Goal: Task Accomplishment & Management: Complete application form

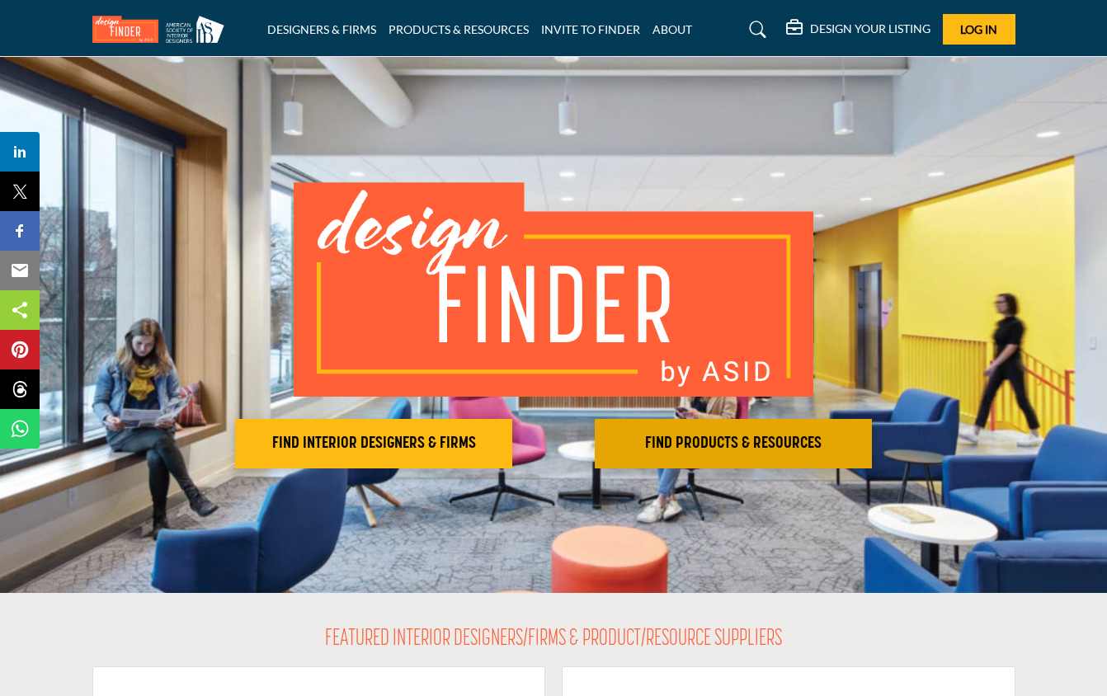
click at [706, 441] on h2 "FIND PRODUCTS & RESOURCES" at bounding box center [733, 444] width 267 height 20
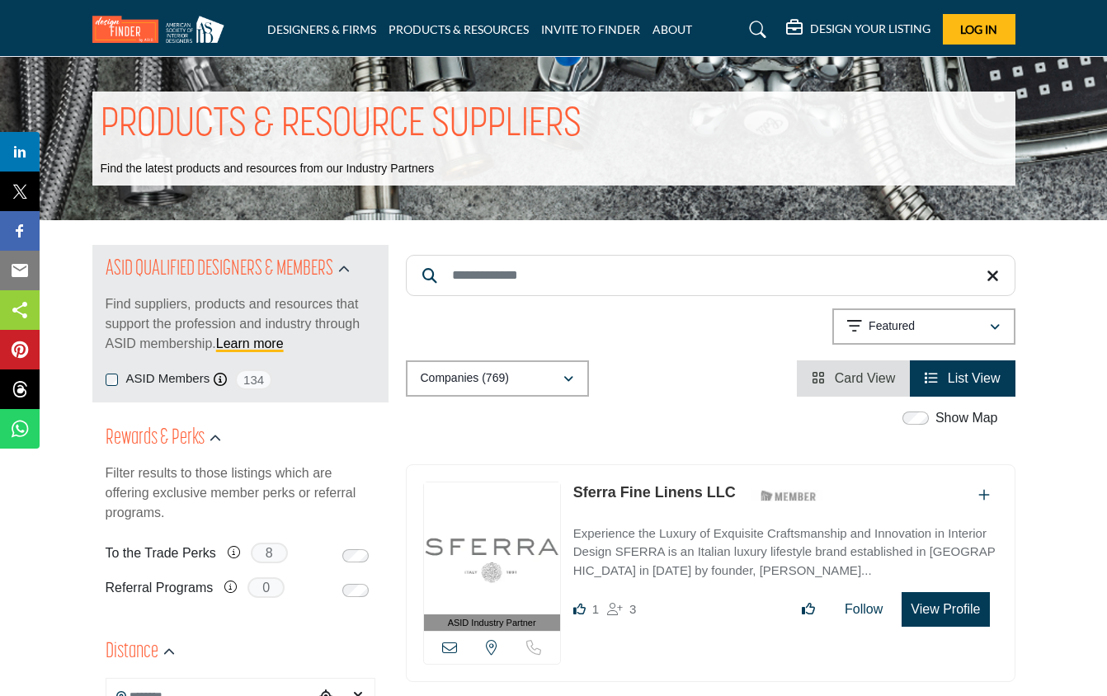
click at [558, 284] on input "Search Keyword" at bounding box center [711, 275] width 610 height 41
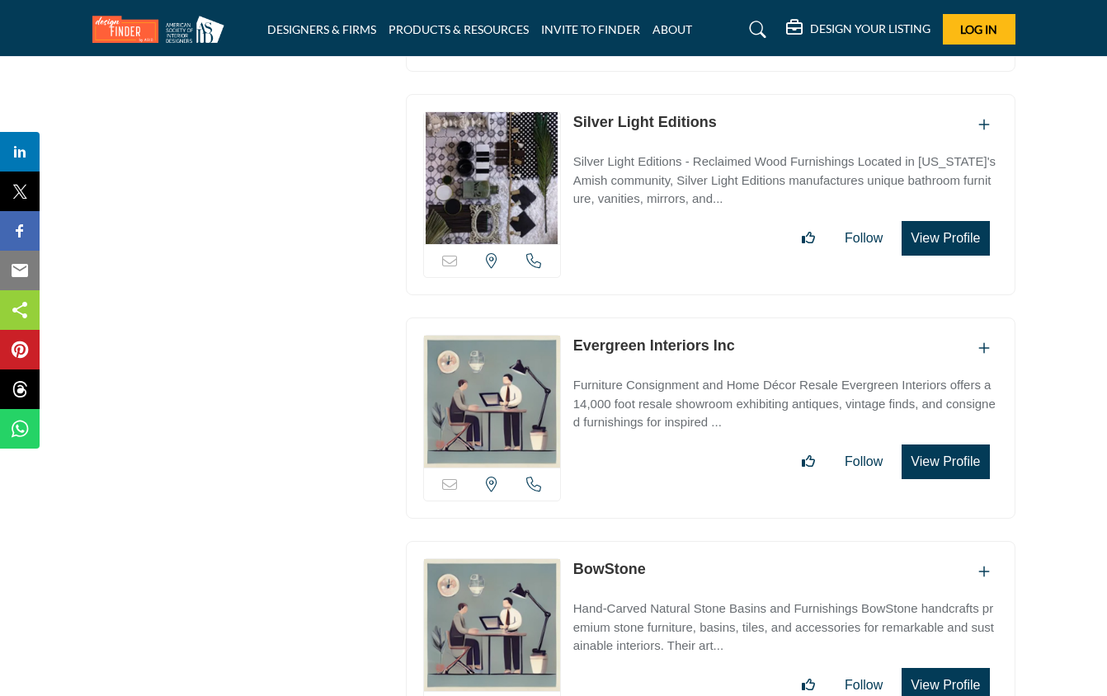
scroll to position [5426, 0]
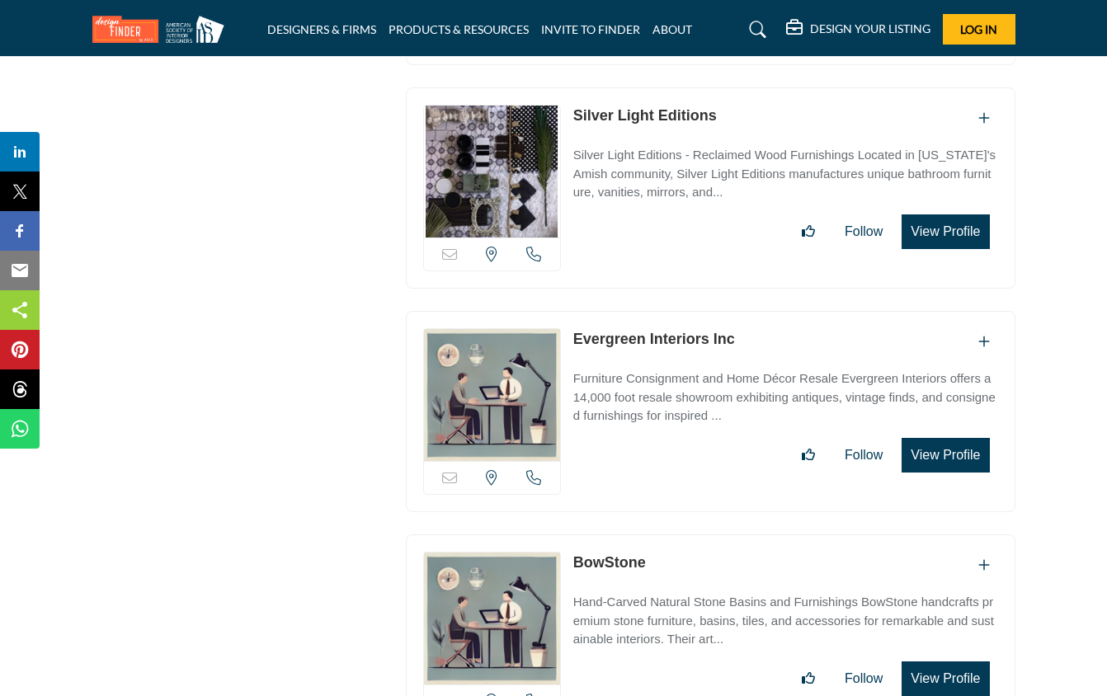
type input "**********"
click at [983, 335] on icon "Add To List" at bounding box center [985, 341] width 12 height 13
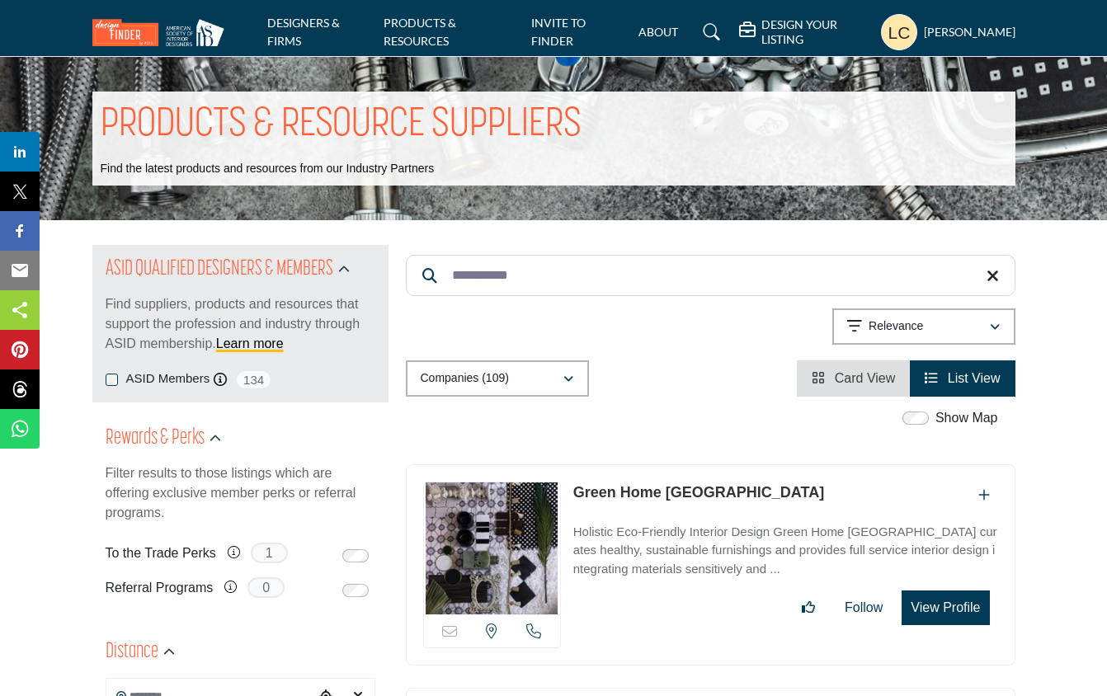
click at [234, 502] on p "Filter results to those listings which are offering exclusive member perks or r…" at bounding box center [241, 493] width 270 height 59
click at [269, 583] on span "0" at bounding box center [266, 588] width 37 height 21
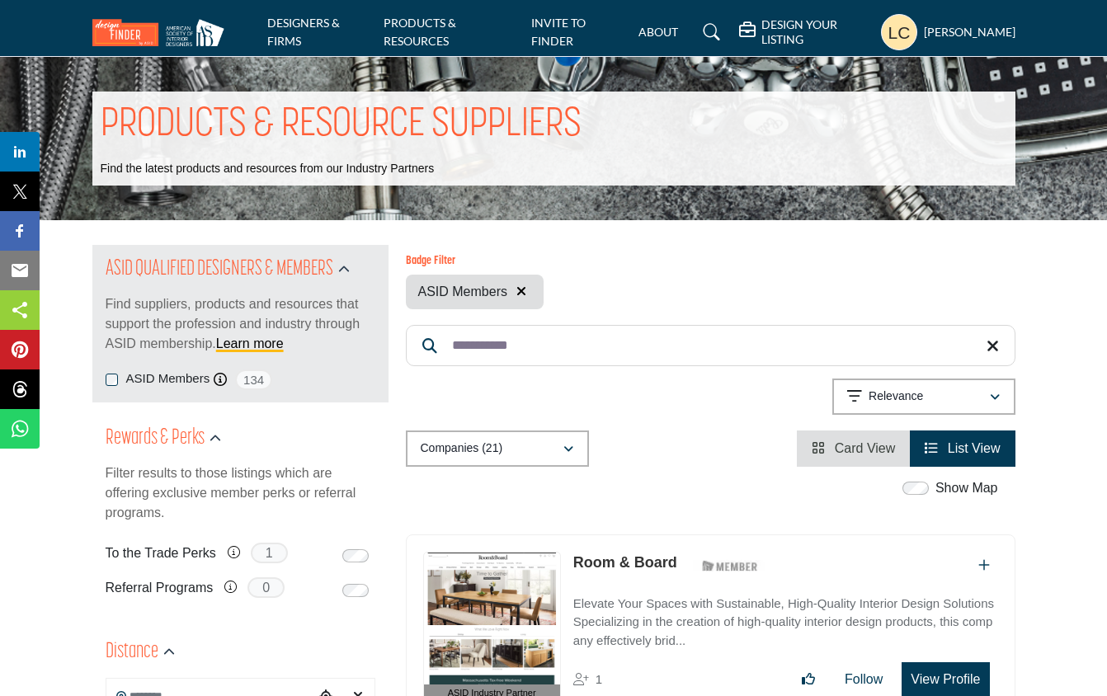
click at [262, 380] on span "134" at bounding box center [253, 380] width 37 height 21
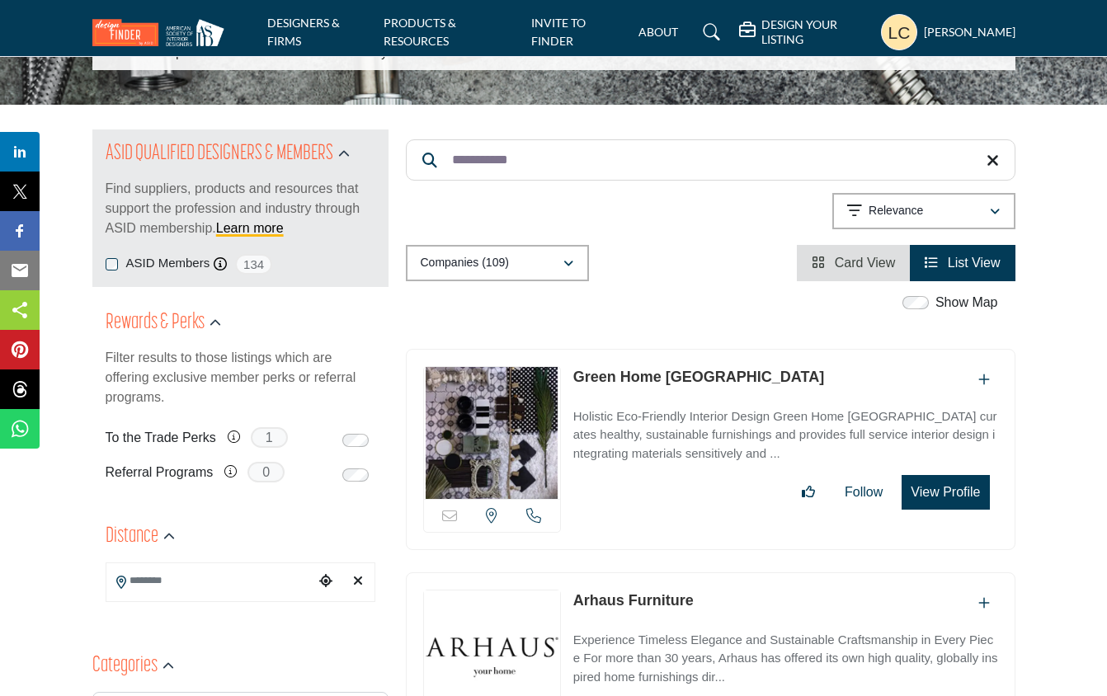
scroll to position [122, 0]
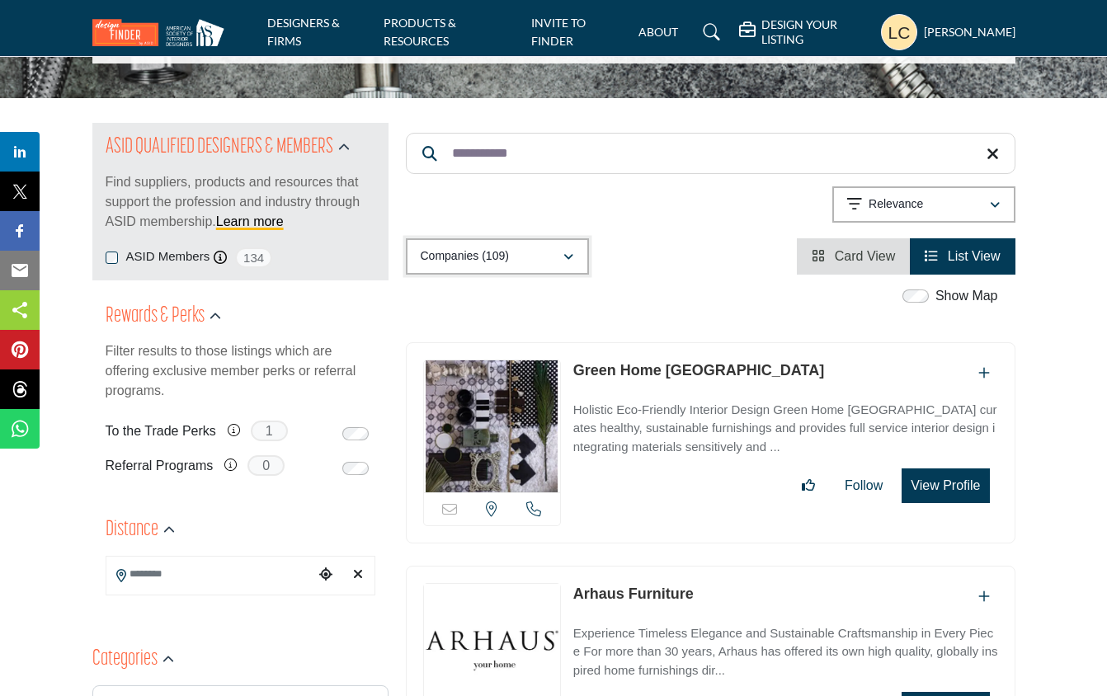
click at [568, 253] on icon "button" at bounding box center [569, 258] width 10 height 12
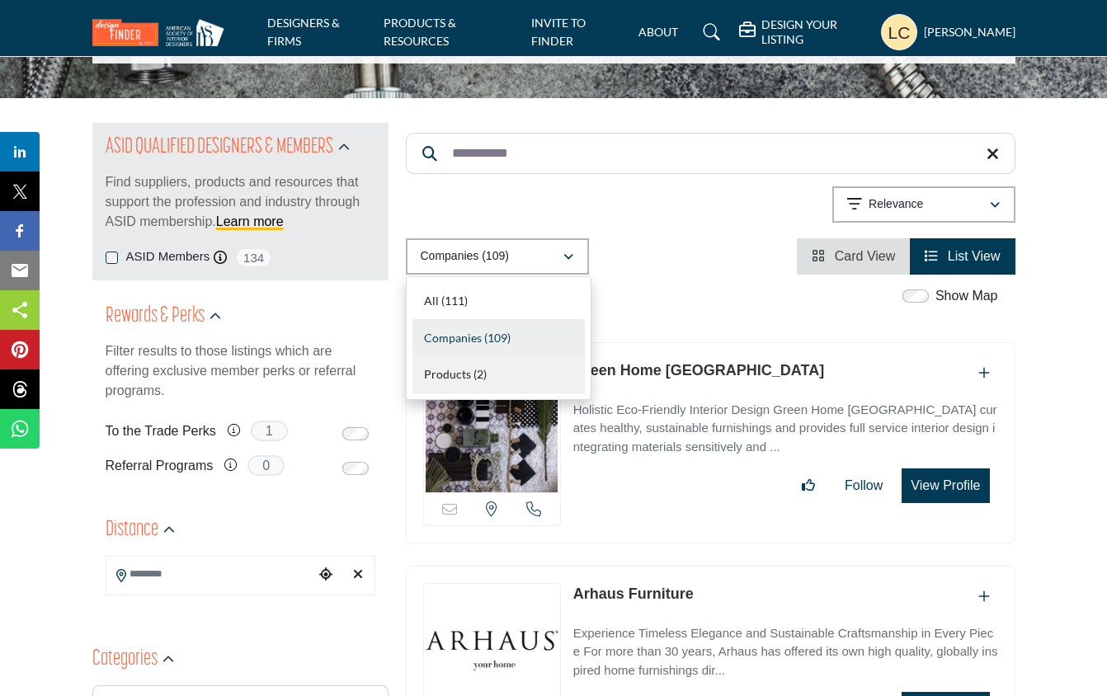
click at [488, 364] on div "Products (2)" at bounding box center [499, 374] width 172 height 37
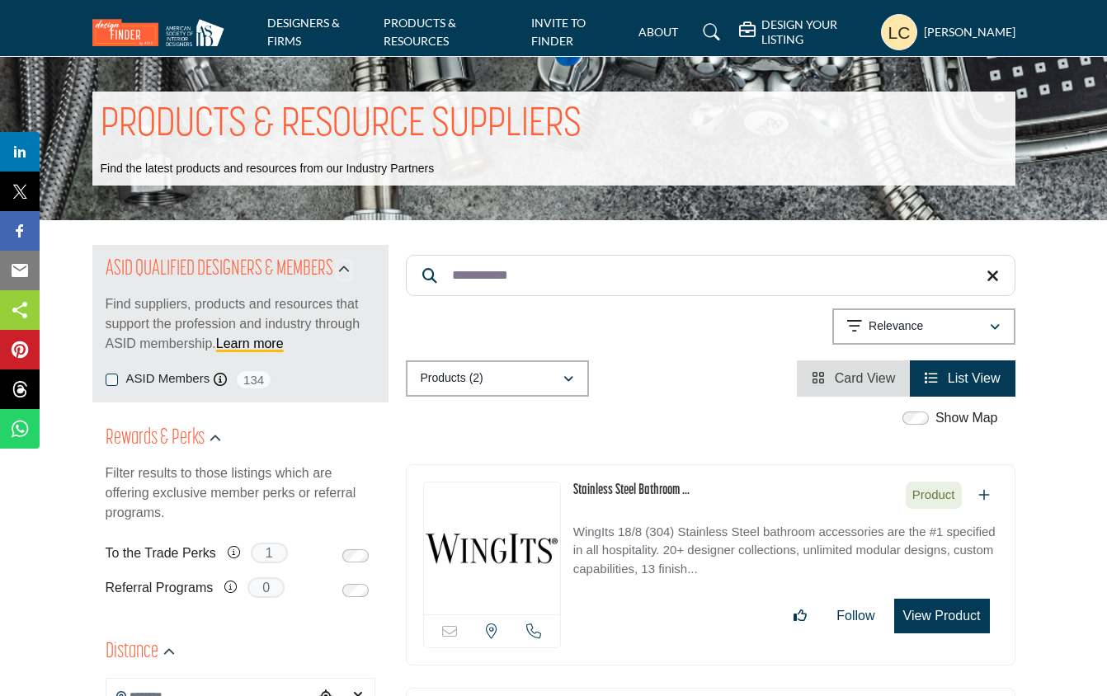
click at [342, 267] on icon "button" at bounding box center [344, 270] width 12 height 12
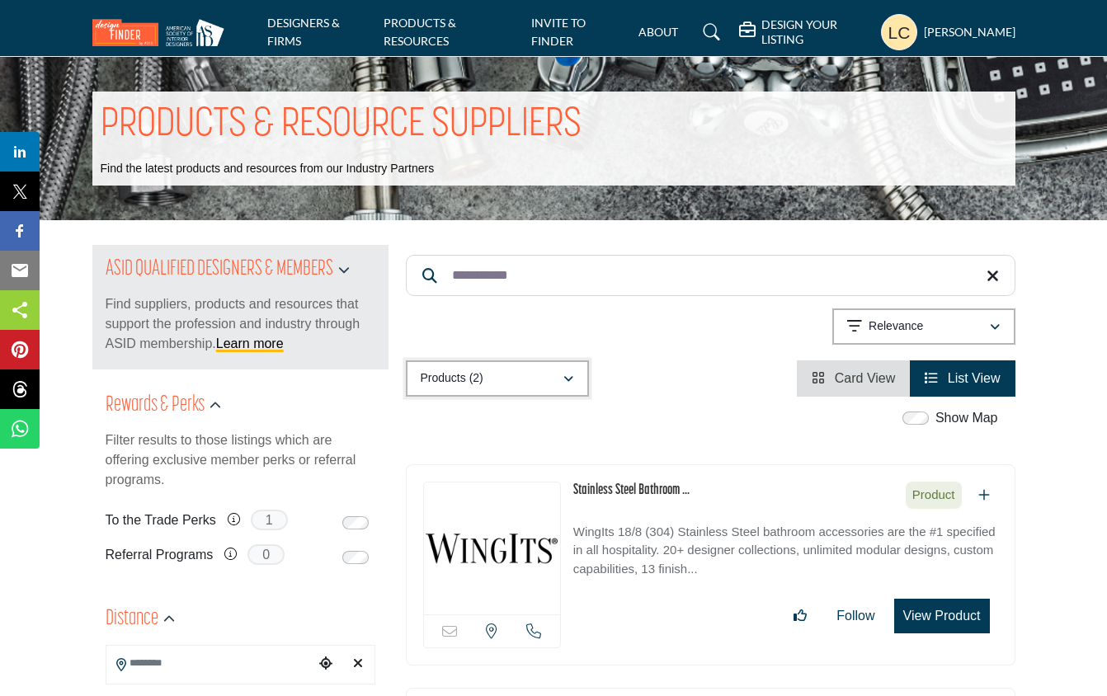
click at [568, 377] on icon "button" at bounding box center [569, 380] width 10 height 12
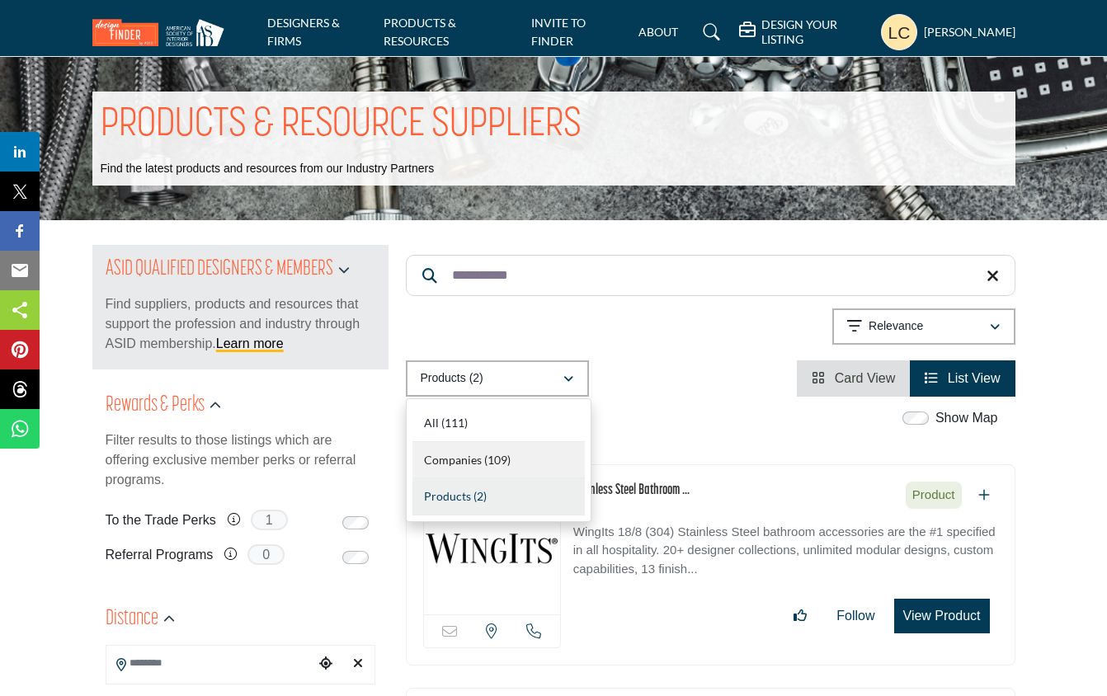
click at [496, 450] on div "Companies (109)" at bounding box center [499, 460] width 172 height 37
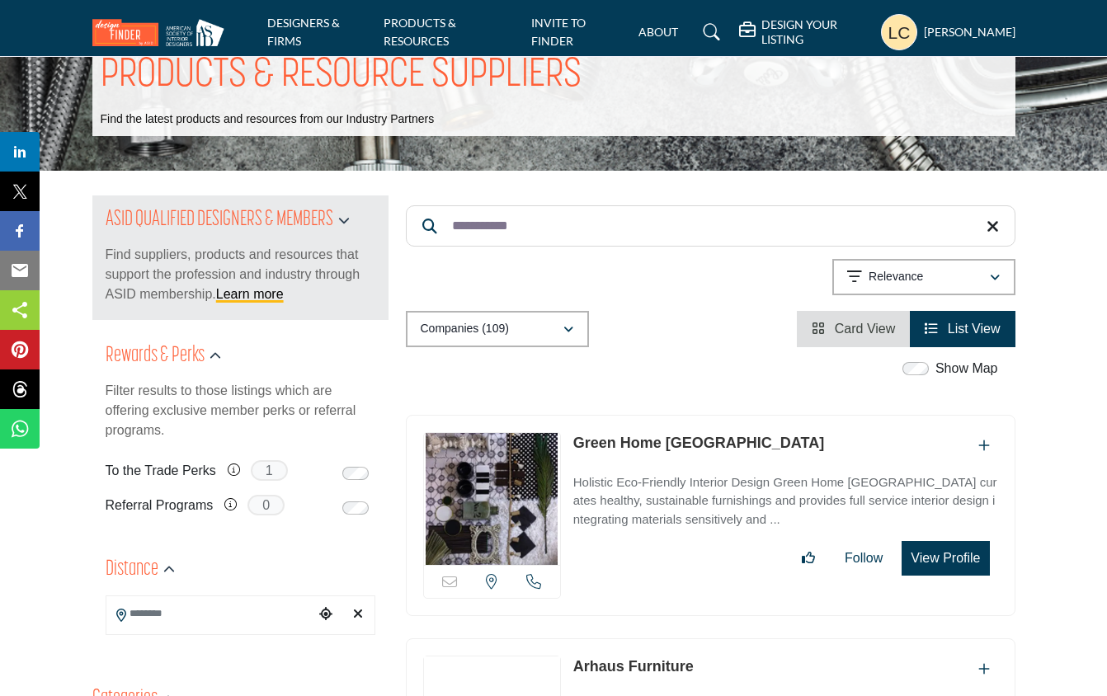
scroll to position [55, 0]
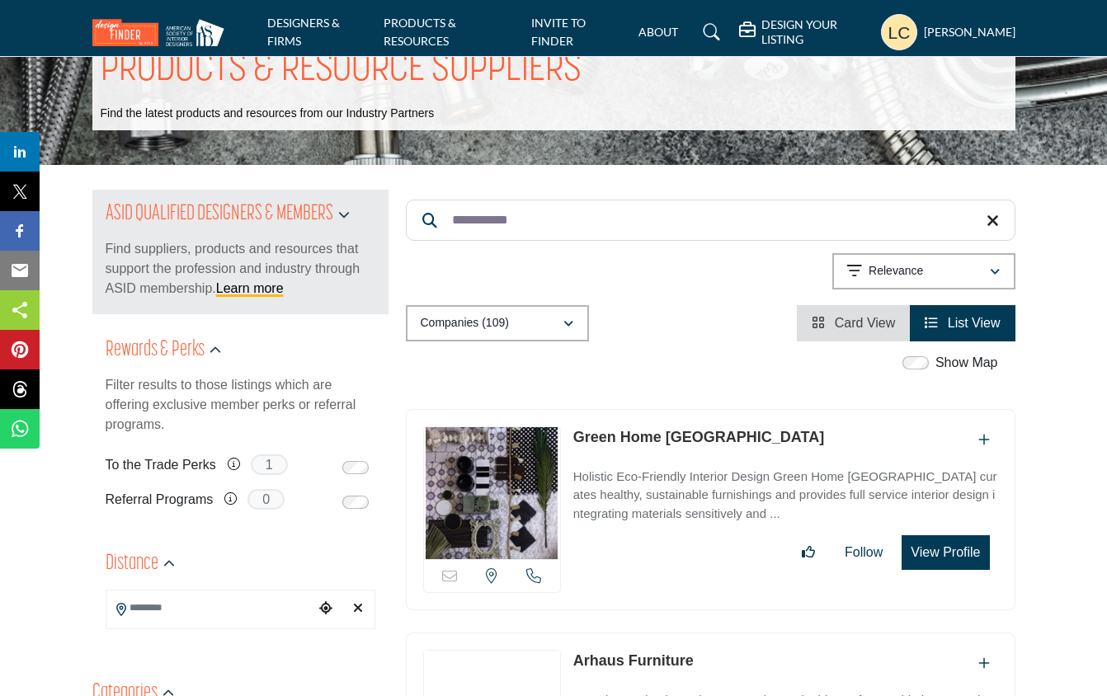
click at [851, 320] on span "Card View" at bounding box center [865, 323] width 61 height 14
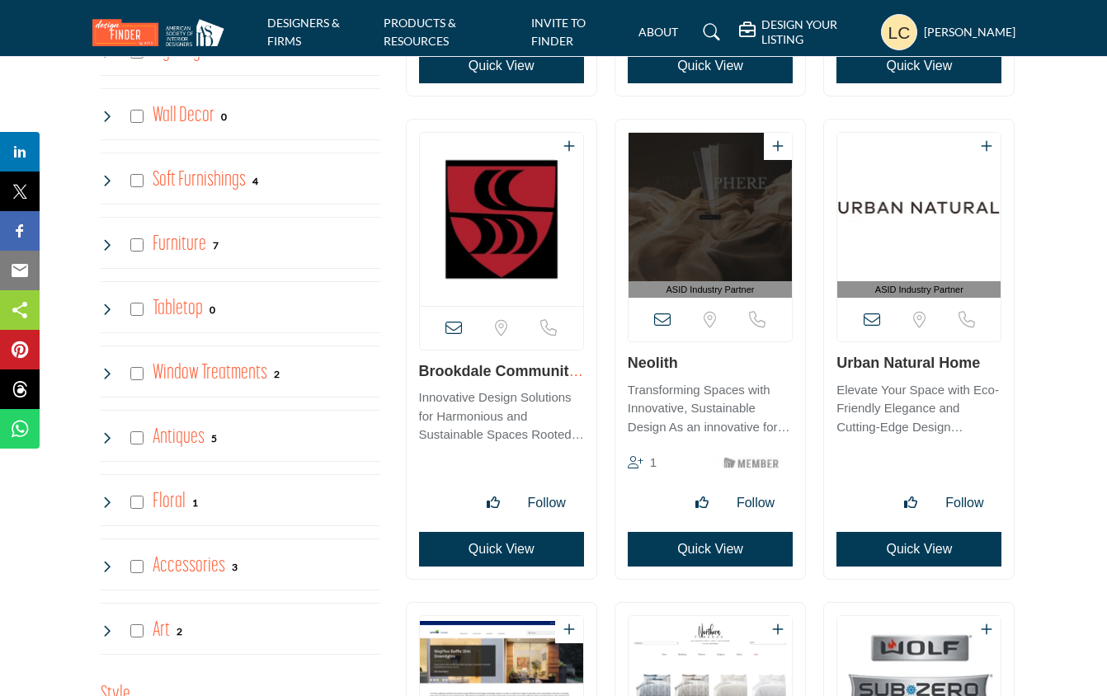
scroll to position [2282, 0]
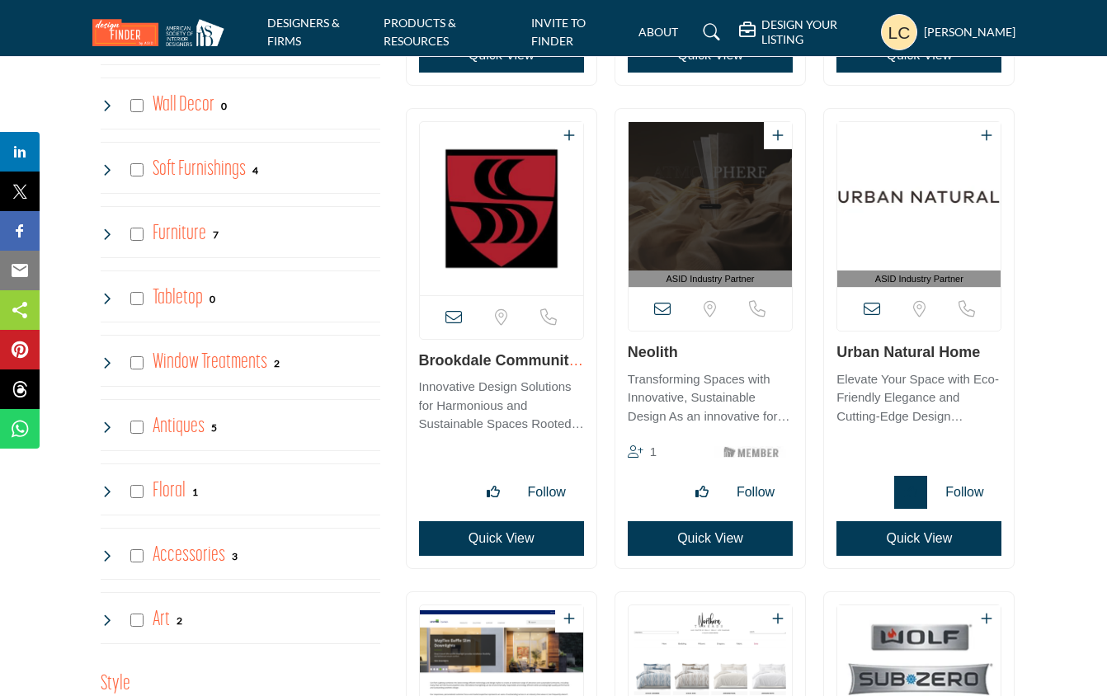
click at [912, 486] on icon "Like listing" at bounding box center [910, 491] width 13 height 13
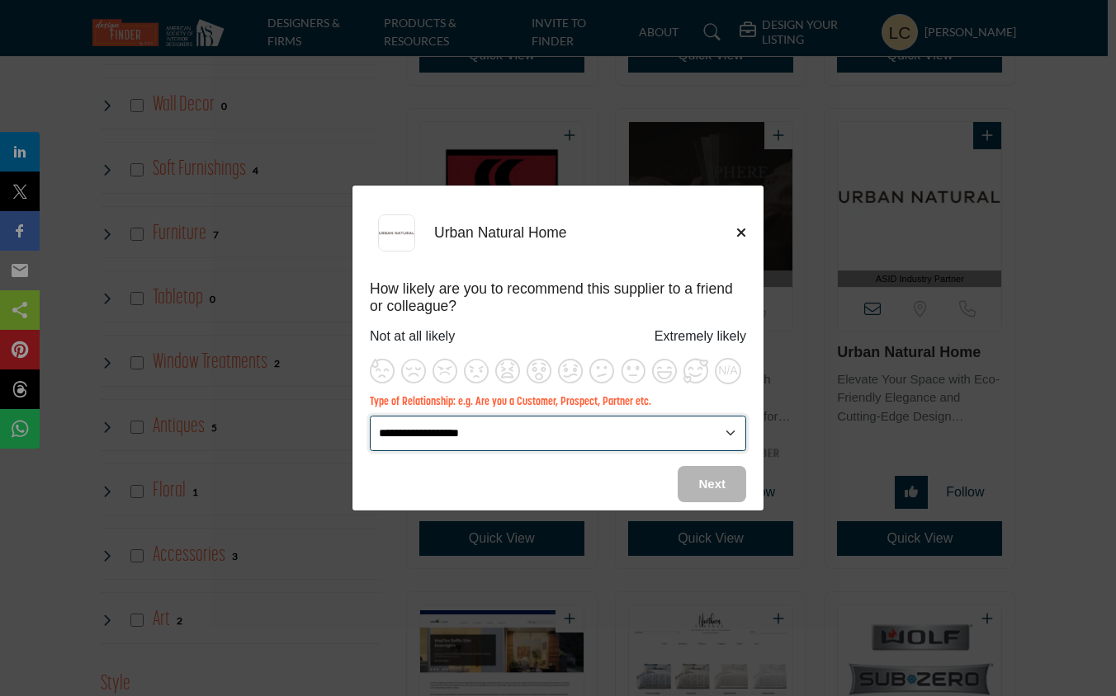
click at [728, 432] on select "**********" at bounding box center [558, 433] width 376 height 35
click at [370, 416] on select "**********" at bounding box center [558, 433] width 376 height 35
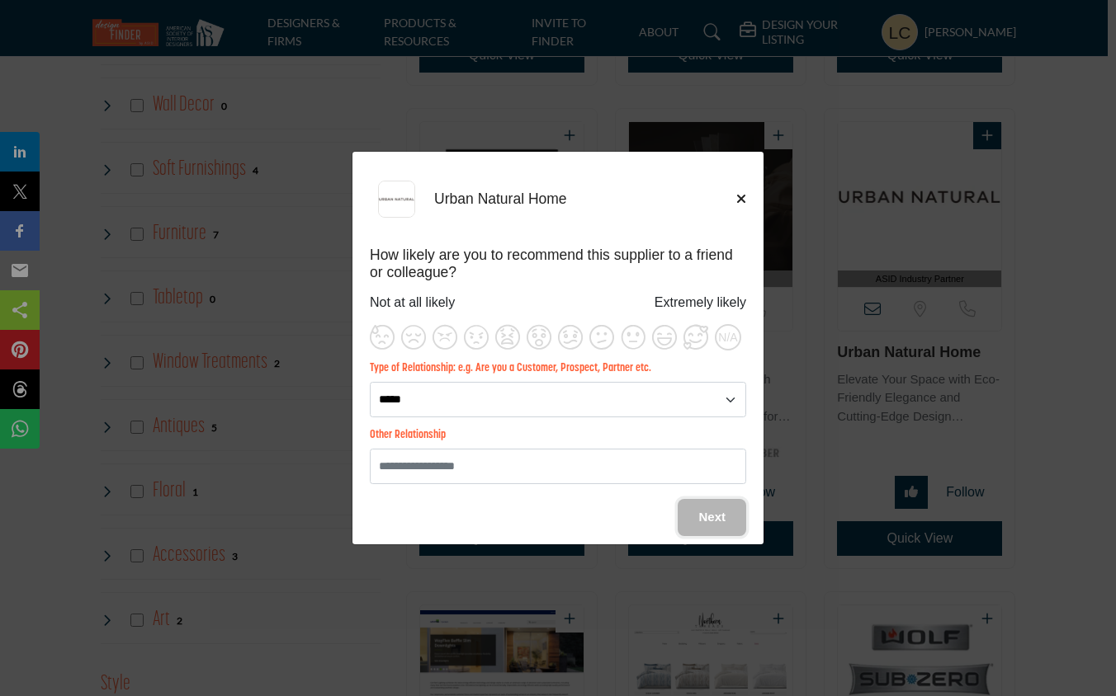
click at [705, 512] on span "Next" at bounding box center [711, 517] width 27 height 14
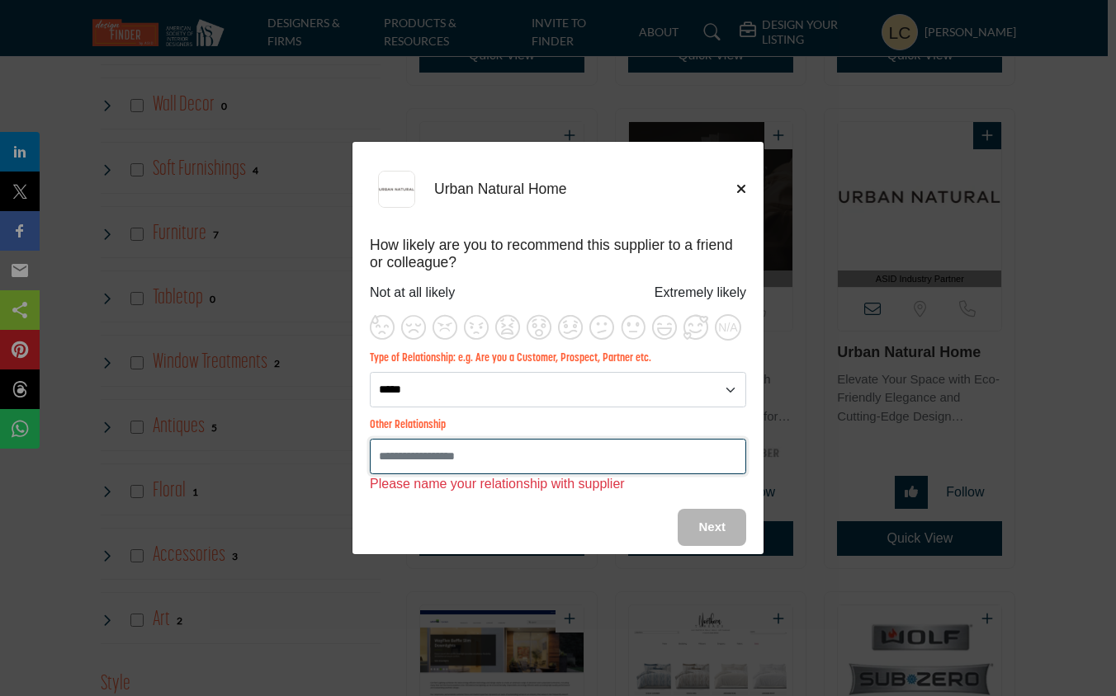
click at [497, 463] on input "Supplier Rating and Recommendation Modal for Urban Natural Home" at bounding box center [558, 456] width 376 height 35
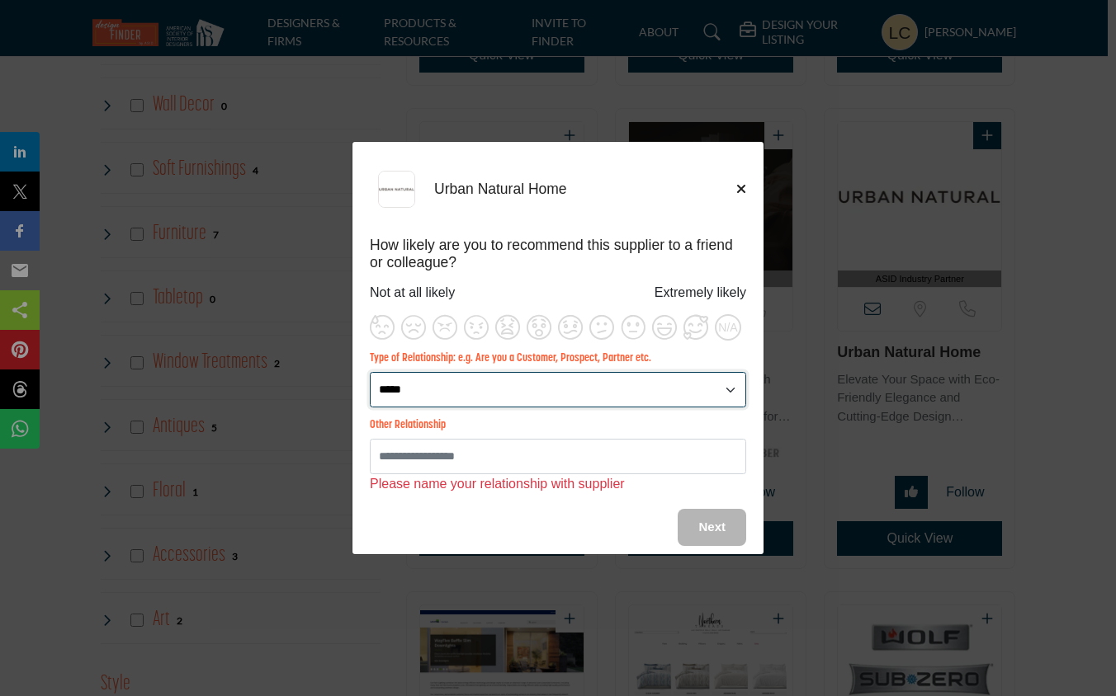
click at [727, 393] on select "**********" at bounding box center [558, 389] width 376 height 35
click at [370, 408] on select "**********" at bounding box center [558, 389] width 376 height 35
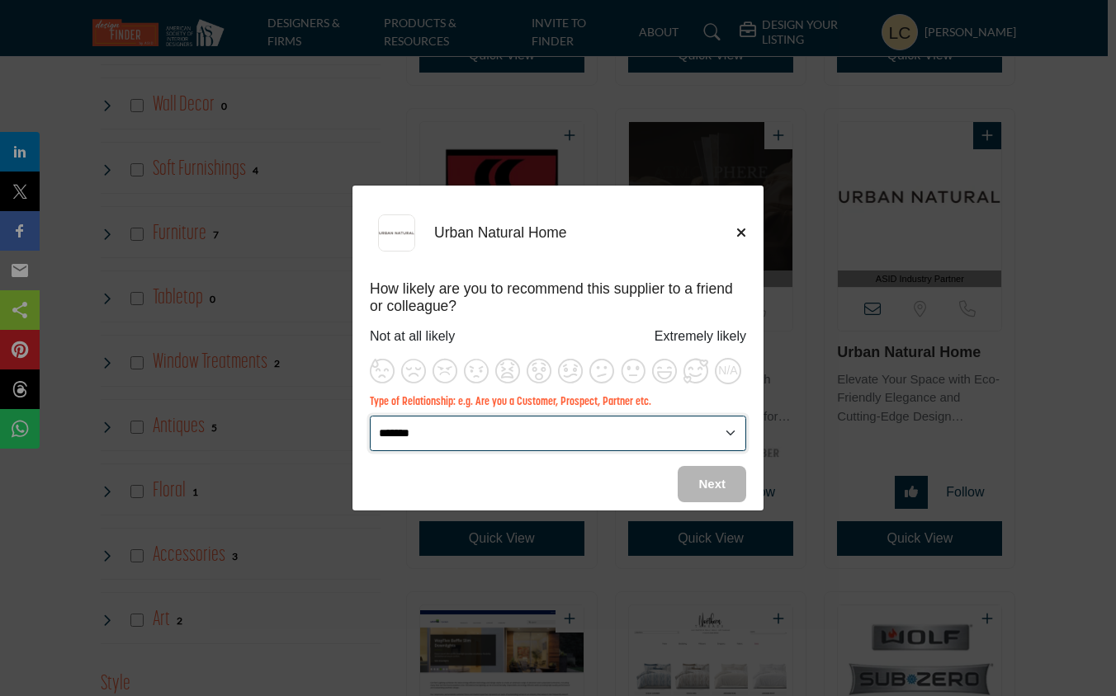
click at [731, 431] on select "**********" at bounding box center [558, 433] width 376 height 35
select select "**********"
click at [370, 416] on select "**********" at bounding box center [558, 433] width 376 height 35
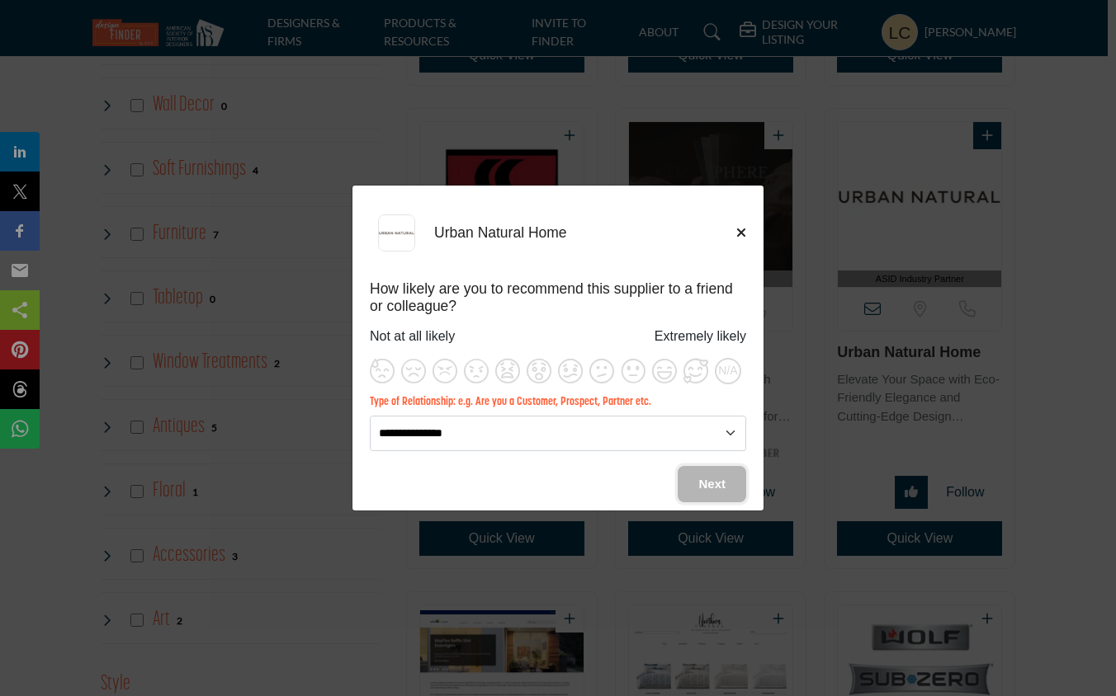
click at [717, 485] on span "Next" at bounding box center [711, 484] width 27 height 14
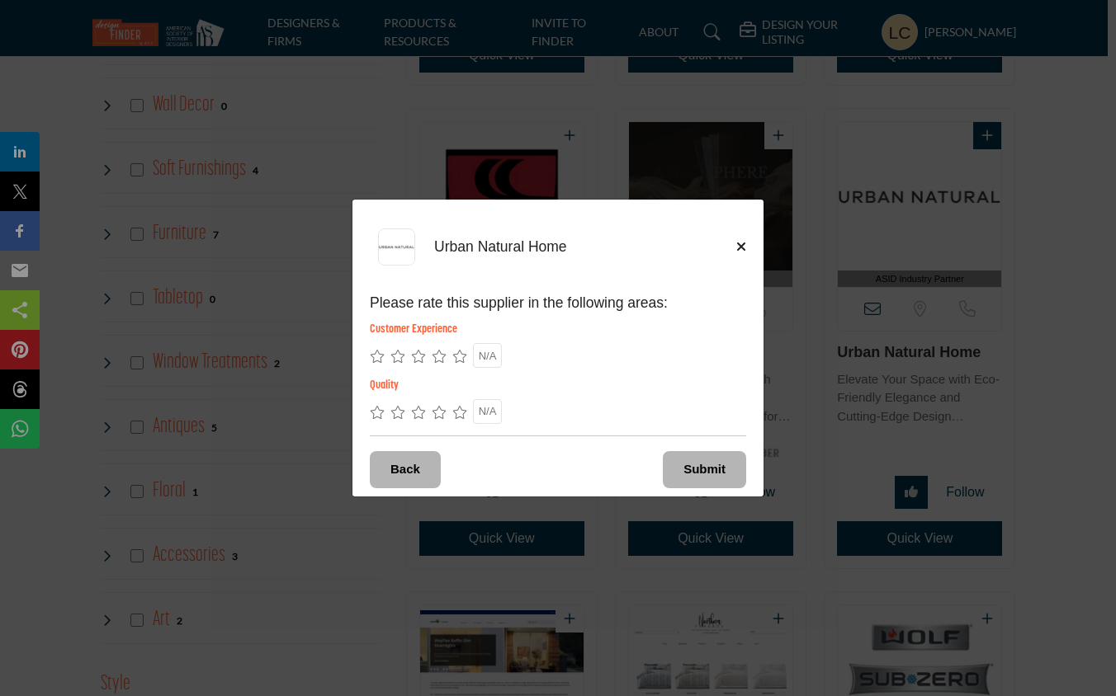
click at [438, 355] on icon "Supplier Rating and Recommendation Modal for Urban Natural Home" at bounding box center [439, 356] width 15 height 13
click at [417, 407] on icon "Supplier Rating and Recommendation Modal for Urban Natural Home" at bounding box center [418, 412] width 15 height 13
click at [681, 460] on button "Submit" at bounding box center [704, 469] width 83 height 37
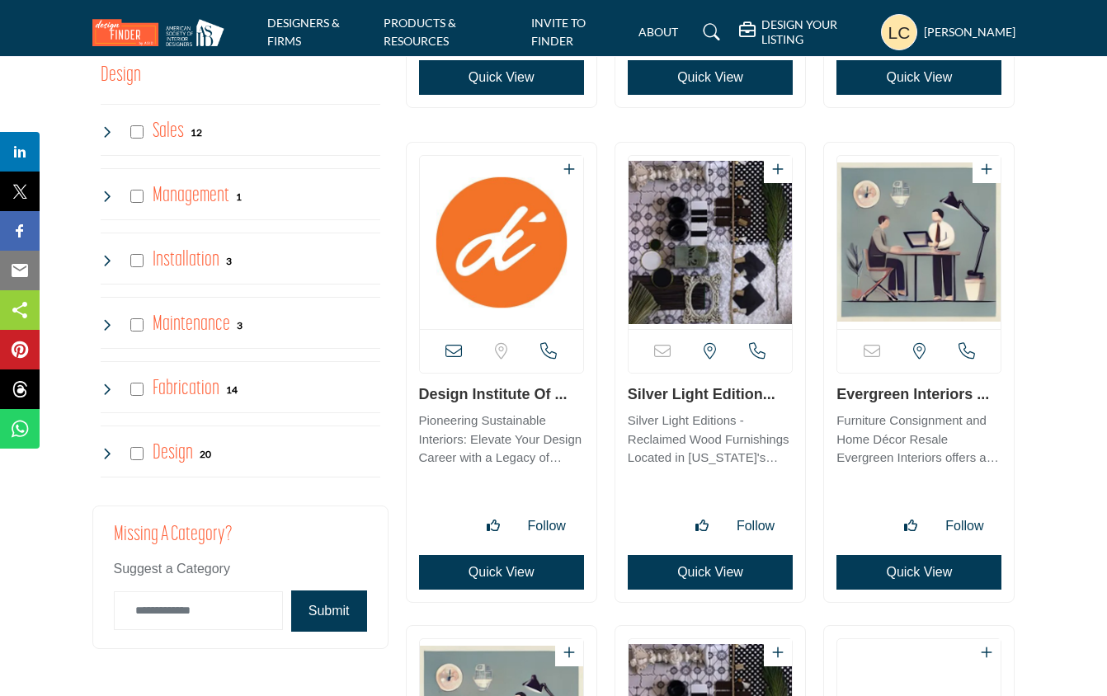
scroll to position [3712, 0]
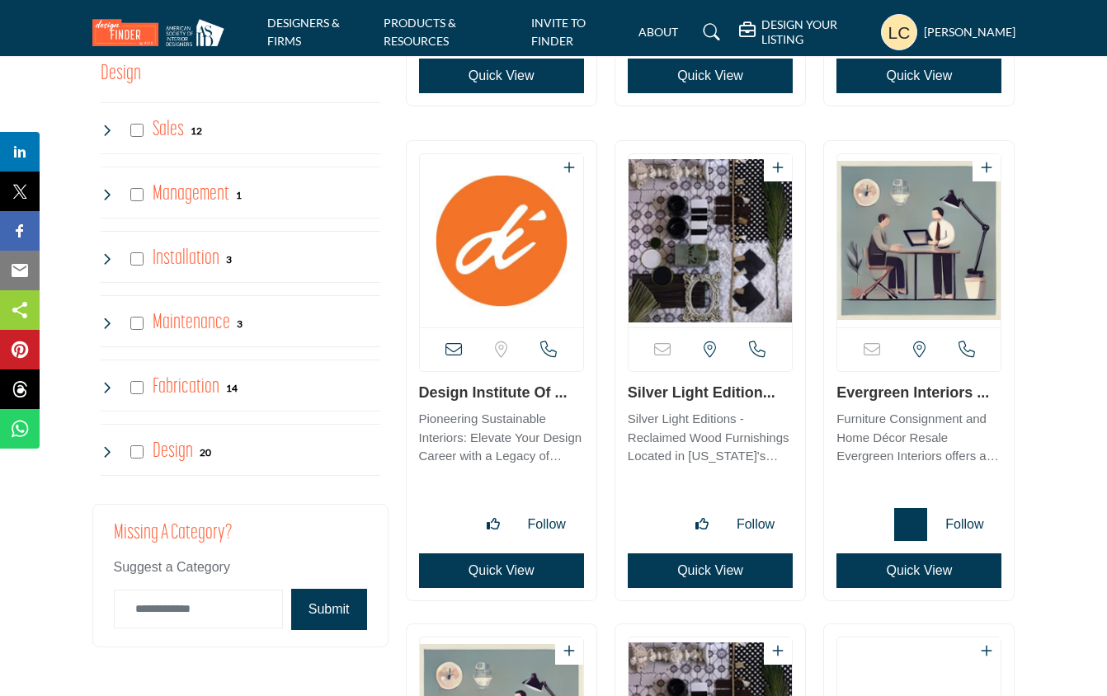
click at [903, 516] on button "Like listing" at bounding box center [910, 524] width 33 height 33
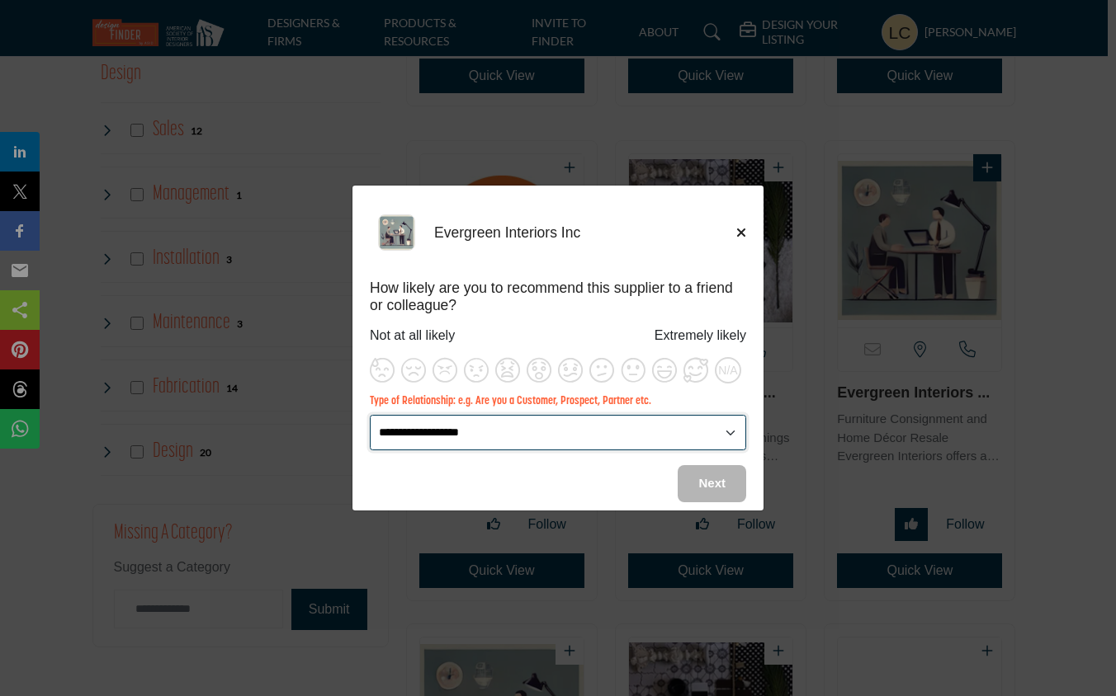
click at [724, 432] on select "**********" at bounding box center [558, 432] width 376 height 35
select select "*****"
click at [370, 415] on select "**********" at bounding box center [558, 432] width 376 height 35
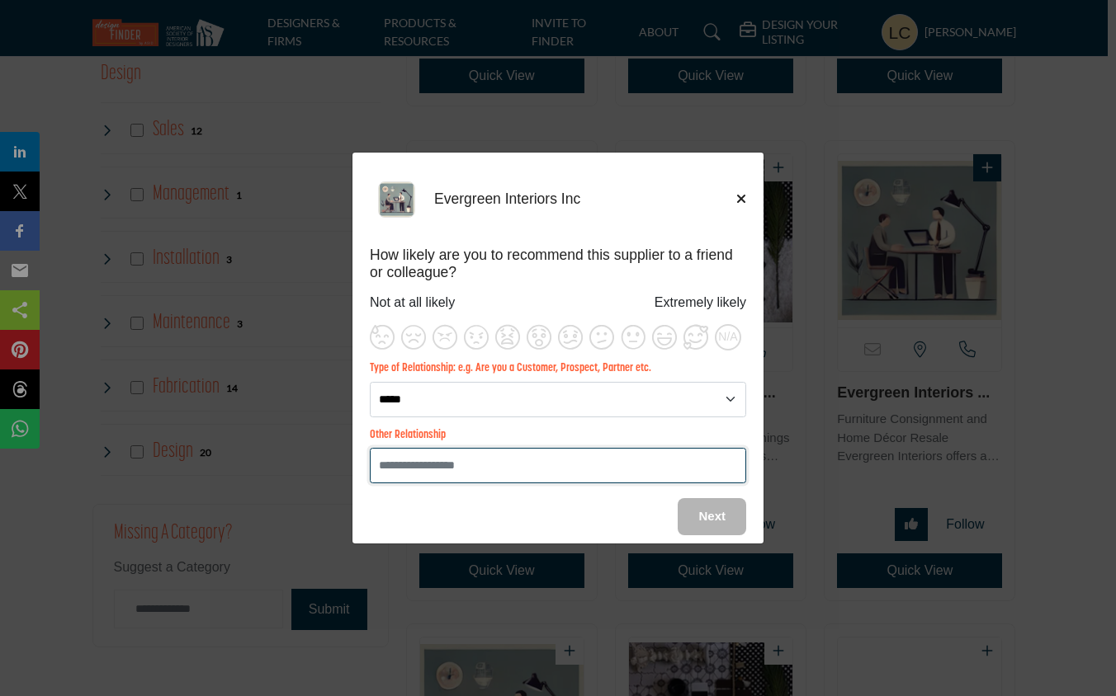
click at [568, 471] on input "Supplier Rating and Recommendation Modal for Evergreen Interiors Inc" at bounding box center [558, 465] width 376 height 35
click at [583, 468] on input "**********" at bounding box center [558, 465] width 376 height 35
type input "**********"
click at [536, 460] on input "**********" at bounding box center [558, 465] width 376 height 35
click at [700, 513] on span "Next" at bounding box center [711, 516] width 27 height 14
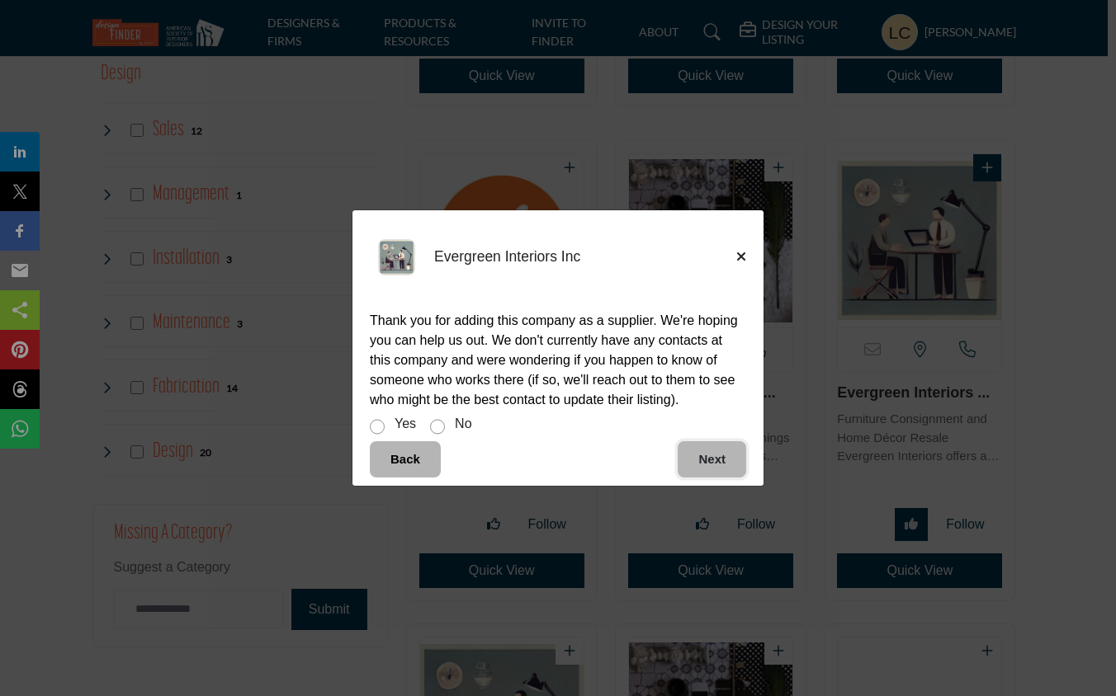
click at [704, 460] on button "Next" at bounding box center [711, 459] width 68 height 37
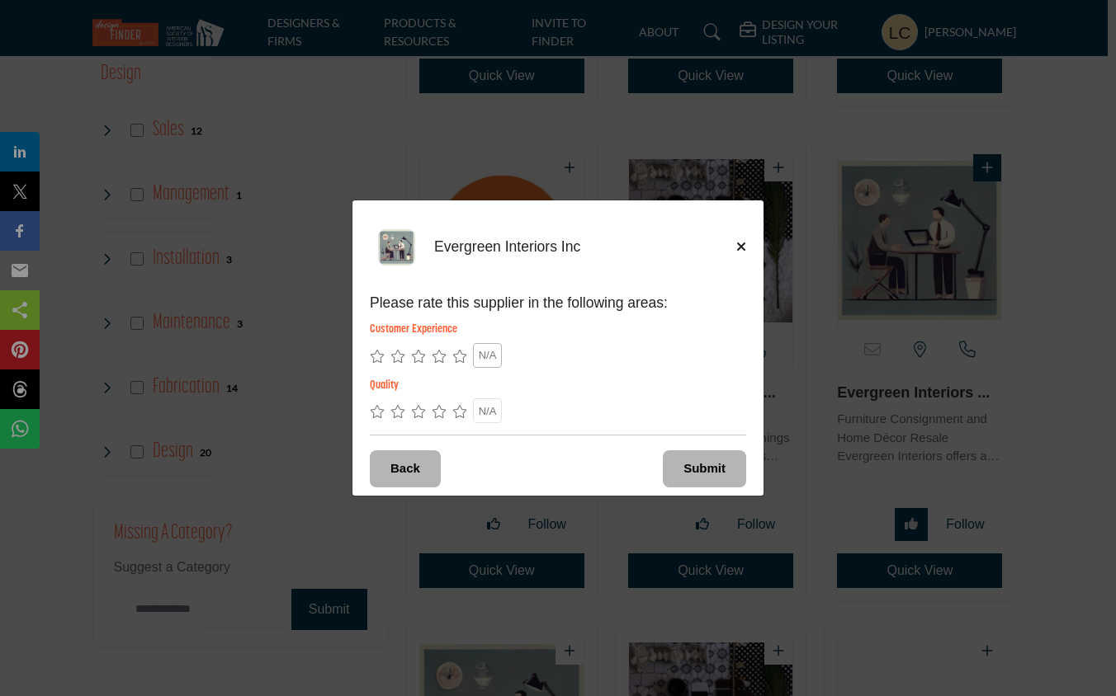
click at [483, 356] on span "N/A" at bounding box center [488, 355] width 18 height 12
click at [485, 408] on span "N/A" at bounding box center [488, 411] width 18 height 12
click at [686, 458] on button "Submit" at bounding box center [704, 468] width 83 height 37
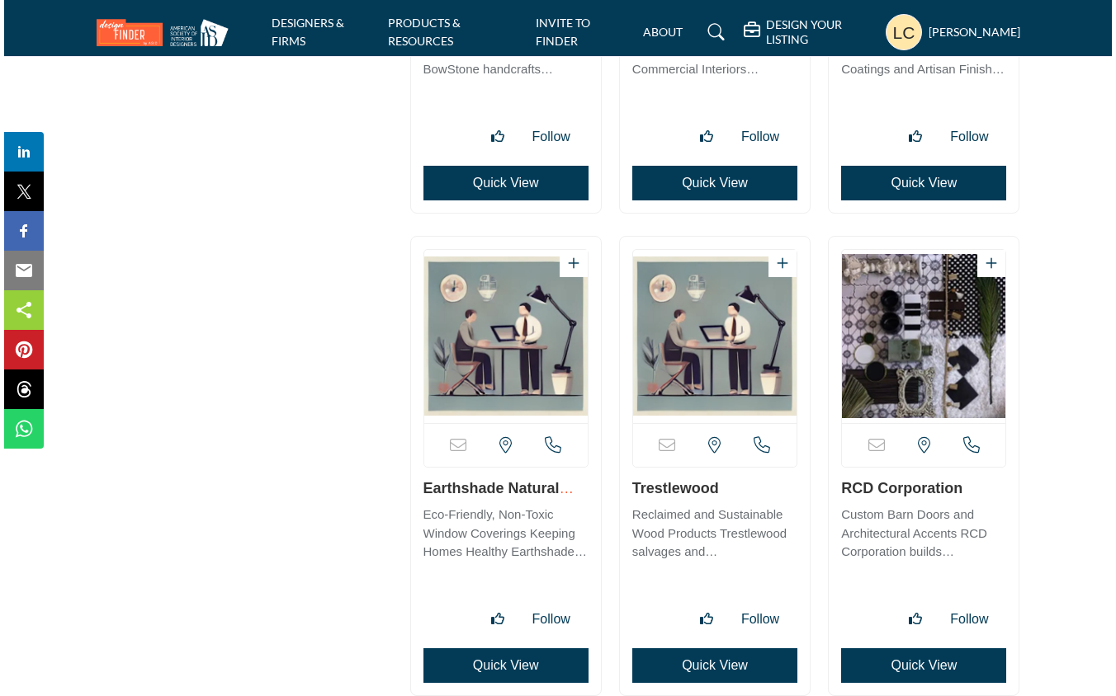
scroll to position [4675, 0]
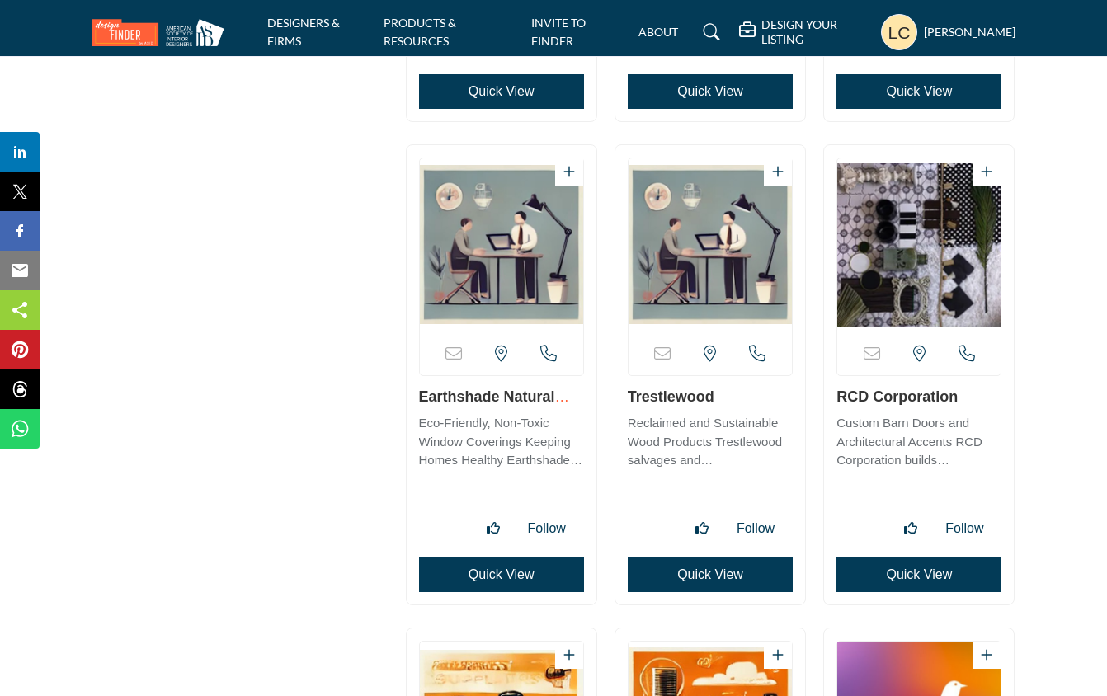
click at [495, 576] on button "Quick View" at bounding box center [501, 575] width 165 height 35
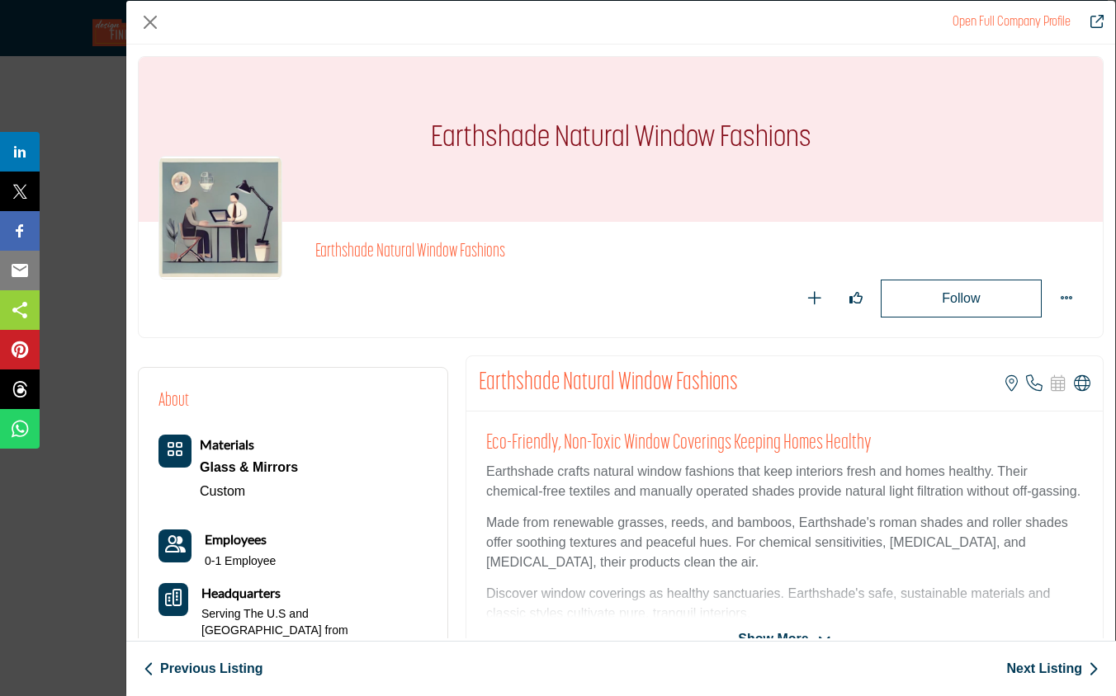
click at [690, 501] on p "Earthshade crafts natural window fashions that keep interiors fresh and homes h…" at bounding box center [784, 482] width 597 height 40
click at [689, 498] on p "Earthshade crafts natural window fashions that keep interiors fresh and homes h…" at bounding box center [784, 482] width 597 height 40
click at [562, 502] on p "Earthshade crafts natural window fashions that keep interiors fresh and homes h…" at bounding box center [784, 482] width 597 height 40
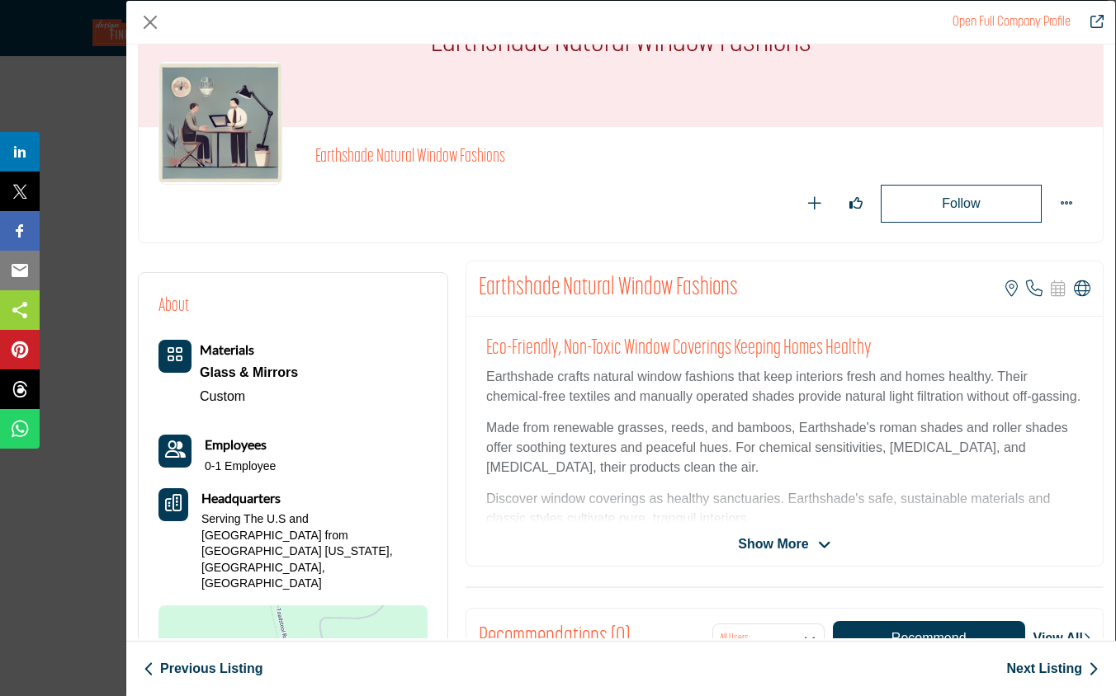
scroll to position [103, 0]
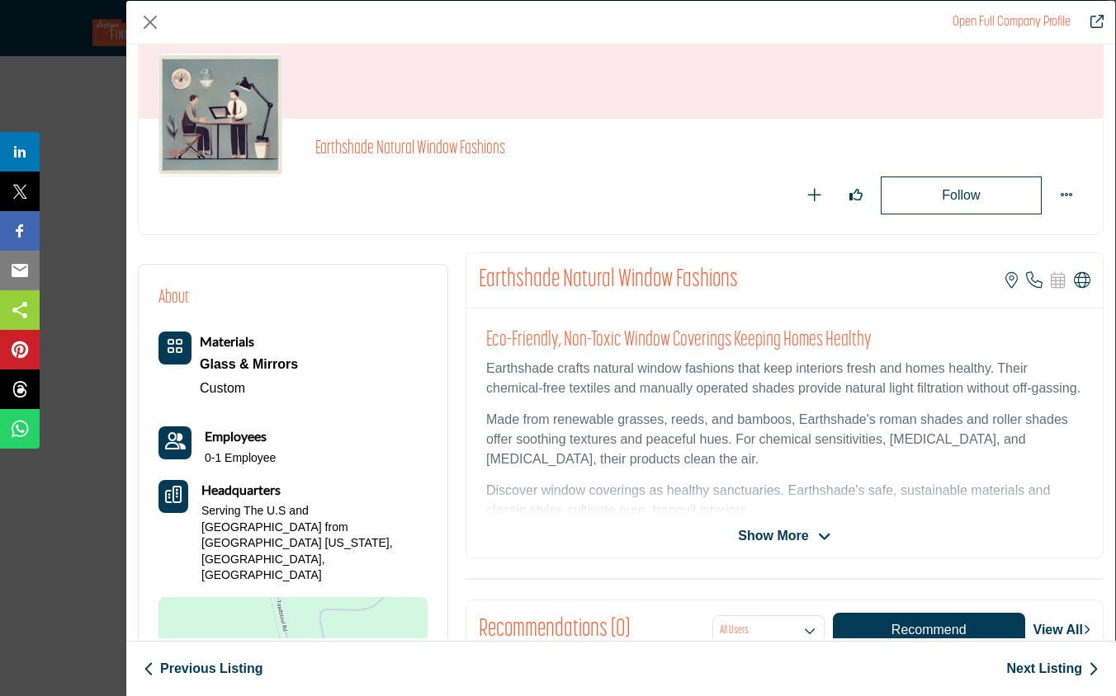
click at [771, 530] on span "Show More" at bounding box center [773, 536] width 70 height 20
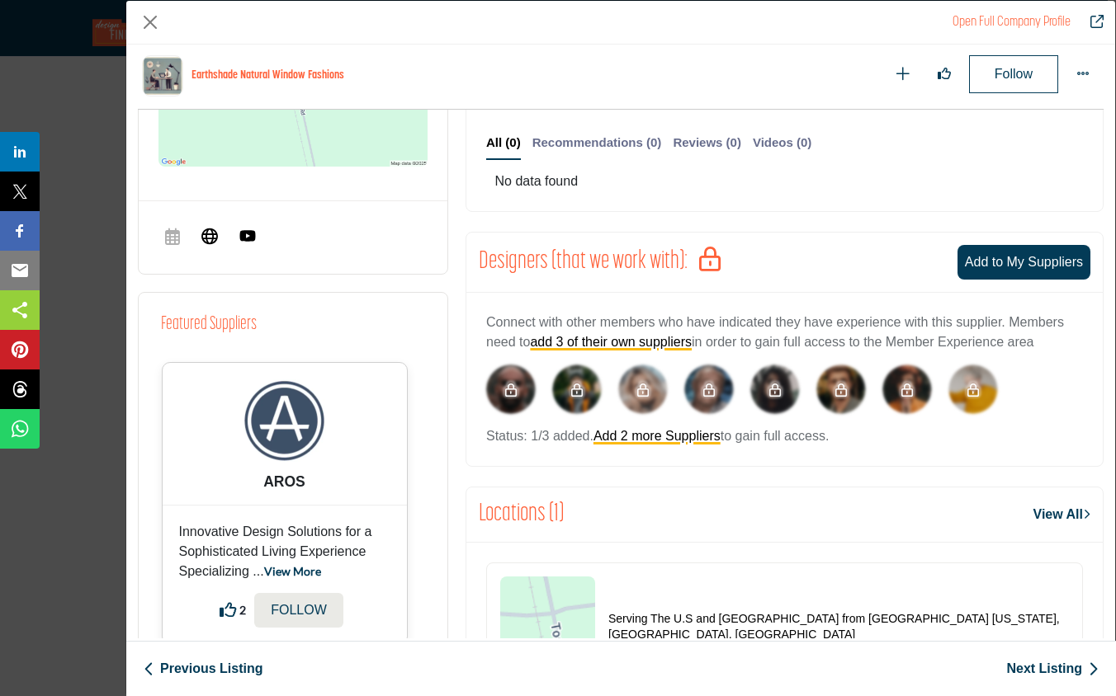
scroll to position [769, 0]
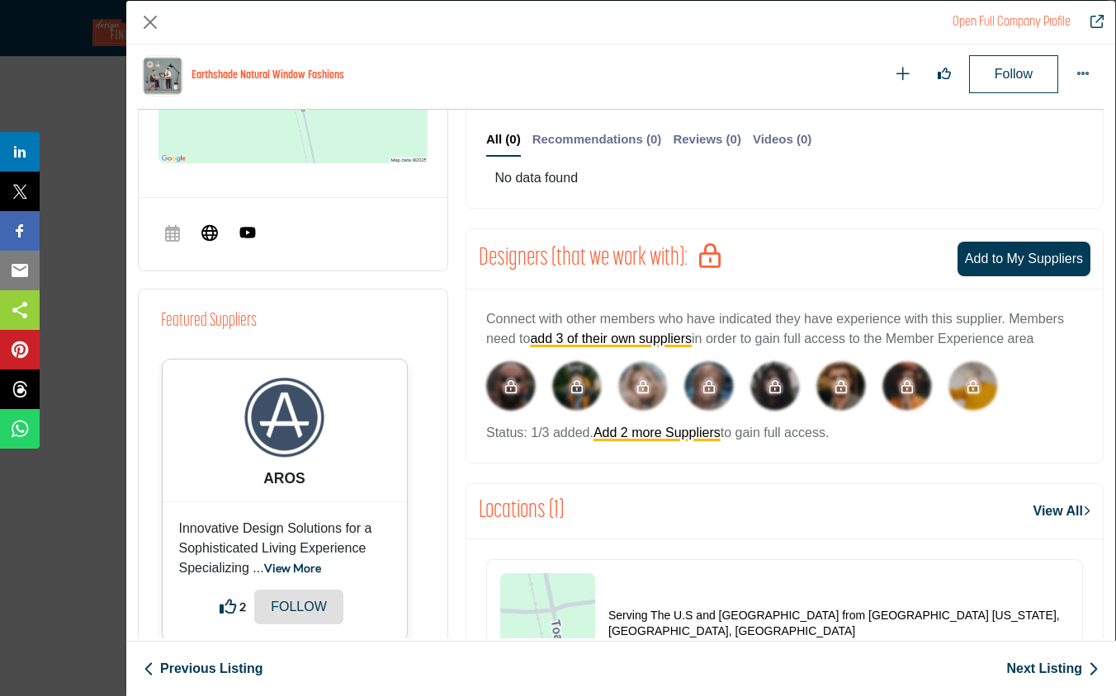
click at [298, 597] on p "Follow" at bounding box center [299, 607] width 56 height 20
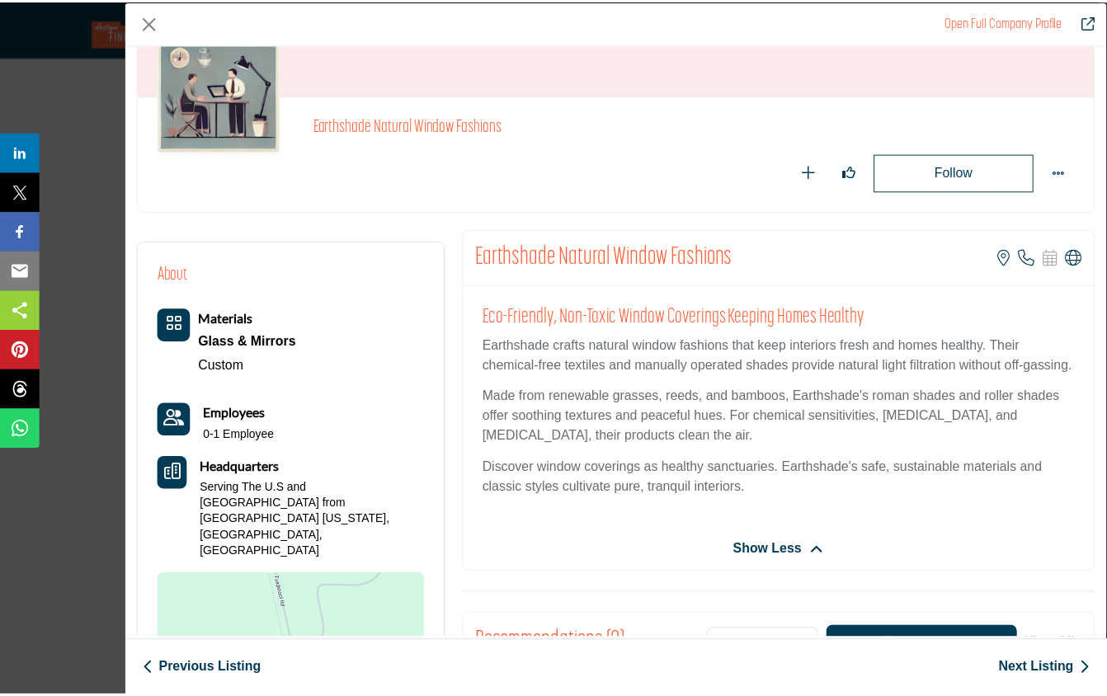
scroll to position [0, 0]
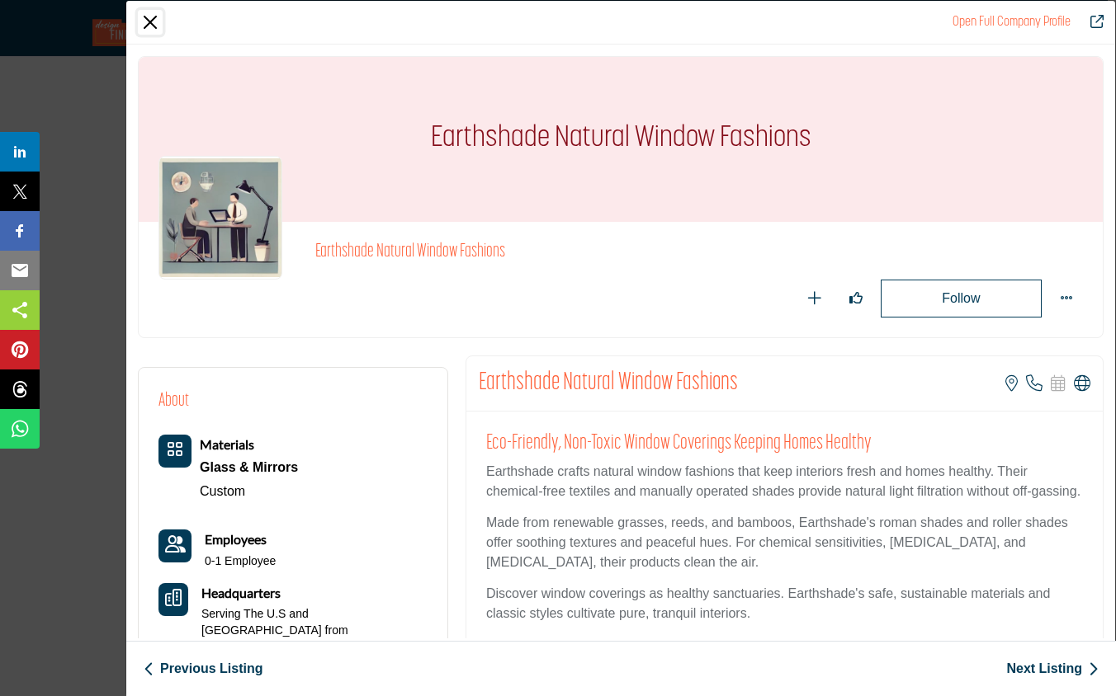
click at [151, 18] on button "Close" at bounding box center [150, 22] width 25 height 25
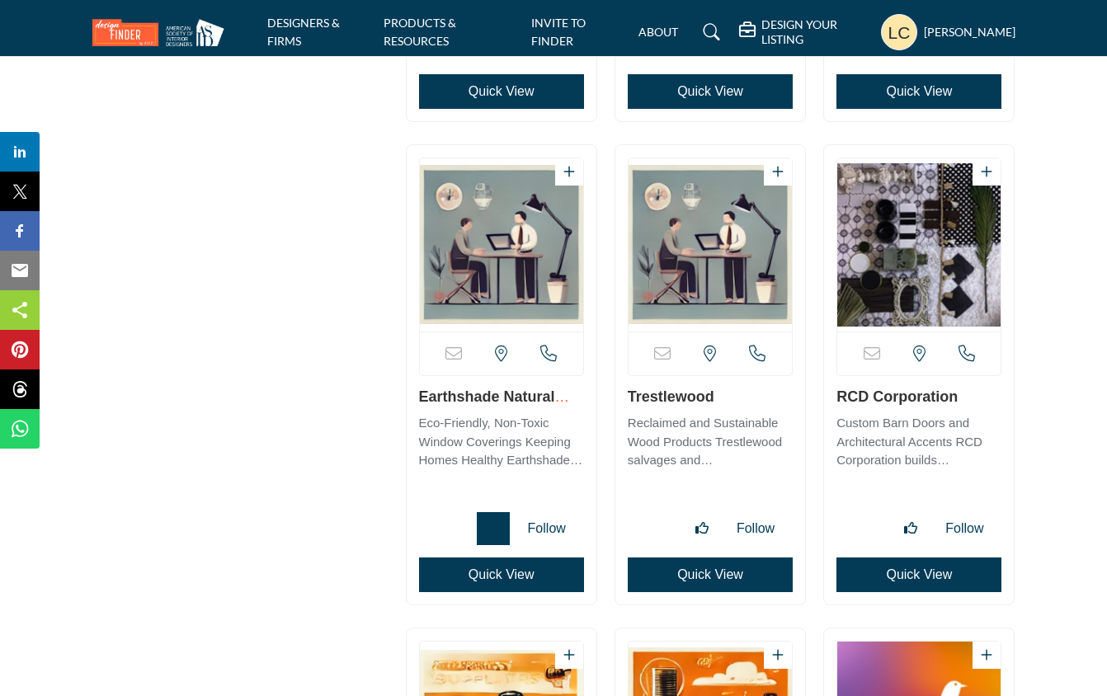
click at [490, 517] on button "Like listing" at bounding box center [493, 528] width 33 height 33
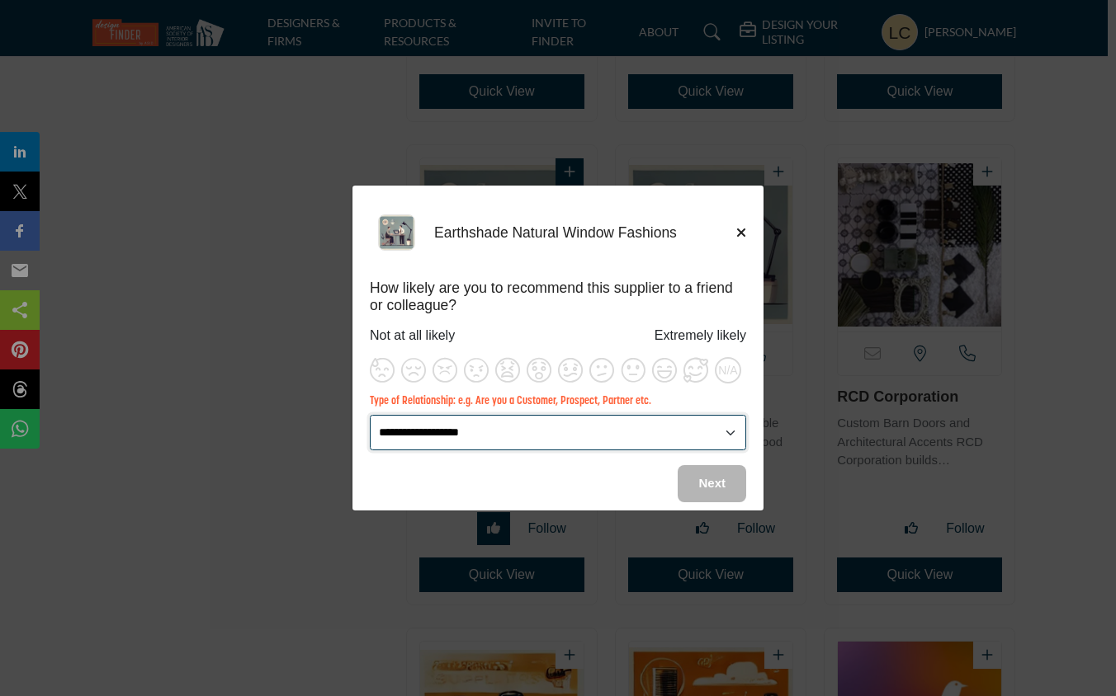
click at [729, 428] on select "**********" at bounding box center [558, 432] width 376 height 35
select select "*****"
click at [370, 415] on select "**********" at bounding box center [558, 432] width 376 height 35
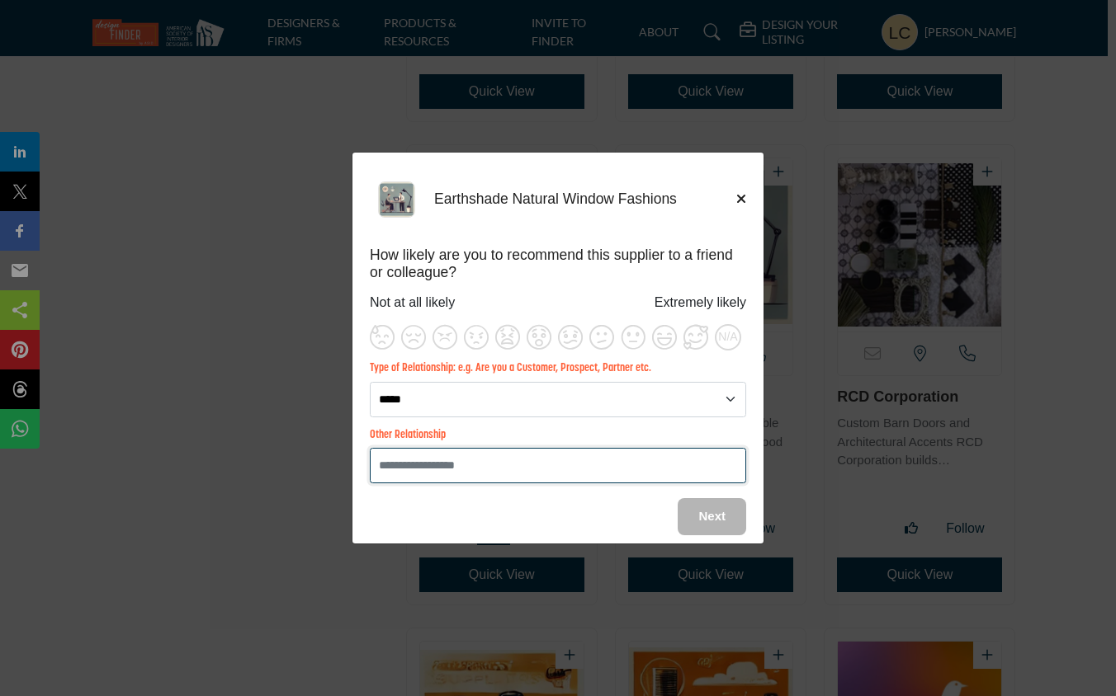
click at [513, 467] on input "Supplier Rating and Recommendation Modal for Earthshade Natural Window Fashions" at bounding box center [558, 465] width 376 height 35
type input "*******"
click at [708, 512] on span "Next" at bounding box center [711, 516] width 27 height 14
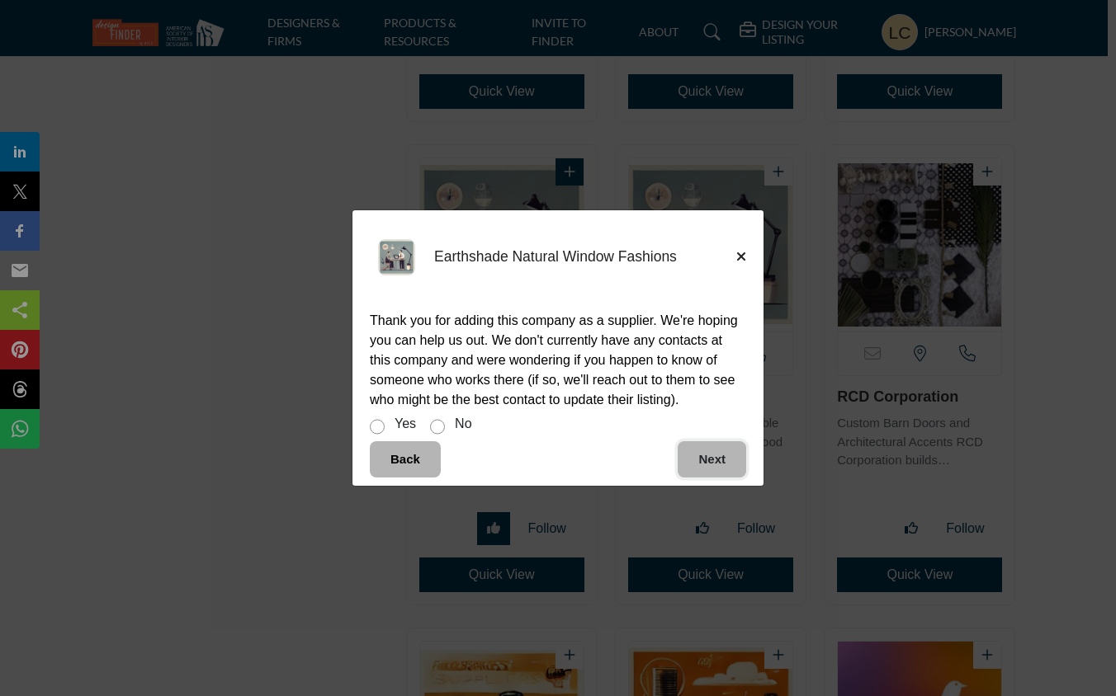
click at [697, 469] on button "Next" at bounding box center [711, 459] width 68 height 37
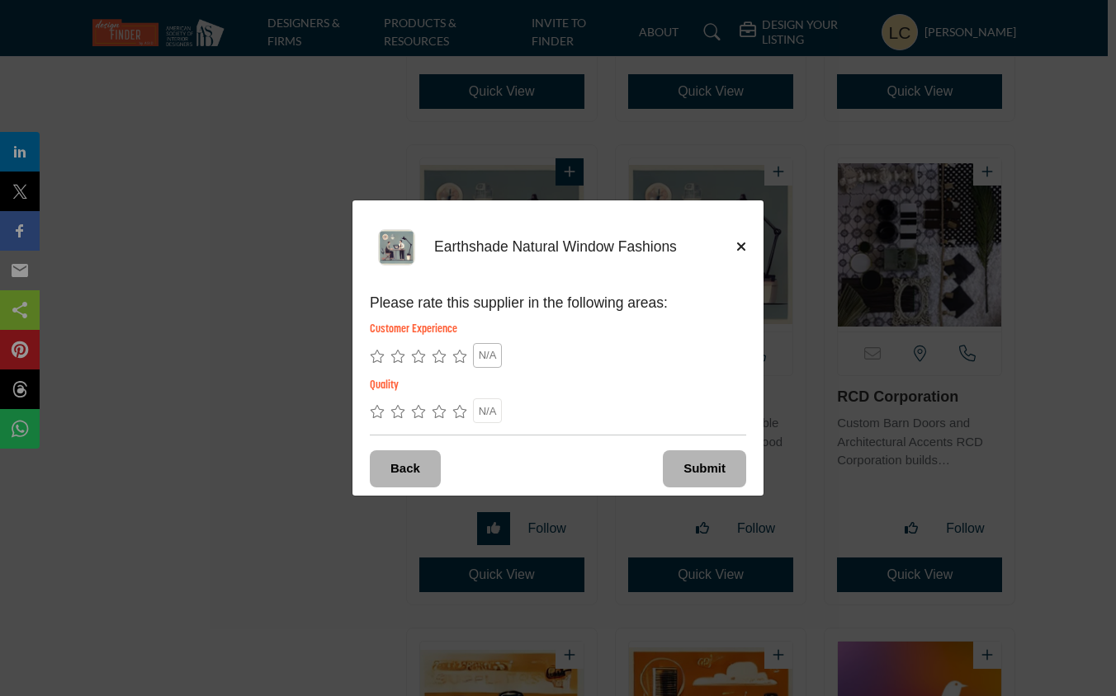
click at [488, 355] on span "N/A" at bounding box center [488, 355] width 18 height 12
click at [488, 408] on span "N/A" at bounding box center [488, 411] width 18 height 12
click at [719, 461] on span "Submit" at bounding box center [704, 468] width 42 height 14
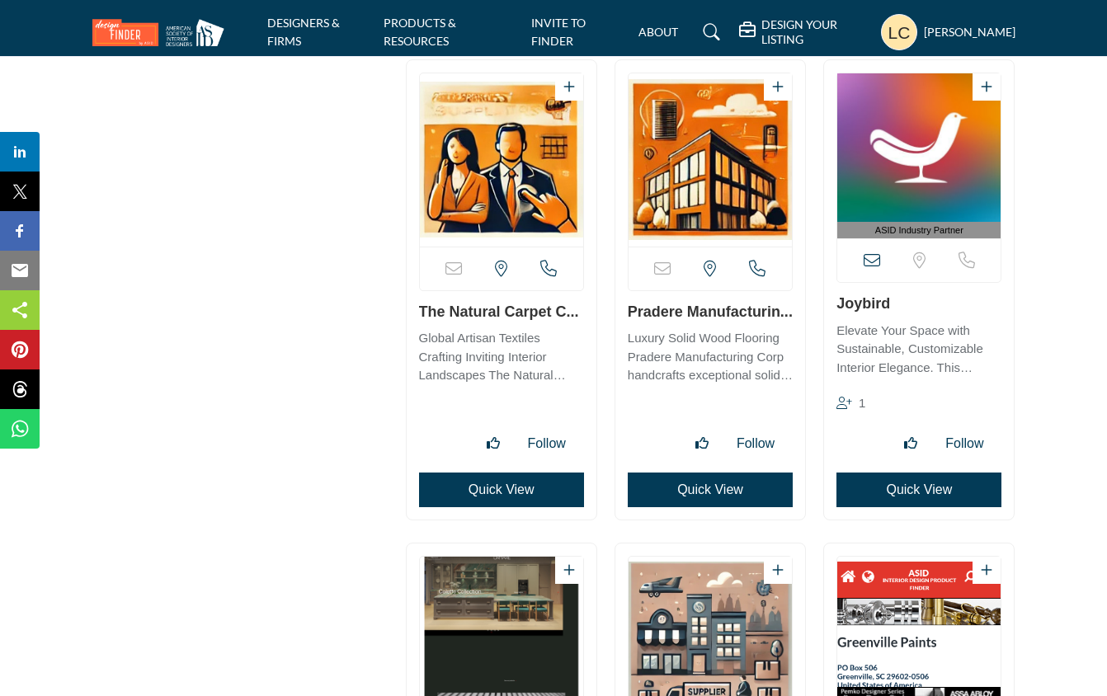
scroll to position [5245, 0]
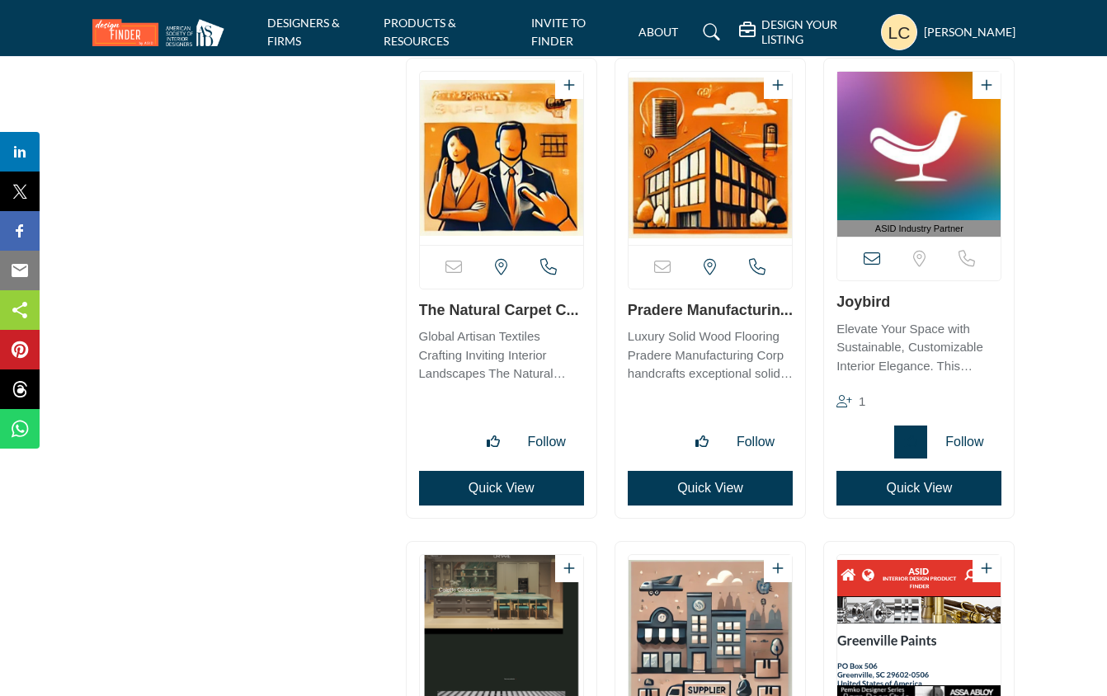
click at [909, 436] on icon "Like listing" at bounding box center [910, 441] width 13 height 13
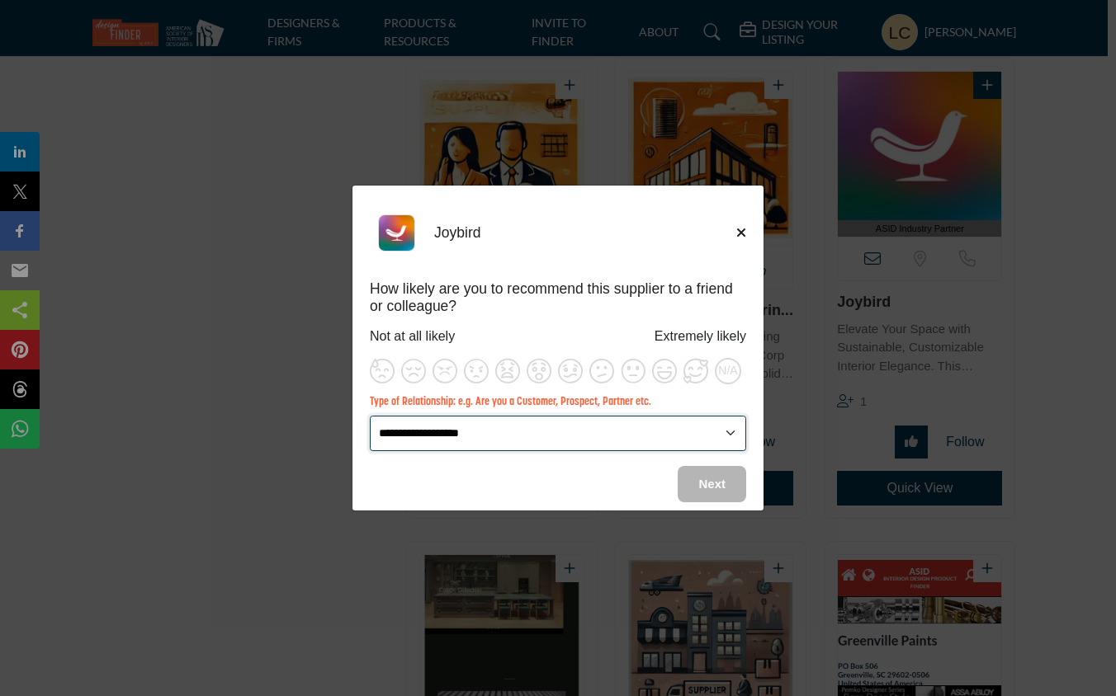
click at [535, 424] on select "**********" at bounding box center [558, 433] width 376 height 35
select select "*****"
click at [370, 416] on select "**********" at bounding box center [558, 433] width 376 height 35
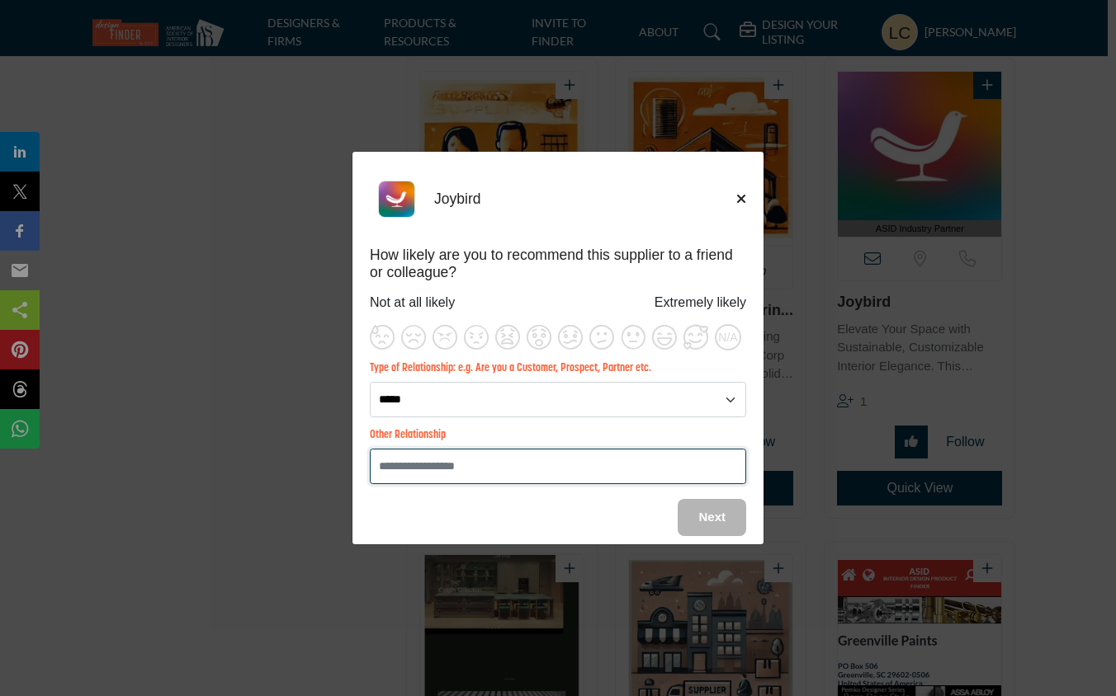
click at [450, 467] on input "Supplier Rating and Recommendation Modal for Joybird" at bounding box center [558, 466] width 376 height 35
type input "*******"
click at [715, 506] on button "Next" at bounding box center [711, 517] width 68 height 37
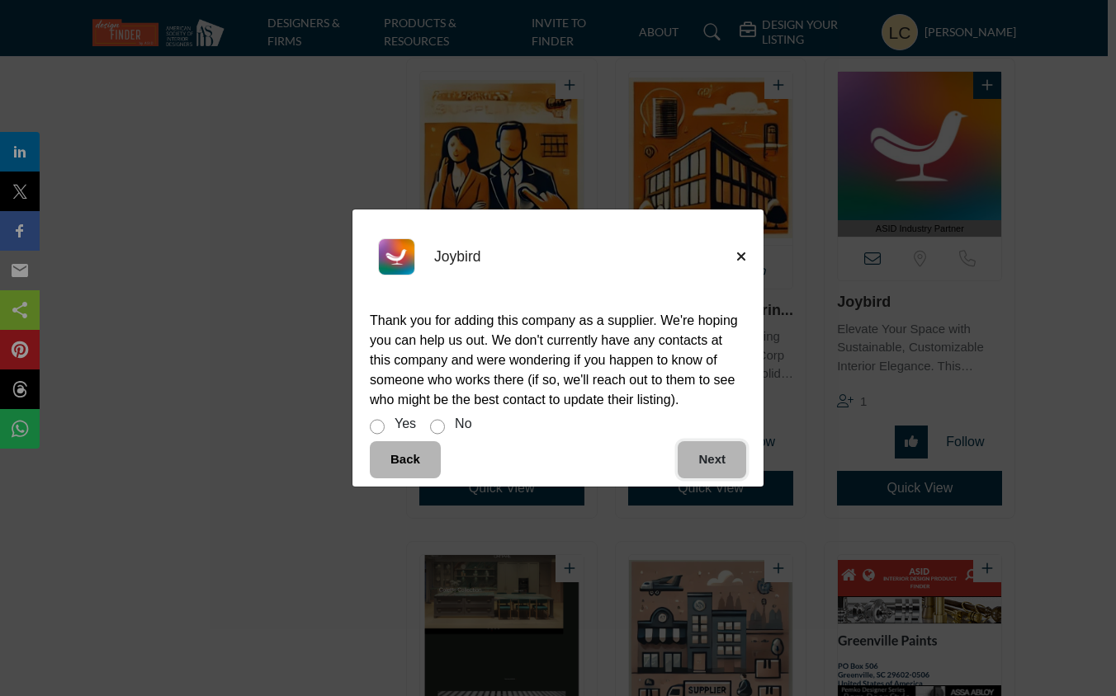
click at [698, 466] on span "Next" at bounding box center [711, 459] width 27 height 14
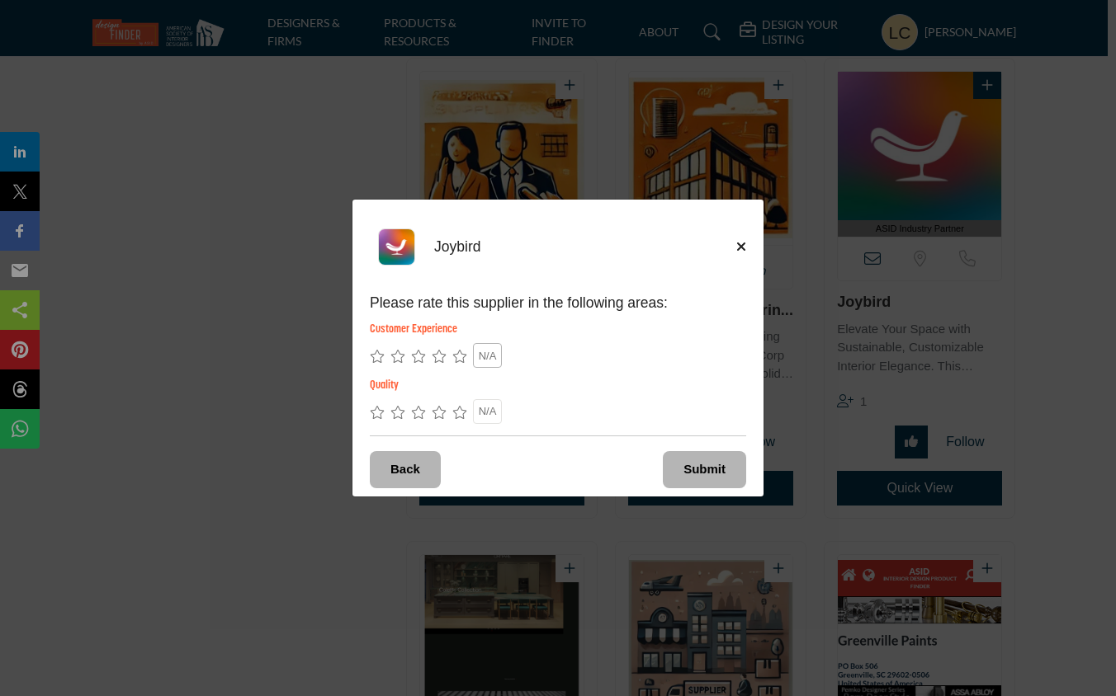
click at [492, 350] on span "N/A" at bounding box center [488, 356] width 18 height 12
click at [489, 408] on span "N/A" at bounding box center [488, 411] width 18 height 12
click at [694, 465] on span "Submit" at bounding box center [704, 469] width 42 height 14
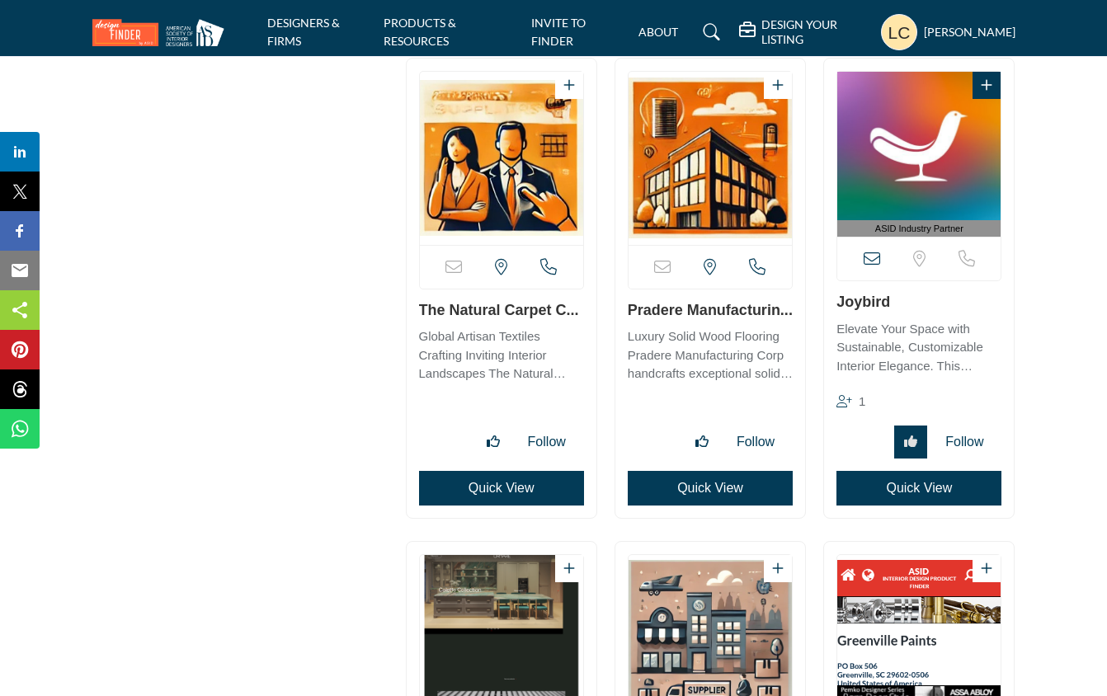
click at [326, 443] on div "ASID QUALIFIED DESIGNERS & MEMBERS Find suppliers, products and resources that …" at bounding box center [240, 305] width 314 height 10611
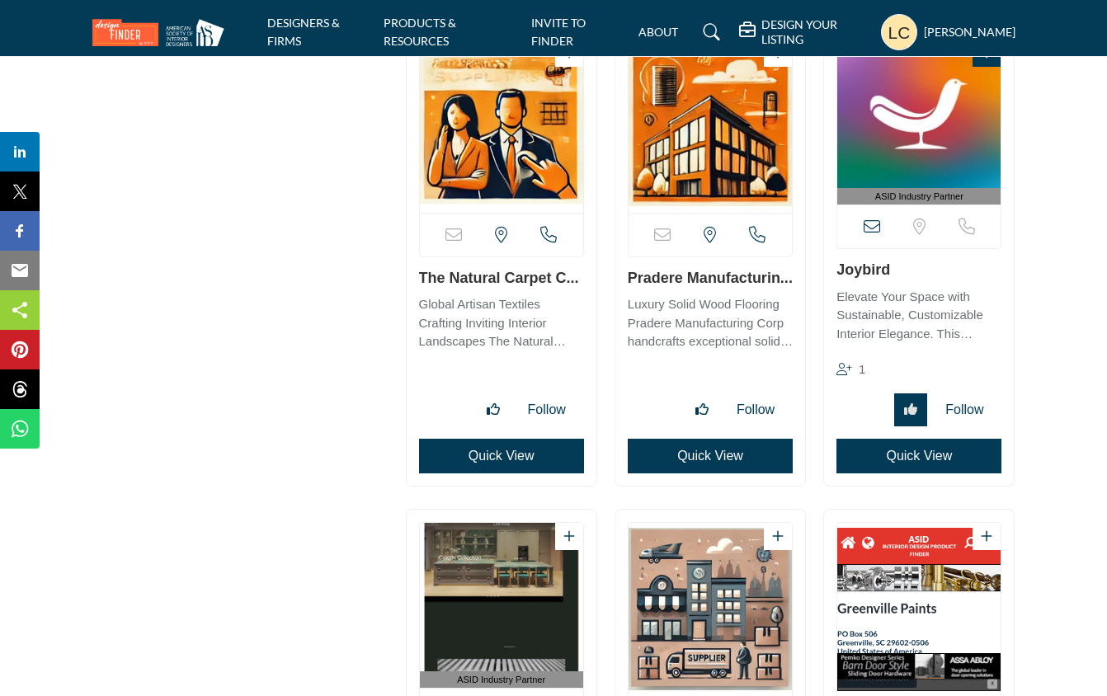
scroll to position [5292, 0]
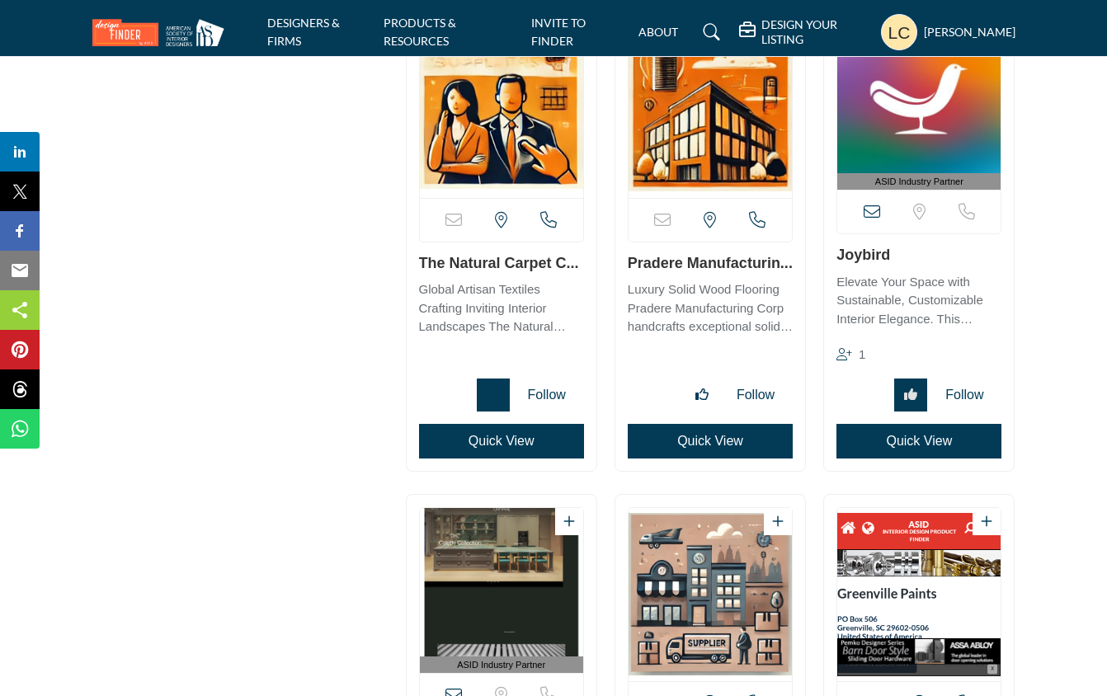
click at [488, 389] on icon "Like listing" at bounding box center [493, 394] width 13 height 13
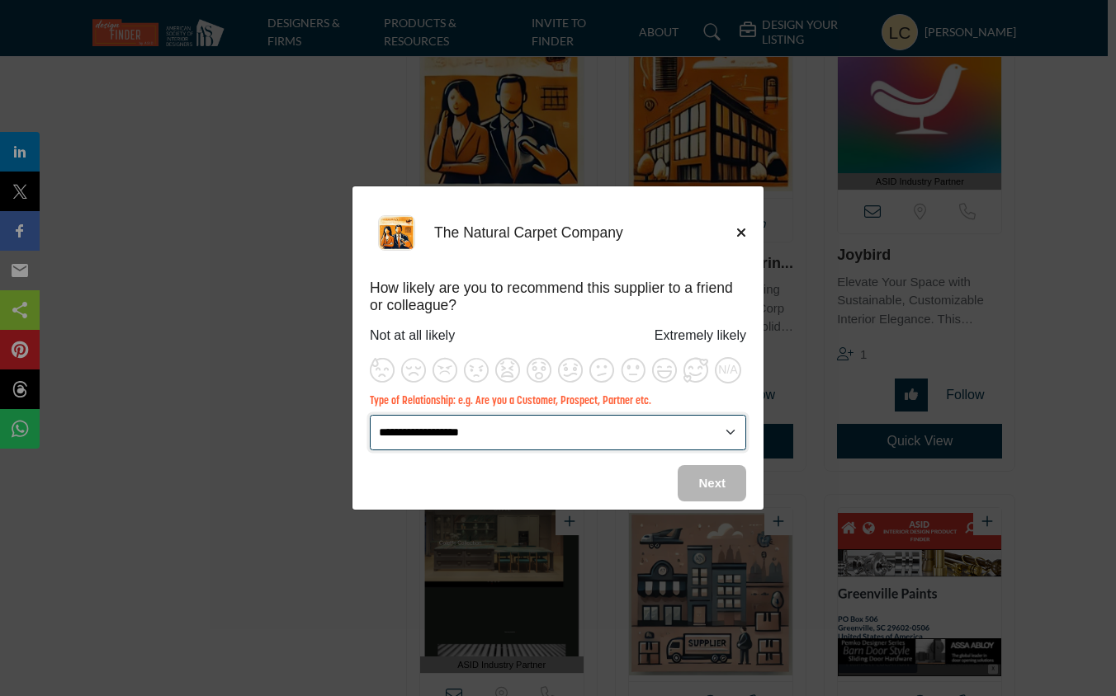
click at [736, 427] on select "**********" at bounding box center [558, 432] width 376 height 35
select select "*****"
click at [370, 415] on select "**********" at bounding box center [558, 432] width 376 height 35
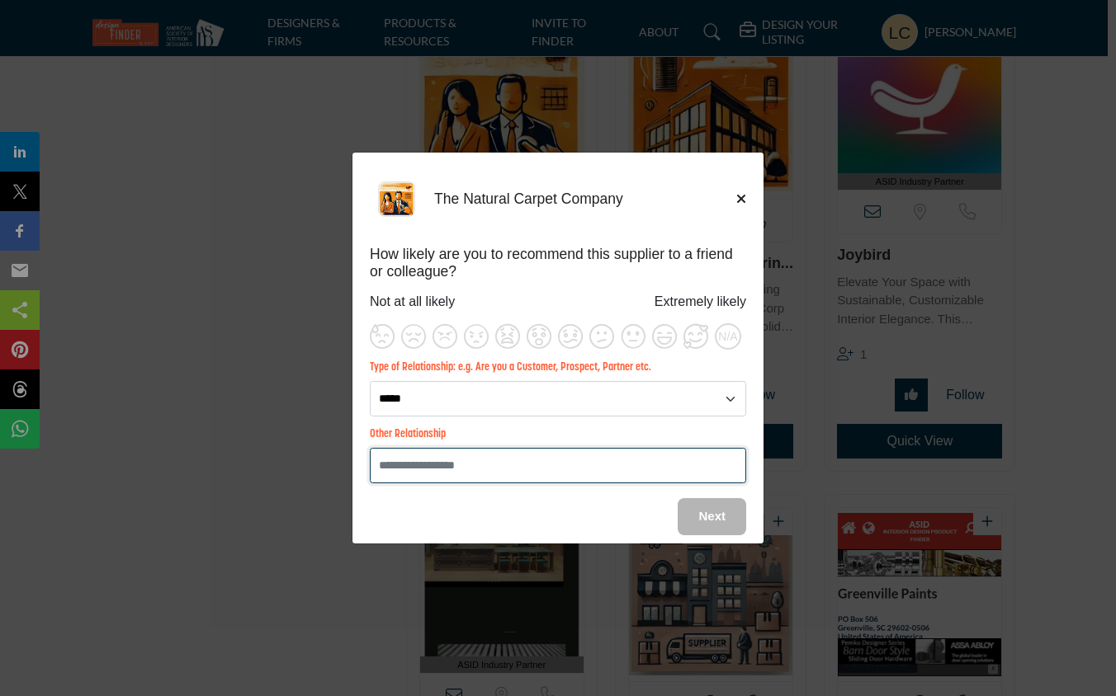
click at [546, 470] on input "Supplier Rating and Recommendation Modal for The Natural Carpet Company" at bounding box center [558, 465] width 376 height 35
type input "*******"
click at [712, 521] on span "Next" at bounding box center [711, 516] width 27 height 14
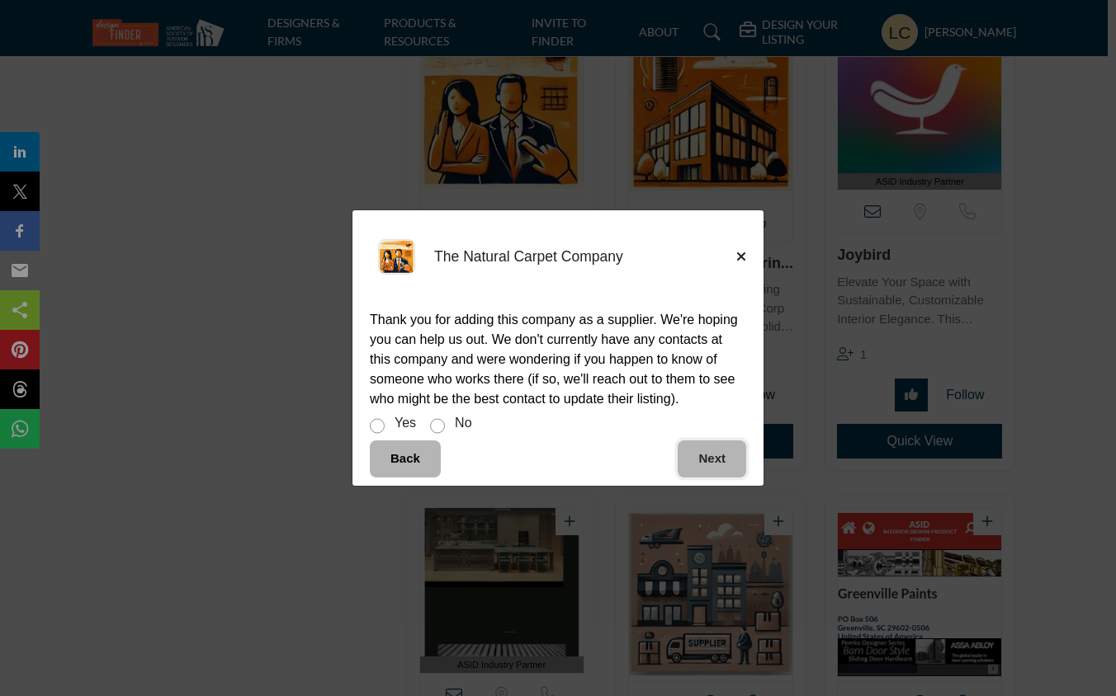
click at [718, 460] on button "Next" at bounding box center [711, 459] width 68 height 37
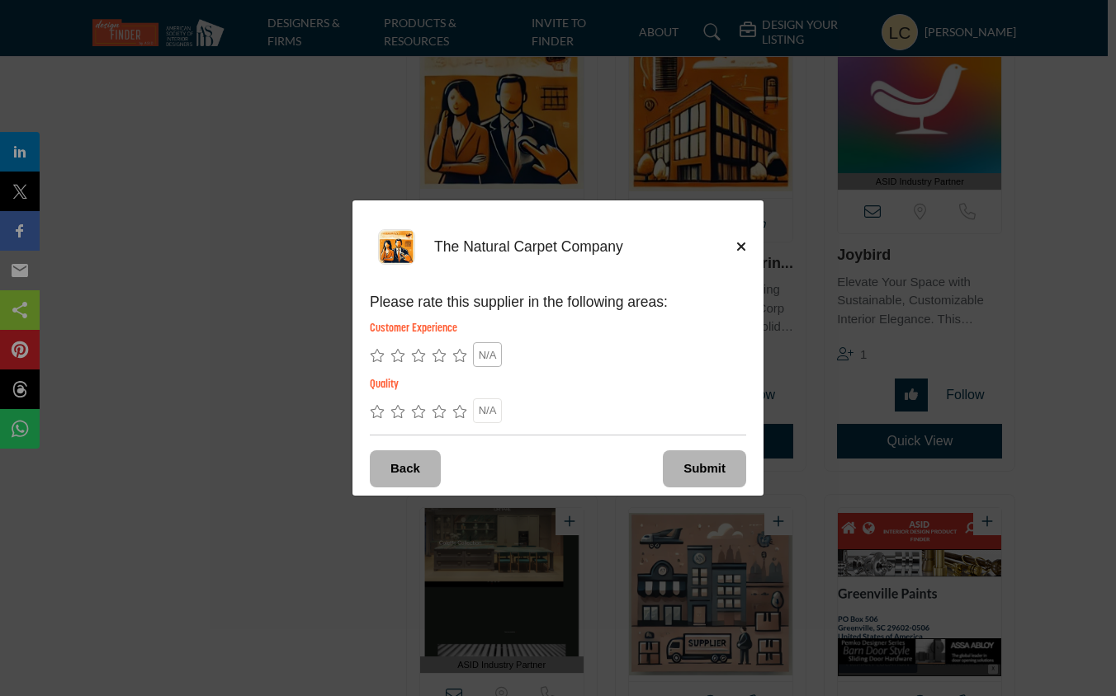
click at [489, 357] on span "N/A" at bounding box center [488, 355] width 18 height 12
click at [493, 408] on span "N/A" at bounding box center [488, 410] width 18 height 12
click at [692, 460] on button "Submit" at bounding box center [704, 468] width 83 height 37
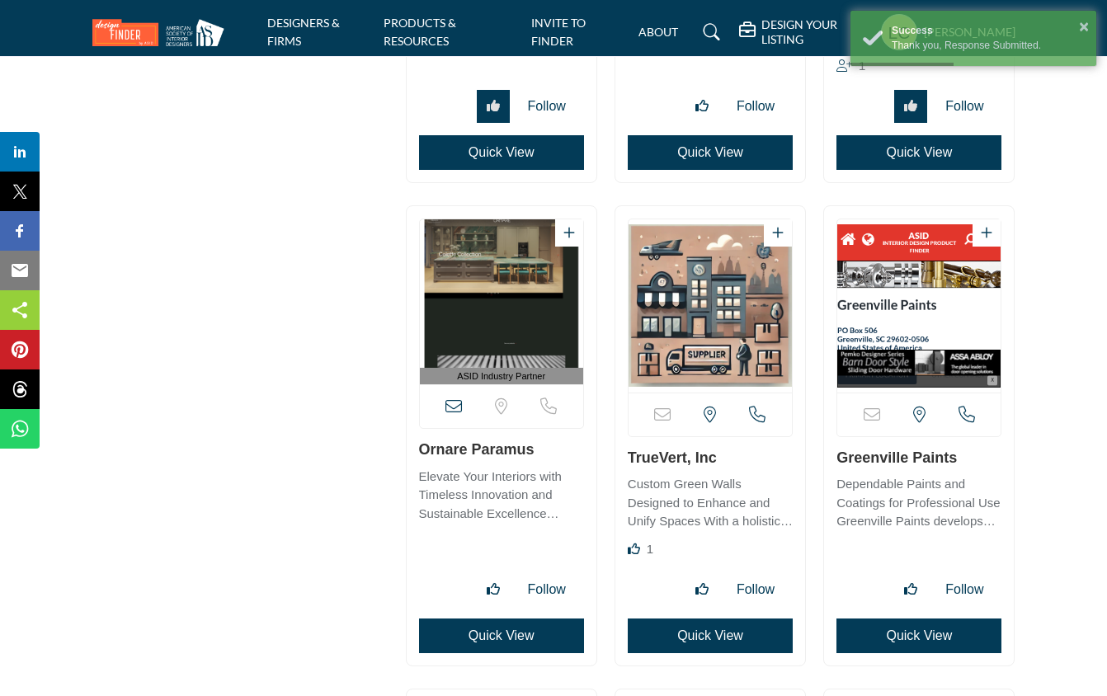
scroll to position [5602, 0]
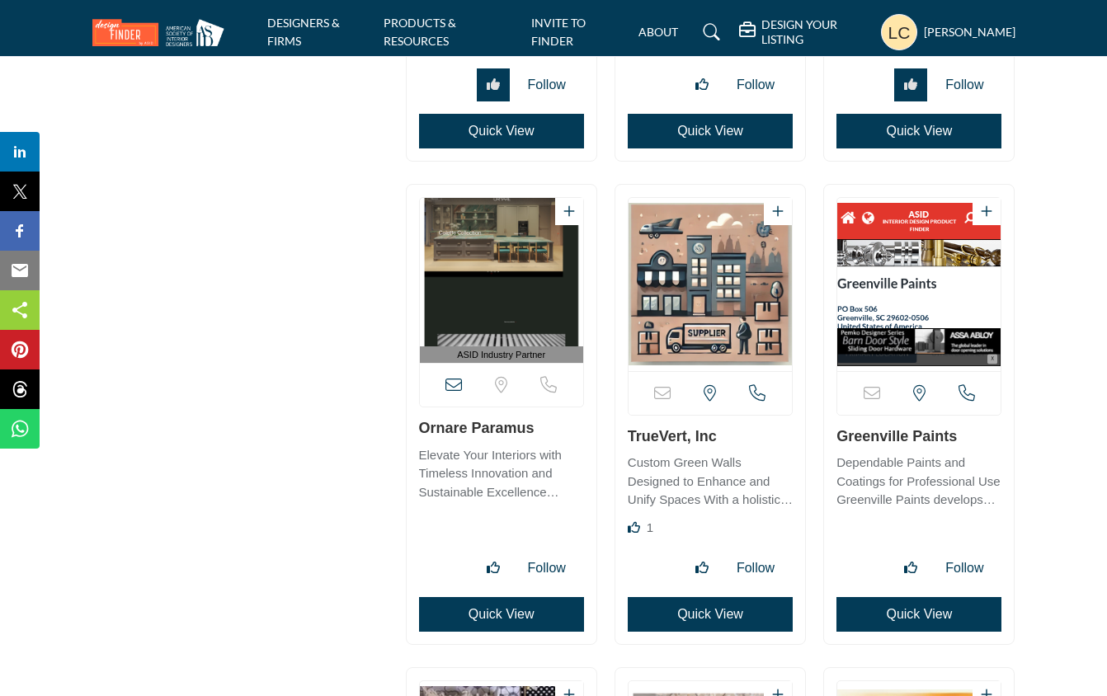
click at [507, 483] on p "Elevate Your Interiors with Timeless Innovation and Sustainable Excellence Foun…" at bounding box center [501, 474] width 165 height 56
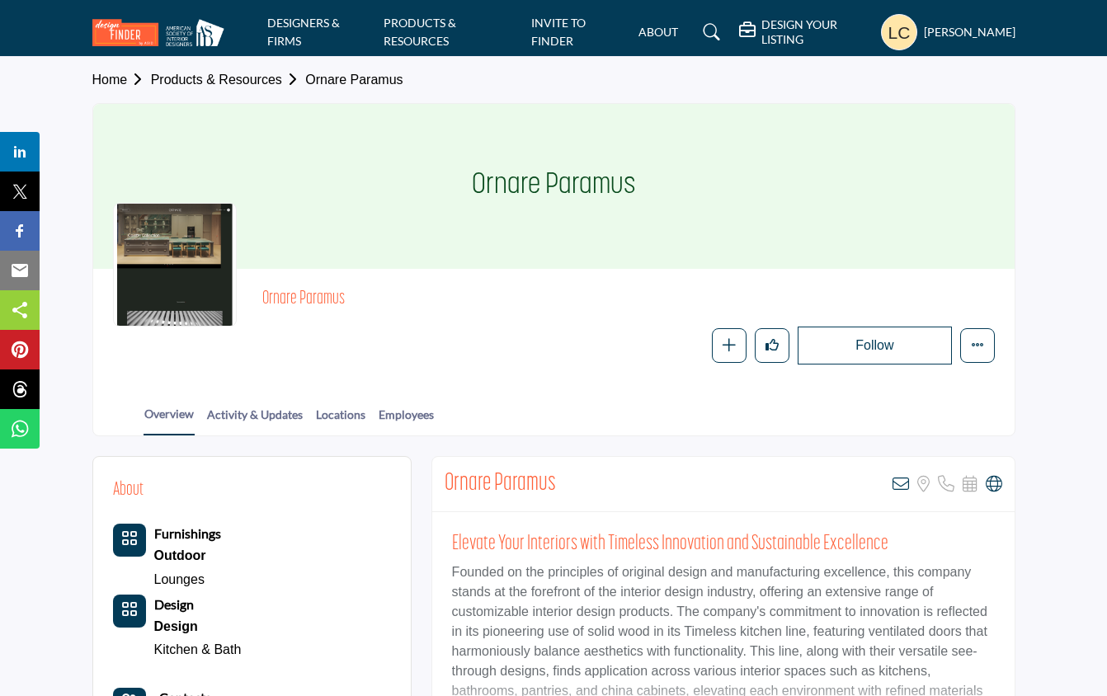
click at [268, 74] on link "Products & Resources" at bounding box center [228, 80] width 155 height 14
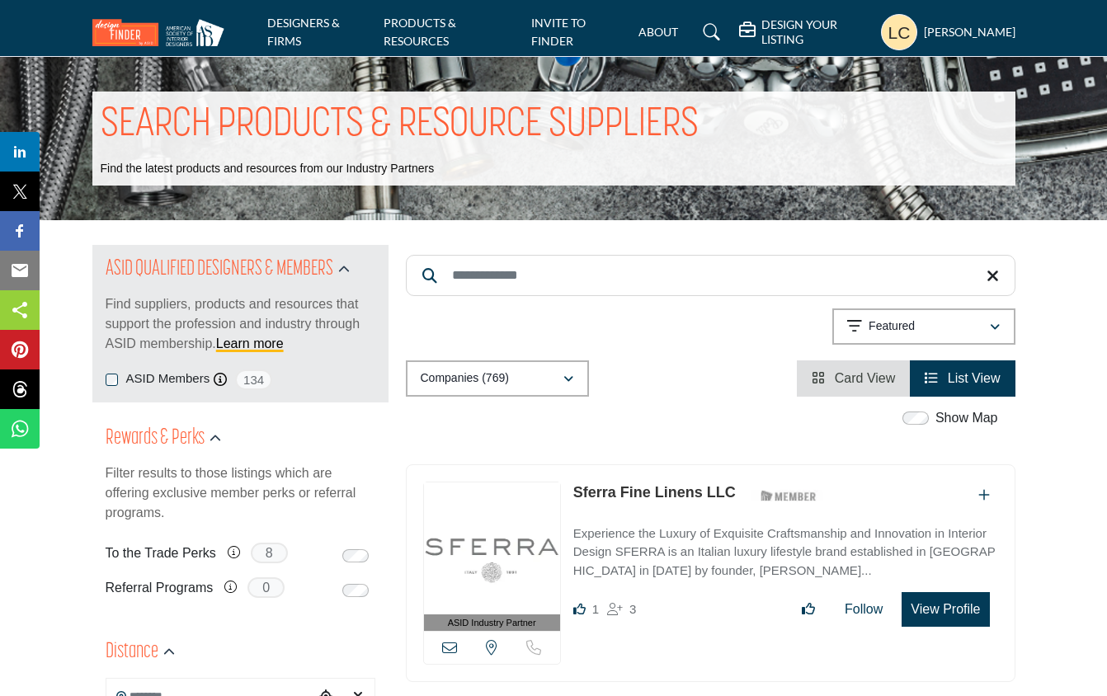
click at [511, 279] on input "Search Keyword" at bounding box center [711, 275] width 610 height 41
type input "**********"
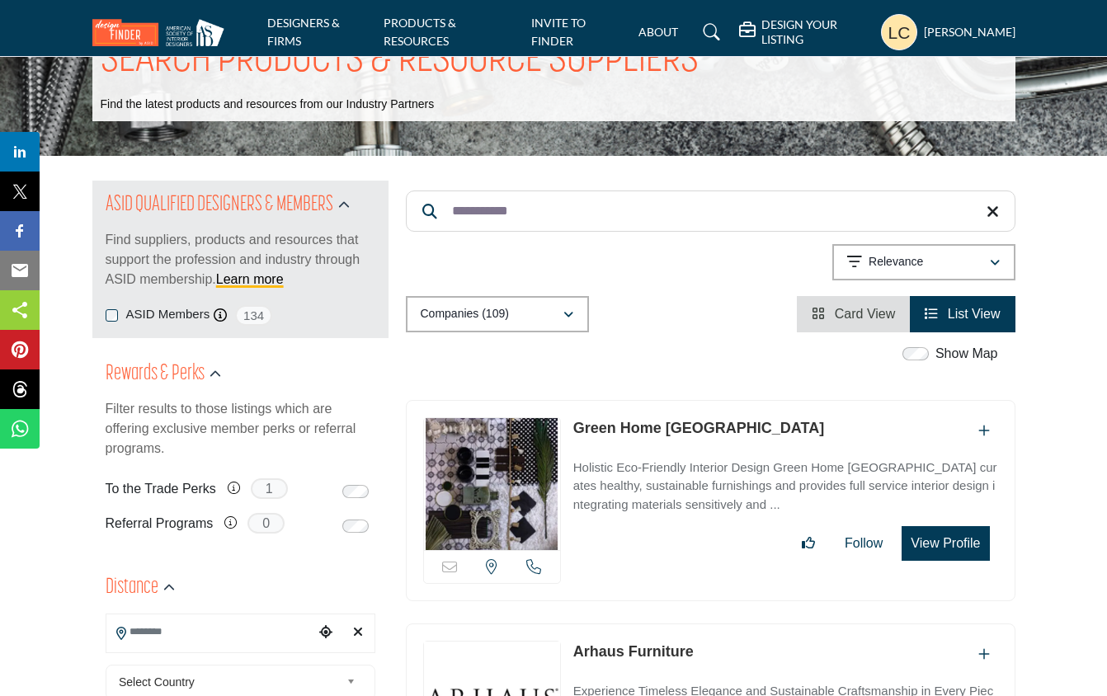
scroll to position [79, 0]
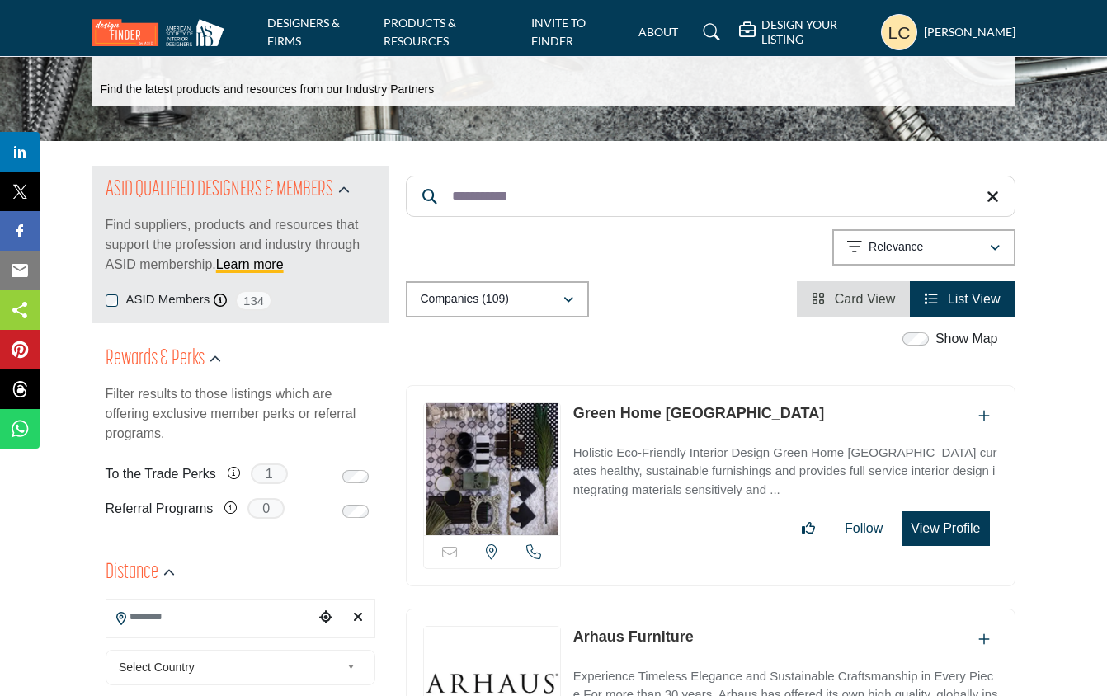
click at [935, 302] on icon "View List" at bounding box center [931, 298] width 13 height 13
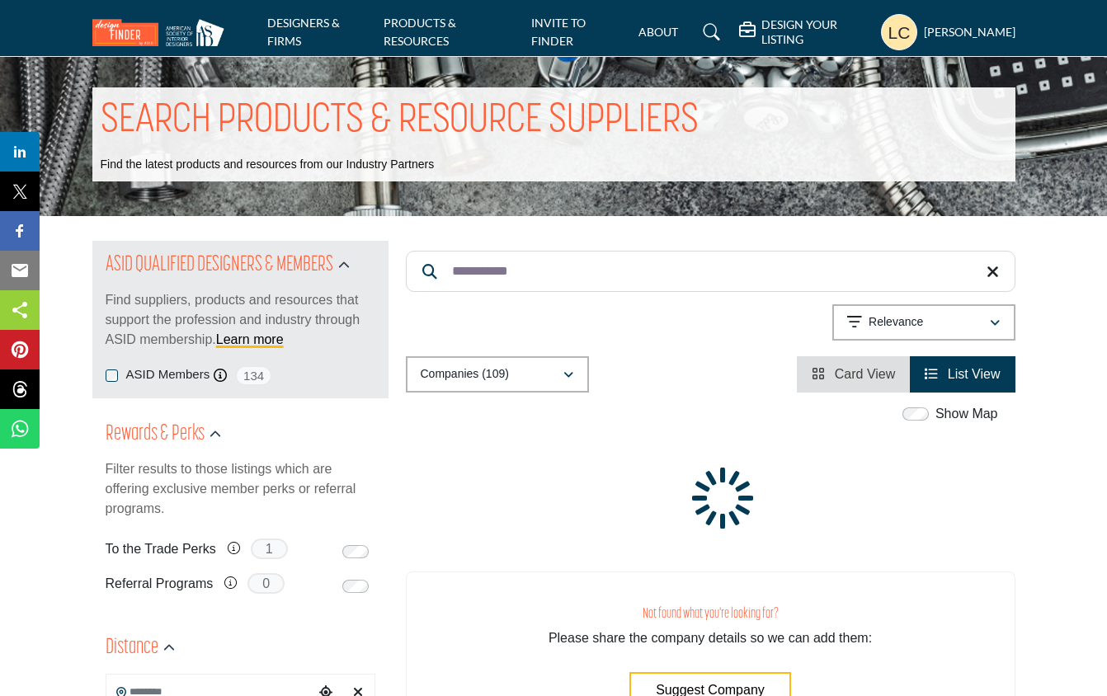
scroll to position [0, 0]
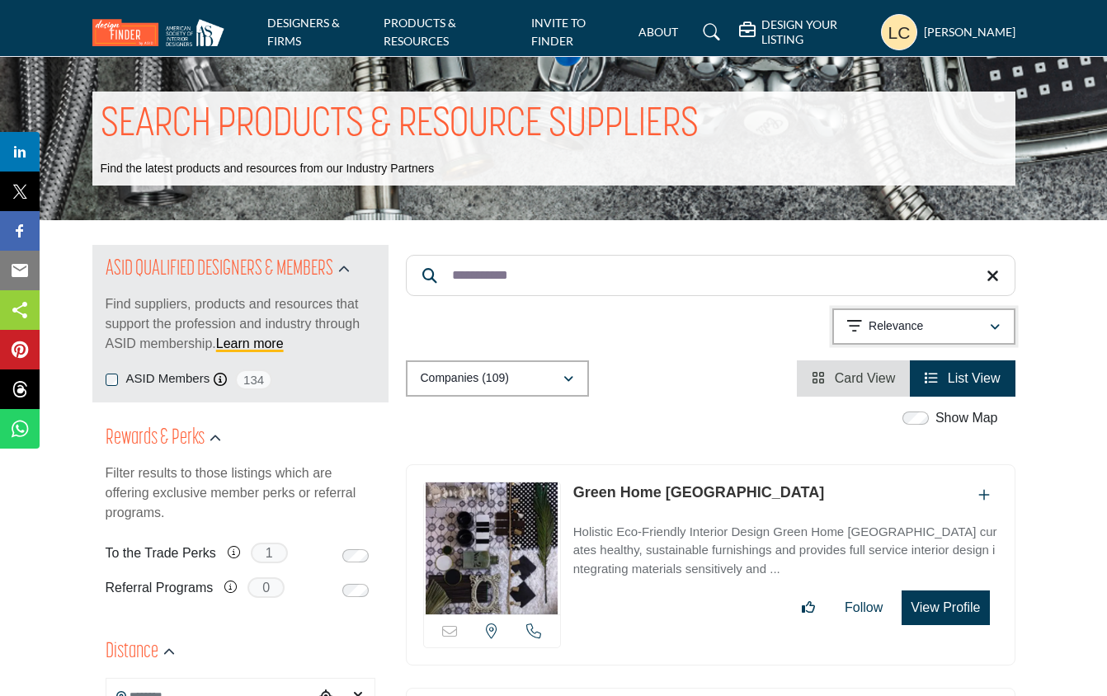
click at [992, 325] on icon "button" at bounding box center [995, 328] width 10 height 12
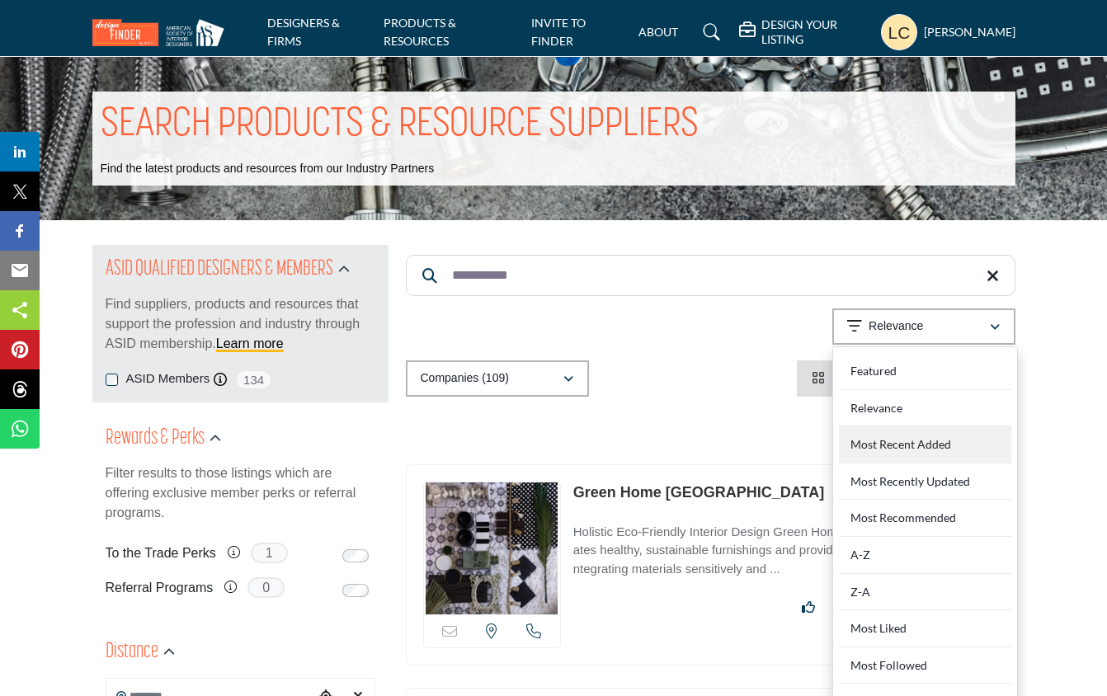
click at [912, 446] on div "Most Recent Added" at bounding box center [925, 445] width 172 height 37
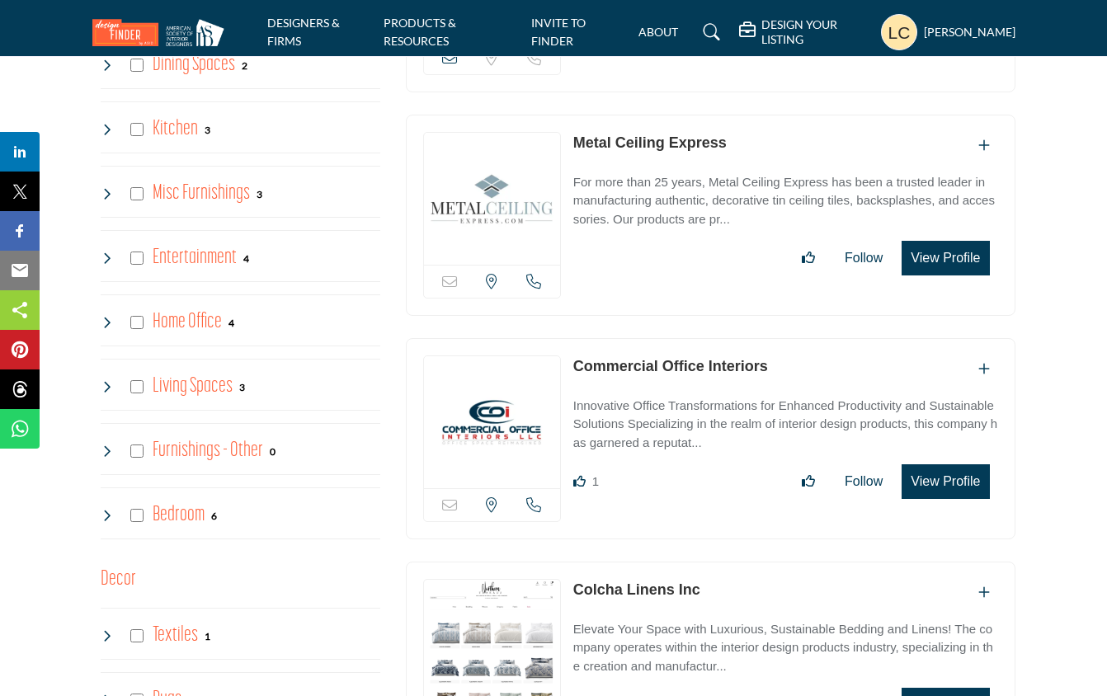
scroll to position [1991, 0]
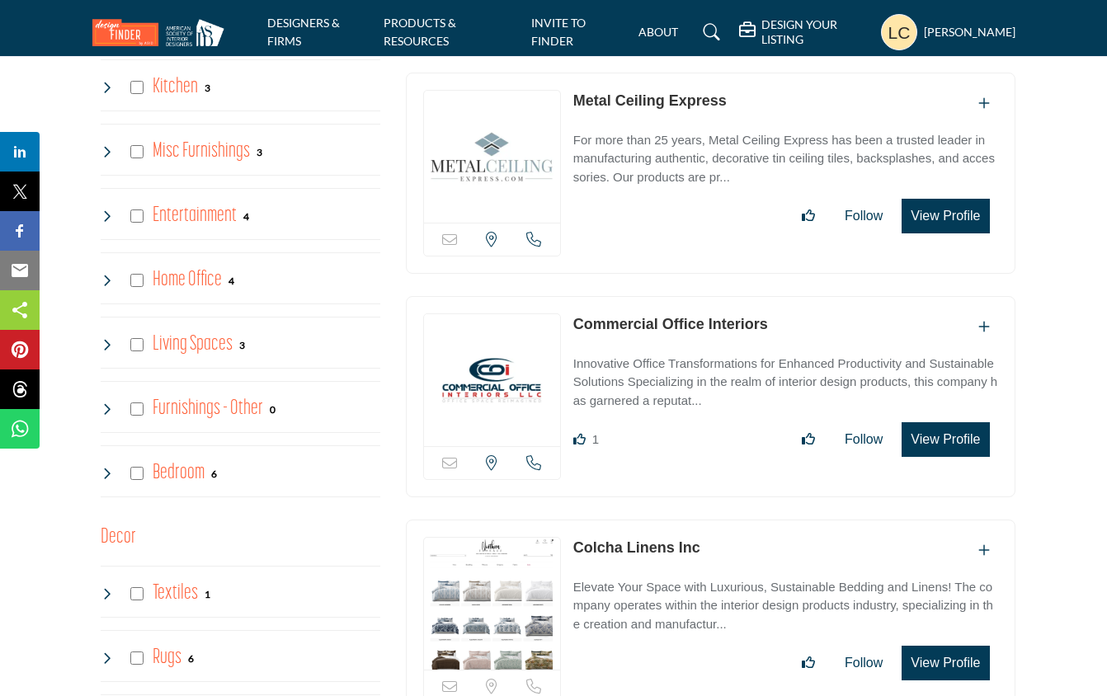
click at [225, 412] on h4 "Furnishings - Other" at bounding box center [208, 408] width 111 height 29
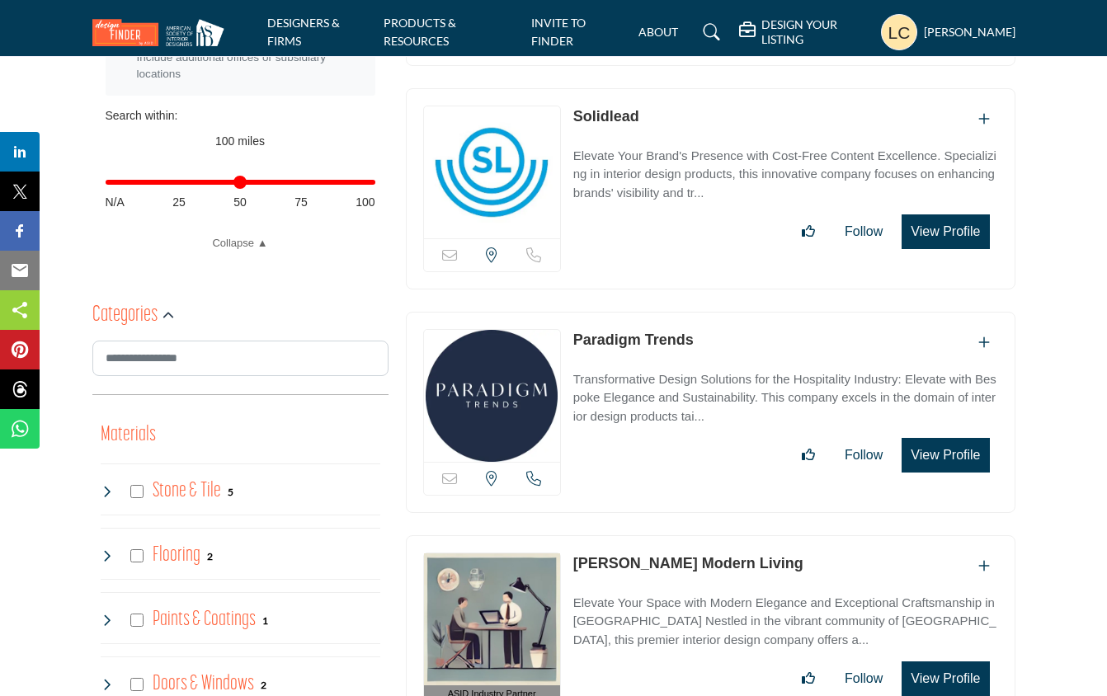
scroll to position [823, 0]
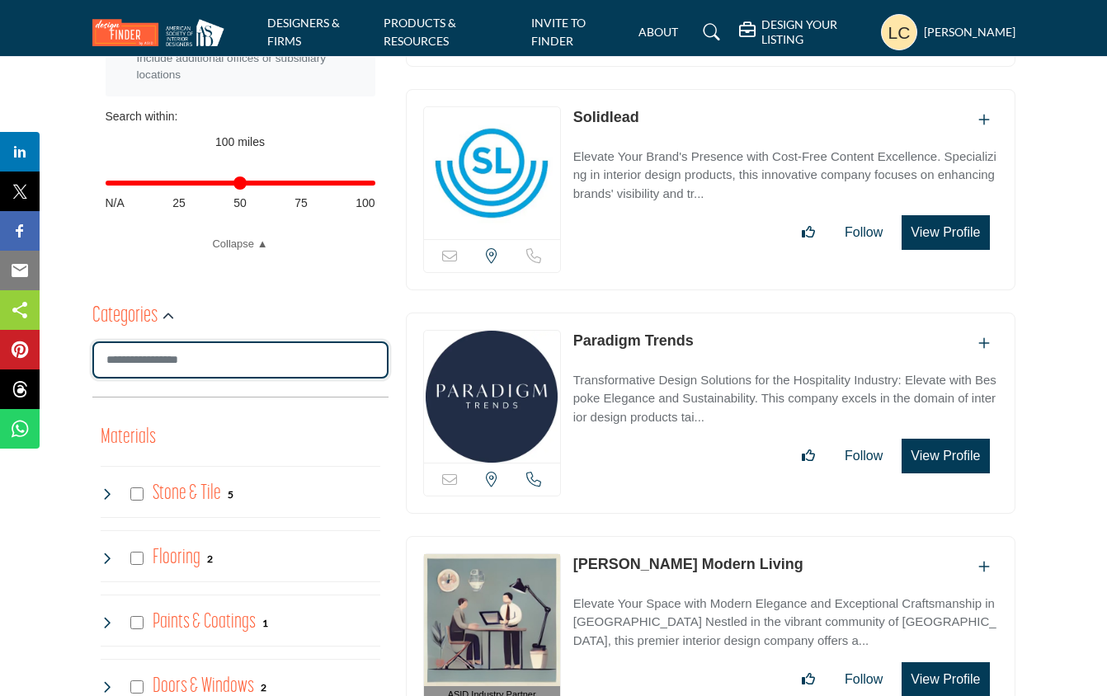
click at [257, 363] on input "Search Category" at bounding box center [240, 360] width 296 height 37
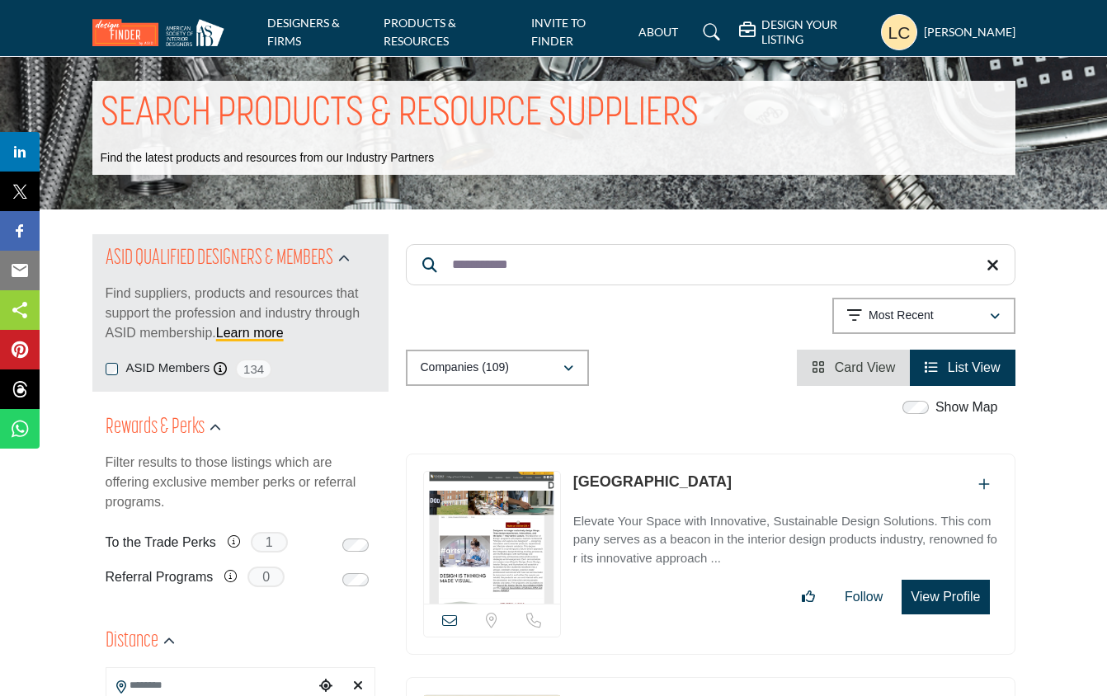
scroll to position [0, 0]
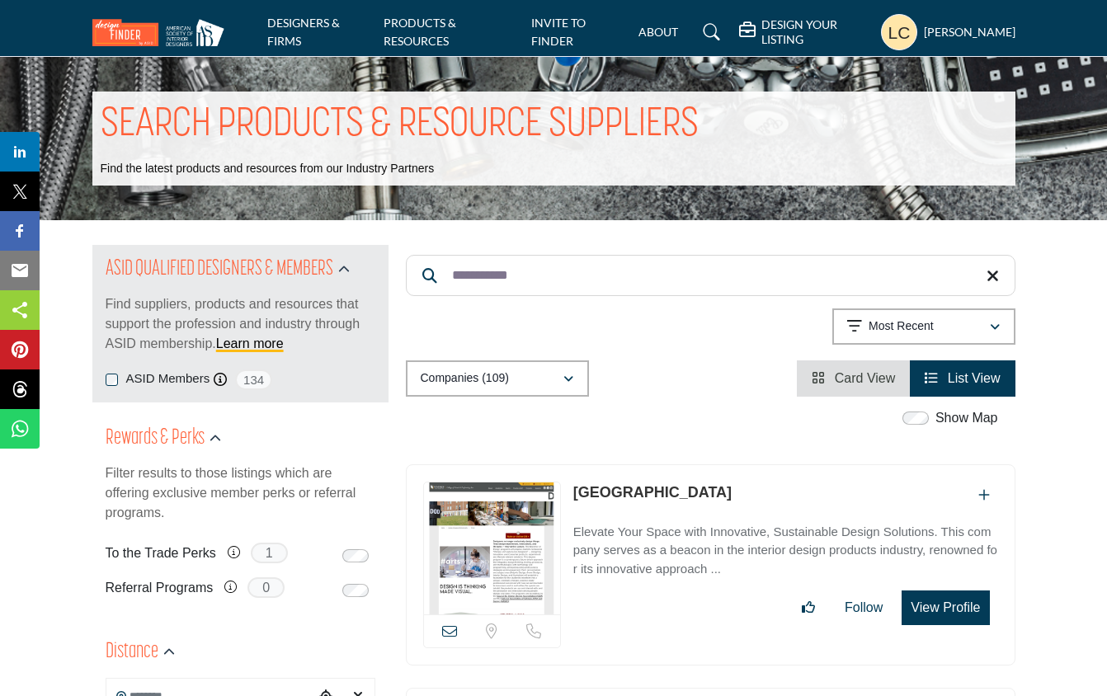
click at [274, 549] on span "1" at bounding box center [269, 553] width 37 height 21
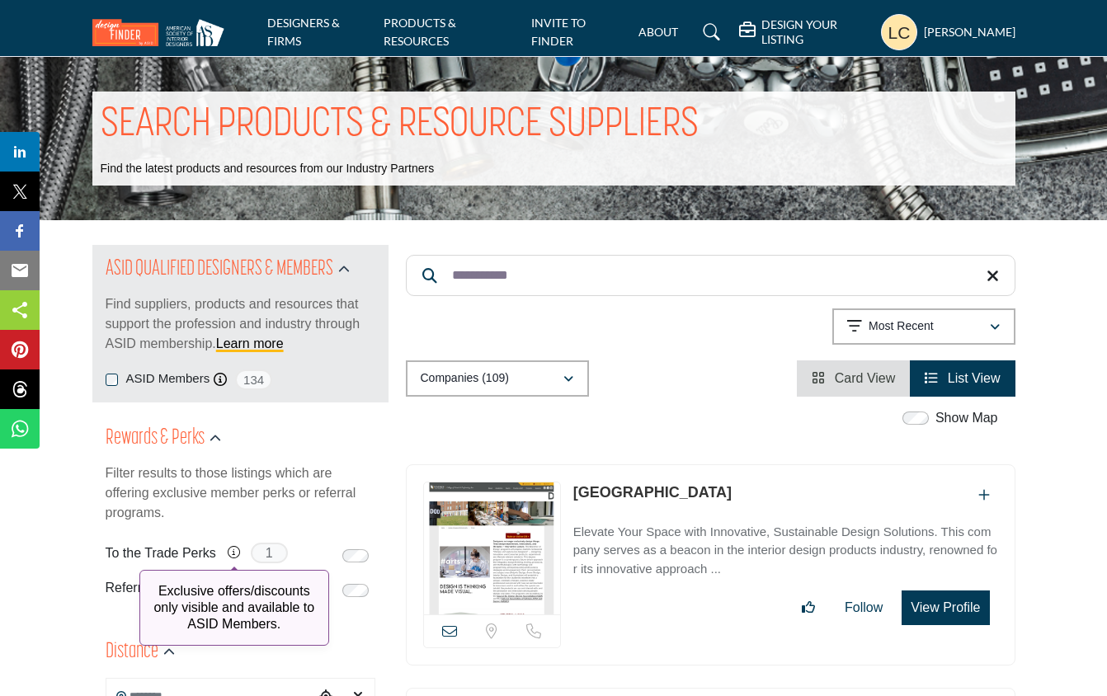
click at [233, 547] on icon at bounding box center [234, 552] width 12 height 12
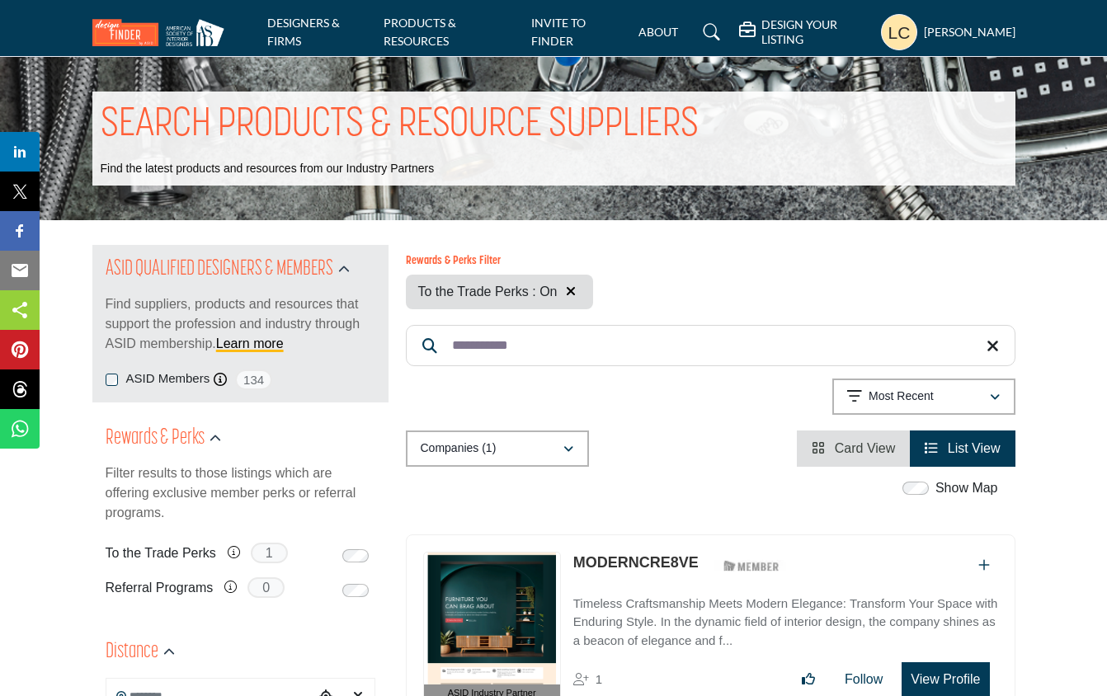
click at [361, 549] on div at bounding box center [361, 554] width 29 height 17
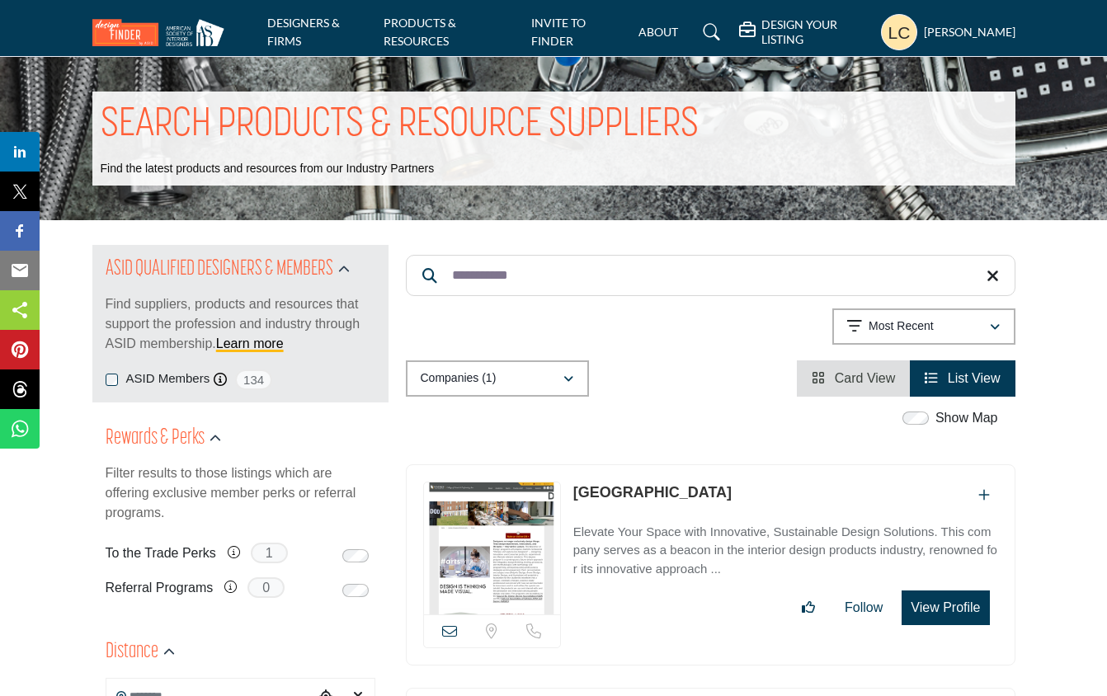
click at [339, 557] on div "To the Trade Perks Exclusive offers/discounts only visible and available to ASI…" at bounding box center [241, 556] width 270 height 35
click at [309, 27] on link "DESIGNERS & FIRMS" at bounding box center [303, 32] width 73 height 32
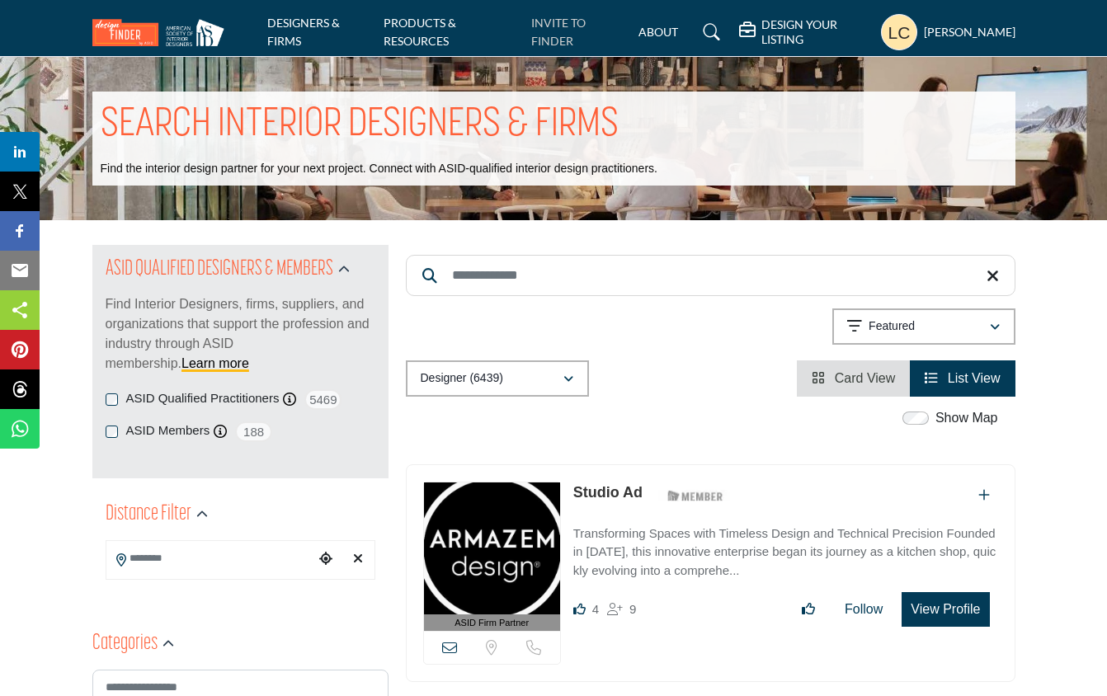
click at [540, 39] on link "INVITE TO FINDER" at bounding box center [558, 32] width 54 height 32
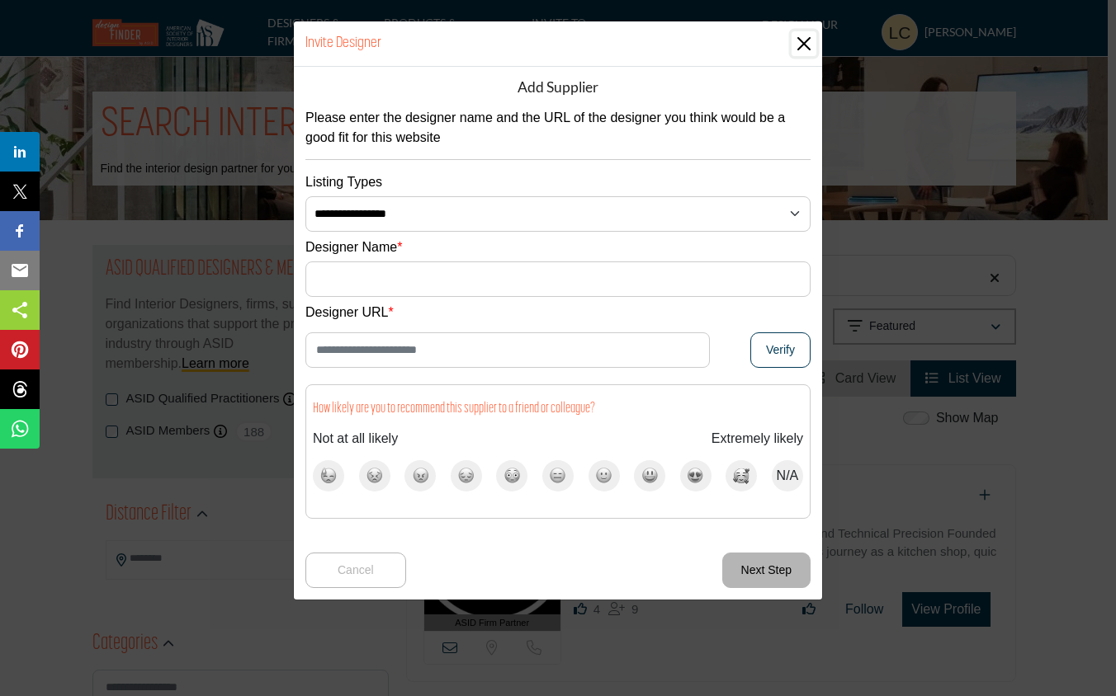
click at [799, 42] on button "Close" at bounding box center [803, 43] width 25 height 25
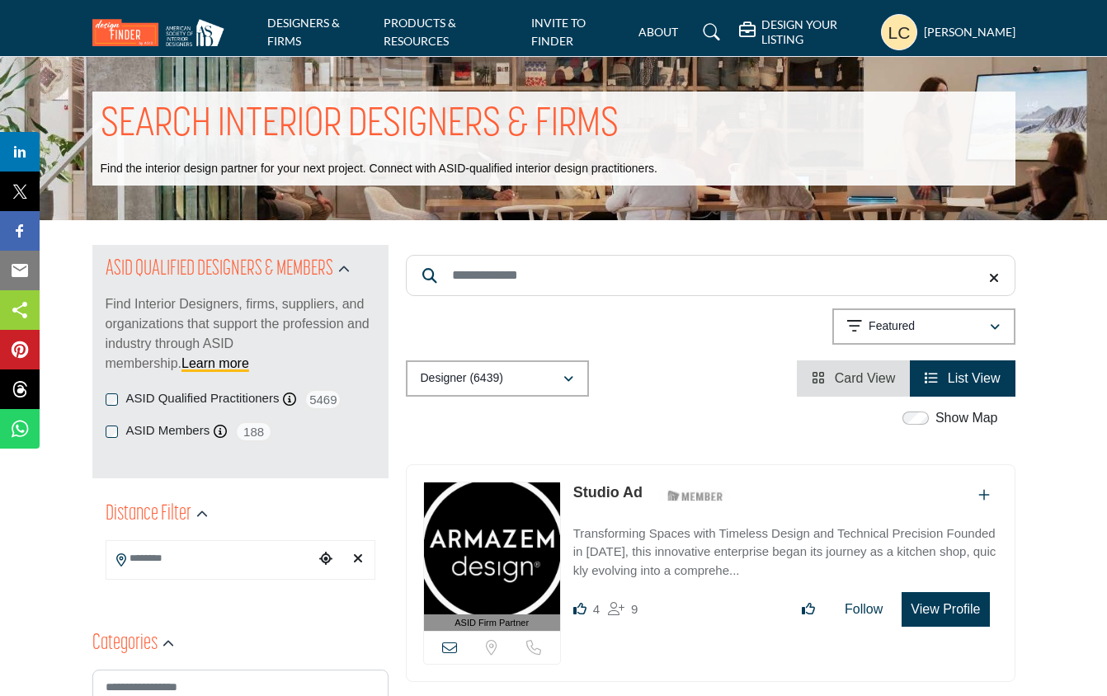
click at [567, 278] on input "Search Keyword" at bounding box center [711, 275] width 610 height 41
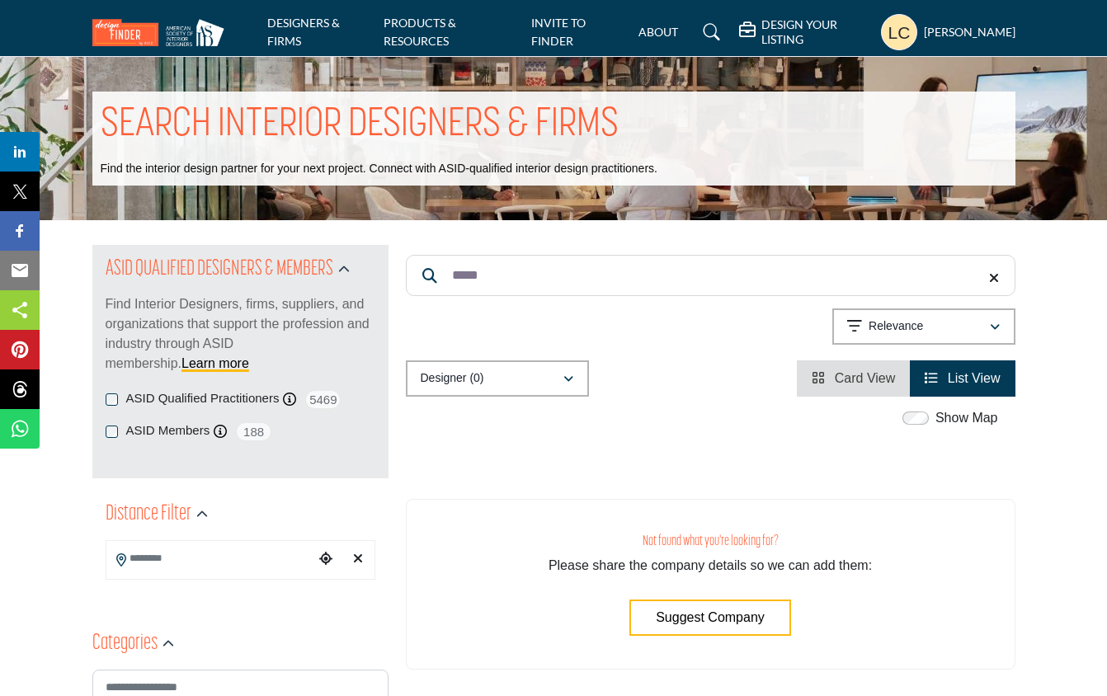
drag, startPoint x: 488, startPoint y: 279, endPoint x: 444, endPoint y: 275, distance: 44.7
click at [444, 275] on input "*****" at bounding box center [711, 275] width 610 height 41
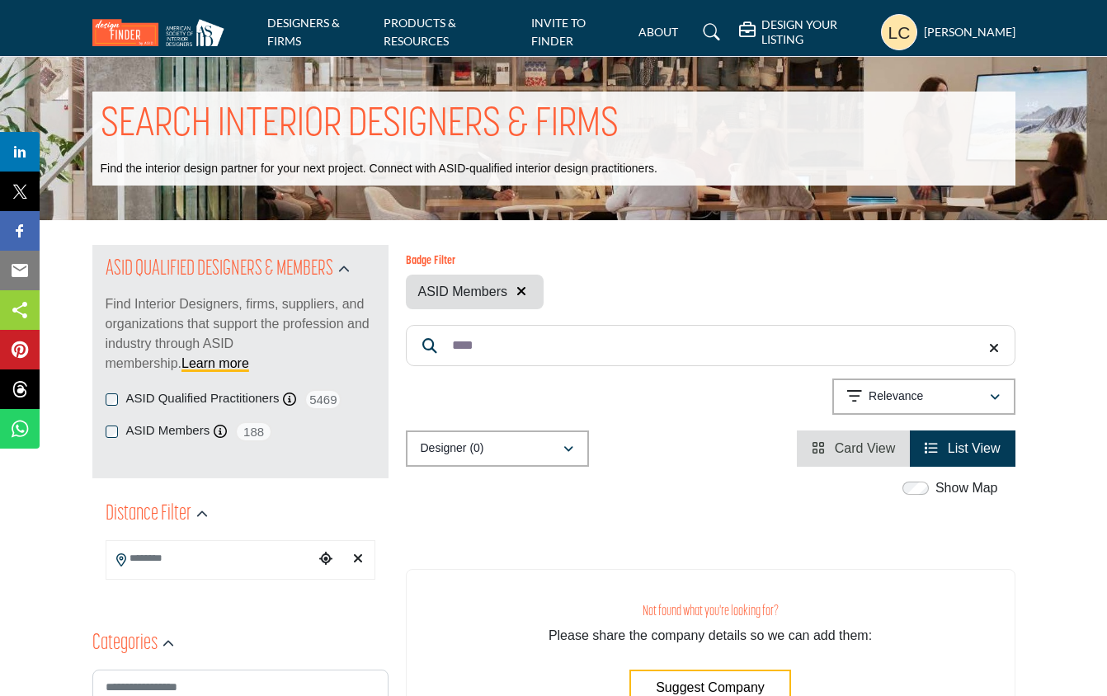
click at [526, 340] on input "****" at bounding box center [711, 345] width 610 height 41
drag, startPoint x: 491, startPoint y: 342, endPoint x: 443, endPoint y: 340, distance: 47.9
click at [443, 340] on input "****" at bounding box center [711, 345] width 610 height 41
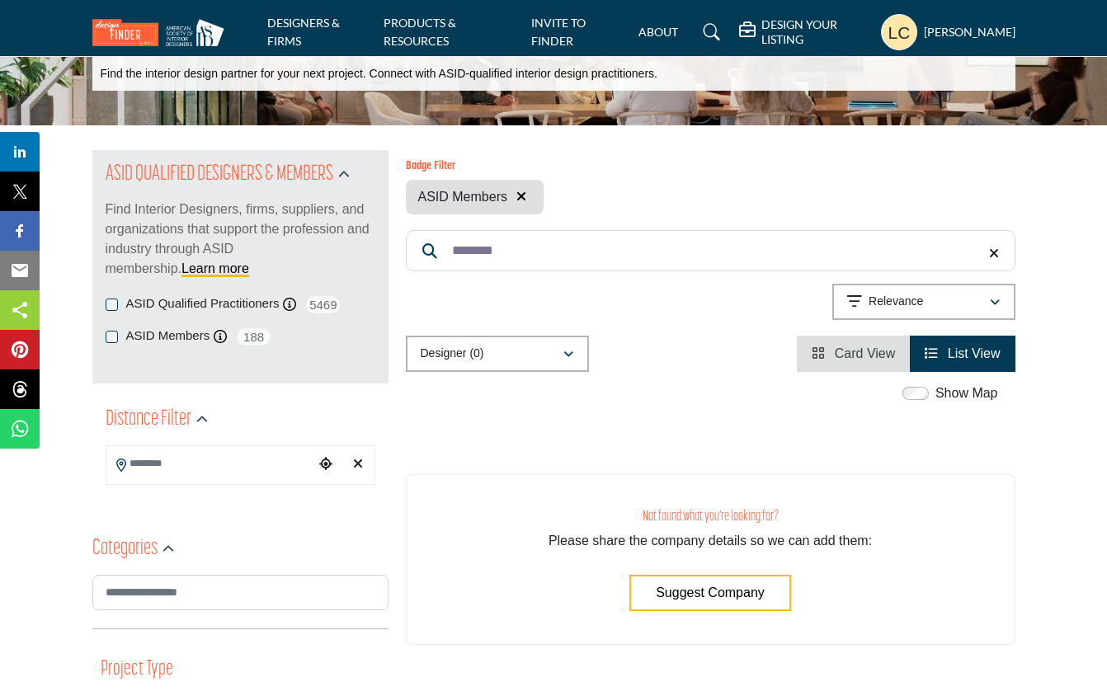
scroll to position [169, 0]
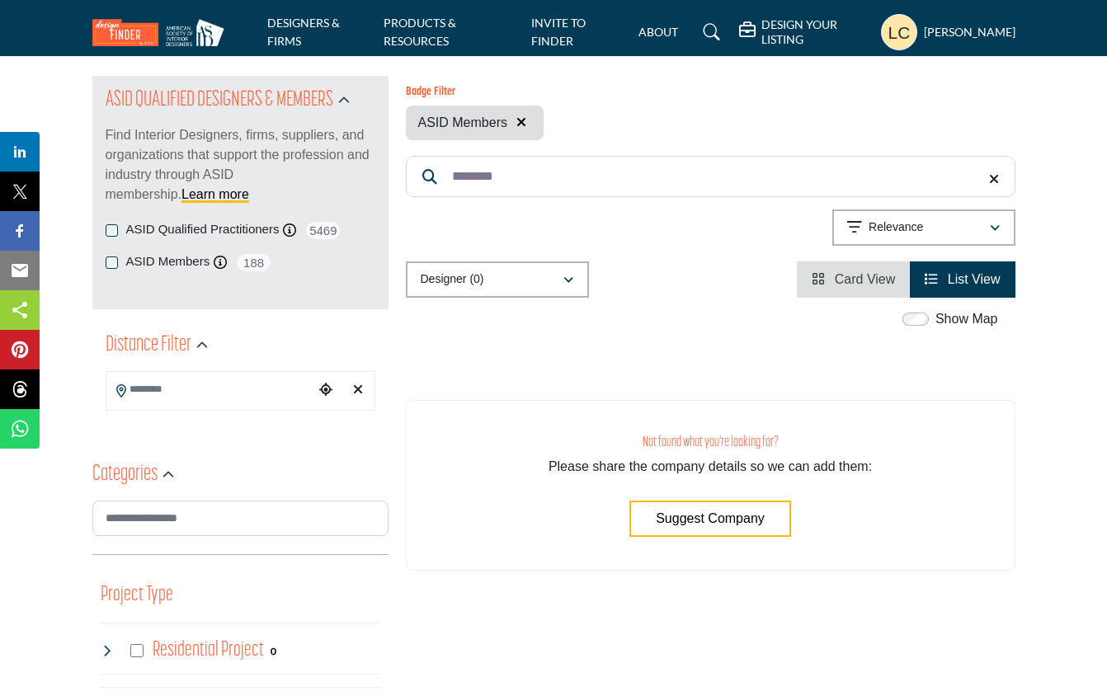
type input "********"
click at [691, 509] on button "Suggest Company" at bounding box center [711, 519] width 162 height 36
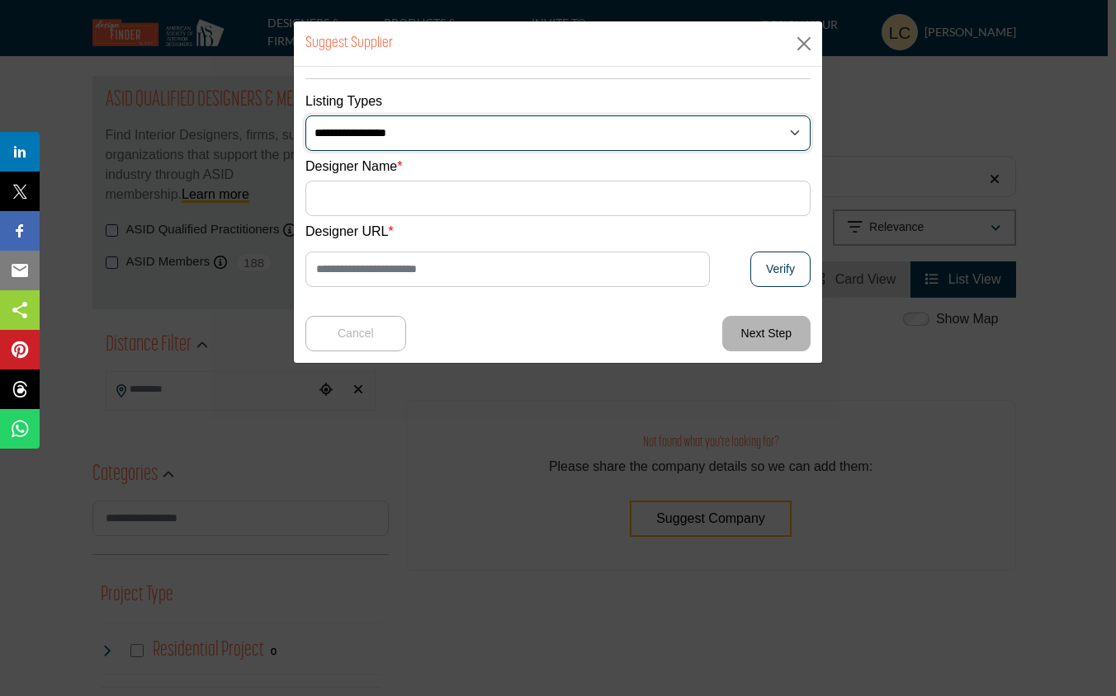
click at [442, 130] on select "**********" at bounding box center [557, 133] width 505 height 35
select select "**********"
click at [305, 116] on select "**********" at bounding box center [557, 133] width 505 height 35
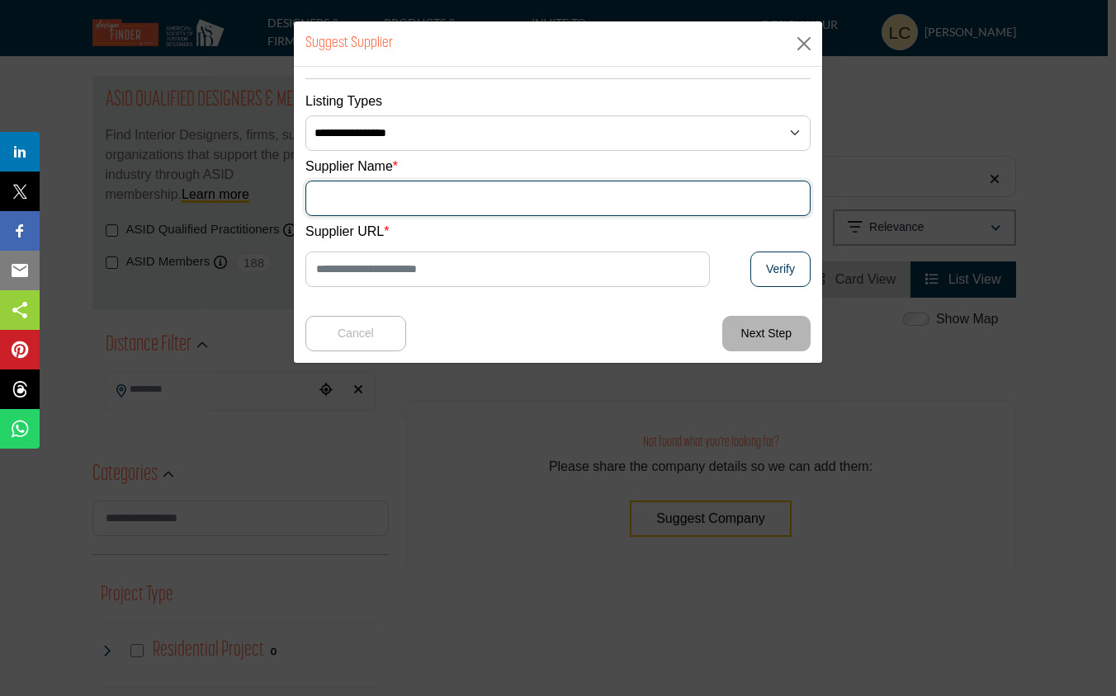
click at [444, 191] on input "Supplier Name" at bounding box center [557, 198] width 505 height 35
type input "**********"
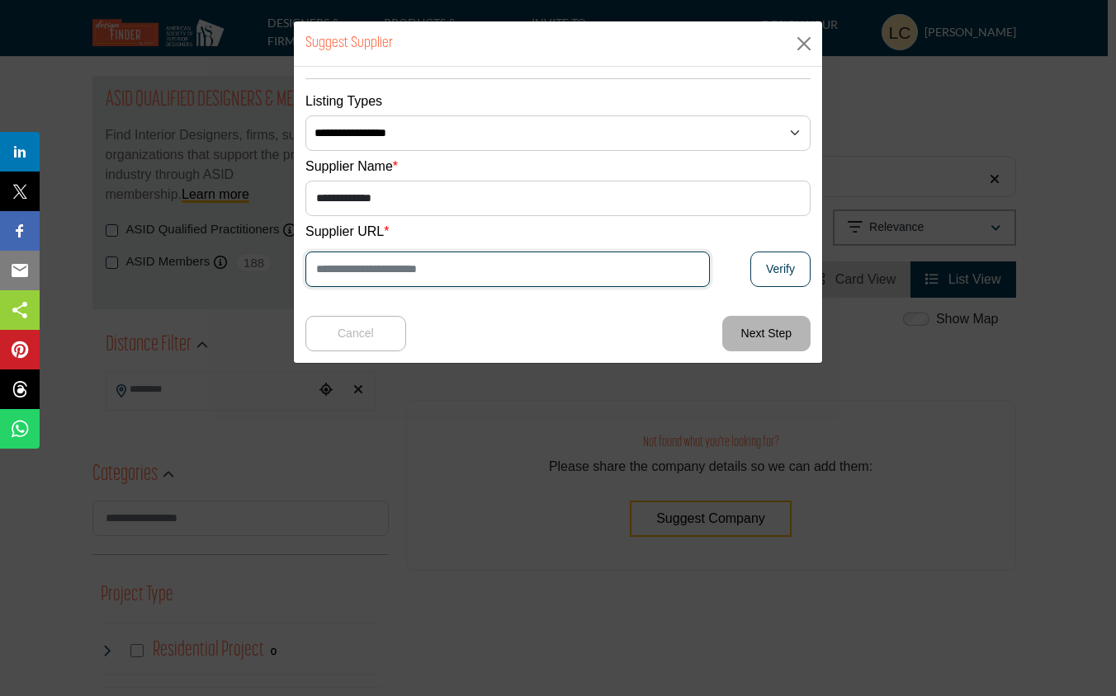
click at [326, 273] on input "Enter Website URL" at bounding box center [507, 269] width 404 height 35
type input "**********"
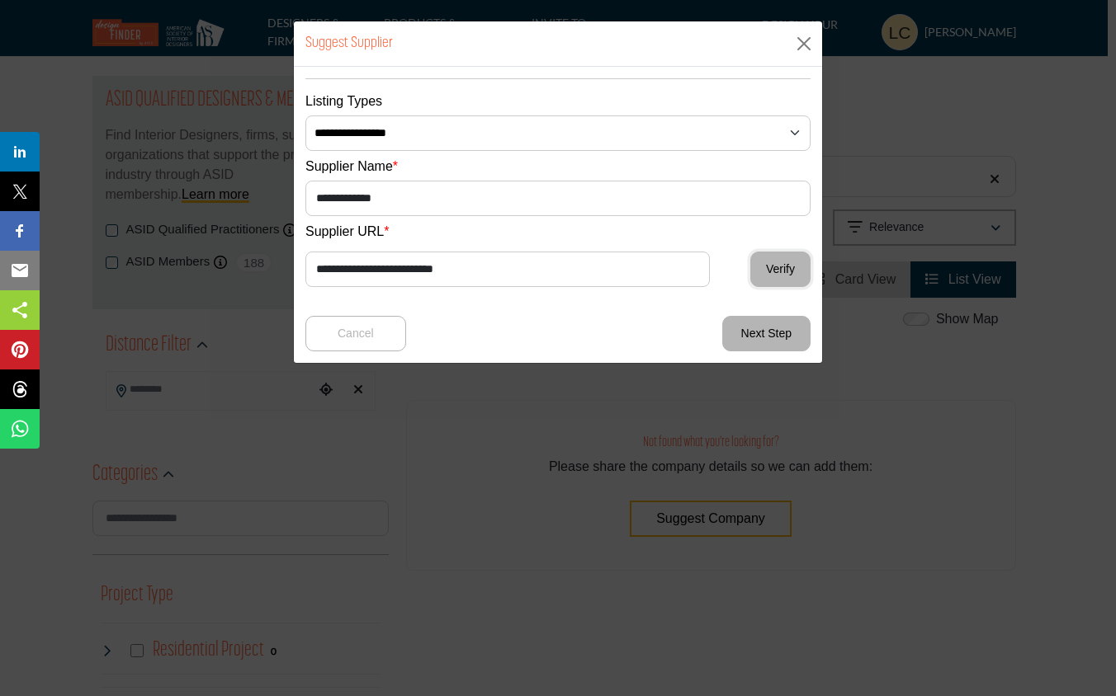
click at [781, 271] on button "Verify" at bounding box center [780, 269] width 60 height 35
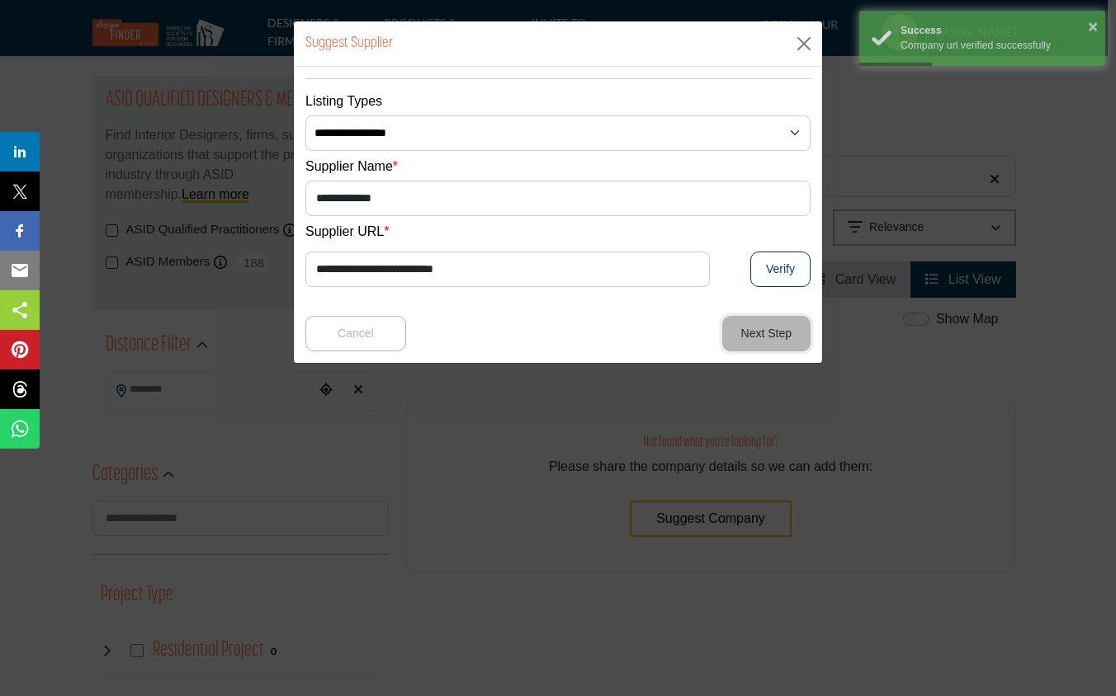
click at [766, 332] on button "Next Step" at bounding box center [766, 333] width 88 height 35
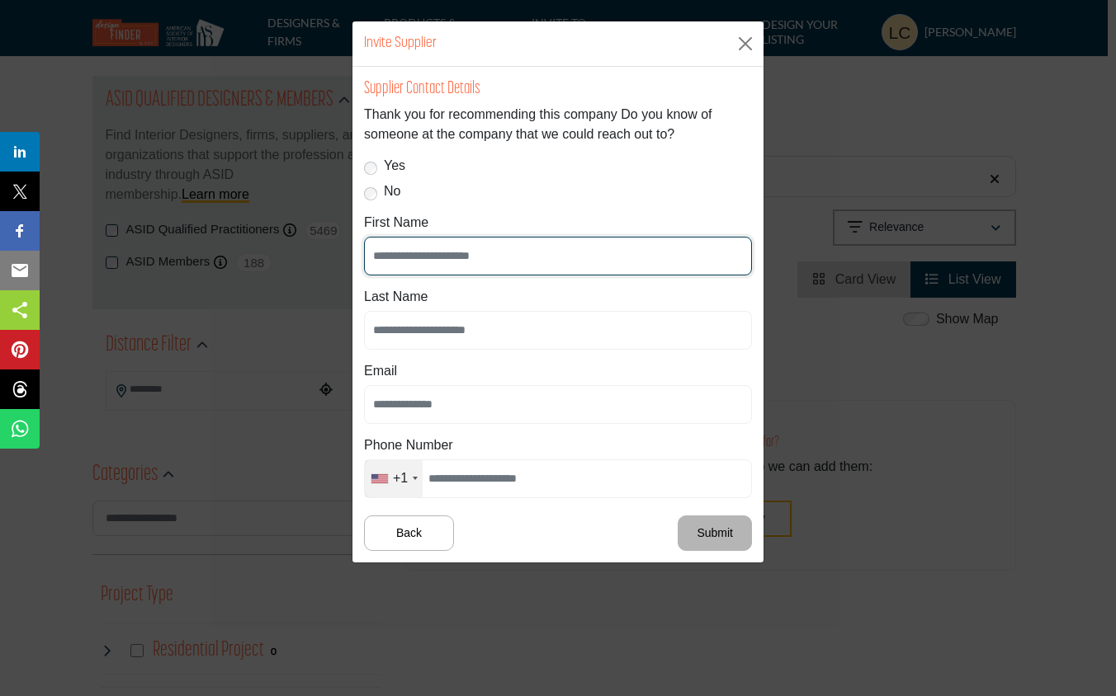
click at [417, 259] on input "First Name" at bounding box center [558, 256] width 388 height 39
type input "**********"
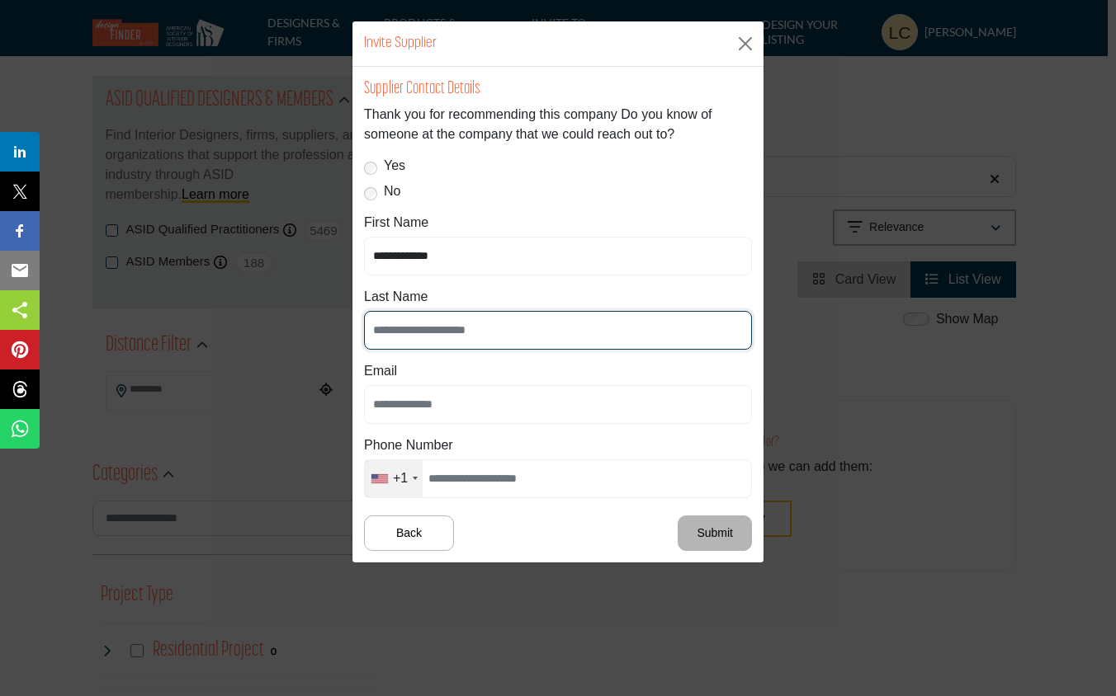
click at [395, 330] on input "text" at bounding box center [558, 330] width 388 height 39
type input "****"
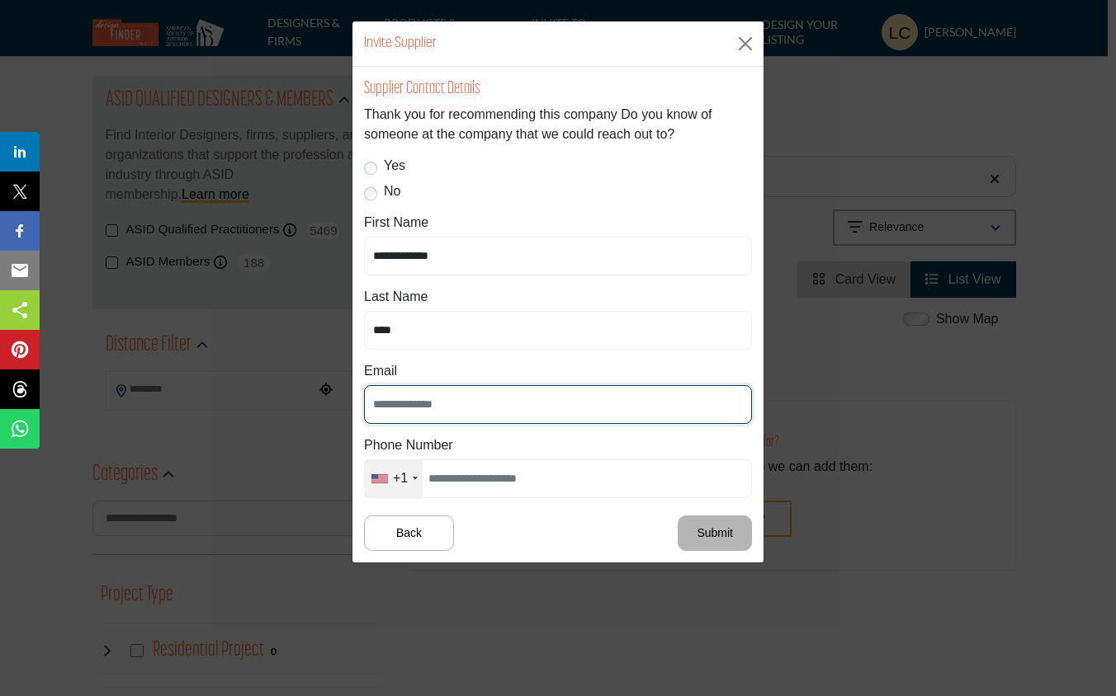
click at [388, 408] on input "text" at bounding box center [558, 404] width 388 height 39
type input "**********"
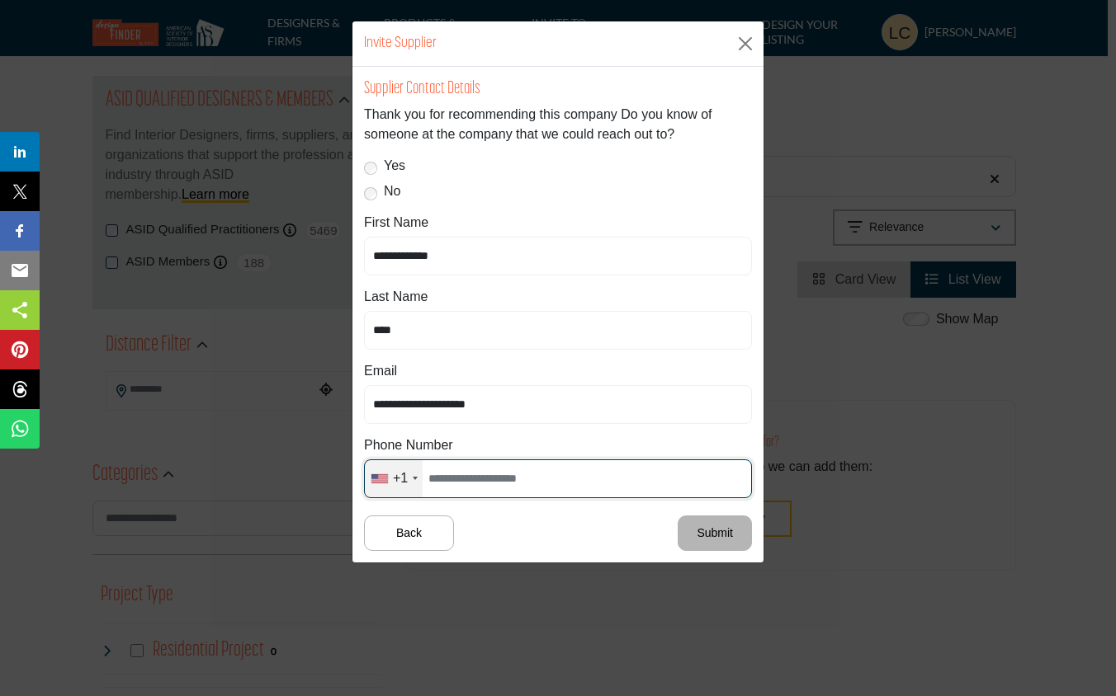
click at [463, 474] on input "text" at bounding box center [558, 479] width 388 height 39
type input "**********"
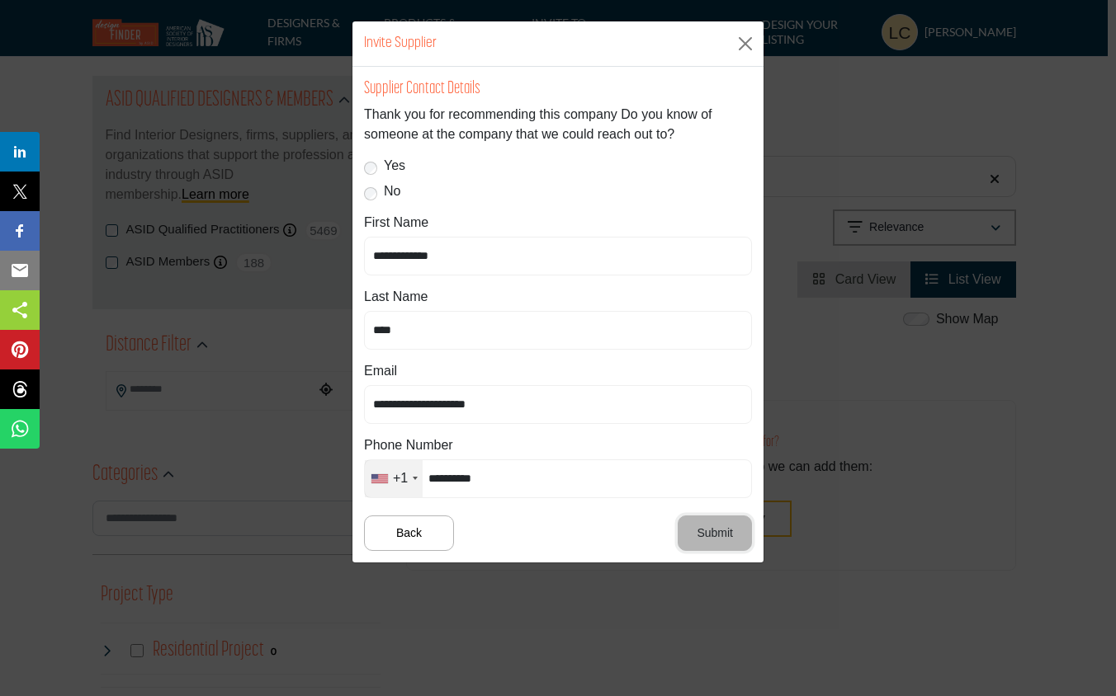
click at [719, 534] on button "Submit" at bounding box center [714, 533] width 74 height 35
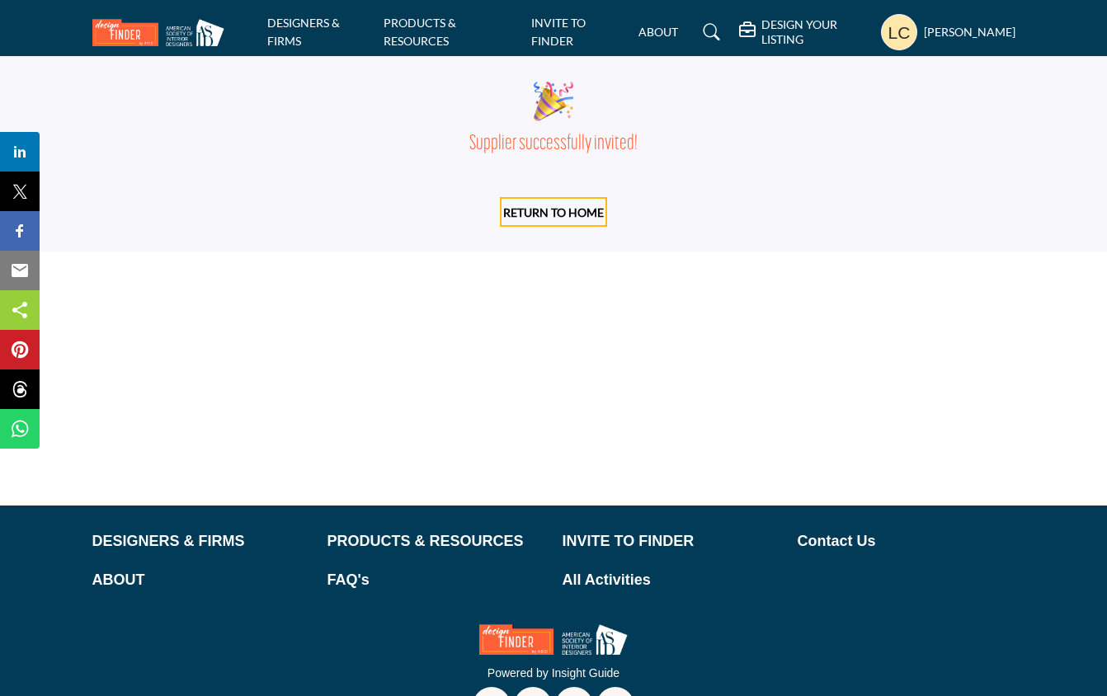
click at [762, 42] on h5 "DESIGN YOUR LISTING" at bounding box center [817, 32] width 111 height 30
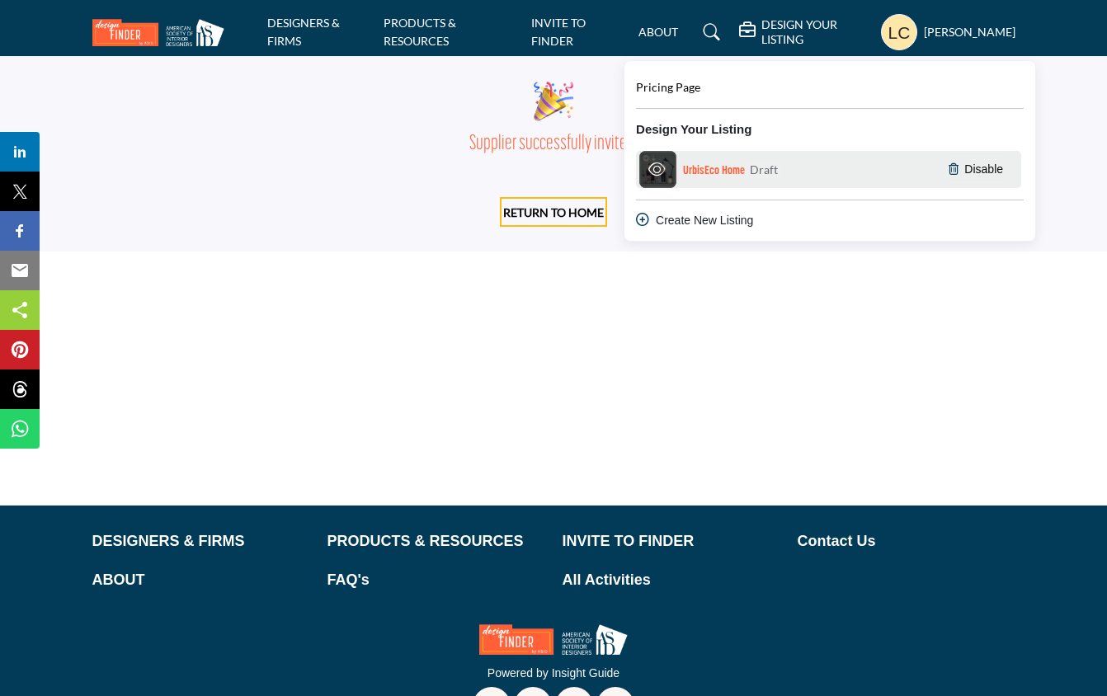
click at [693, 168] on h6 "UrbisEco Home Draft" at bounding box center [733, 170] width 100 height 18
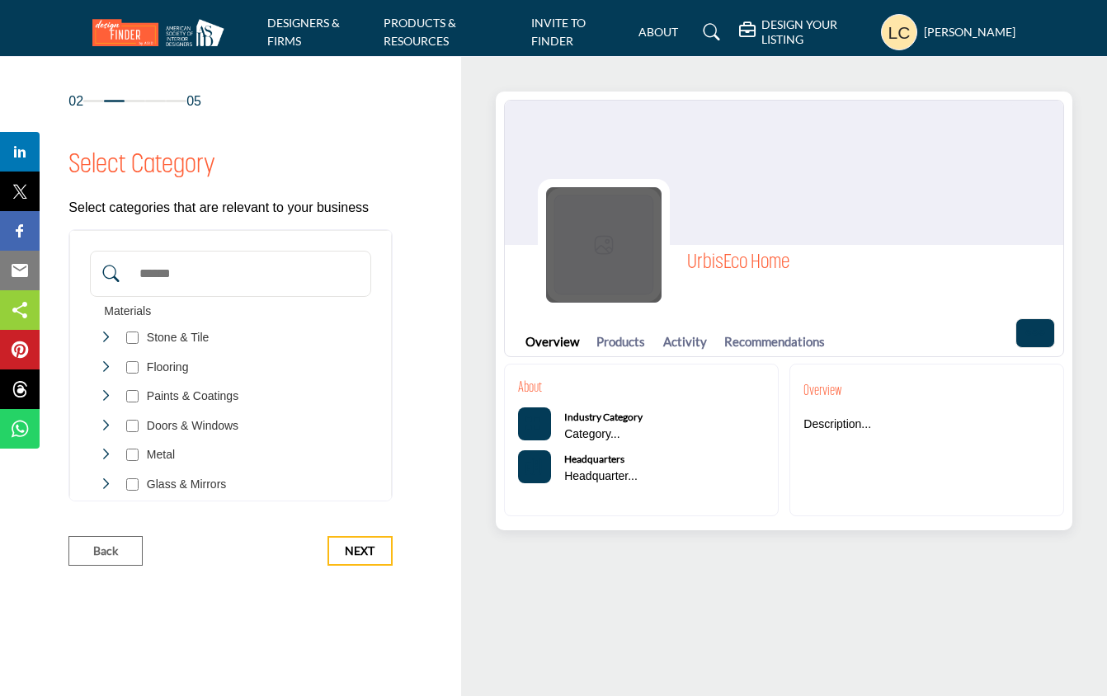
click at [615, 261] on img at bounding box center [604, 245] width 116 height 116
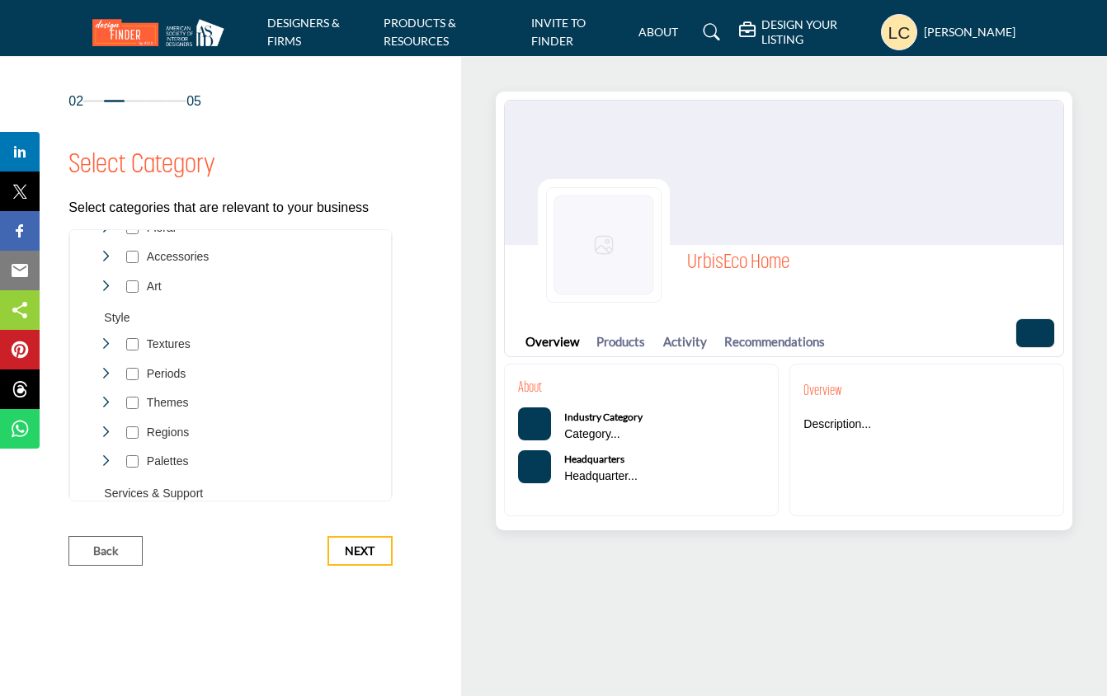
scroll to position [969, 0]
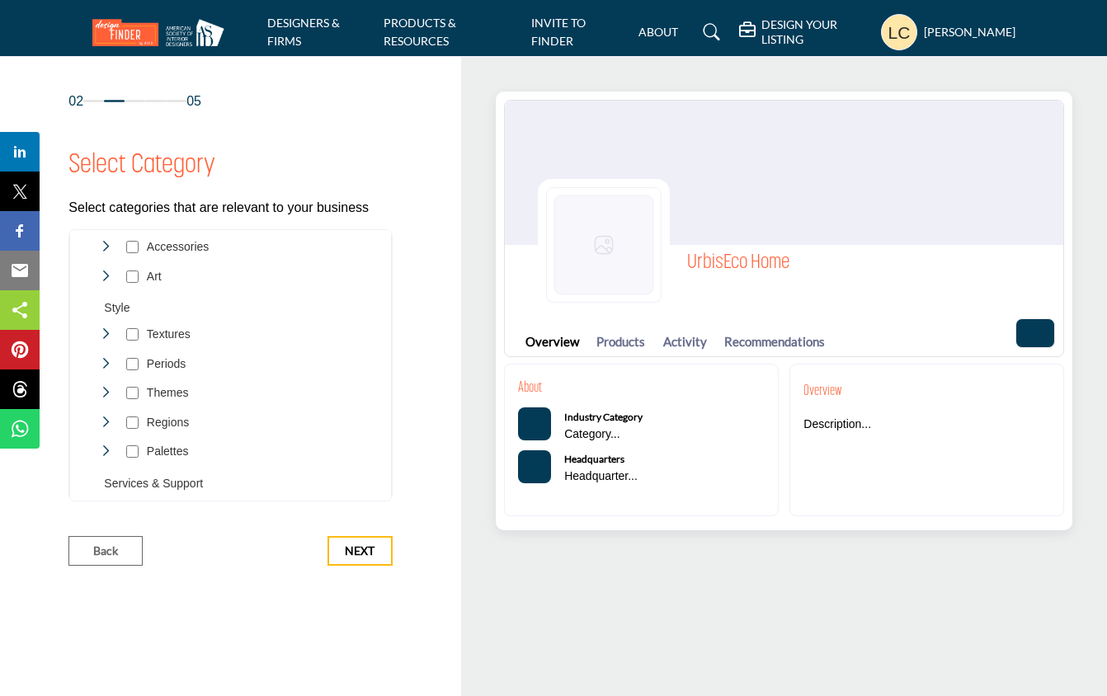
click at [108, 357] on icon "Toggle Category" at bounding box center [105, 363] width 13 height 13
click at [108, 328] on icon "Toggle Category" at bounding box center [105, 334] width 13 height 13
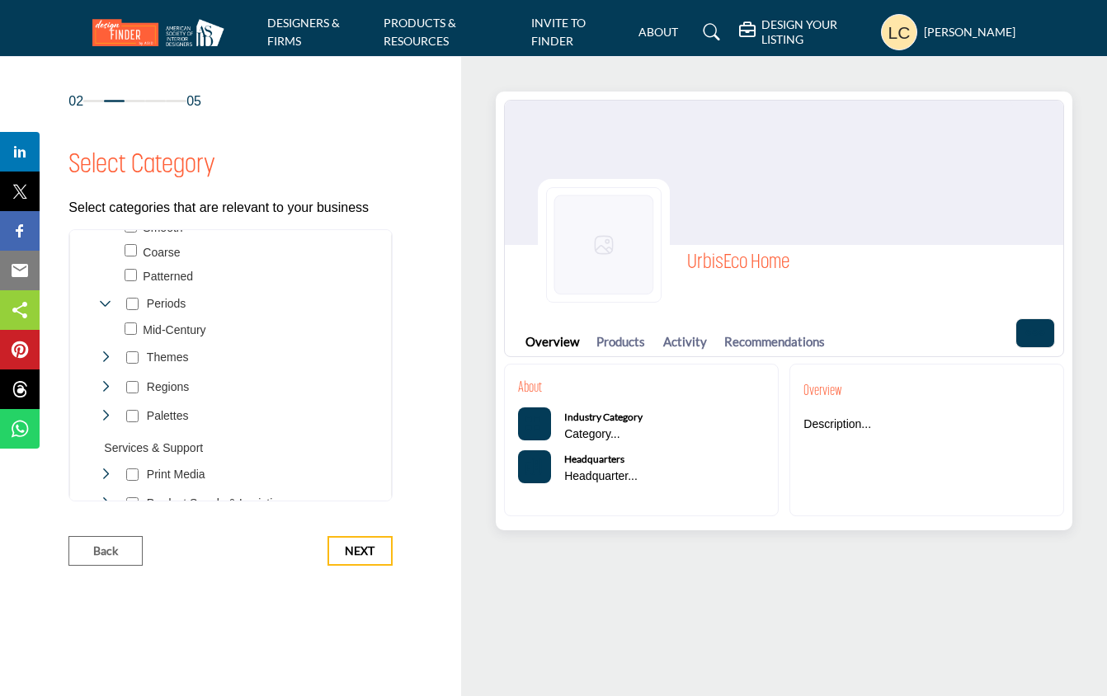
click at [111, 351] on icon "Toggle Category" at bounding box center [105, 357] width 13 height 13
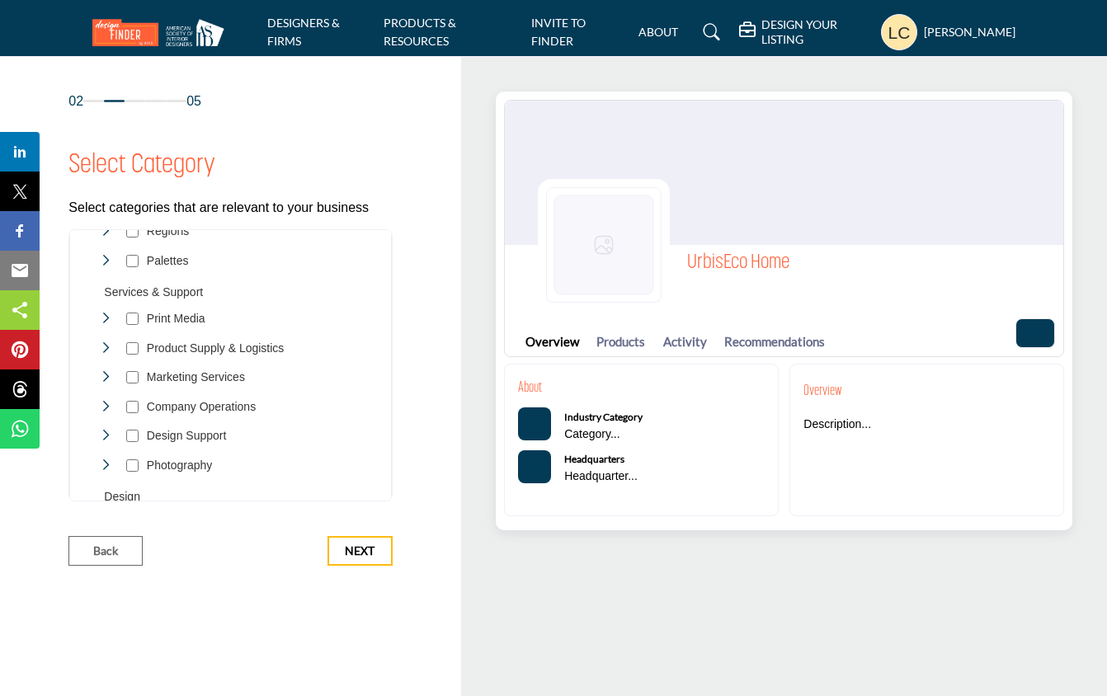
scroll to position [1338, 0]
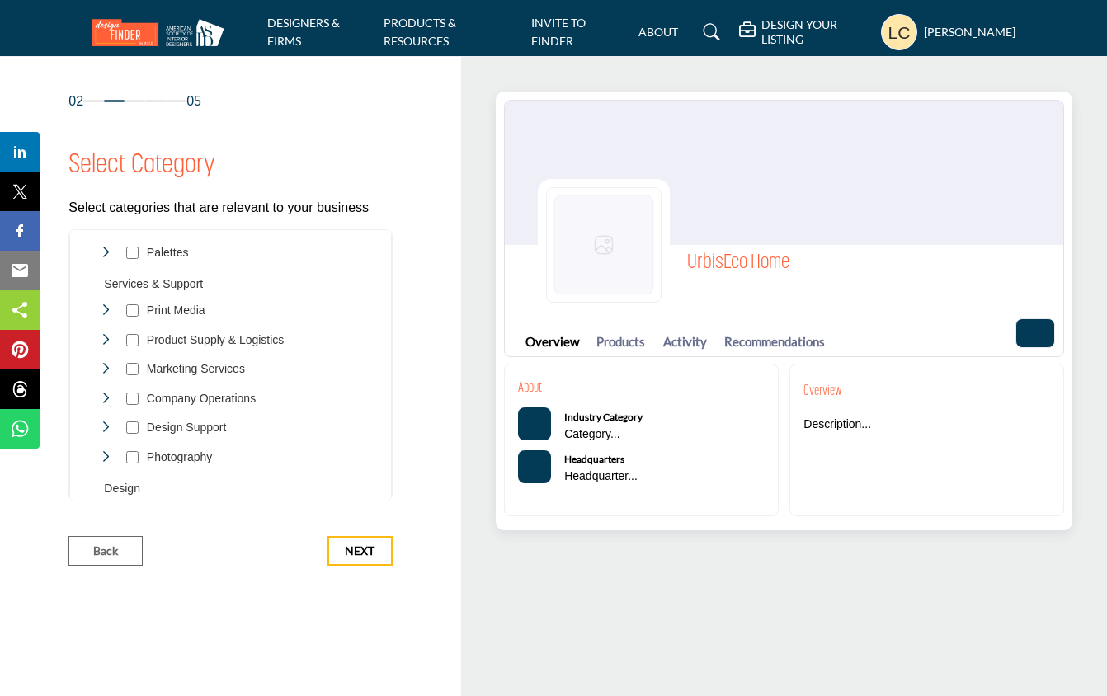
click at [165, 332] on p "Product Supply & Logistics" at bounding box center [216, 340] width 138 height 17
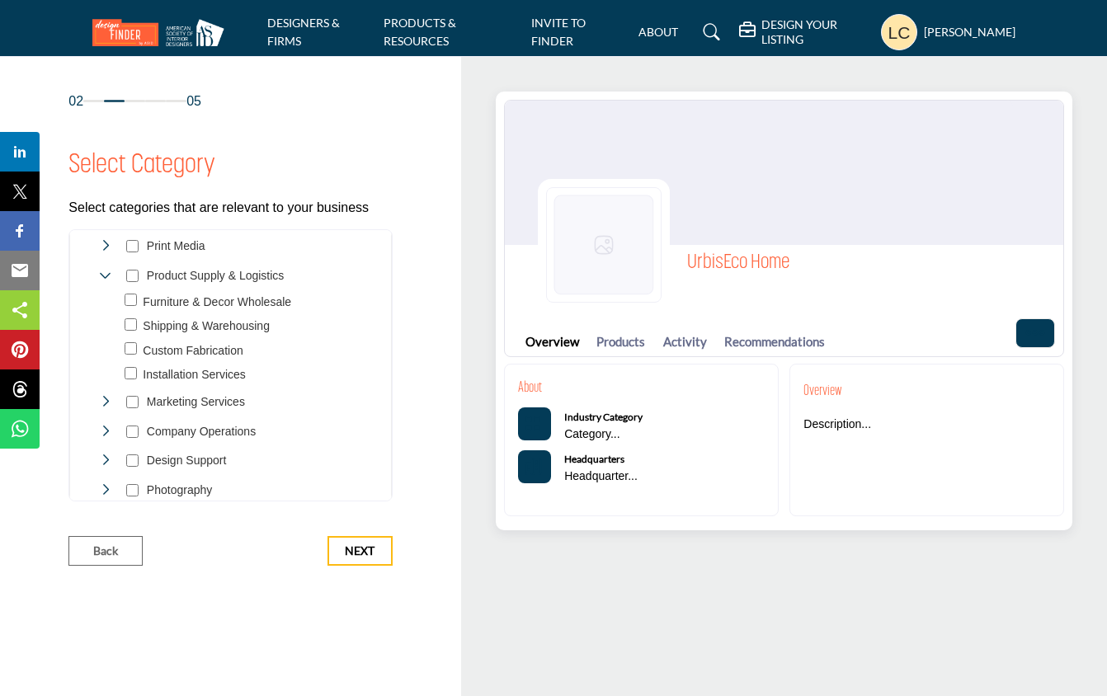
scroll to position [1412, 0]
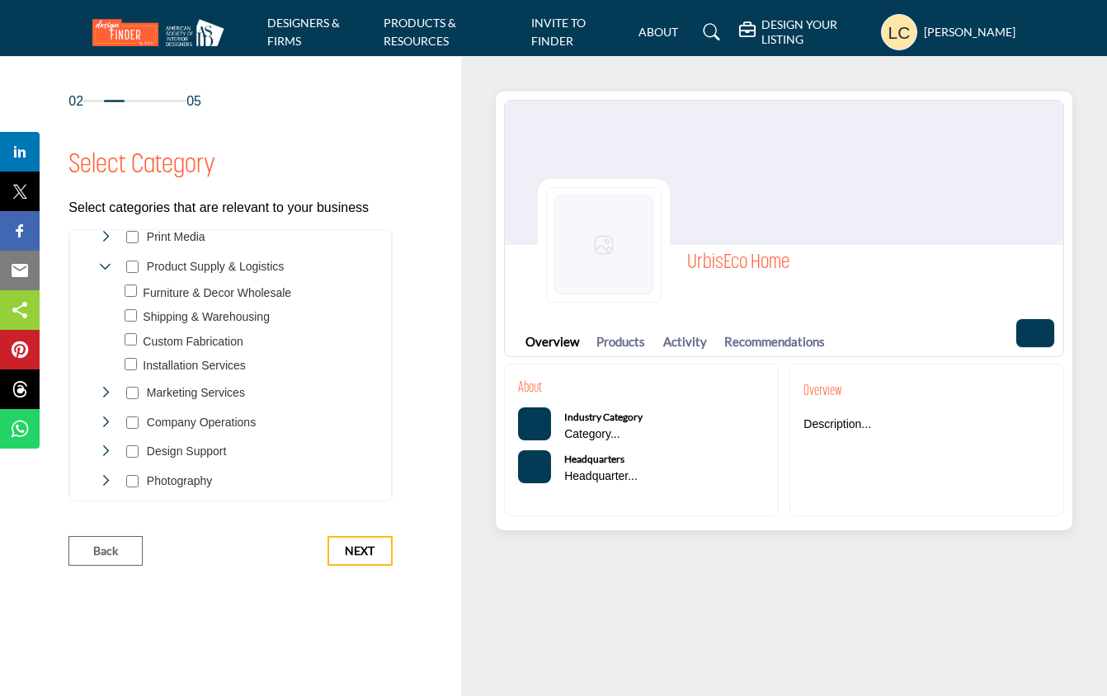
click at [111, 386] on icon "Toggle Category" at bounding box center [105, 392] width 13 height 13
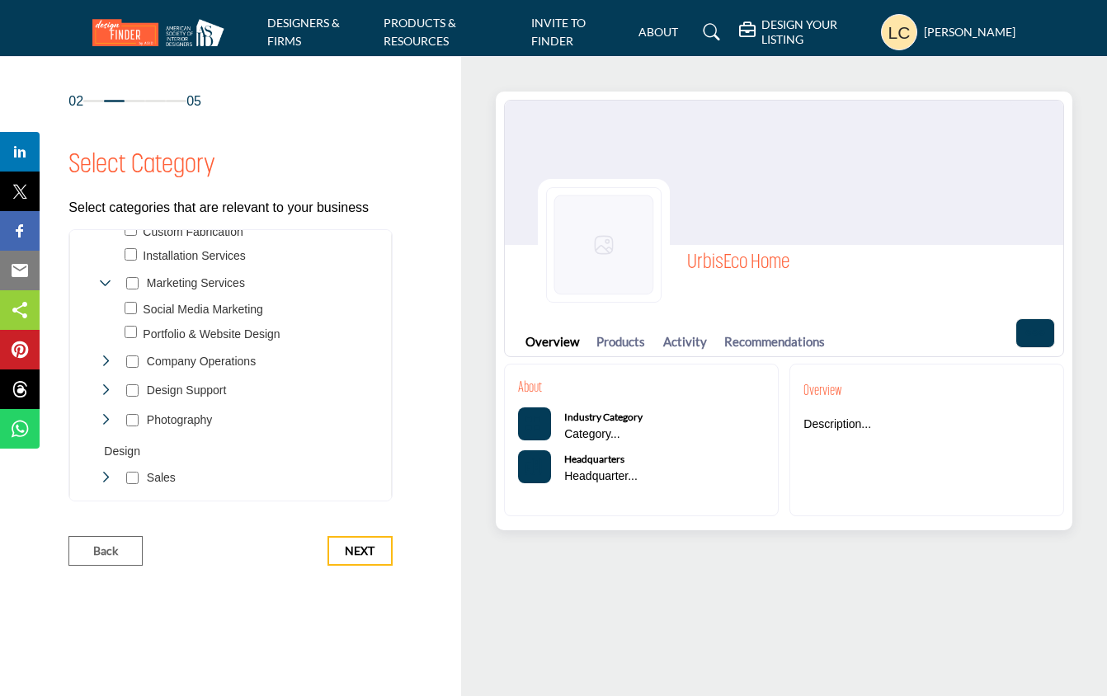
scroll to position [1529, 0]
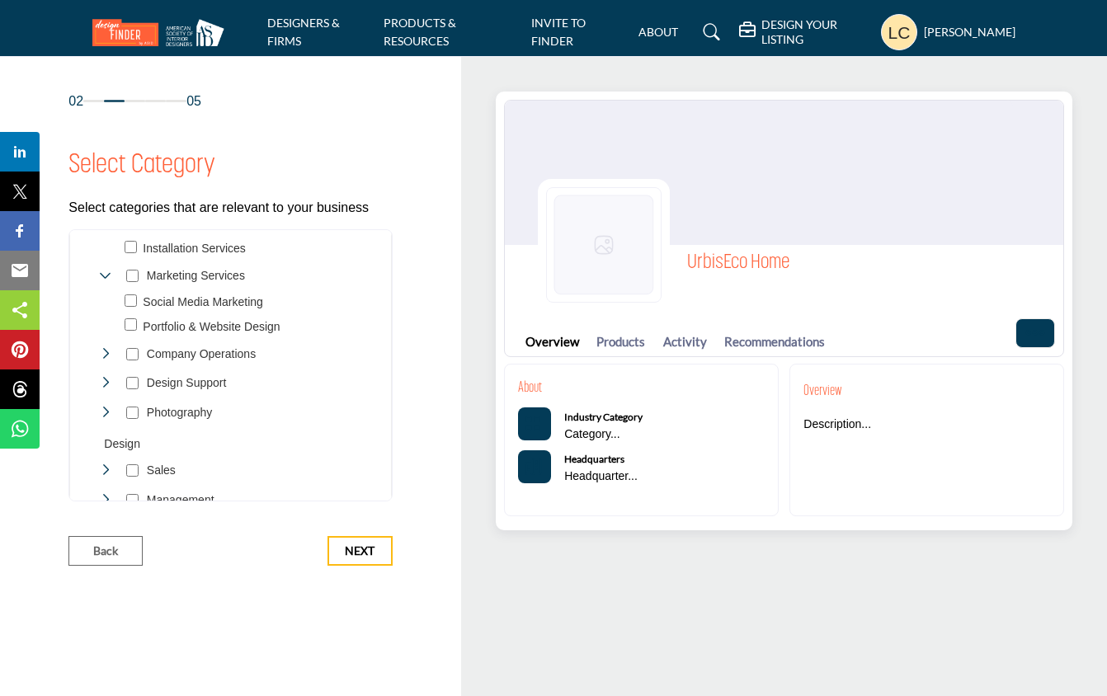
click at [105, 347] on icon "Toggle Category" at bounding box center [105, 353] width 13 height 13
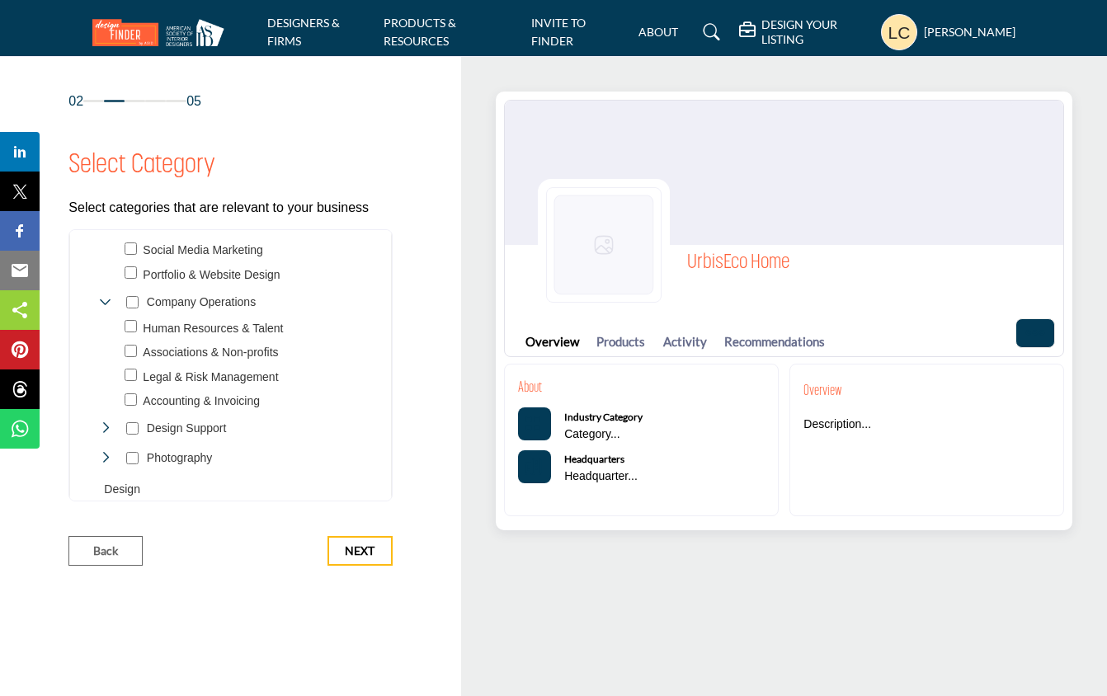
scroll to position [1604, 0]
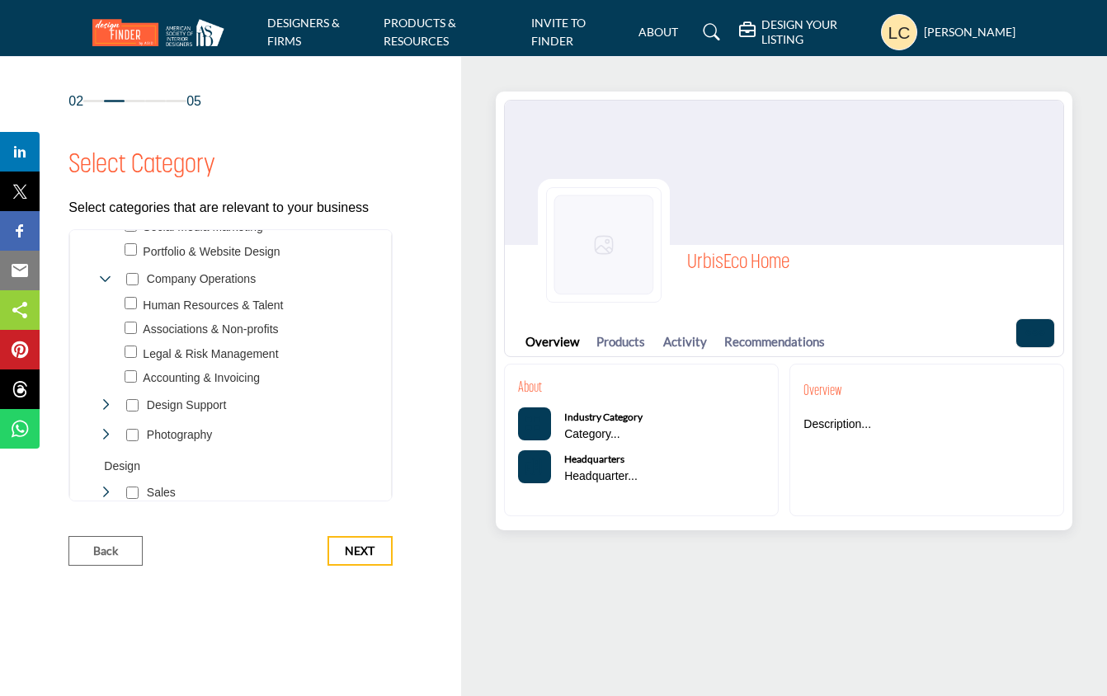
click at [105, 399] on icon "Toggle Category" at bounding box center [105, 405] width 13 height 13
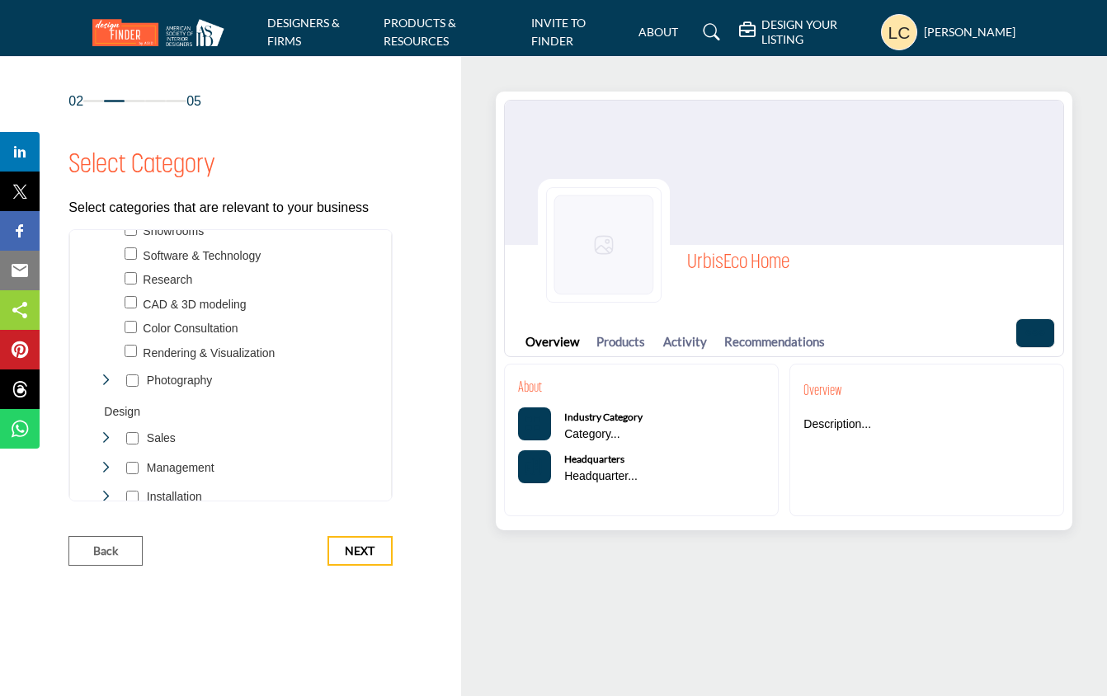
scroll to position [1811, 0]
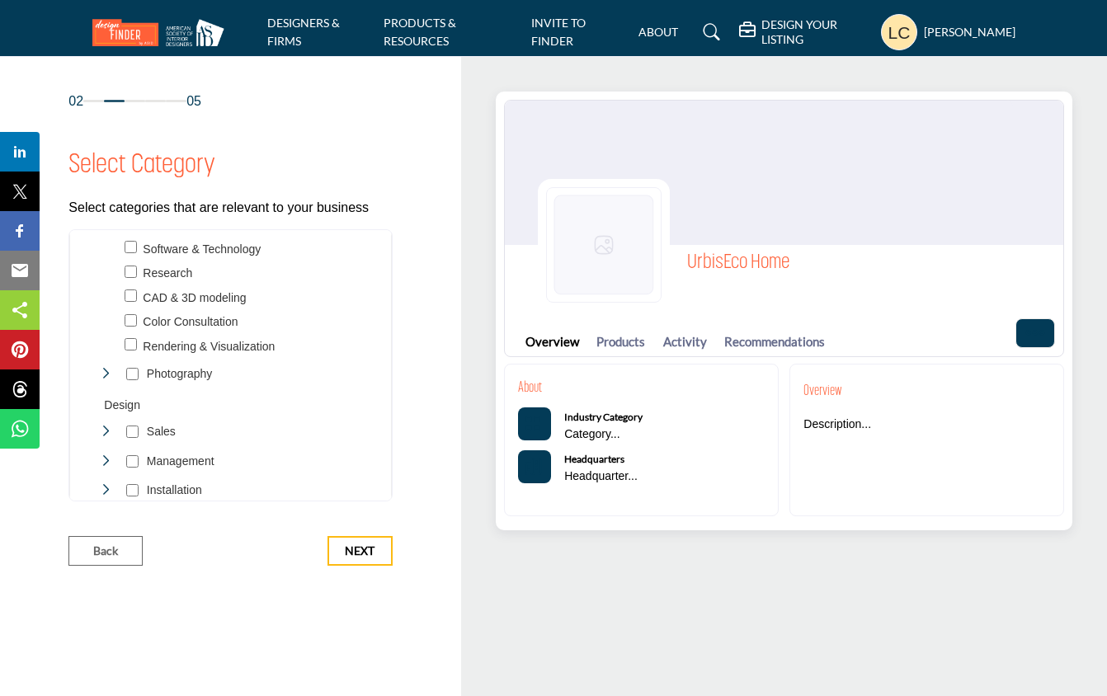
click at [108, 425] on icon "Toggle Category" at bounding box center [105, 431] width 13 height 13
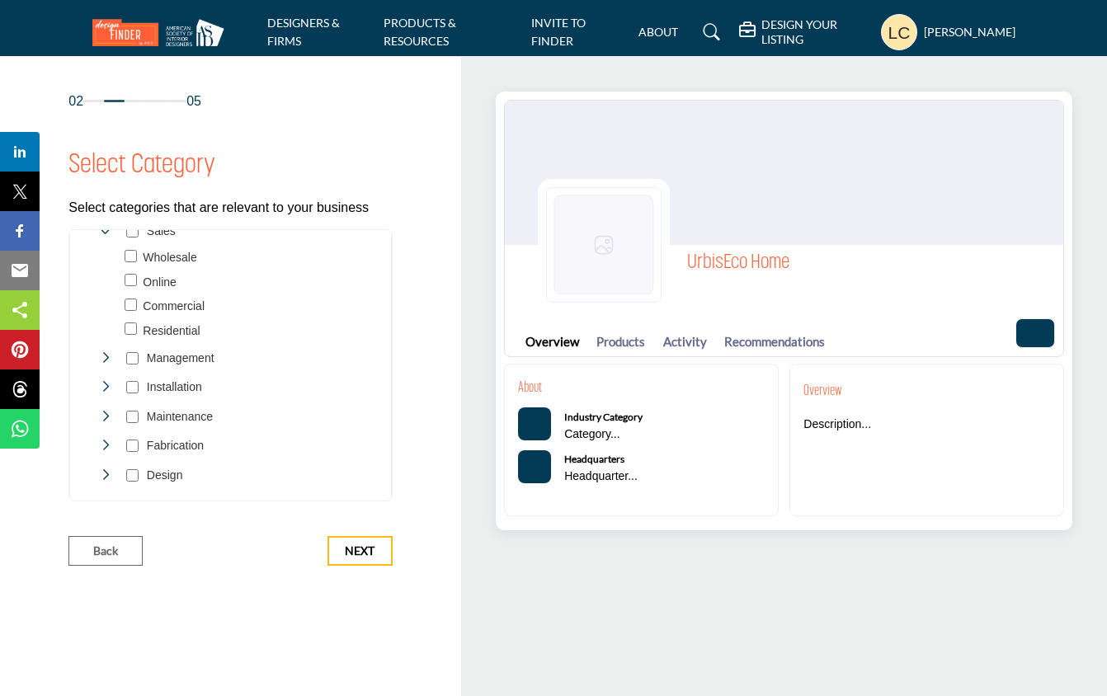
scroll to position [2026, 0]
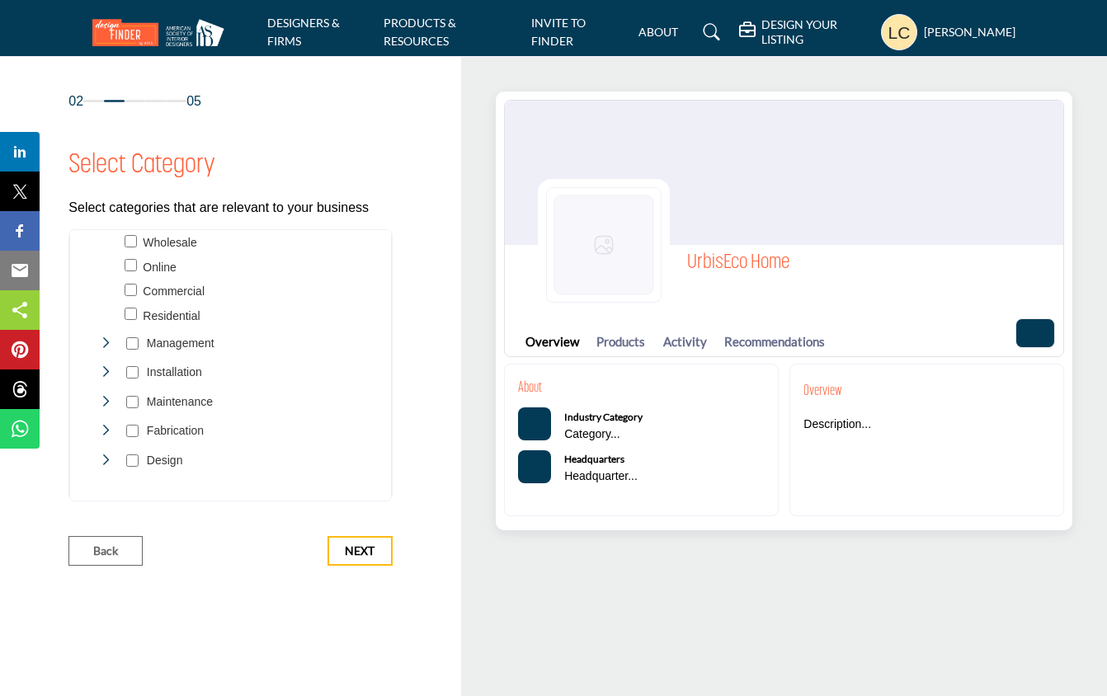
click at [106, 337] on icon "Toggle Category" at bounding box center [105, 343] width 13 height 13
click at [108, 453] on icon "Toggle Category" at bounding box center [105, 459] width 13 height 13
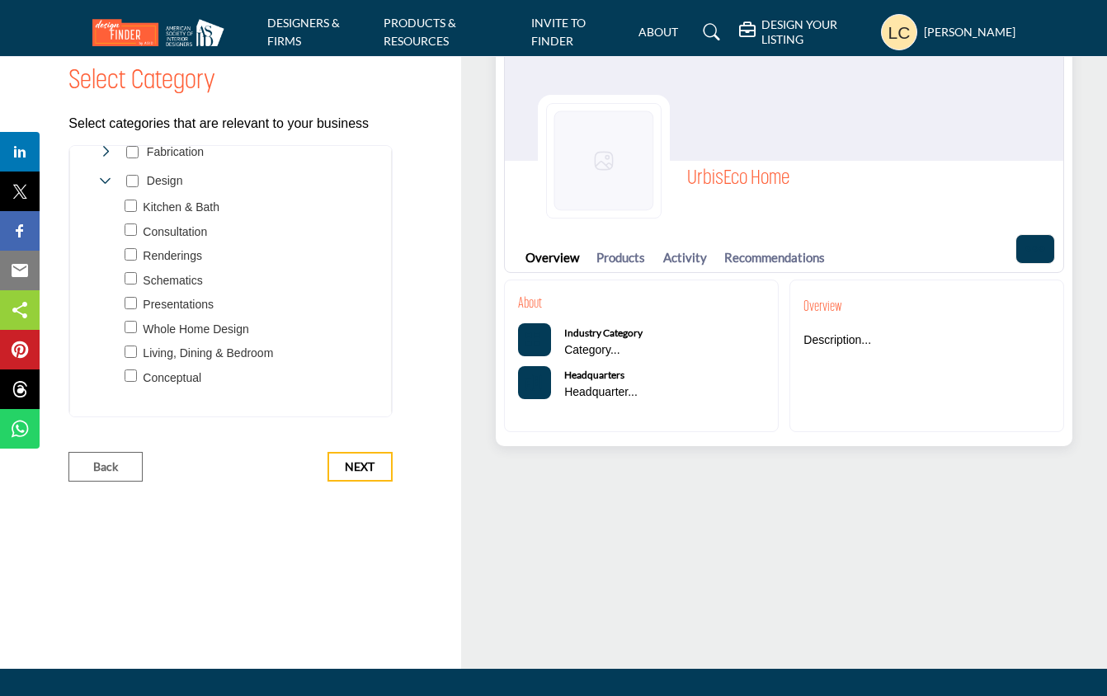
scroll to position [99, 0]
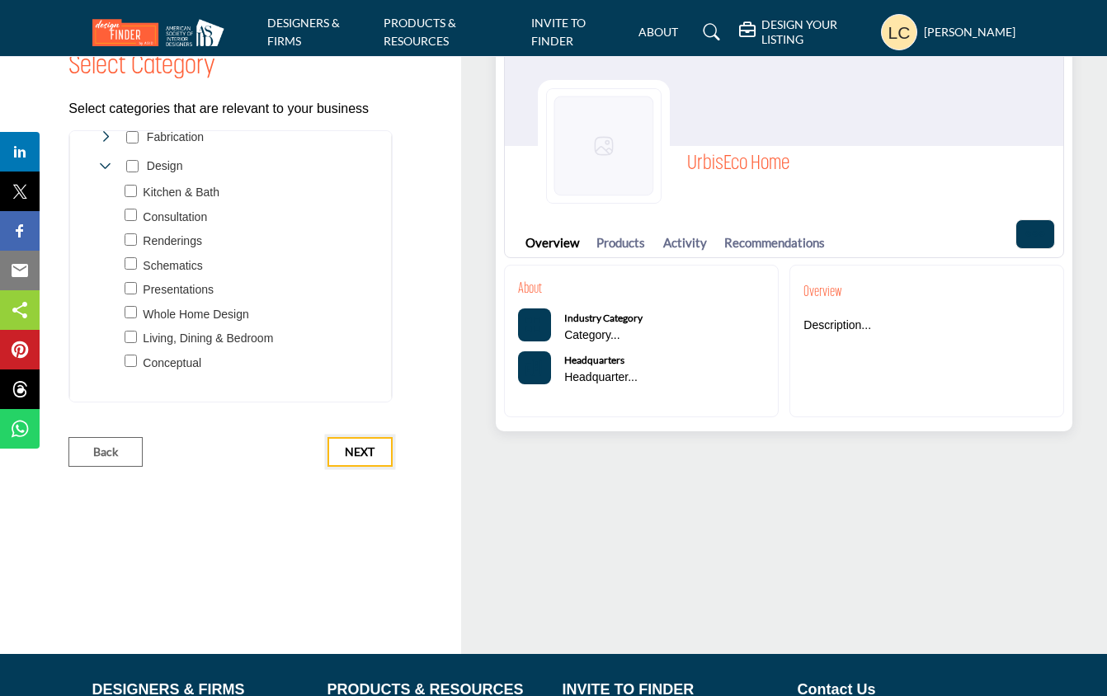
click at [347, 449] on span "Next" at bounding box center [360, 452] width 30 height 17
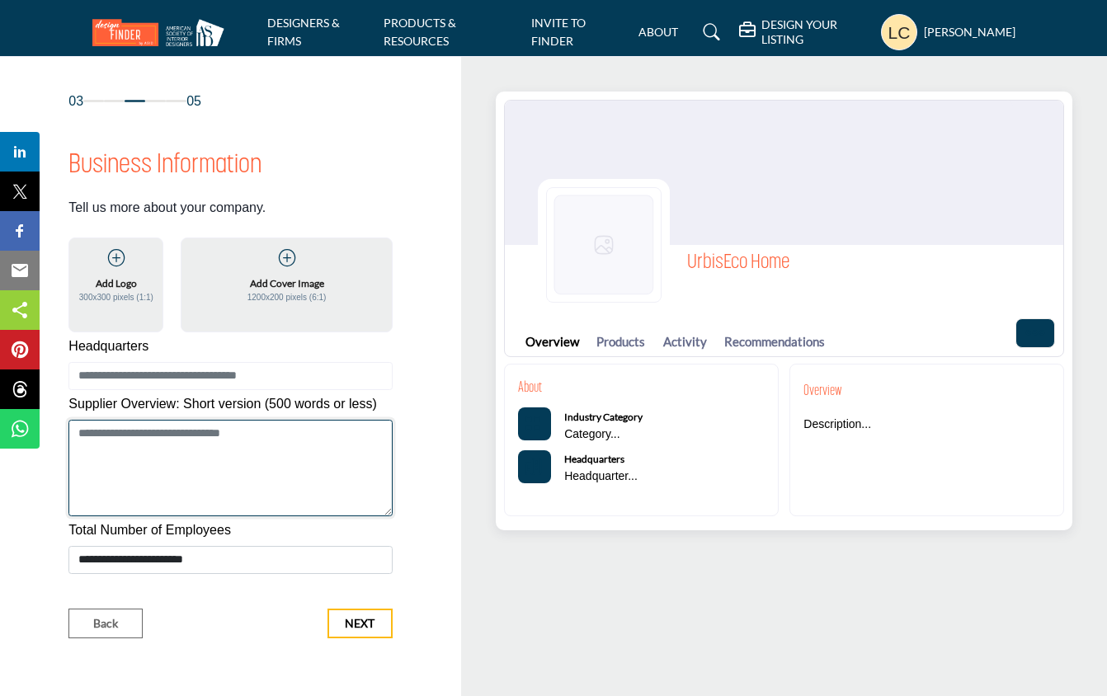
click at [216, 437] on textarea "Shortoverview" at bounding box center [229, 468] width 323 height 97
click at [255, 434] on textarea "**********" at bounding box center [229, 468] width 323 height 97
drag, startPoint x: 207, startPoint y: 432, endPoint x: 166, endPoint y: 432, distance: 41.3
click at [166, 432] on textarea "**********" at bounding box center [229, 468] width 323 height 97
click at [191, 436] on textarea "**********" at bounding box center [229, 468] width 323 height 97
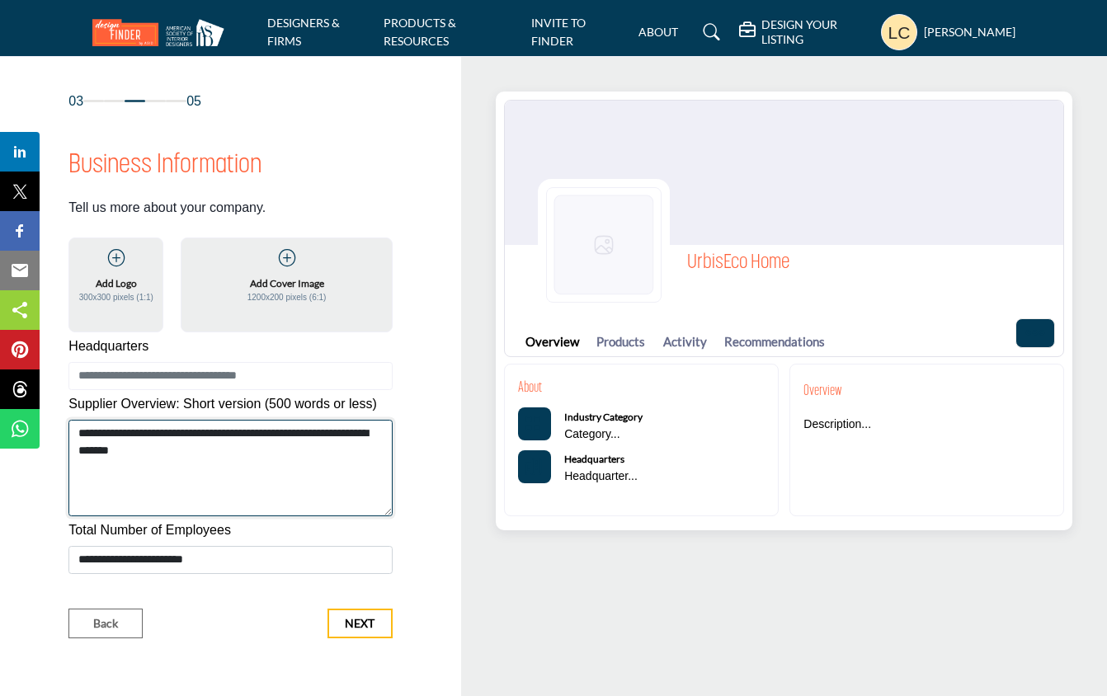
click at [173, 453] on textarea "**********" at bounding box center [229, 468] width 323 height 97
click at [182, 451] on textarea "**********" at bounding box center [229, 468] width 323 height 97
drag, startPoint x: 153, startPoint y: 469, endPoint x: 222, endPoint y: 463, distance: 68.8
click at [222, 468] on textarea "**********" at bounding box center [229, 468] width 323 height 97
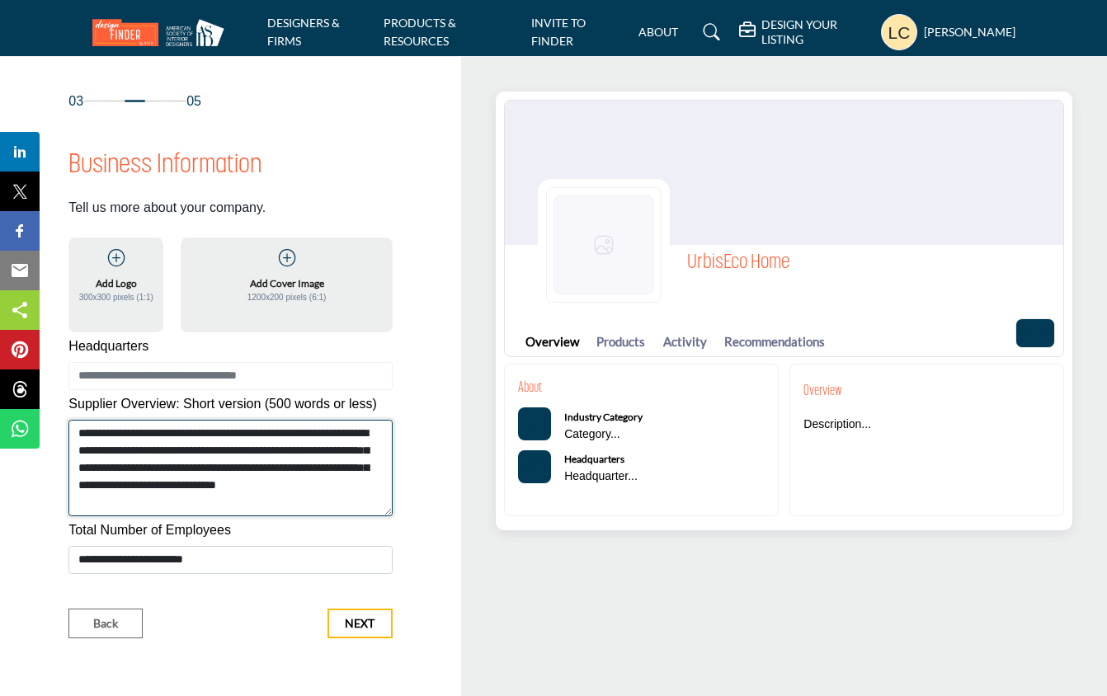
drag, startPoint x: 243, startPoint y: 488, endPoint x: 258, endPoint y: 506, distance: 23.4
click at [259, 507] on textarea "**********" at bounding box center [229, 468] width 323 height 97
click at [349, 469] on textarea "**********" at bounding box center [229, 468] width 323 height 97
click at [339, 487] on textarea "**********" at bounding box center [229, 468] width 323 height 97
click at [163, 504] on textarea "**********" at bounding box center [229, 468] width 323 height 97
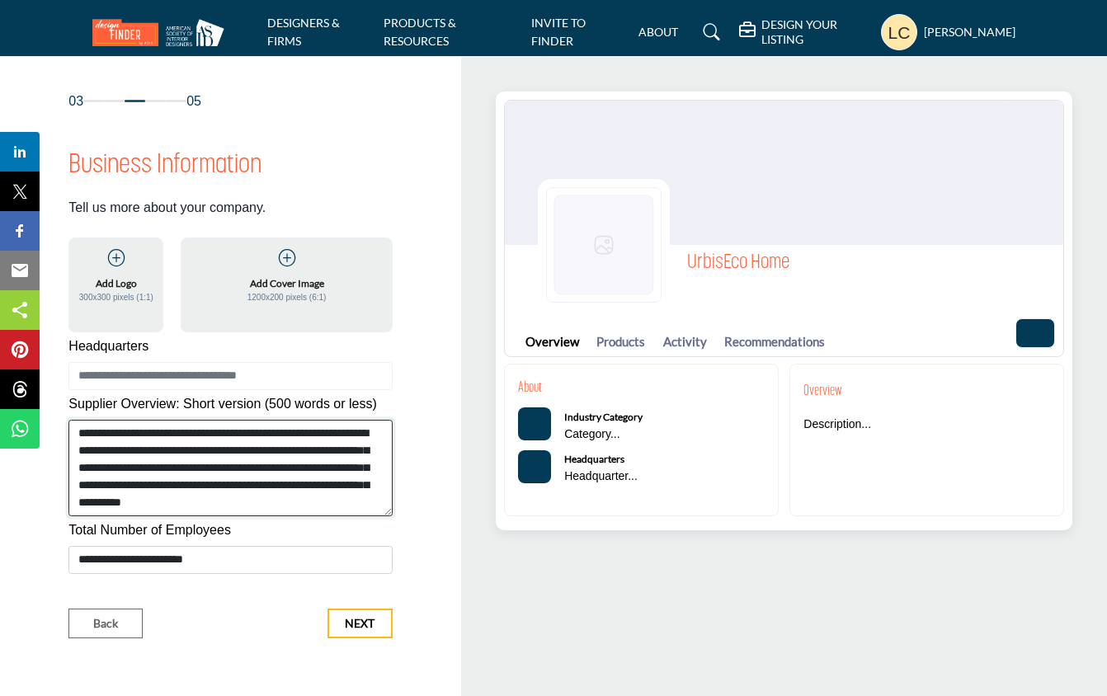
scroll to position [11, 0]
click at [231, 503] on textarea "**********" at bounding box center [229, 468] width 323 height 97
click at [177, 450] on textarea "**********" at bounding box center [229, 468] width 323 height 97
click at [349, 510] on textarea "**********" at bounding box center [229, 468] width 323 height 97
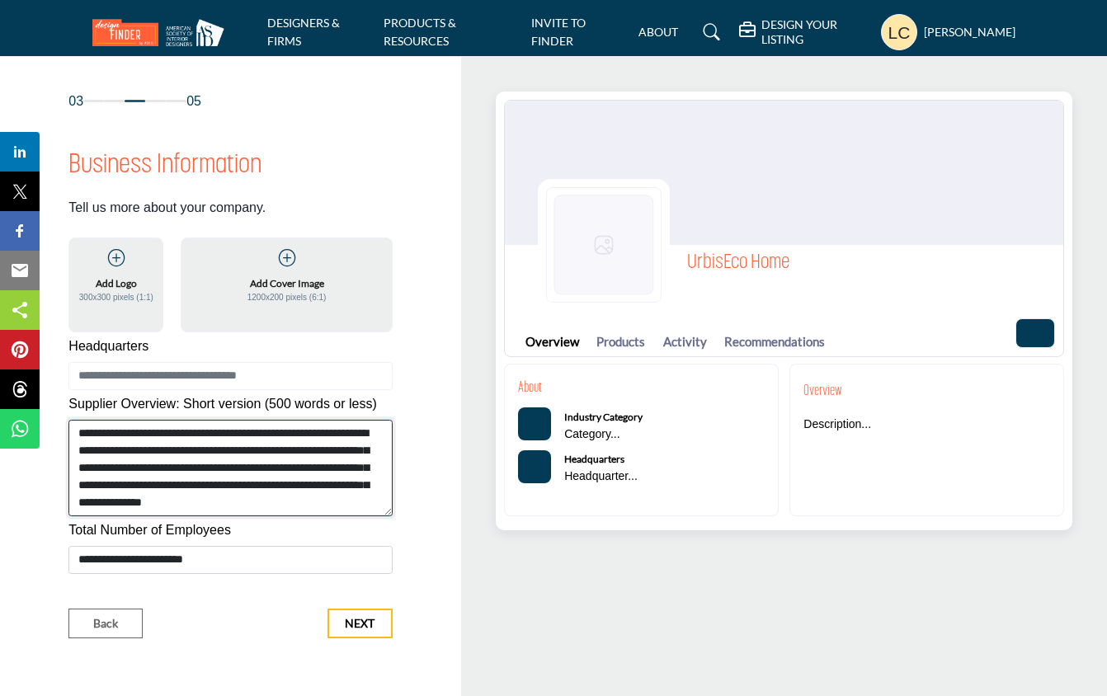
scroll to position [17, 0]
click at [200, 505] on textarea "**********" at bounding box center [229, 468] width 323 height 97
click at [157, 513] on textarea "**********" at bounding box center [229, 468] width 323 height 97
click at [242, 507] on textarea "**********" at bounding box center [229, 468] width 323 height 97
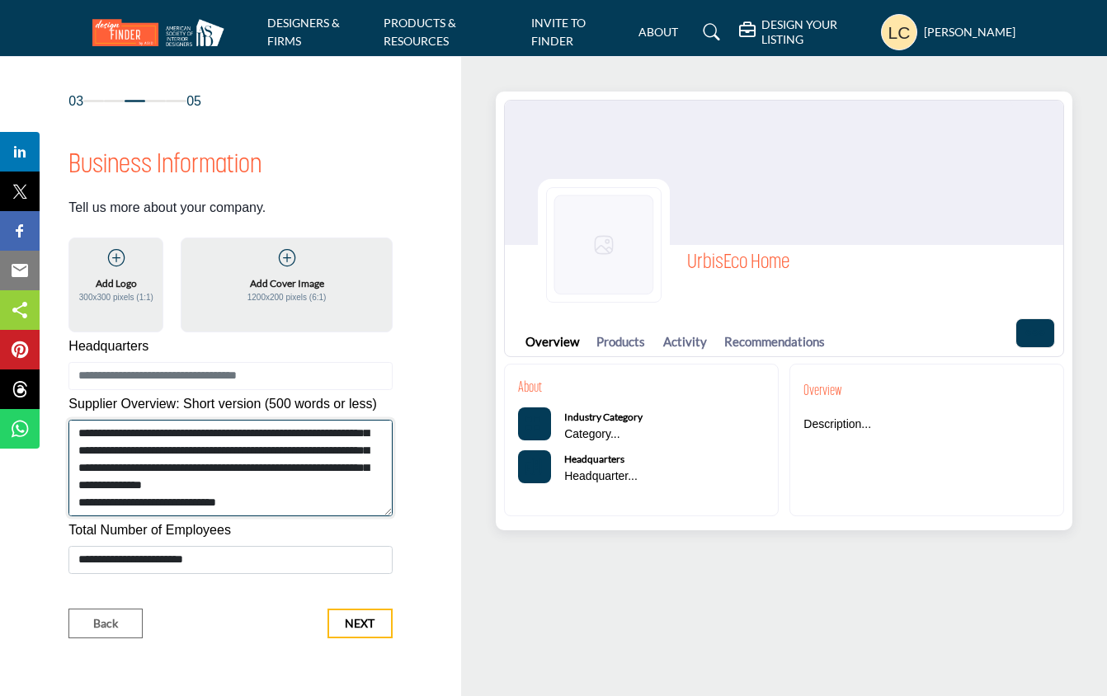
click at [180, 501] on textarea "**********" at bounding box center [229, 468] width 323 height 97
click at [158, 509] on textarea "**********" at bounding box center [229, 468] width 323 height 97
drag, startPoint x: 236, startPoint y: 511, endPoint x: 295, endPoint y: 508, distance: 58.6
click at [295, 508] on textarea "**********" at bounding box center [229, 468] width 323 height 97
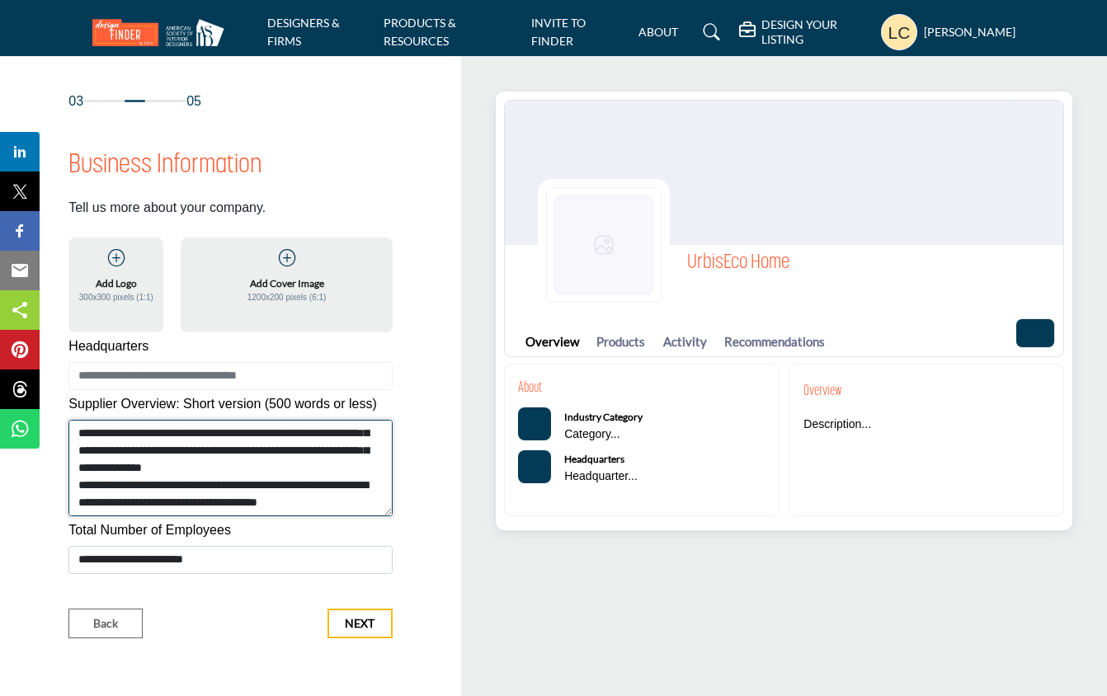
scroll to position [63, 0]
type textarea "**********"
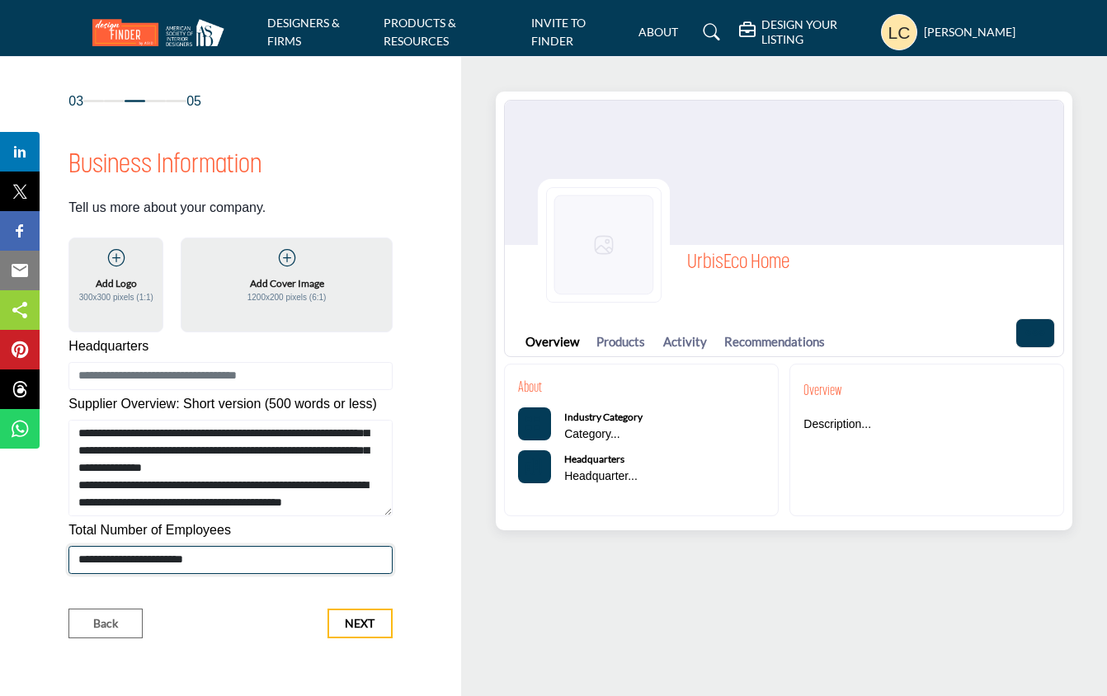
click at [293, 554] on select "**********" at bounding box center [229, 560] width 323 height 28
click at [68, 546] on select "**********" at bounding box center [229, 560] width 323 height 28
click at [108, 554] on select "**********" at bounding box center [229, 560] width 323 height 28
select select "***"
click at [68, 546] on select "**********" at bounding box center [229, 560] width 323 height 28
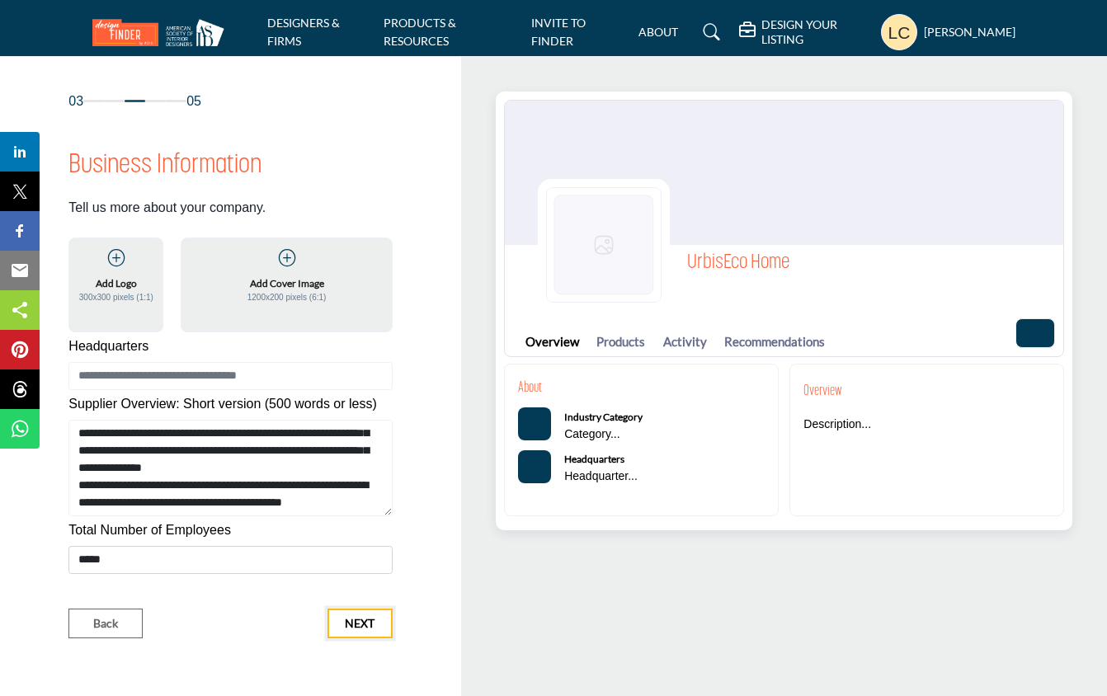
click at [354, 618] on span "Next" at bounding box center [360, 624] width 30 height 17
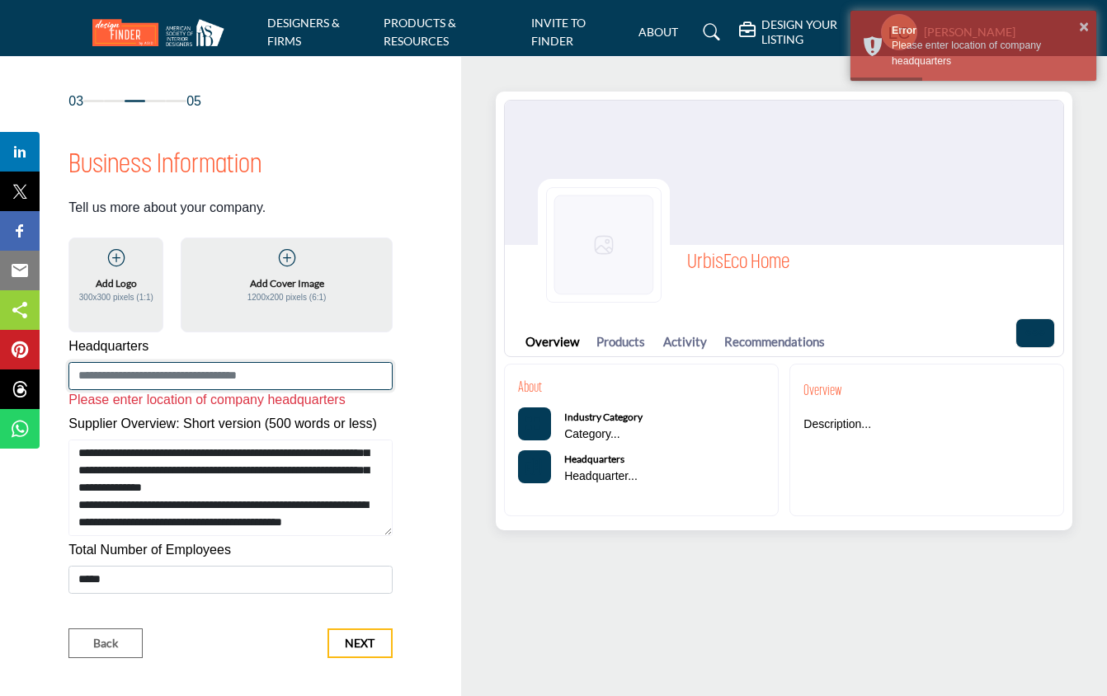
click at [244, 370] on input at bounding box center [229, 376] width 323 height 28
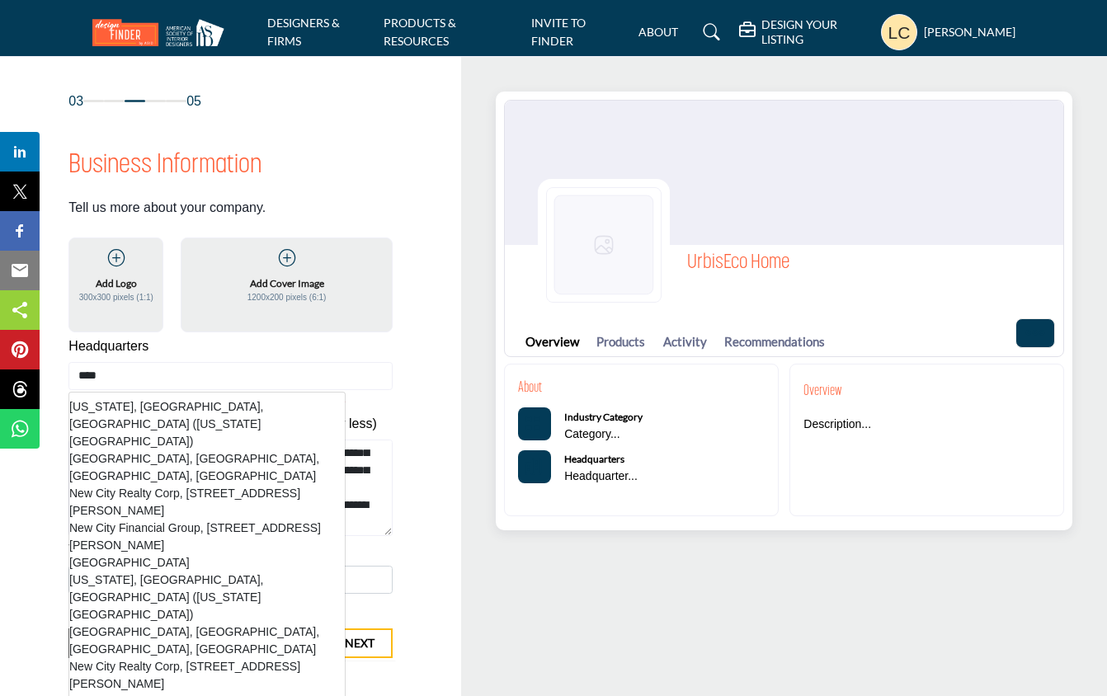
click at [214, 401] on li "[US_STATE], [GEOGRAPHIC_DATA], [GEOGRAPHIC_DATA] ([US_STATE][GEOGRAPHIC_DATA])" at bounding box center [207, 425] width 276 height 52
type input "**********"
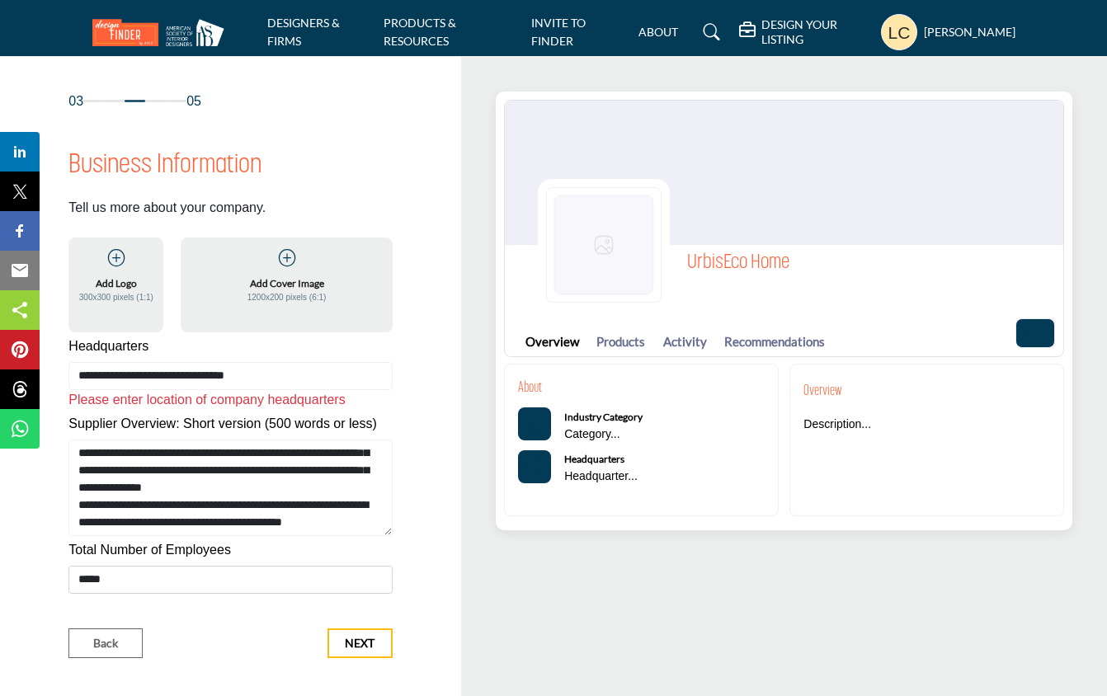
click at [140, 282] on div "Add Logo 300x300 pixels (1:1)" at bounding box center [116, 289] width 89 height 27
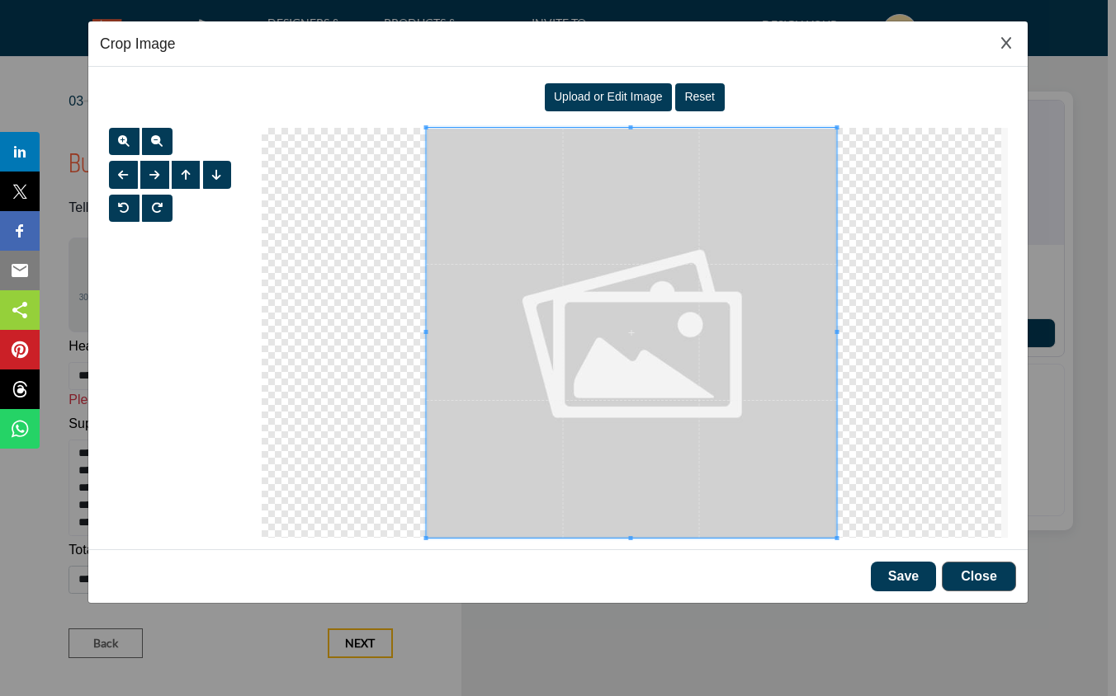
click at [597, 91] on span "Upload or Edit Image" at bounding box center [608, 96] width 109 height 13
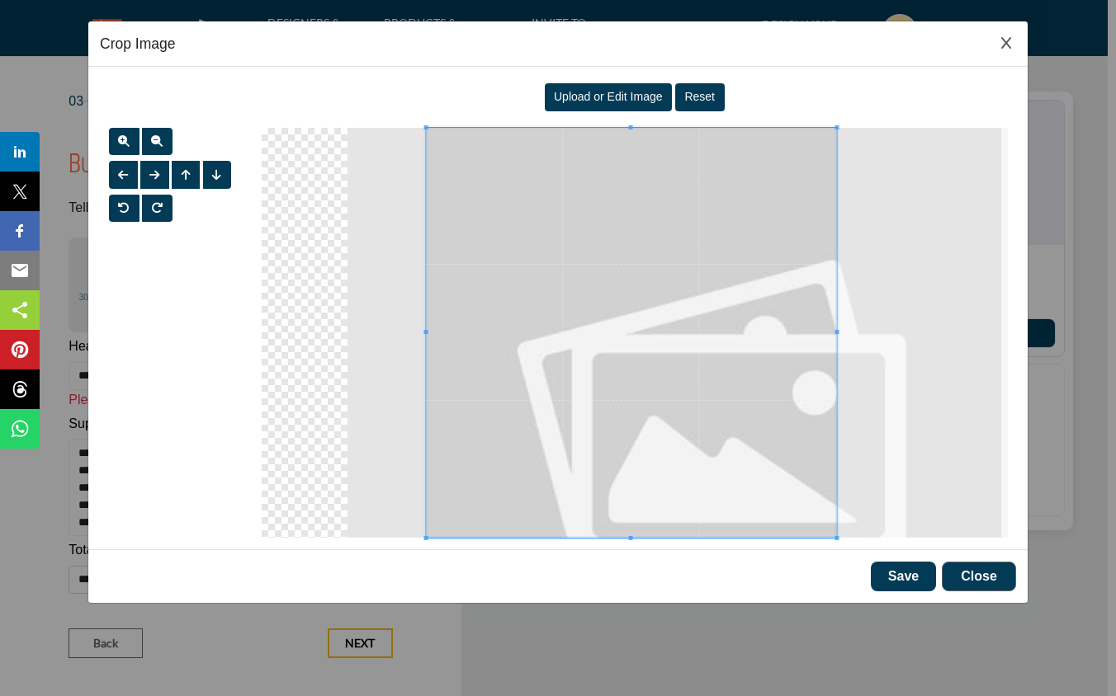
click at [620, 91] on span "Upload or Edit Image" at bounding box center [608, 96] width 109 height 13
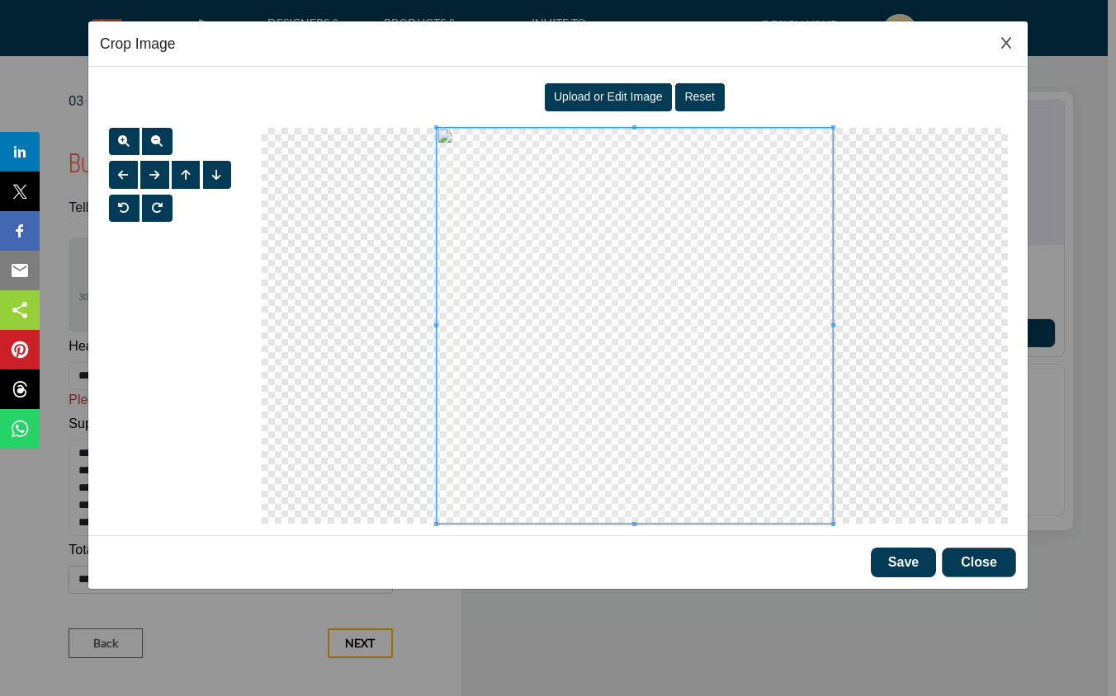
click at [699, 425] on span at bounding box center [634, 326] width 396 height 396
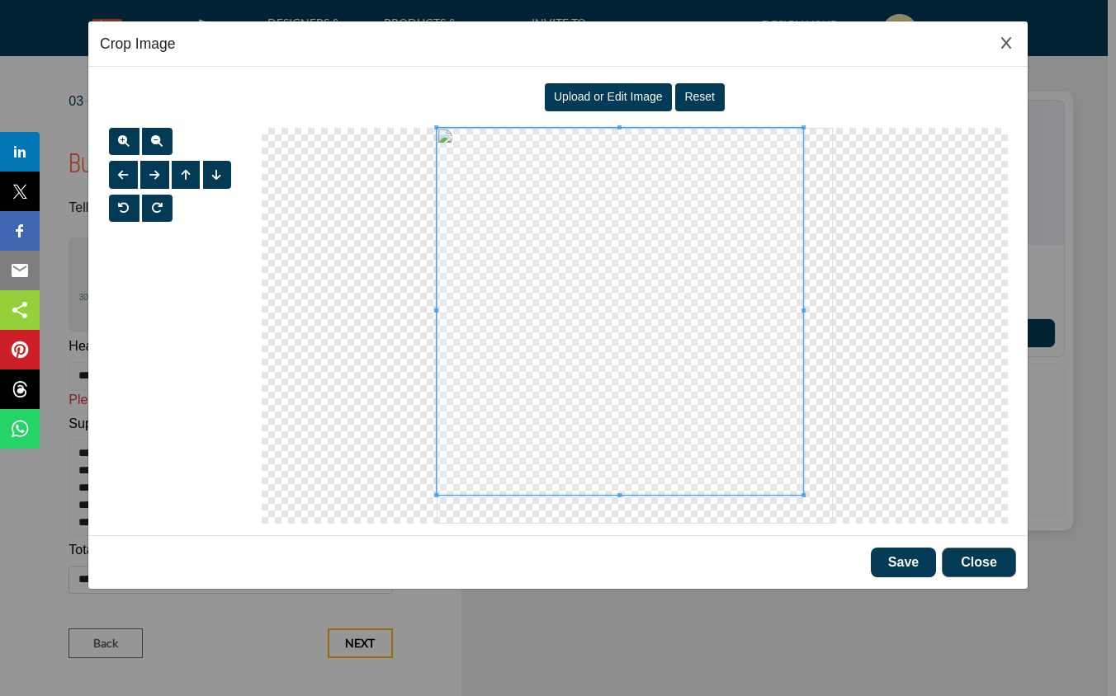
click at [802, 490] on div at bounding box center [619, 311] width 367 height 367
click at [776, 515] on div at bounding box center [635, 326] width 746 height 396
click at [700, 93] on span "Reset" at bounding box center [699, 96] width 31 height 13
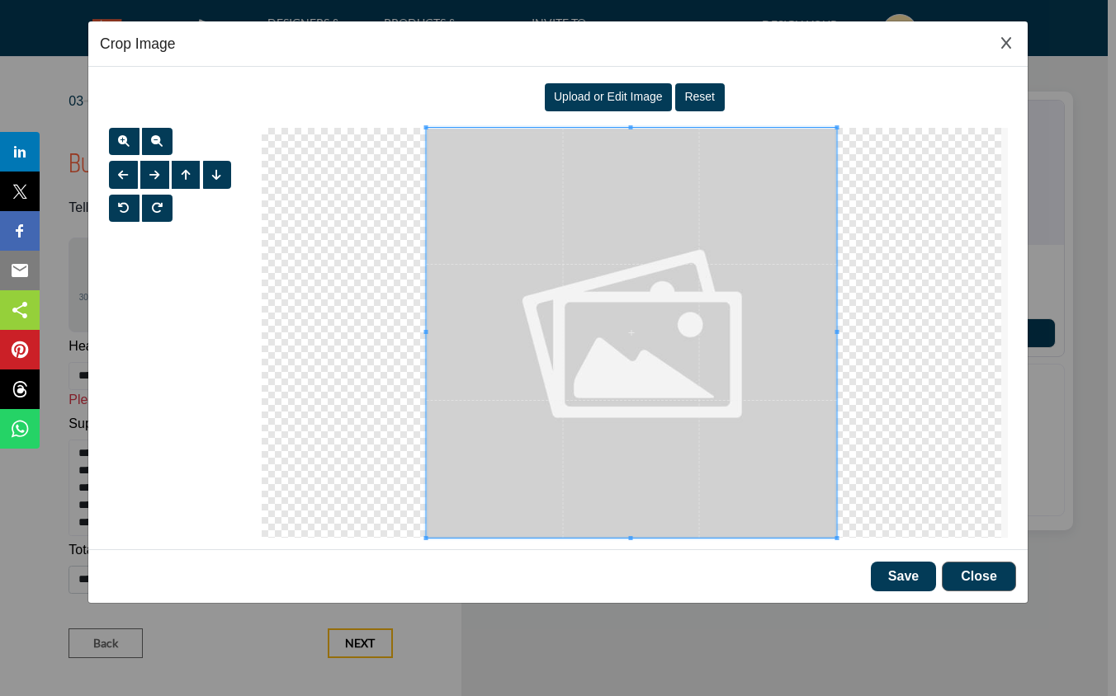
click at [592, 98] on span "Upload or Edit Image" at bounding box center [608, 96] width 109 height 13
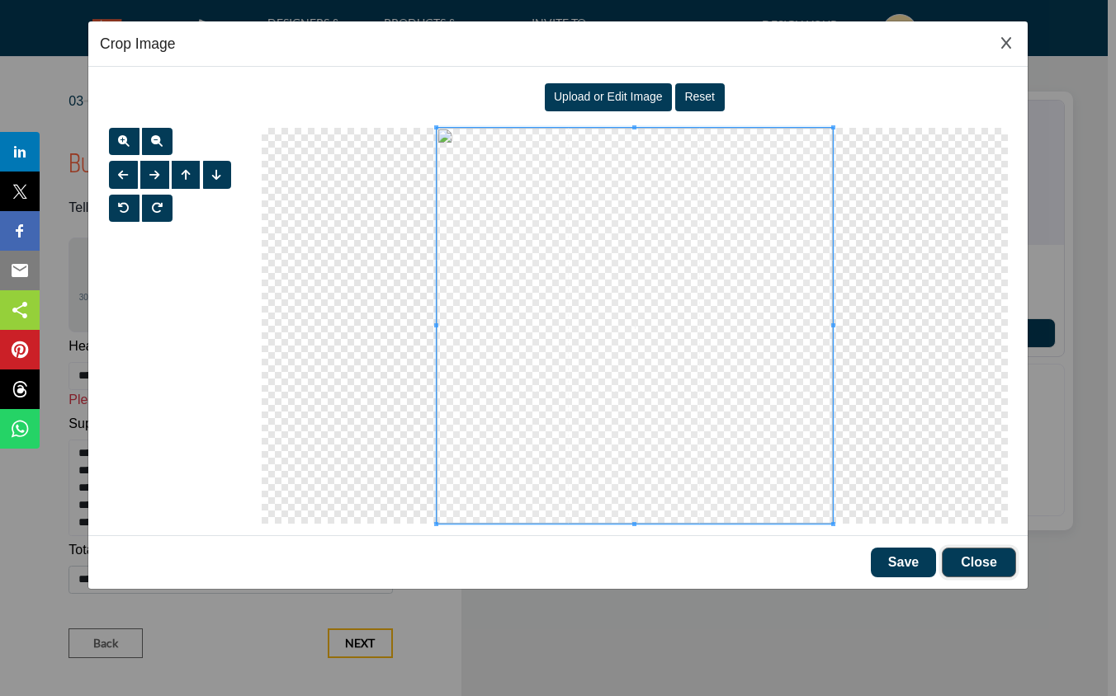
click at [974, 560] on button "Close" at bounding box center [978, 563] width 74 height 30
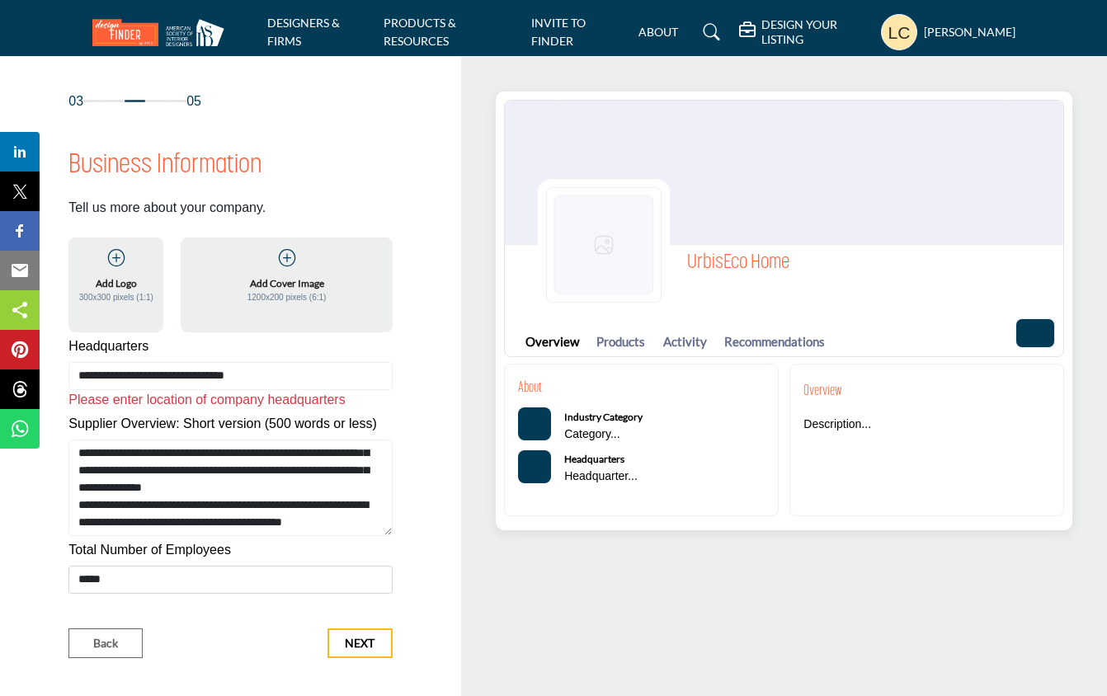
click at [121, 278] on h5 "Add Logo" at bounding box center [116, 283] width 41 height 15
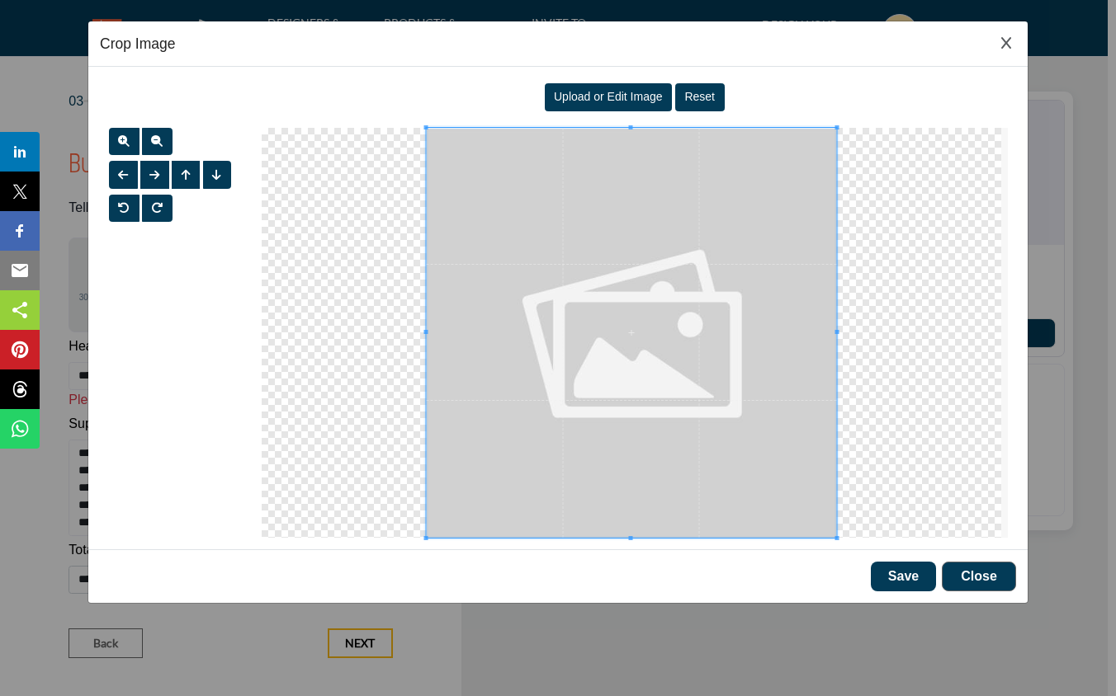
click at [631, 95] on span "Upload or Edit Image" at bounding box center [608, 96] width 109 height 13
click at [596, 102] on span "Upload or Edit Image" at bounding box center [608, 96] width 109 height 13
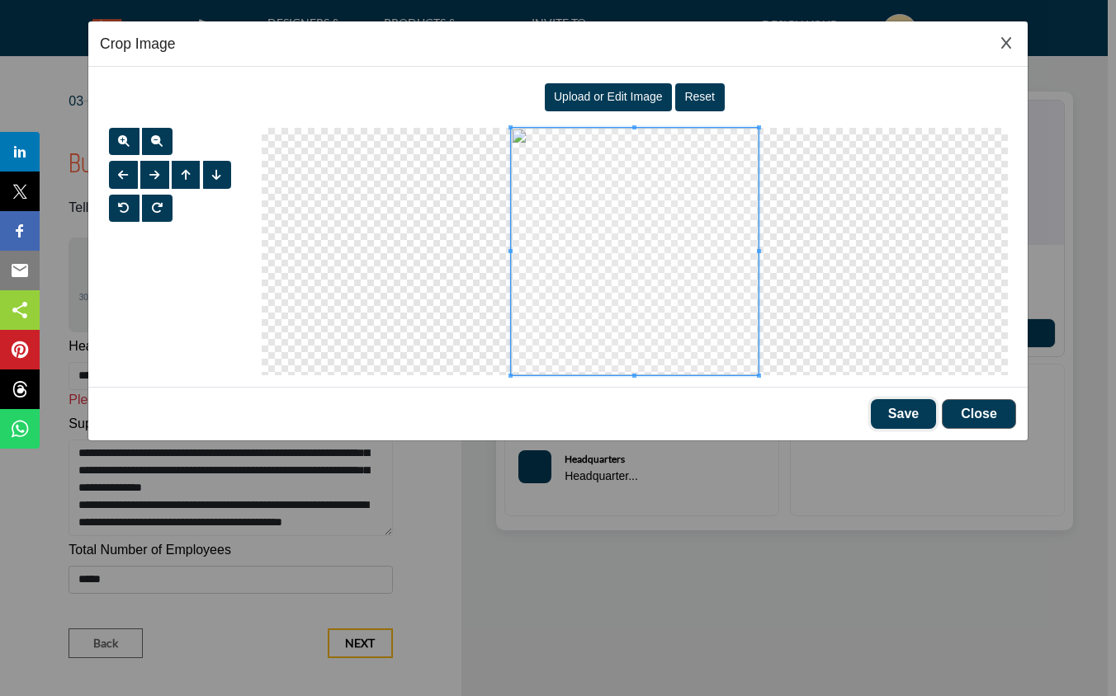
click at [911, 411] on button "Save" at bounding box center [902, 414] width 65 height 30
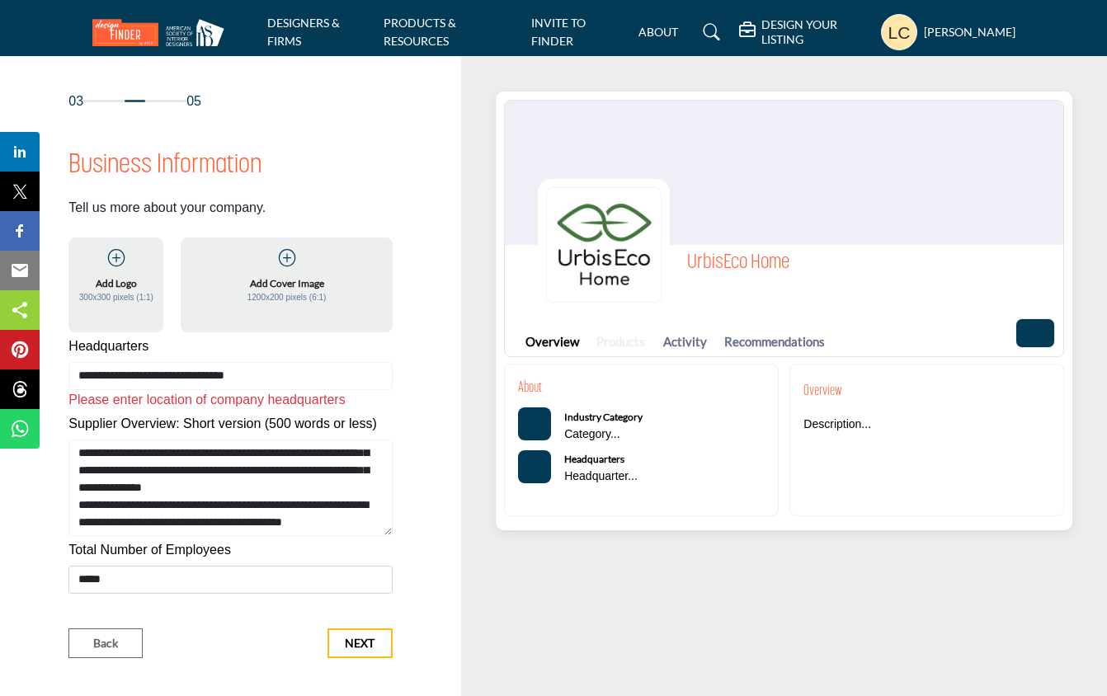
click at [620, 341] on link "Products" at bounding box center [621, 342] width 49 height 19
click at [605, 427] on p "Category..." at bounding box center [603, 435] width 78 height 17
click at [685, 337] on link "Activity" at bounding box center [685, 342] width 44 height 19
click at [587, 416] on b "Industry Category" at bounding box center [603, 417] width 78 height 12
click at [539, 422] on icon "Categories List" at bounding box center [533, 424] width 17 height 17
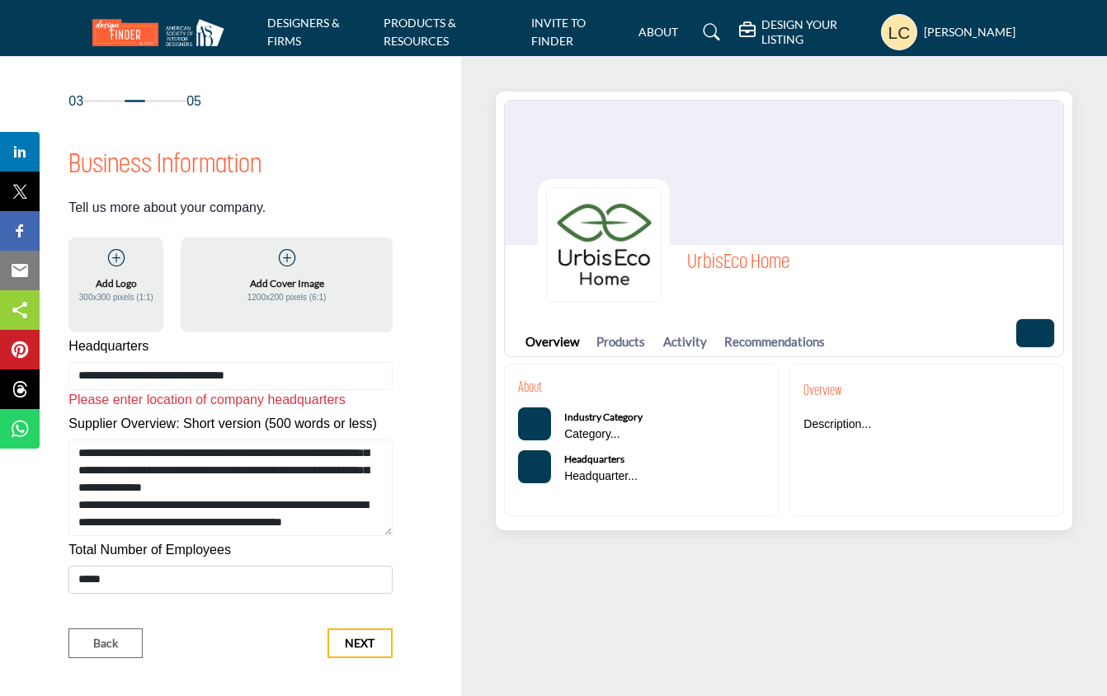
scroll to position [69, 0]
click at [344, 630] on button "Next" at bounding box center [360, 644] width 65 height 30
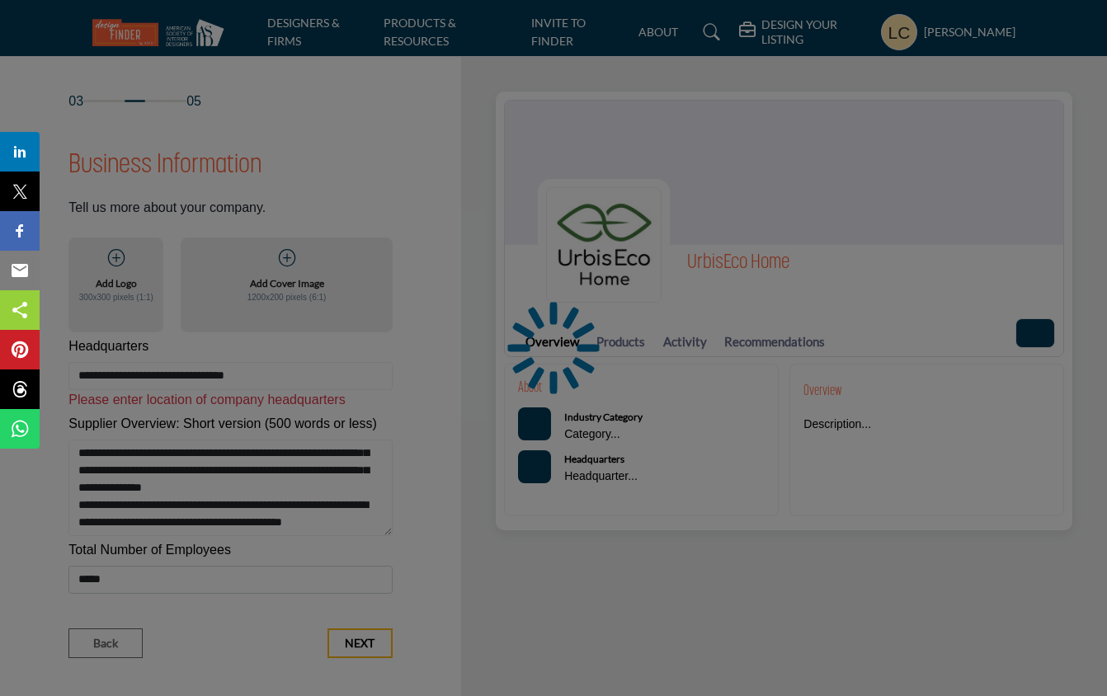
click at [344, 630] on div at bounding box center [553, 348] width 1107 height 696
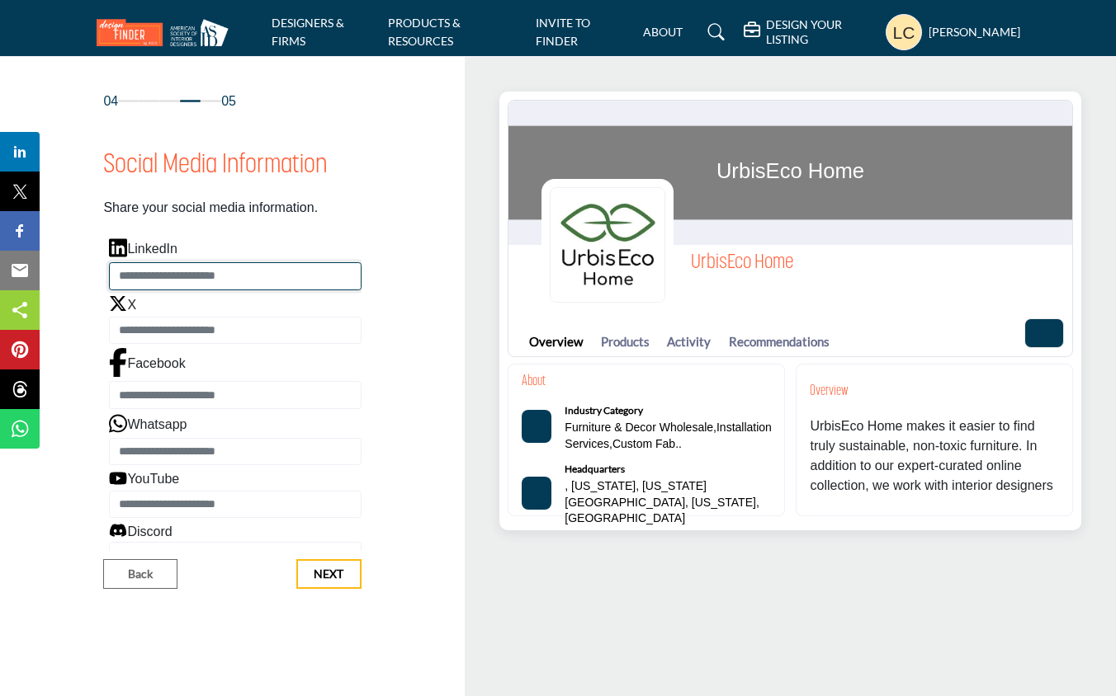
click at [276, 272] on input "Enter LinkedIn" at bounding box center [235, 276] width 252 height 28
type input "**********"
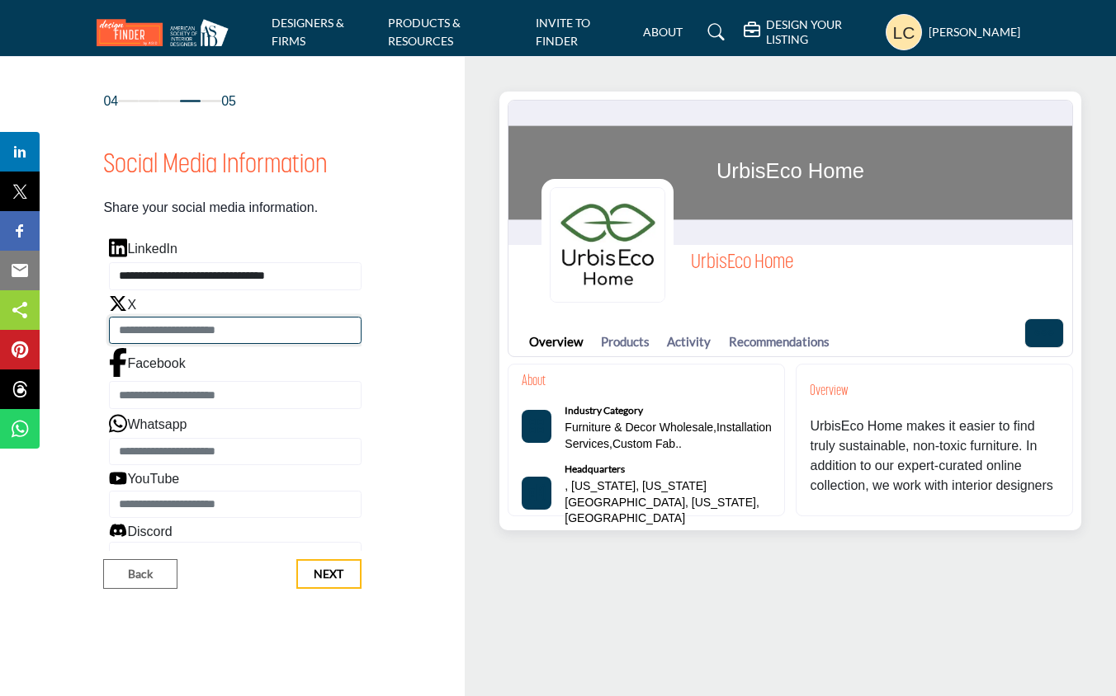
click at [222, 333] on input "Enter X" at bounding box center [235, 331] width 252 height 28
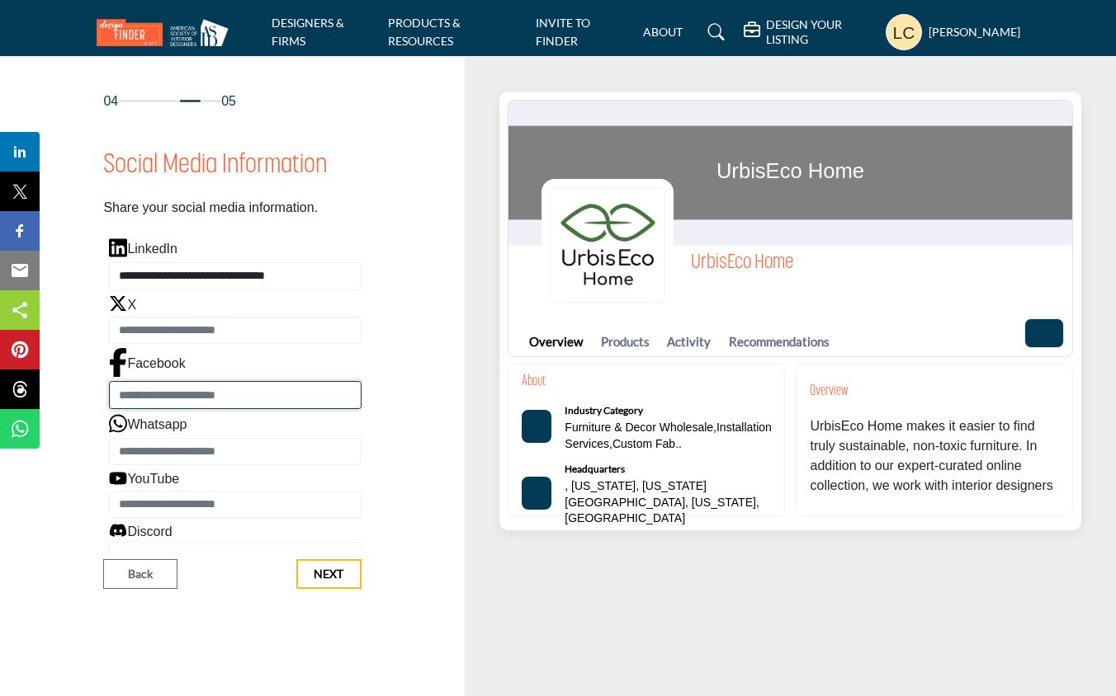
click at [224, 390] on input "Enter Facebook" at bounding box center [235, 395] width 252 height 28
paste input "**********"
type input "**********"
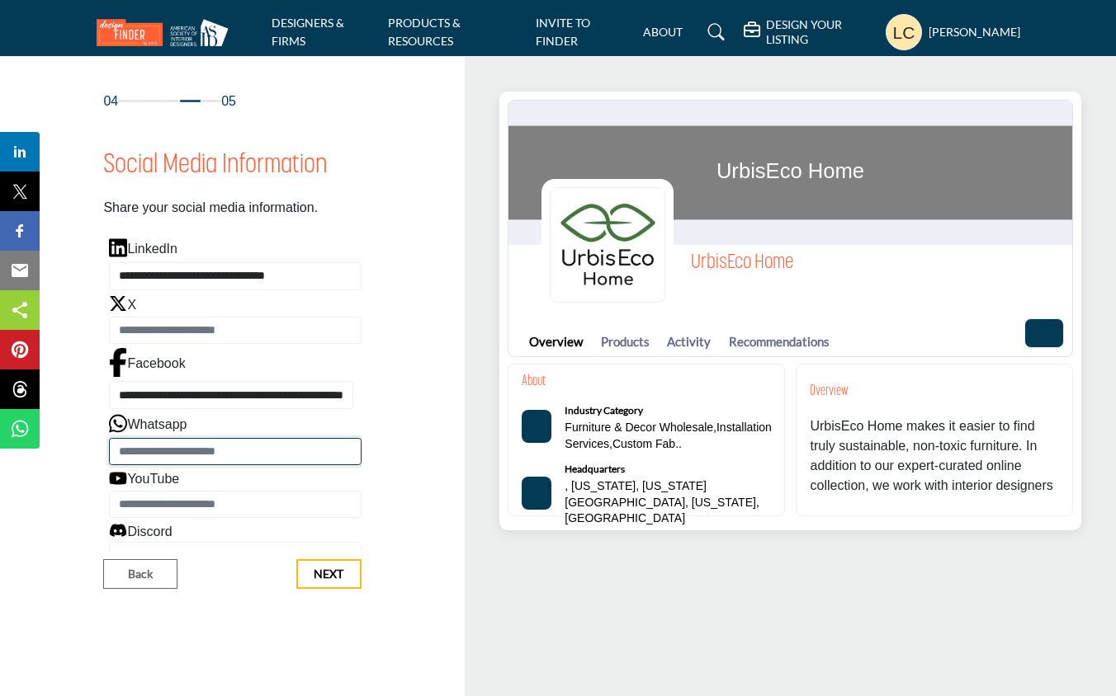
click at [215, 455] on input "Enter Whatsapp" at bounding box center [235, 452] width 252 height 28
click at [213, 451] on input "Enter Whatsapp" at bounding box center [235, 452] width 252 height 28
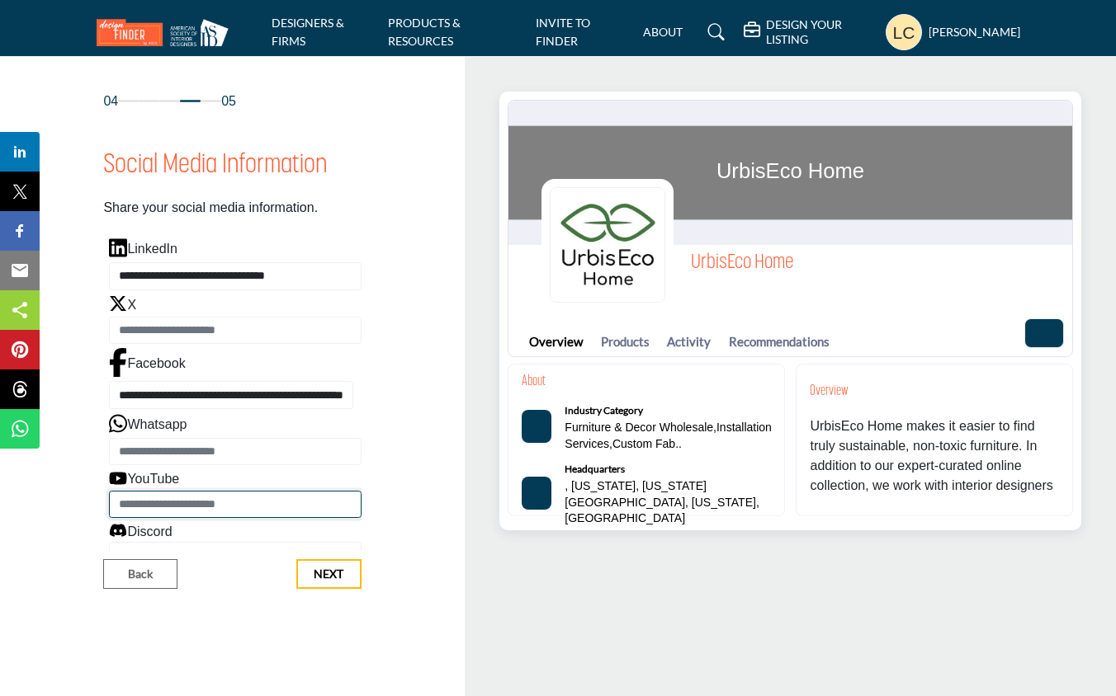
click at [184, 507] on input "Enter YouTube" at bounding box center [235, 505] width 252 height 28
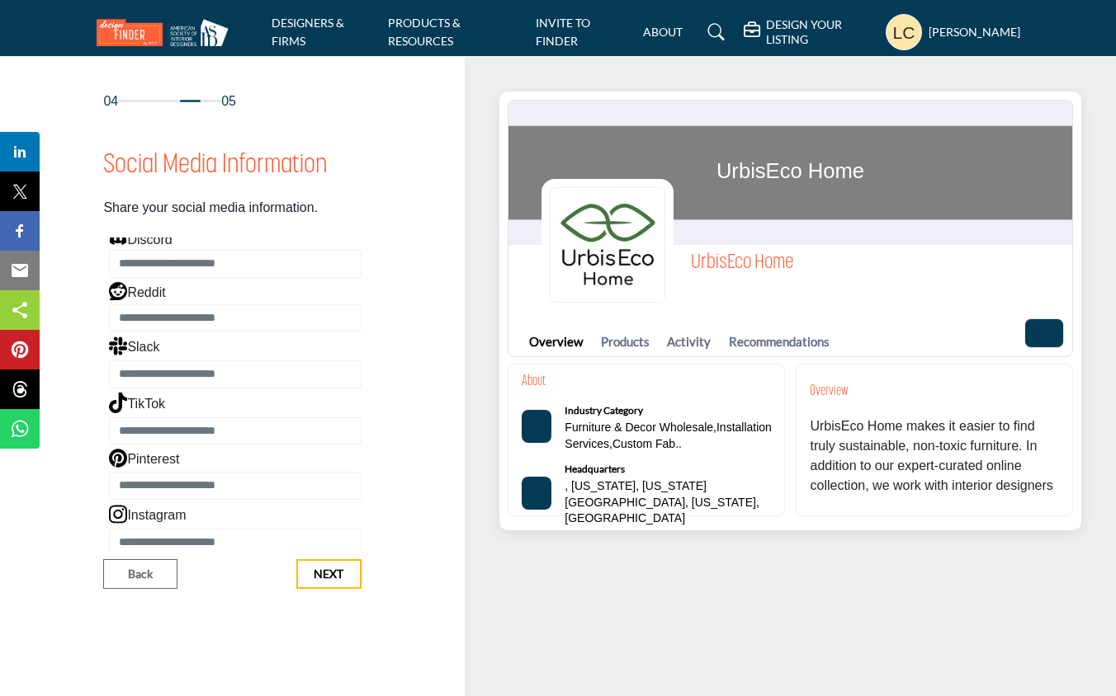
scroll to position [298, 0]
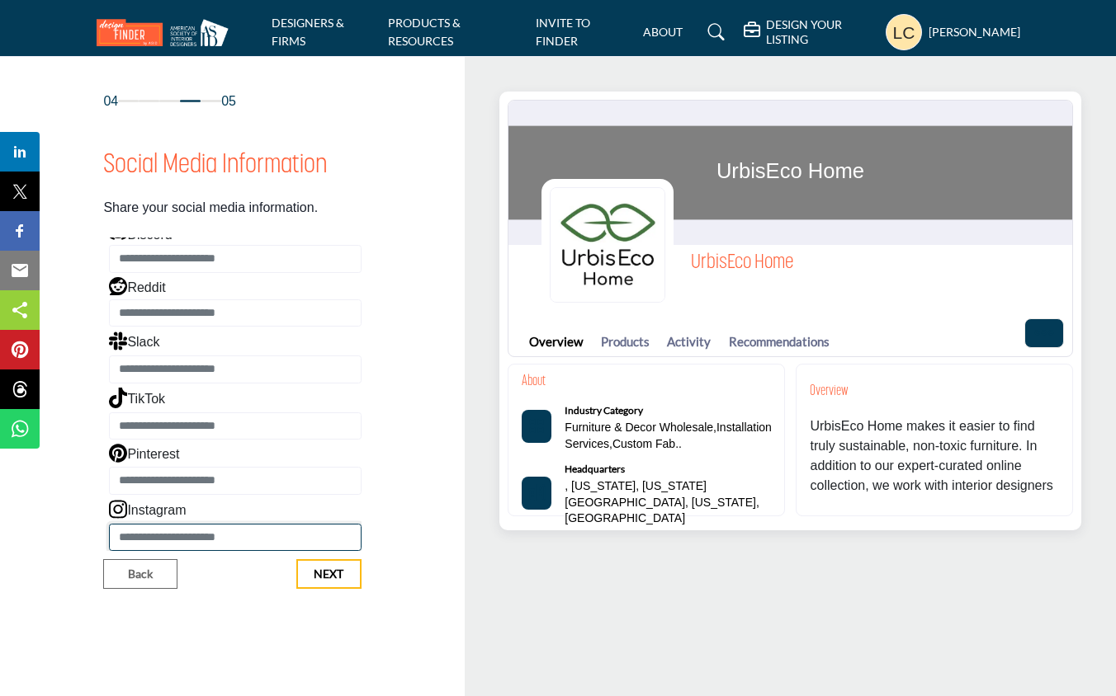
click at [211, 533] on input "Enter Instagram" at bounding box center [235, 538] width 252 height 28
paste input "**********"
type input "**********"
click at [326, 568] on span "Next" at bounding box center [329, 574] width 30 height 17
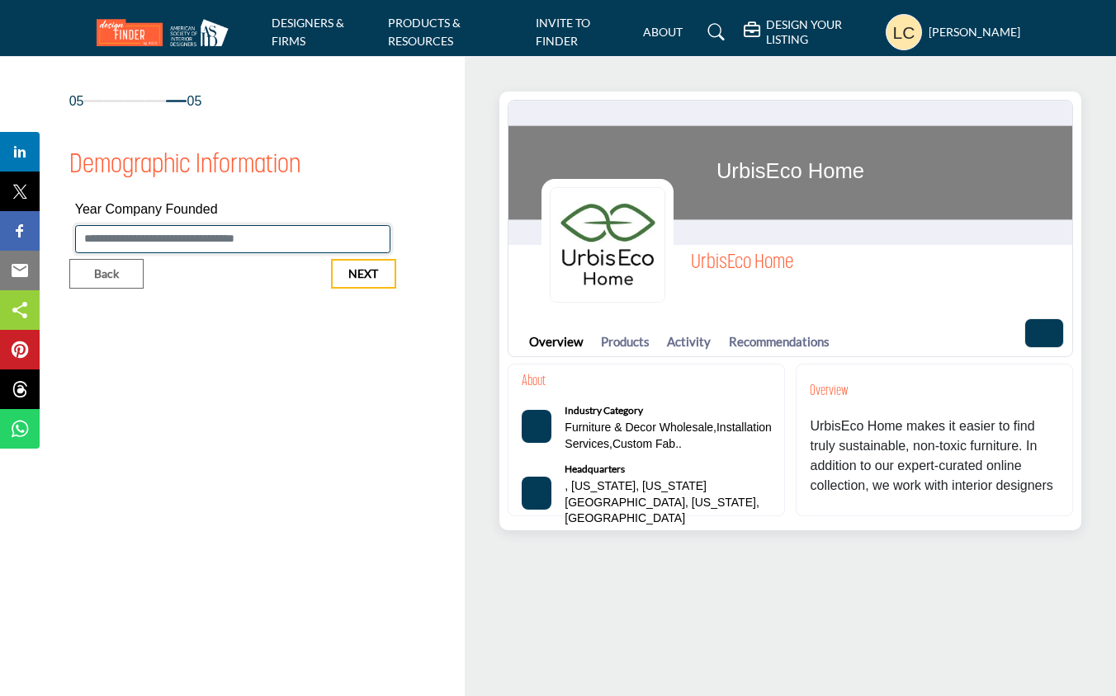
click at [219, 235] on input "Enter value for Year Company Founded" at bounding box center [232, 239] width 315 height 28
click at [191, 236] on input "Enter value for Year Company Founded" at bounding box center [232, 239] width 315 height 28
type input "****"
click at [364, 271] on span "Next" at bounding box center [363, 274] width 30 height 17
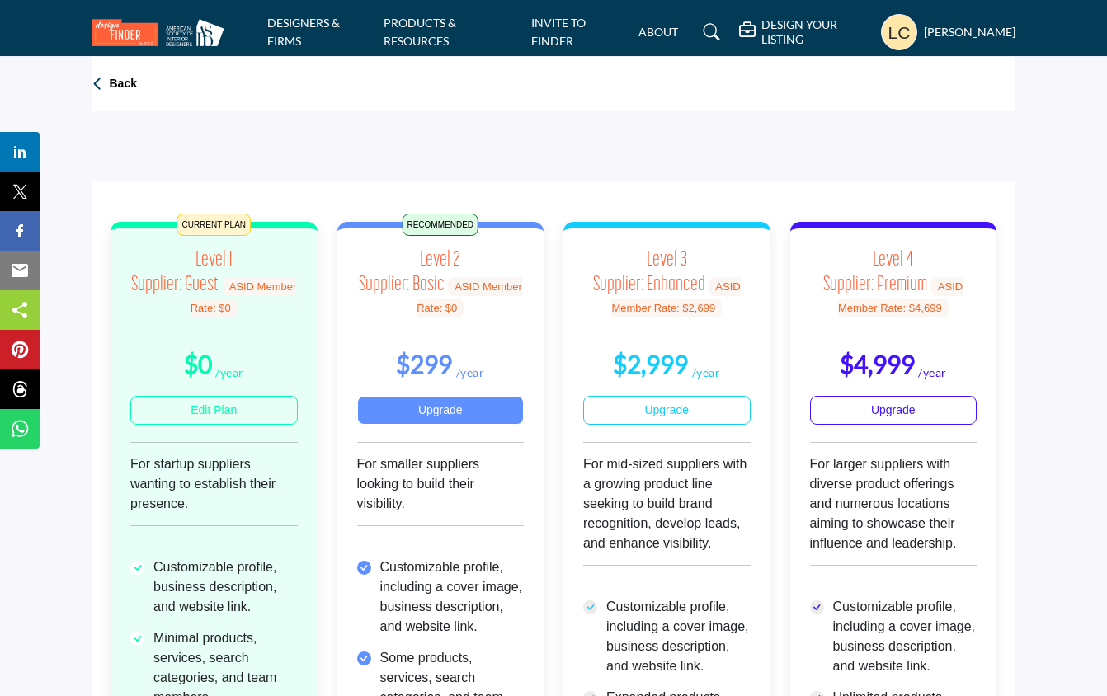
click at [429, 407] on link "Upgrade" at bounding box center [440, 410] width 167 height 29
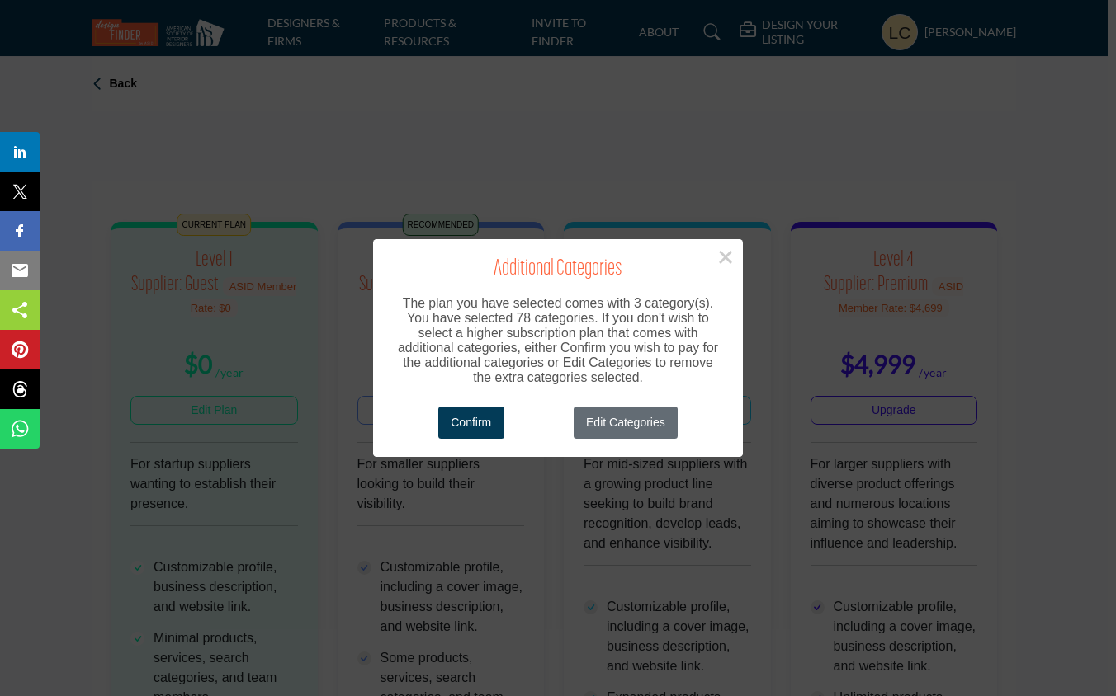
click at [625, 424] on button "Edit Categories" at bounding box center [625, 423] width 105 height 32
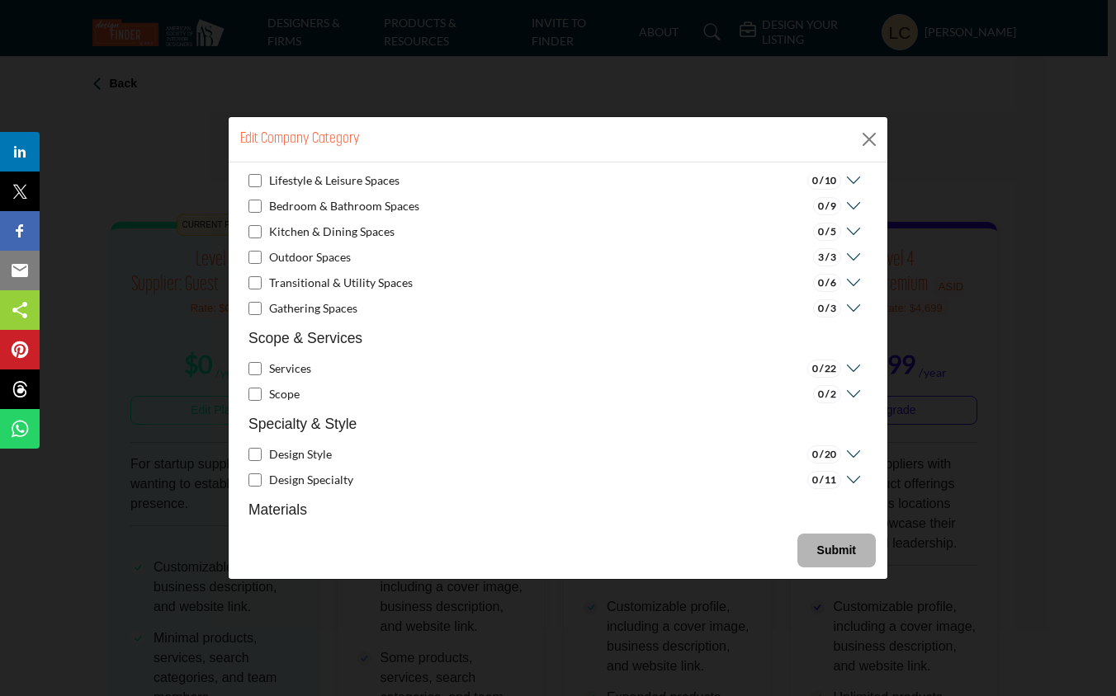
scroll to position [154, 0]
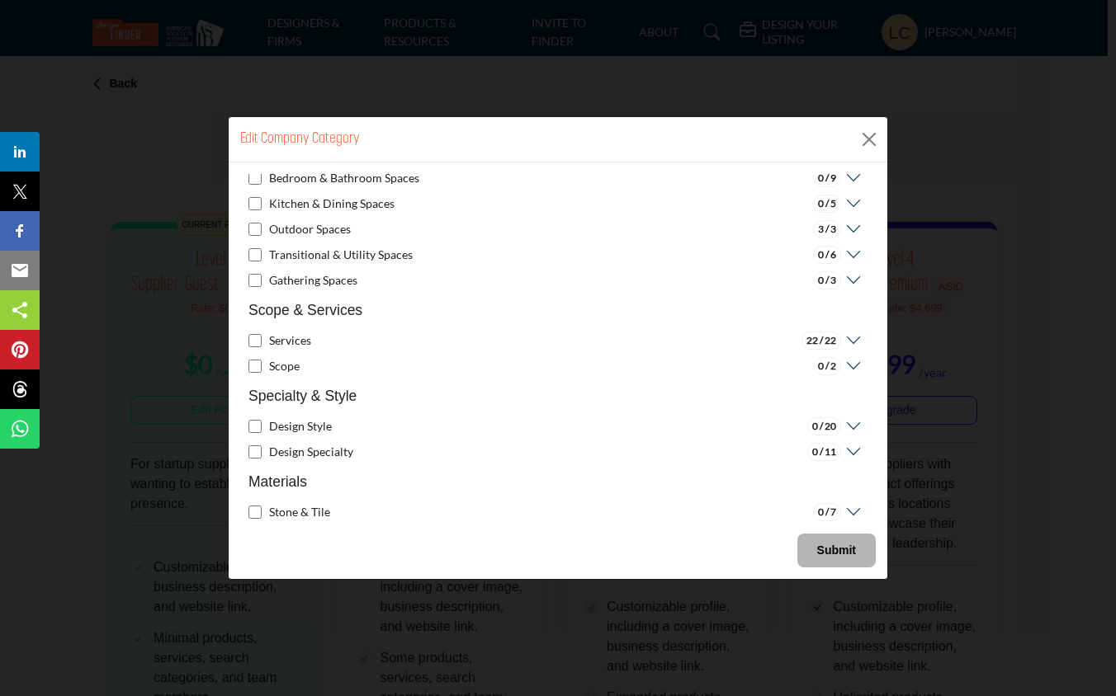
click at [846, 337] on icon at bounding box center [851, 341] width 21 height 17
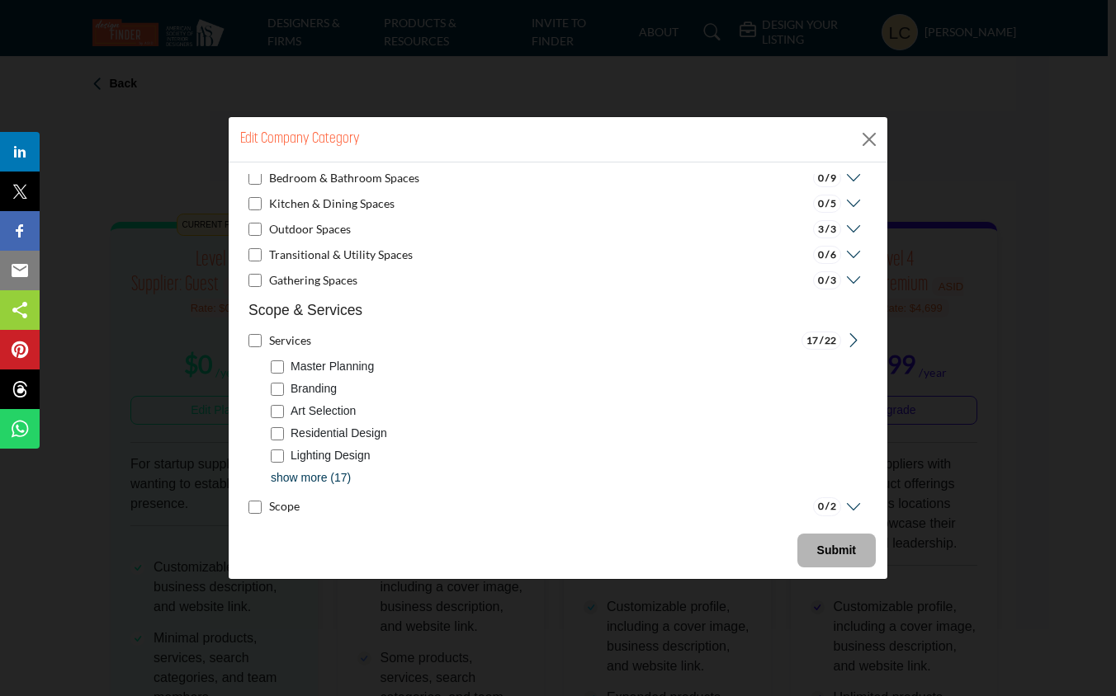
click at [280, 474] on p "show more (17)" at bounding box center [311, 477] width 80 height 17
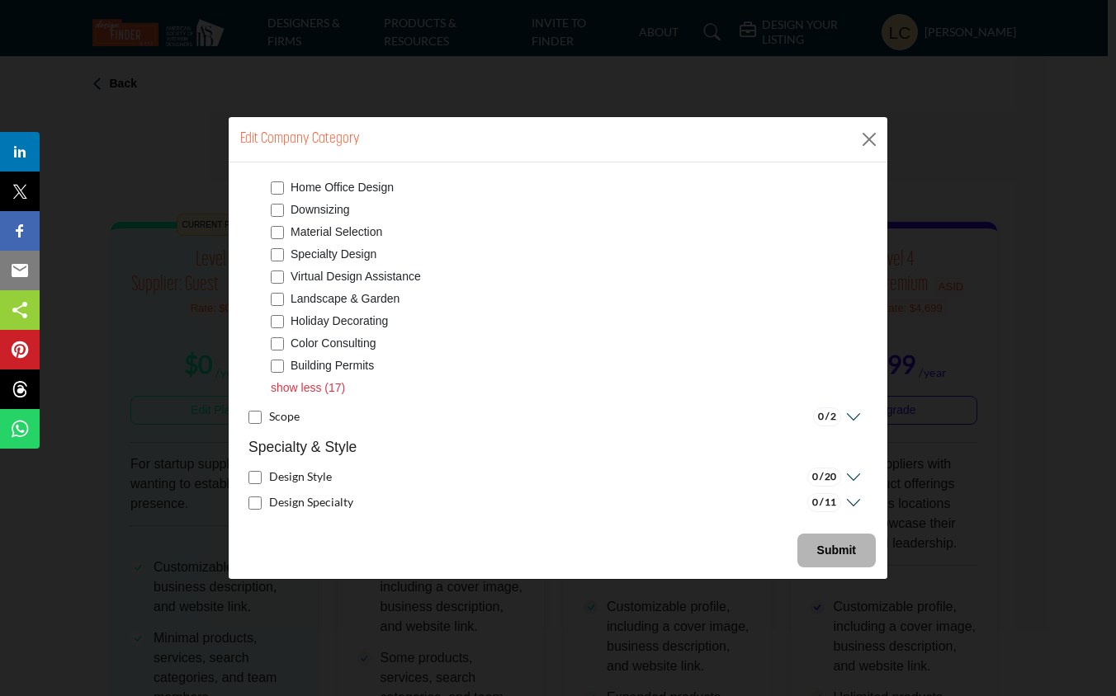
scroll to position [625, 0]
click at [277, 328] on div "Holiday Decorating" at bounding box center [561, 320] width 580 height 18
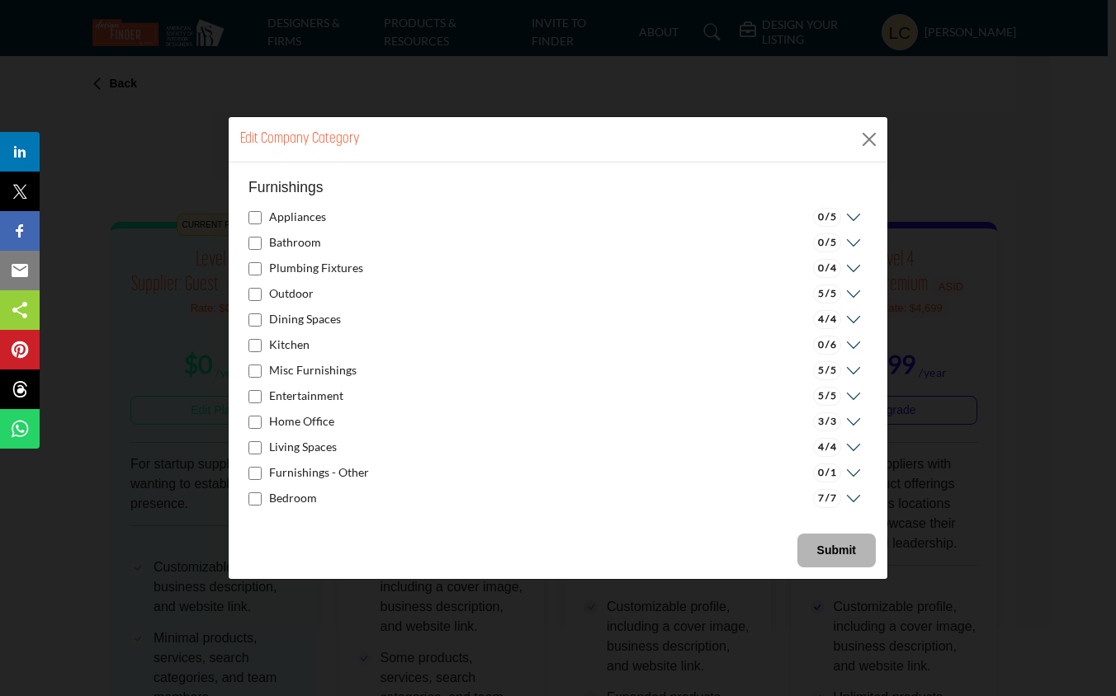
scroll to position [1162, 0]
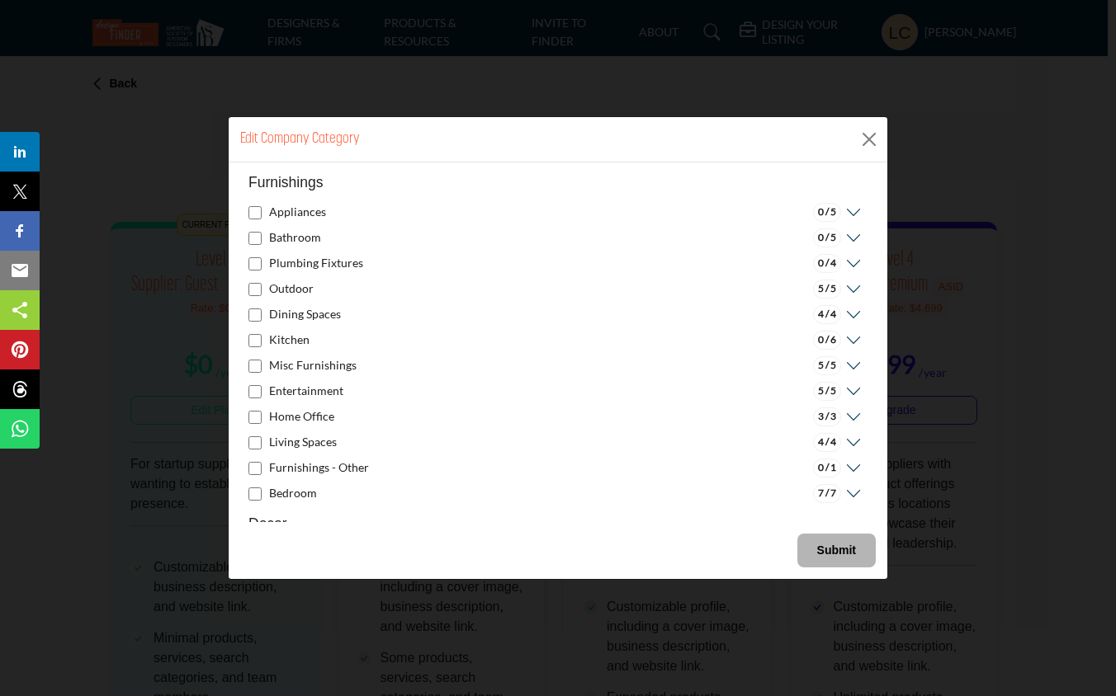
click at [384, 341] on div "Kitchen 0 / 6" at bounding box center [554, 341] width 613 height 20
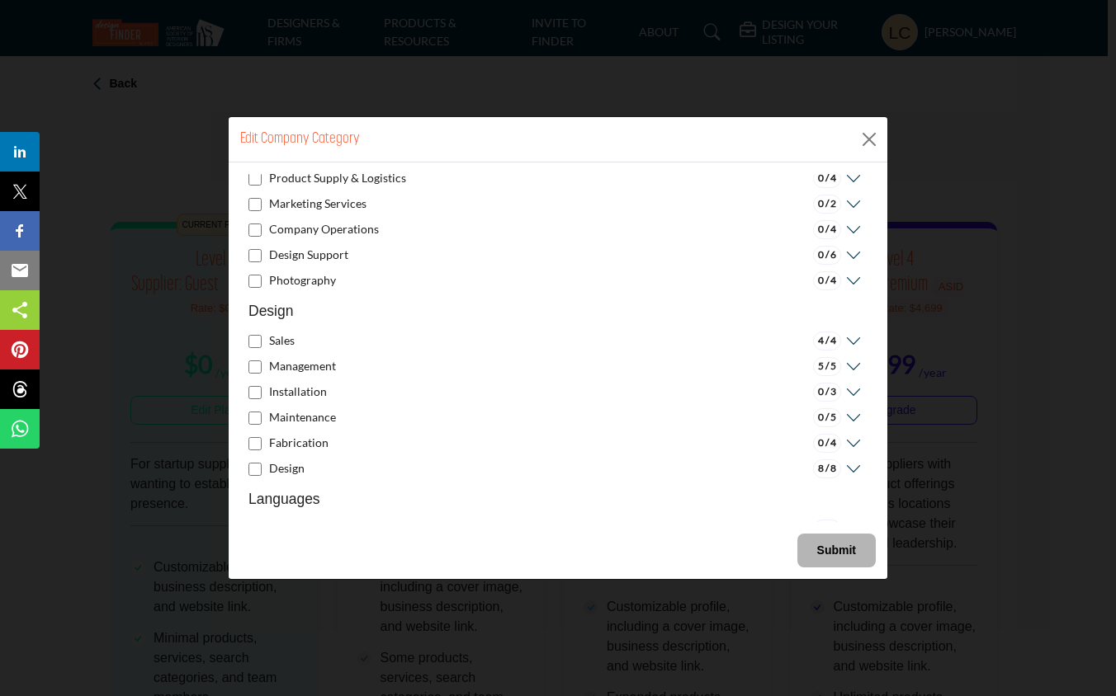
scroll to position [2106, 0]
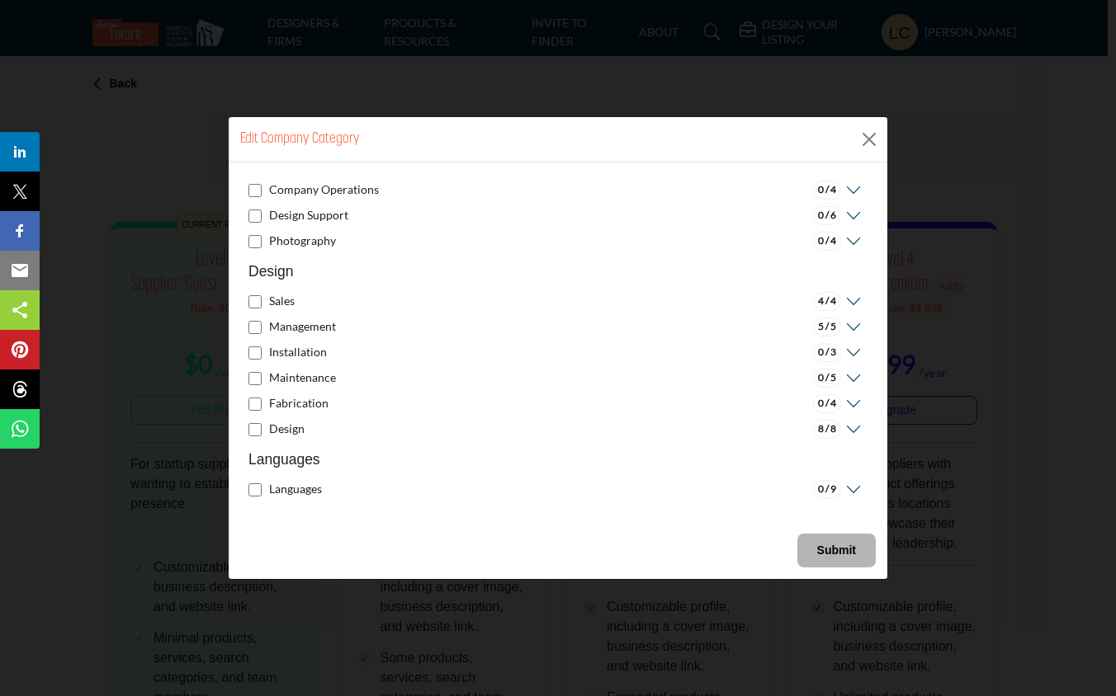
click at [843, 551] on b "Submit" at bounding box center [836, 550] width 39 height 13
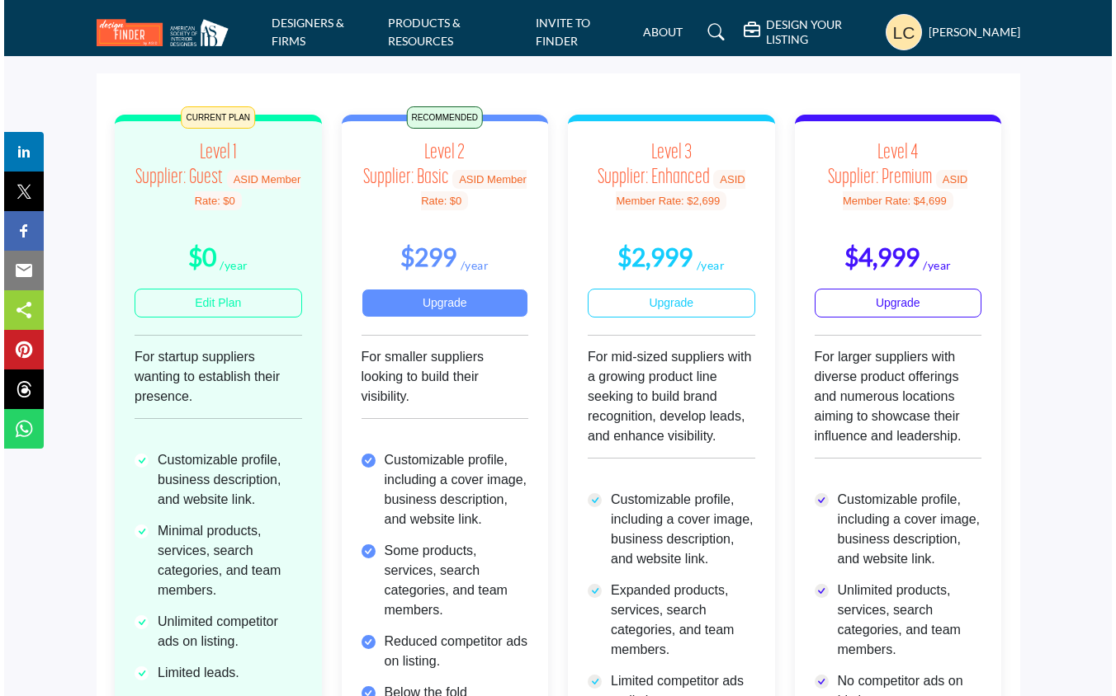
scroll to position [89, 0]
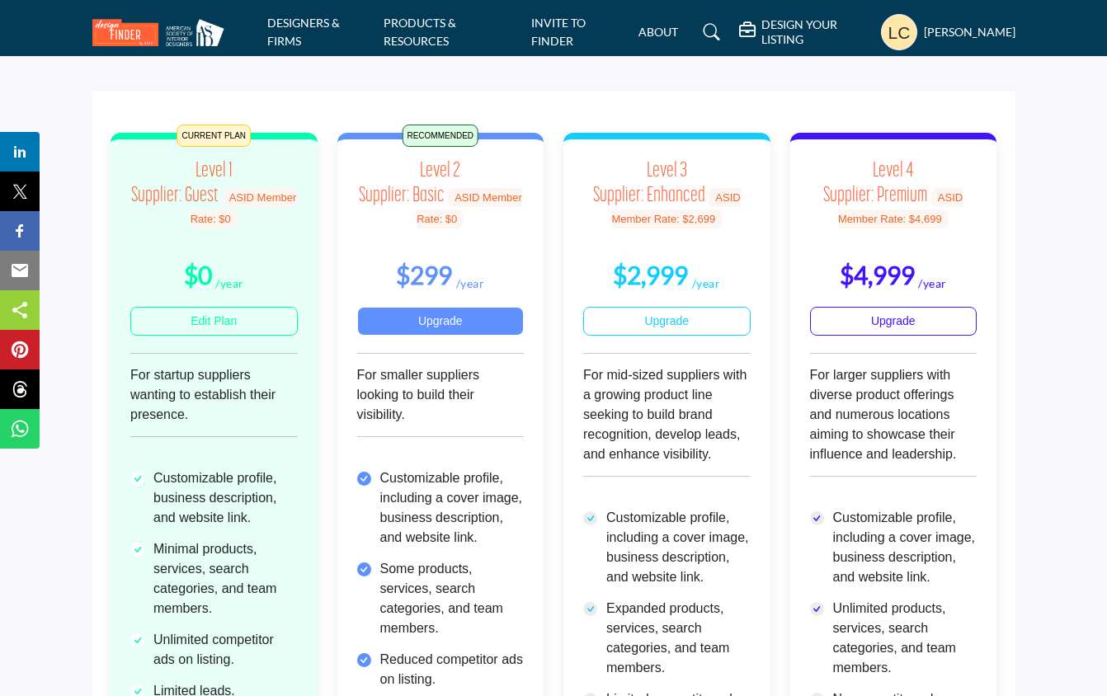
click at [461, 318] on link "Upgrade" at bounding box center [440, 321] width 167 height 29
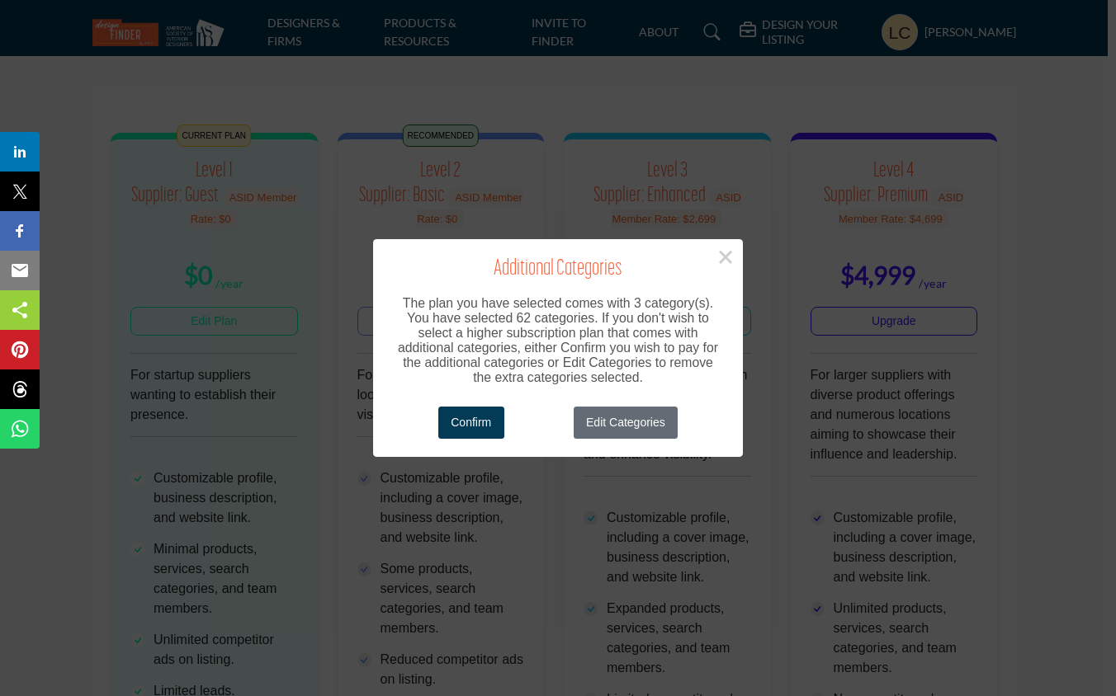
click at [611, 427] on button "Edit Categories" at bounding box center [625, 423] width 105 height 32
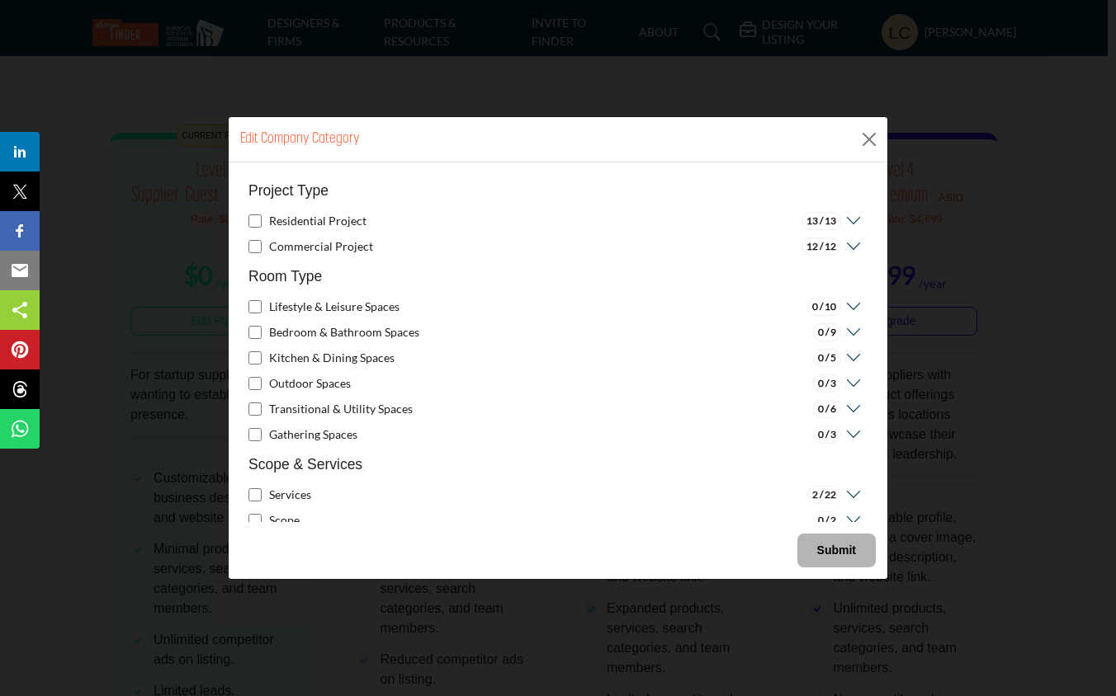
click at [846, 220] on icon at bounding box center [851, 221] width 21 height 17
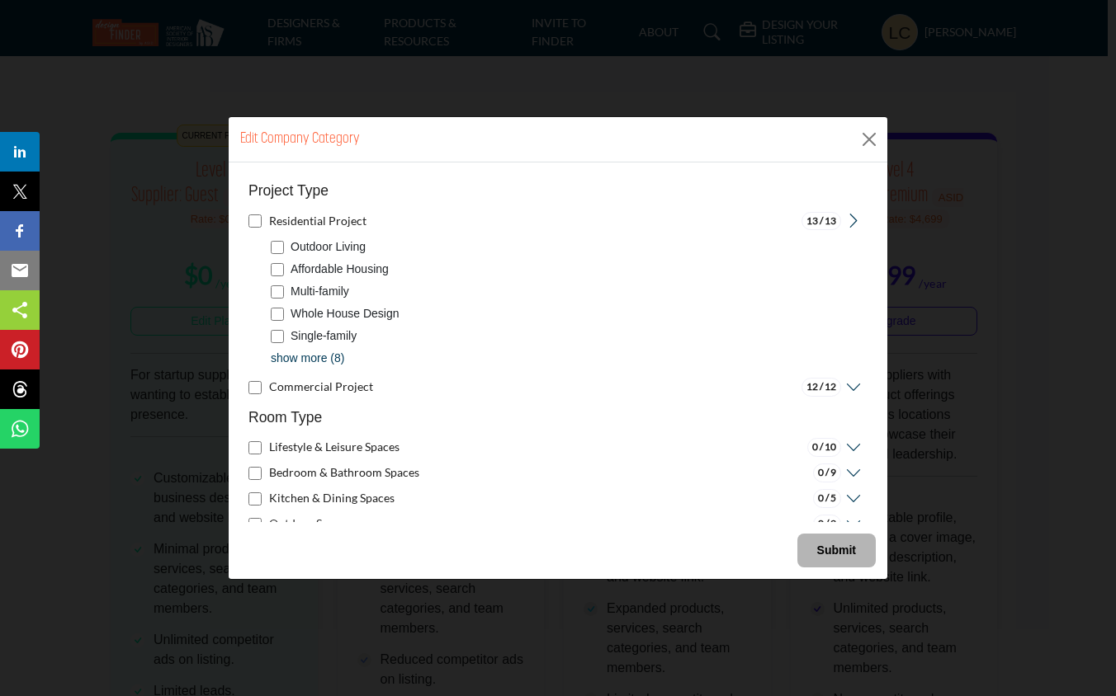
click at [279, 353] on p "show more (8)" at bounding box center [307, 358] width 73 height 17
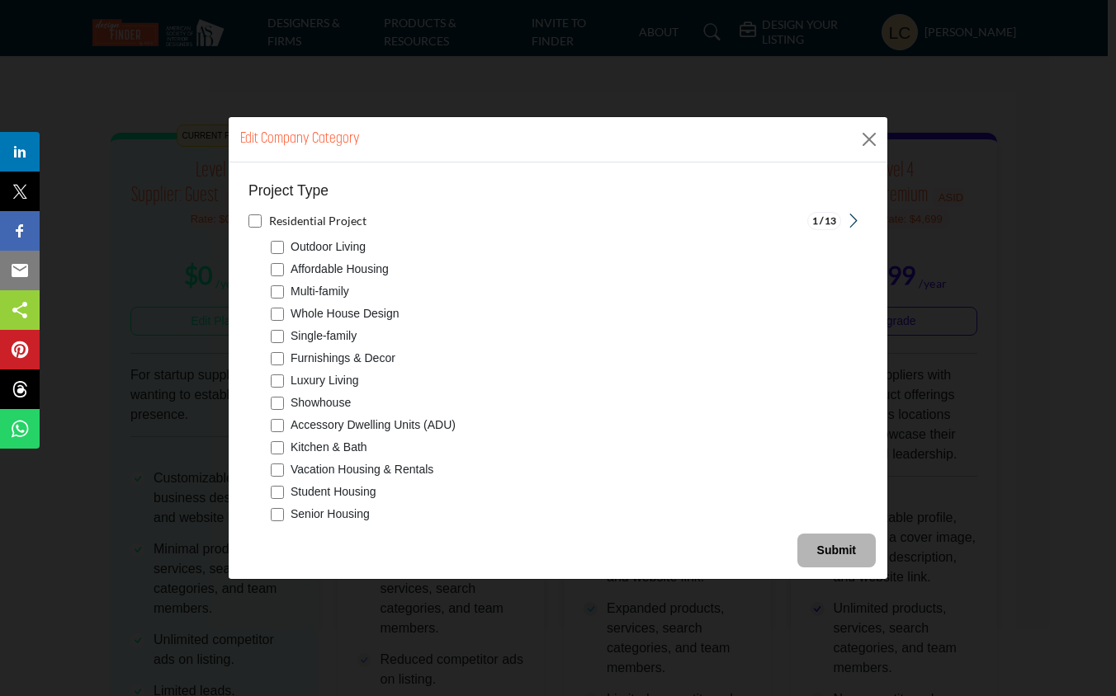
click at [833, 562] on button "Submit" at bounding box center [836, 551] width 78 height 34
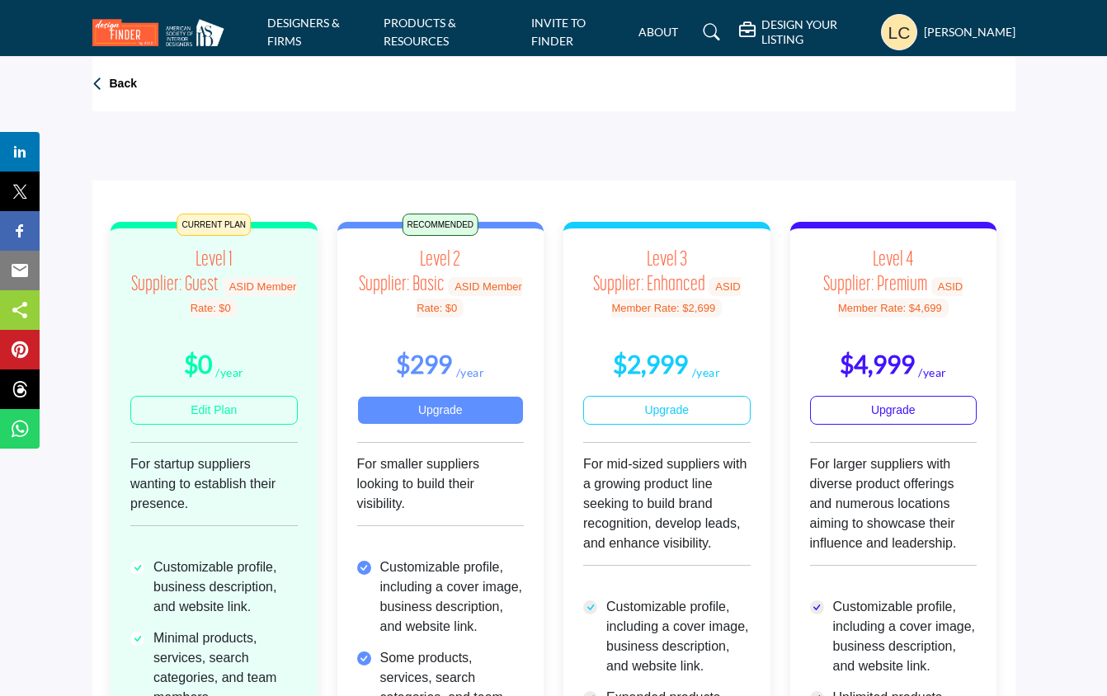
click at [451, 403] on link "Upgrade" at bounding box center [440, 410] width 167 height 29
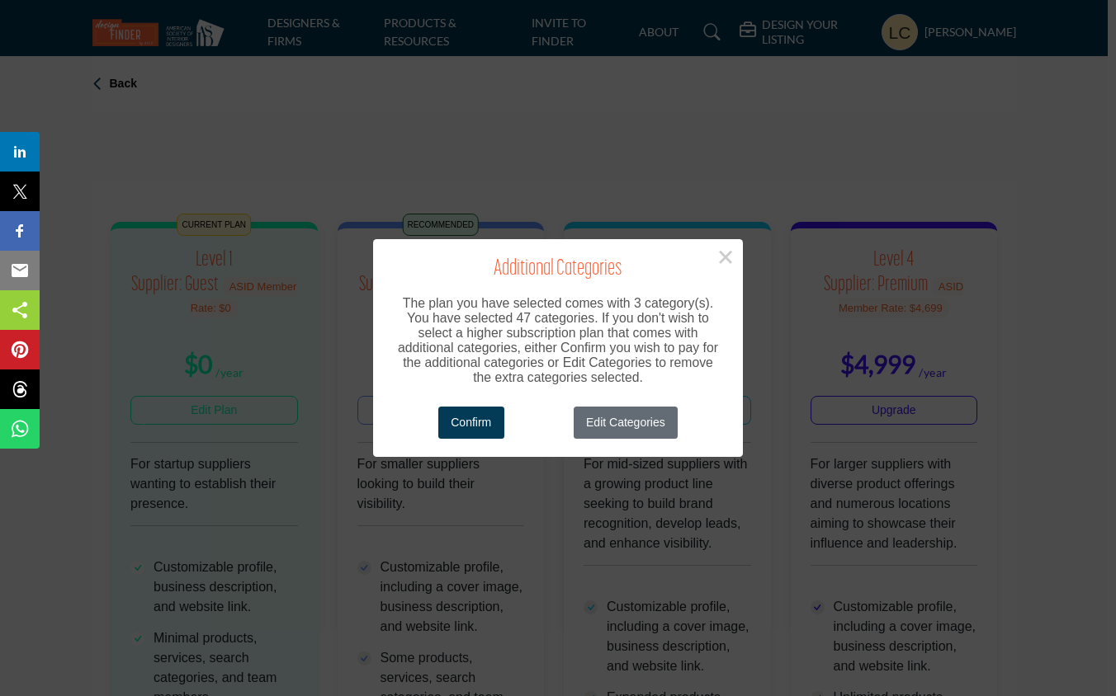
click at [639, 419] on button "Edit Categories" at bounding box center [625, 423] width 105 height 32
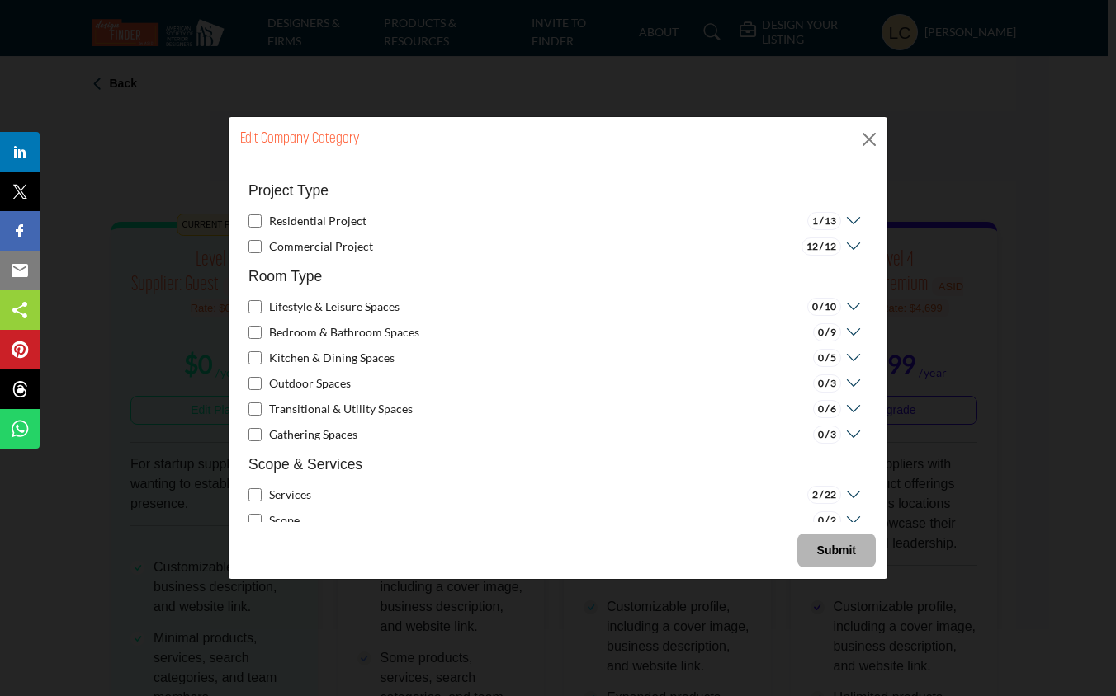
scroll to position [3, 0]
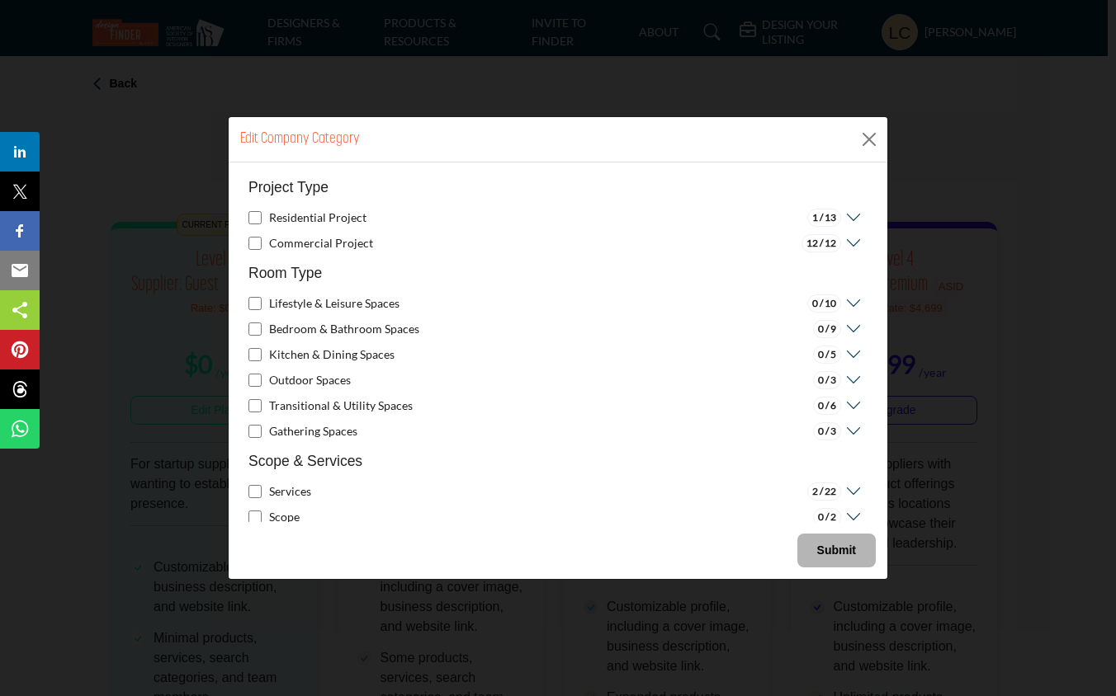
click at [849, 239] on icon at bounding box center [851, 243] width 21 height 17
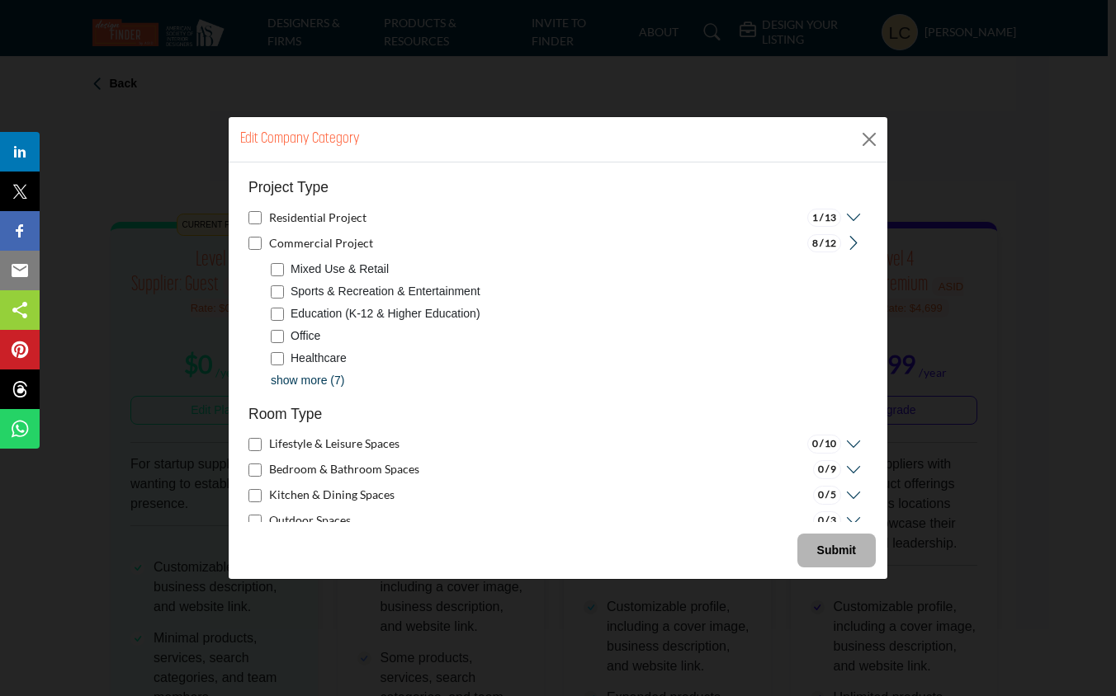
click at [287, 380] on p "show more (7)" at bounding box center [307, 380] width 73 height 17
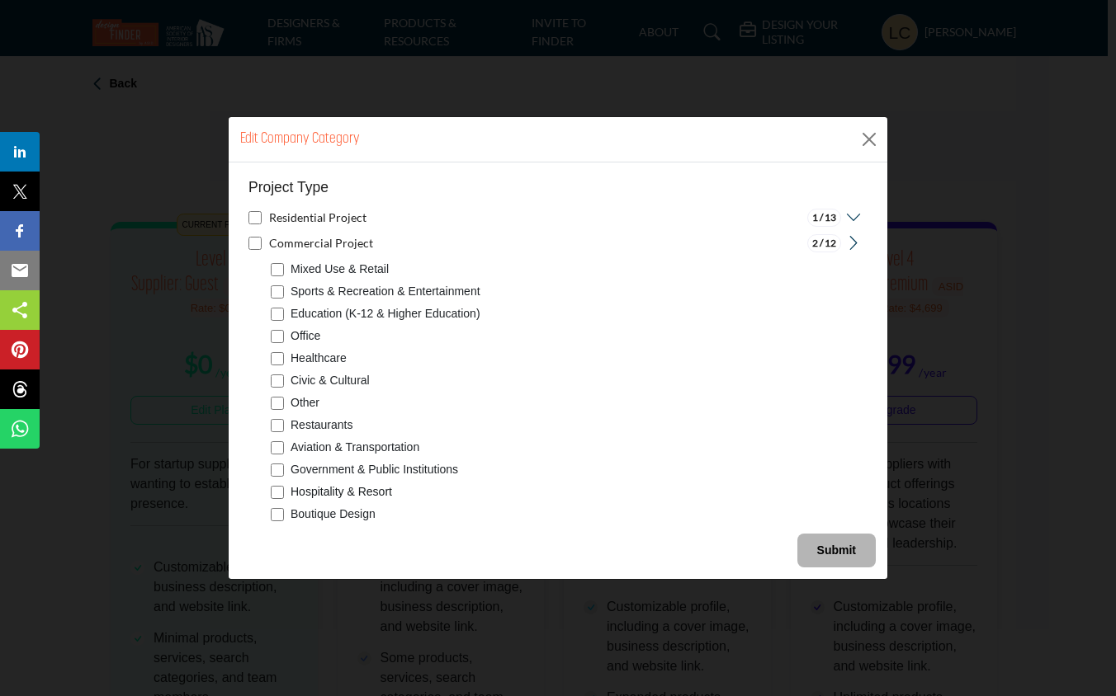
scroll to position [45, 0]
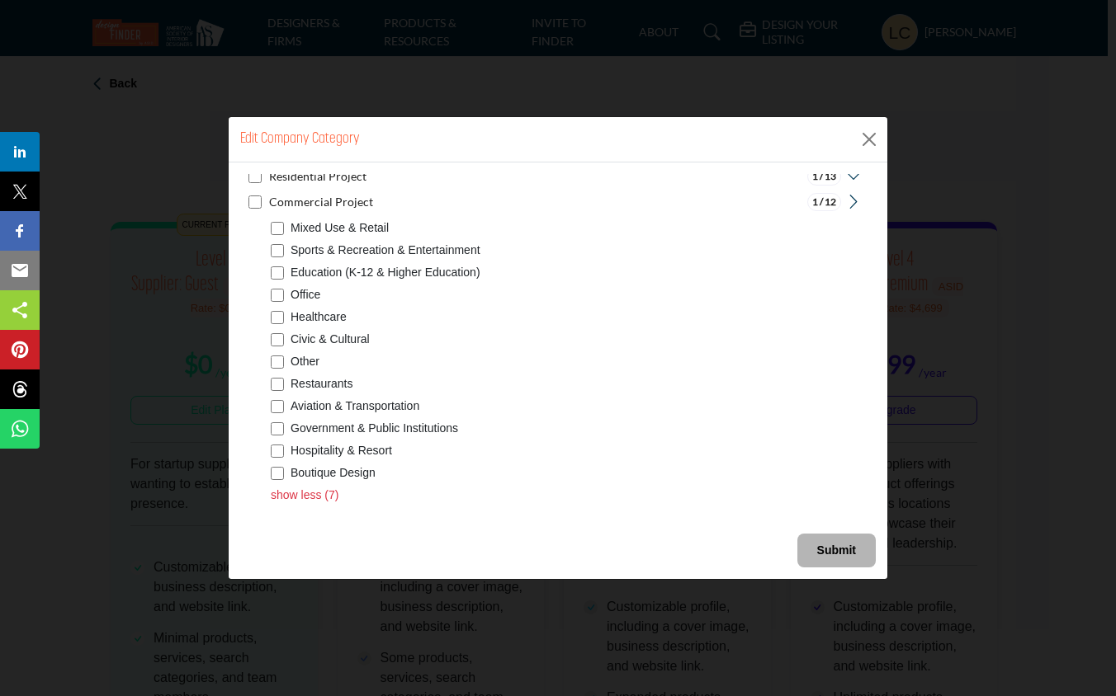
click at [323, 490] on p "show less (7)" at bounding box center [305, 495] width 68 height 17
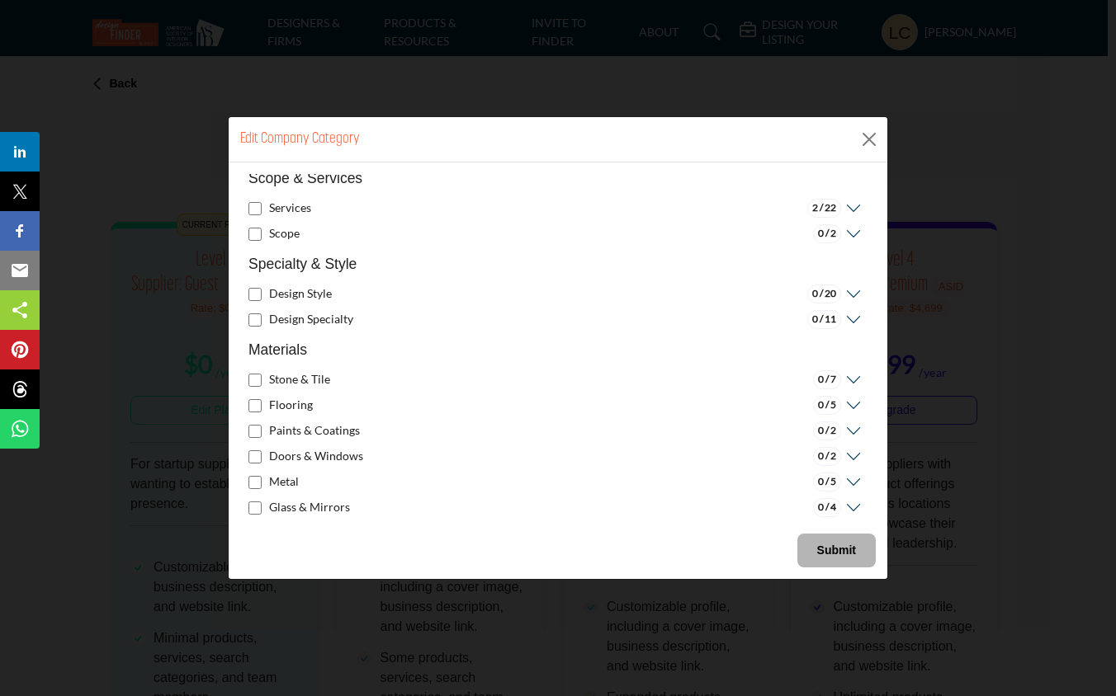
scroll to position [428, 0]
click at [845, 205] on icon at bounding box center [851, 208] width 21 height 17
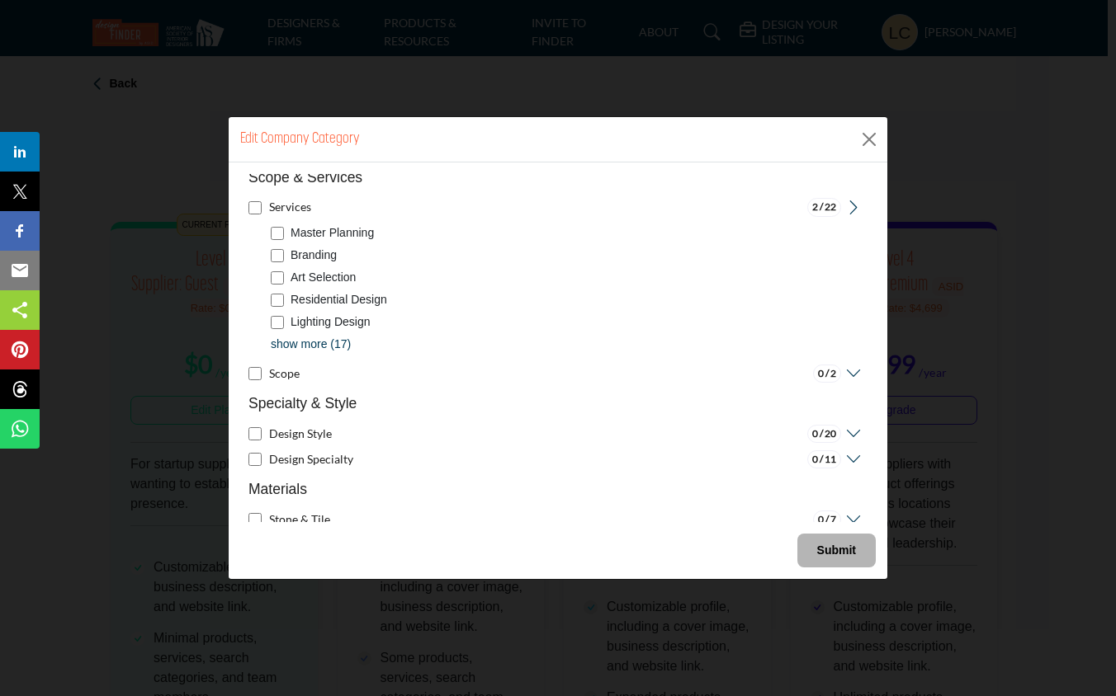
click at [334, 342] on p "show more (17)" at bounding box center [311, 344] width 80 height 17
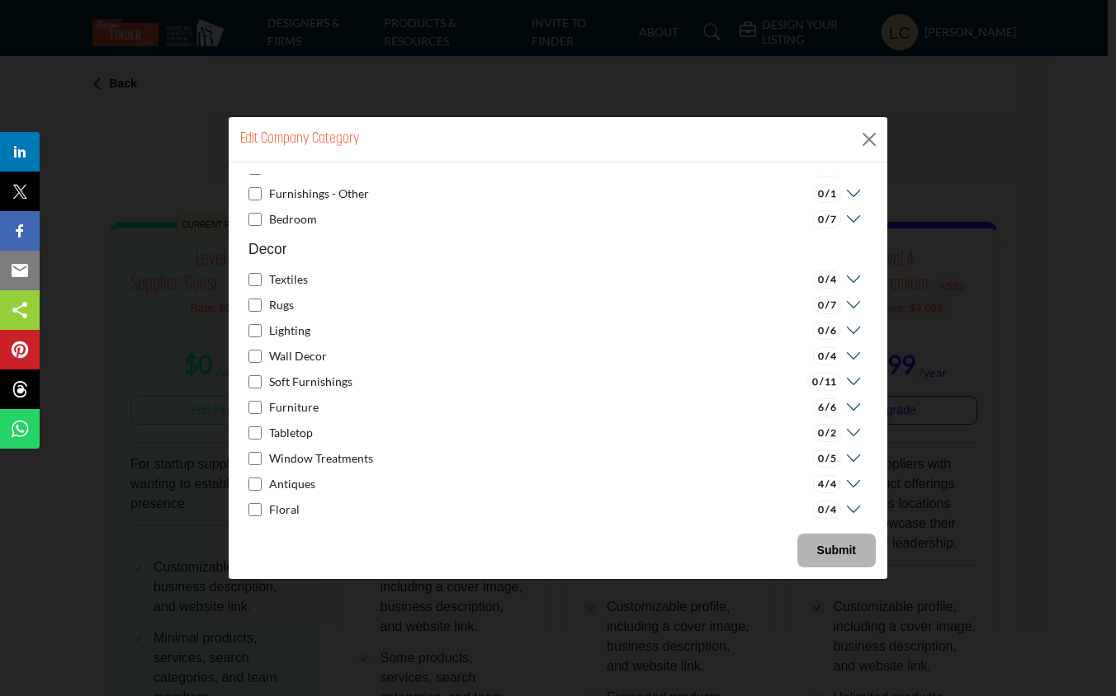
scroll to position [1590, 0]
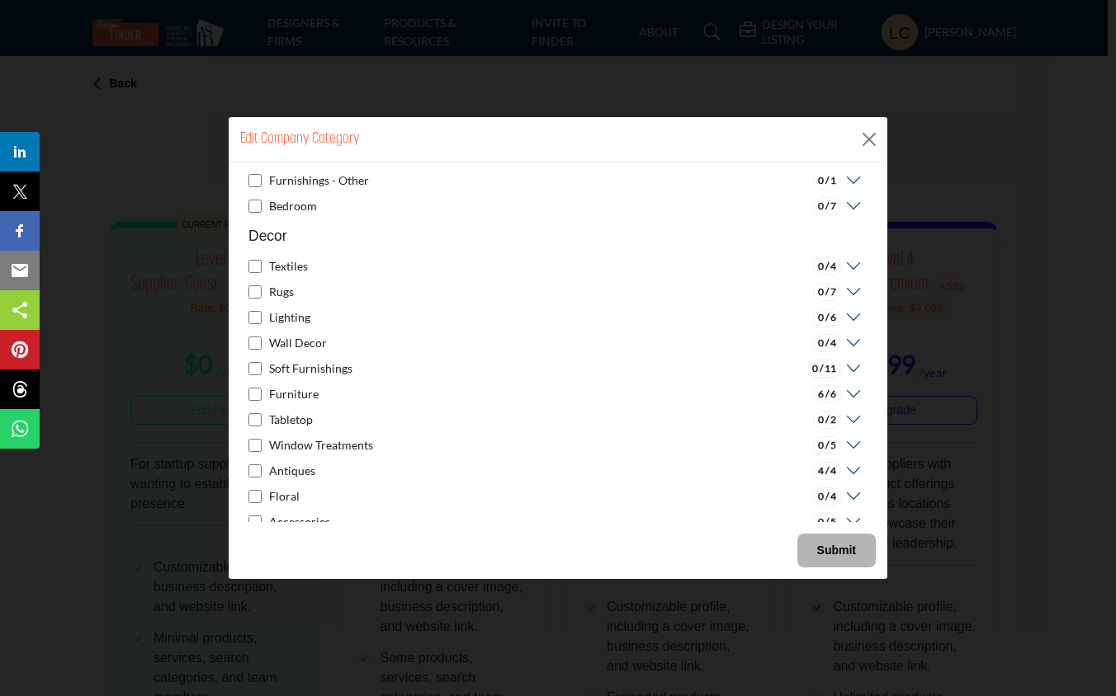
click at [842, 393] on icon at bounding box center [851, 394] width 21 height 17
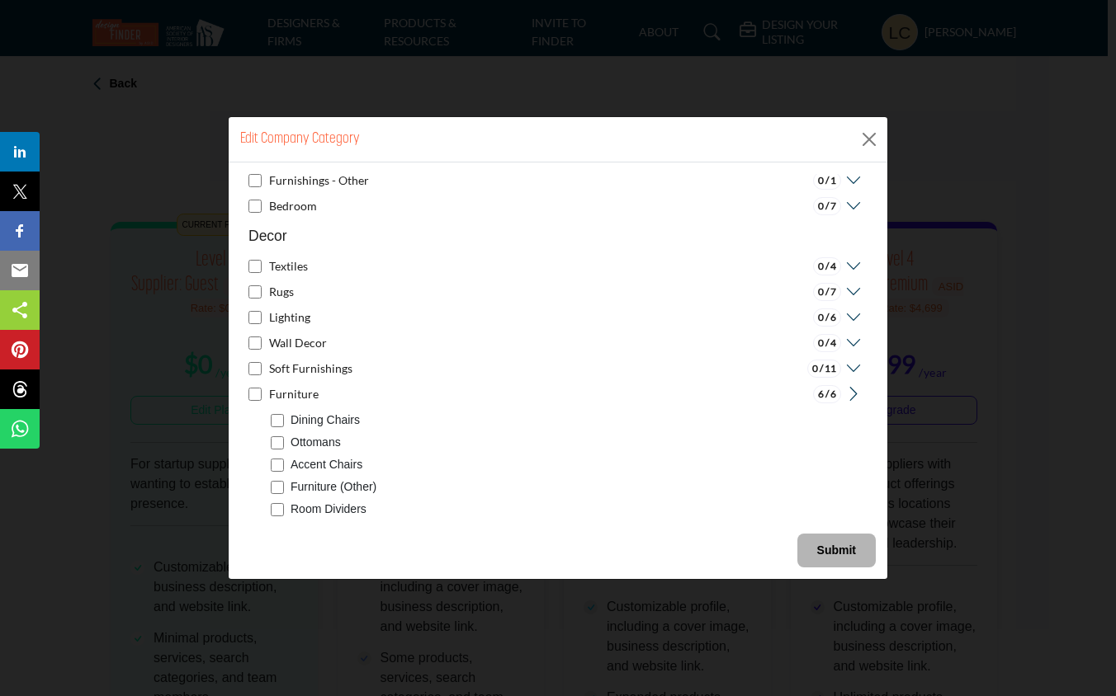
click at [842, 393] on icon at bounding box center [851, 394] width 21 height 17
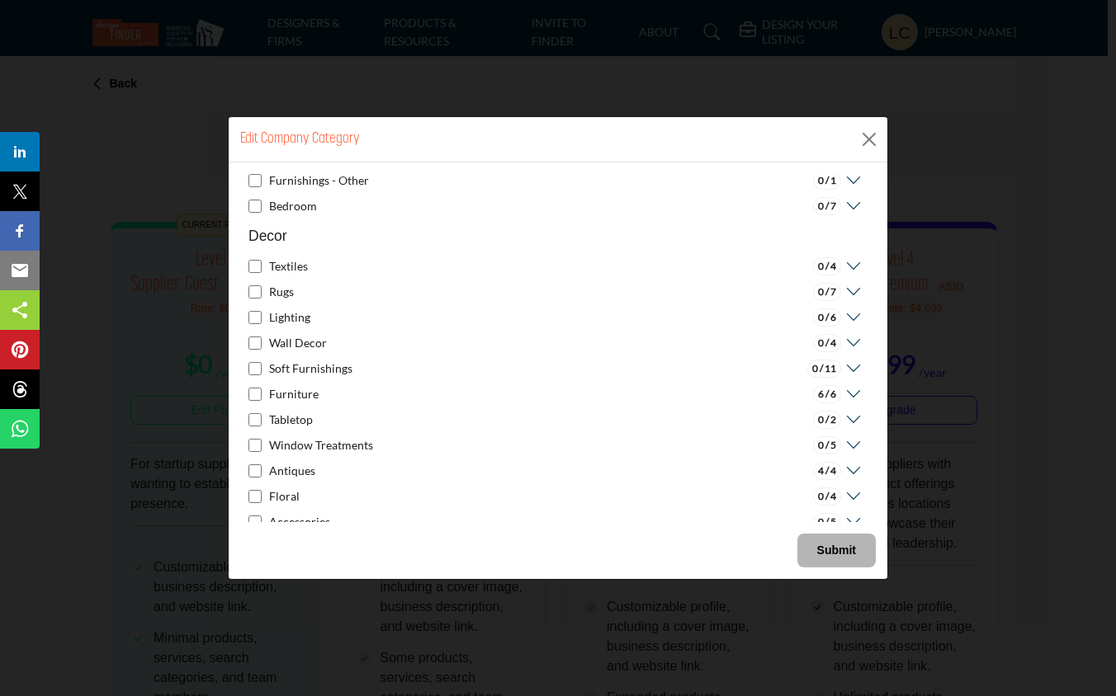
click at [846, 392] on icon at bounding box center [851, 394] width 21 height 17
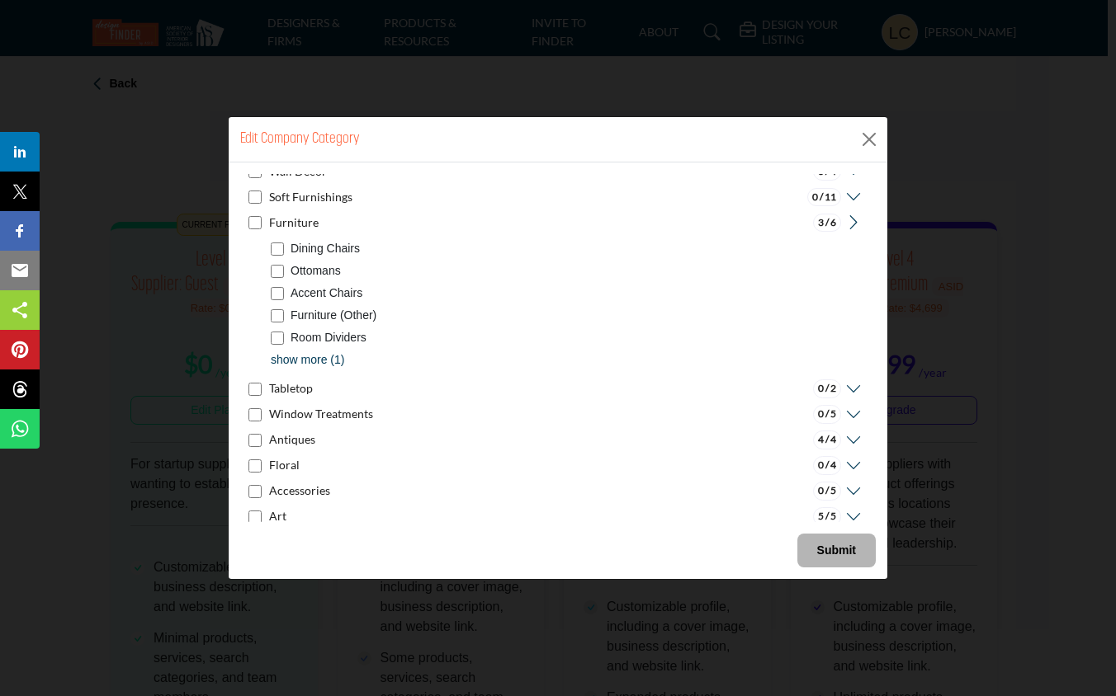
scroll to position [1765, 0]
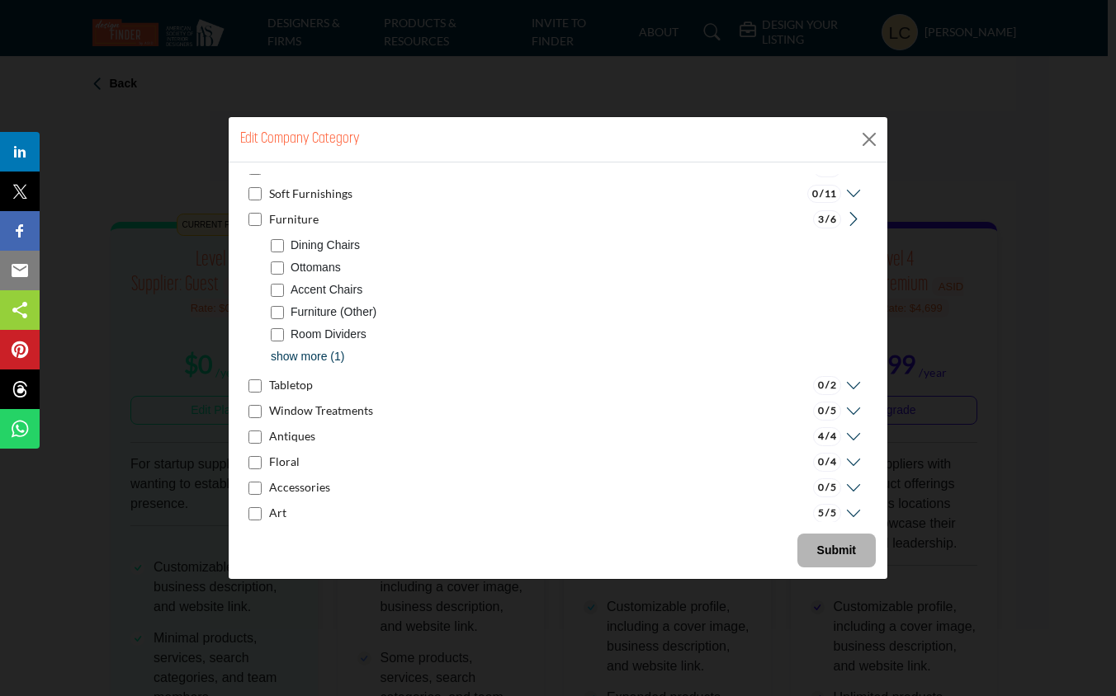
click at [284, 354] on p "show more (1)" at bounding box center [307, 356] width 73 height 17
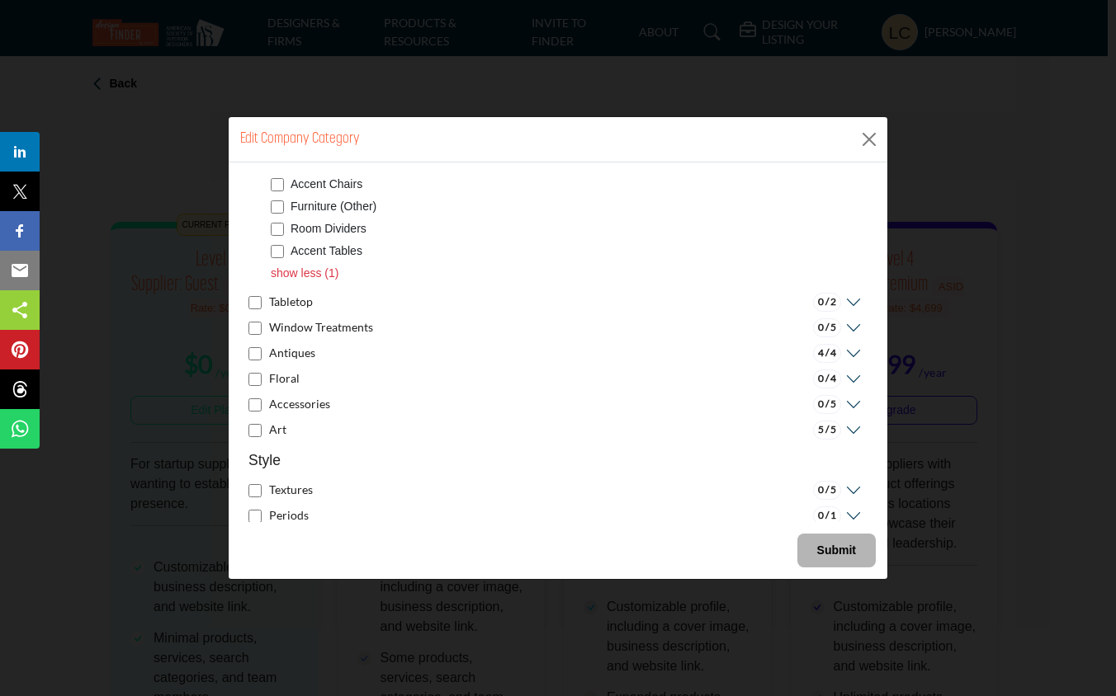
scroll to position [1872, 0]
click at [841, 353] on icon at bounding box center [851, 352] width 21 height 17
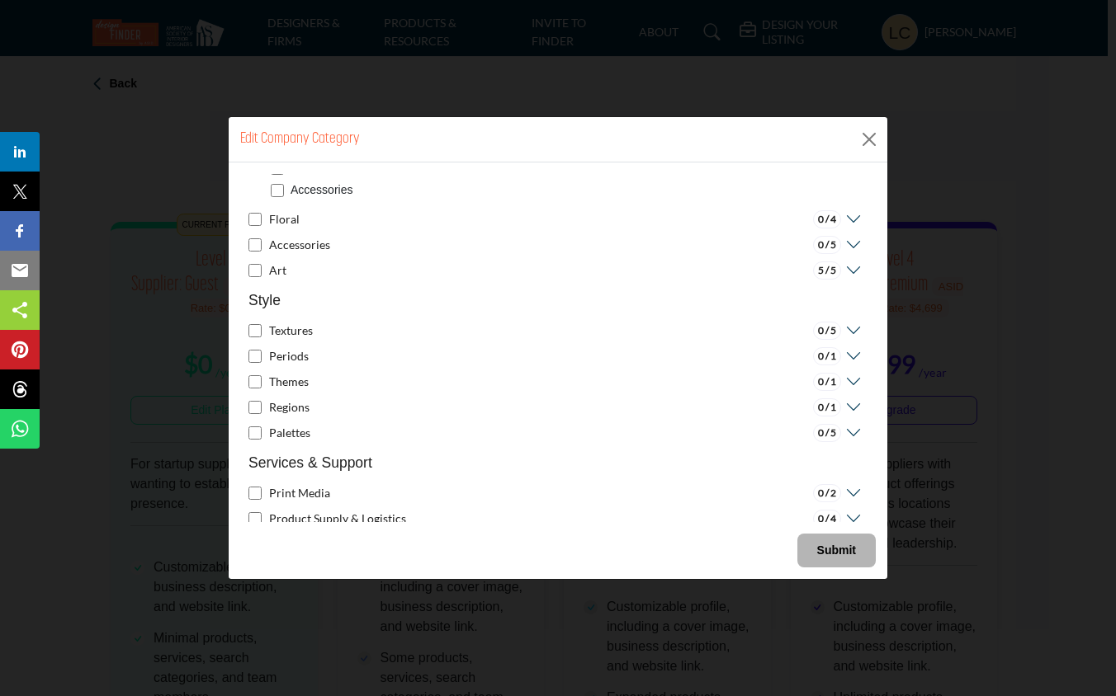
scroll to position [2130, 0]
click at [849, 264] on icon at bounding box center [851, 267] width 21 height 17
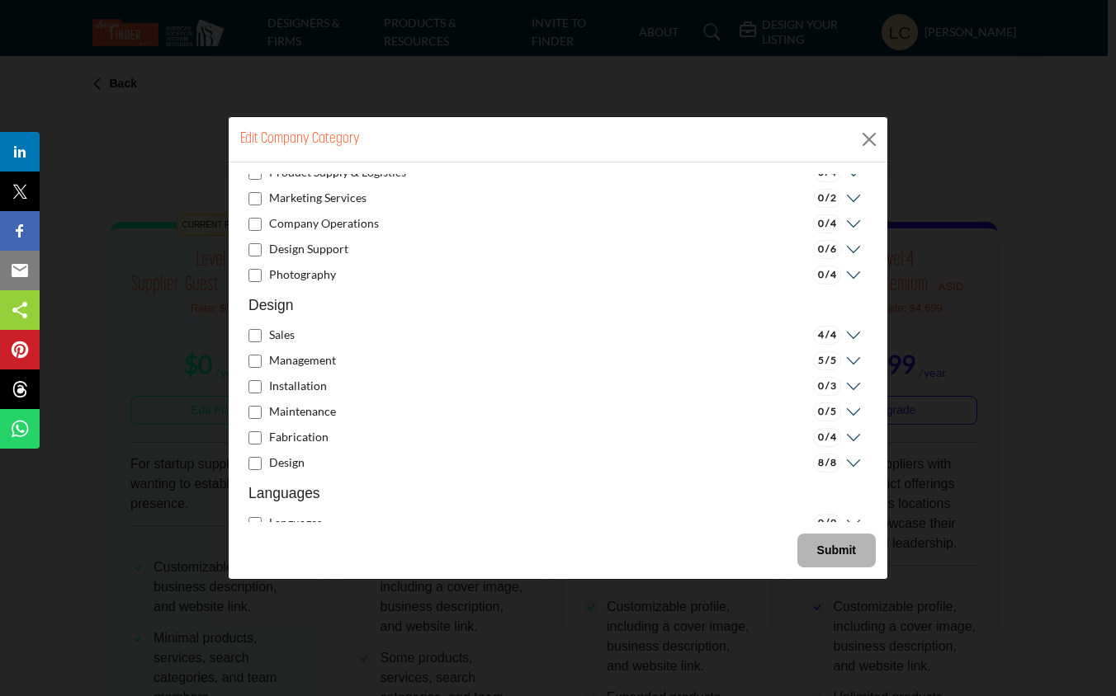
scroll to position [2625, 0]
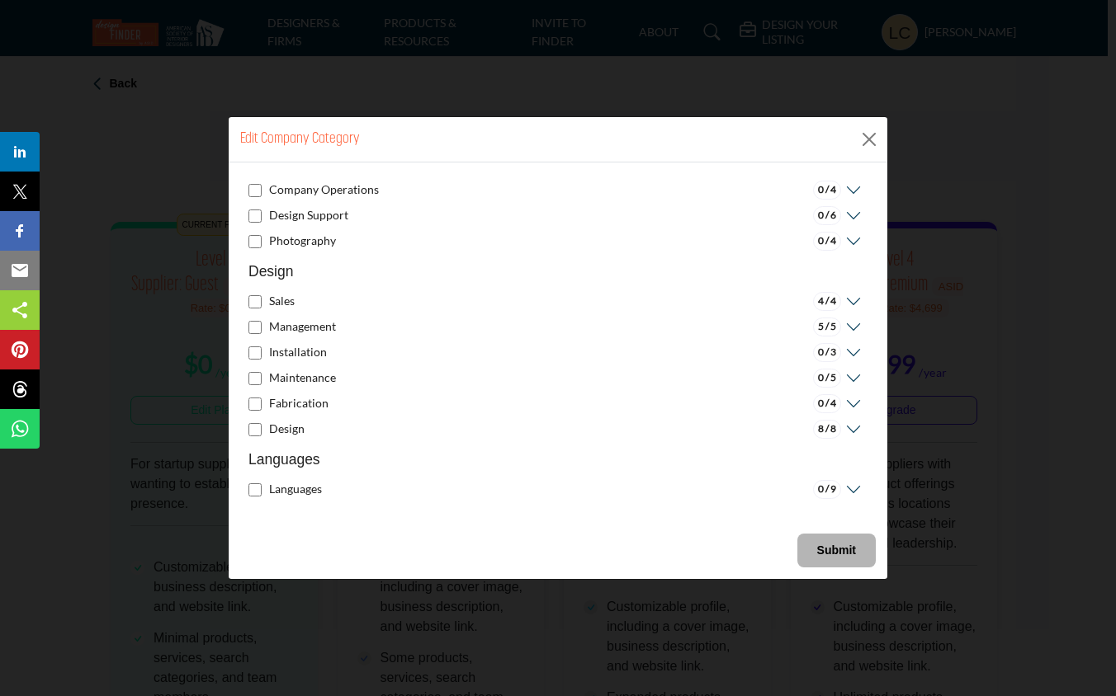
click at [844, 300] on icon at bounding box center [851, 302] width 21 height 17
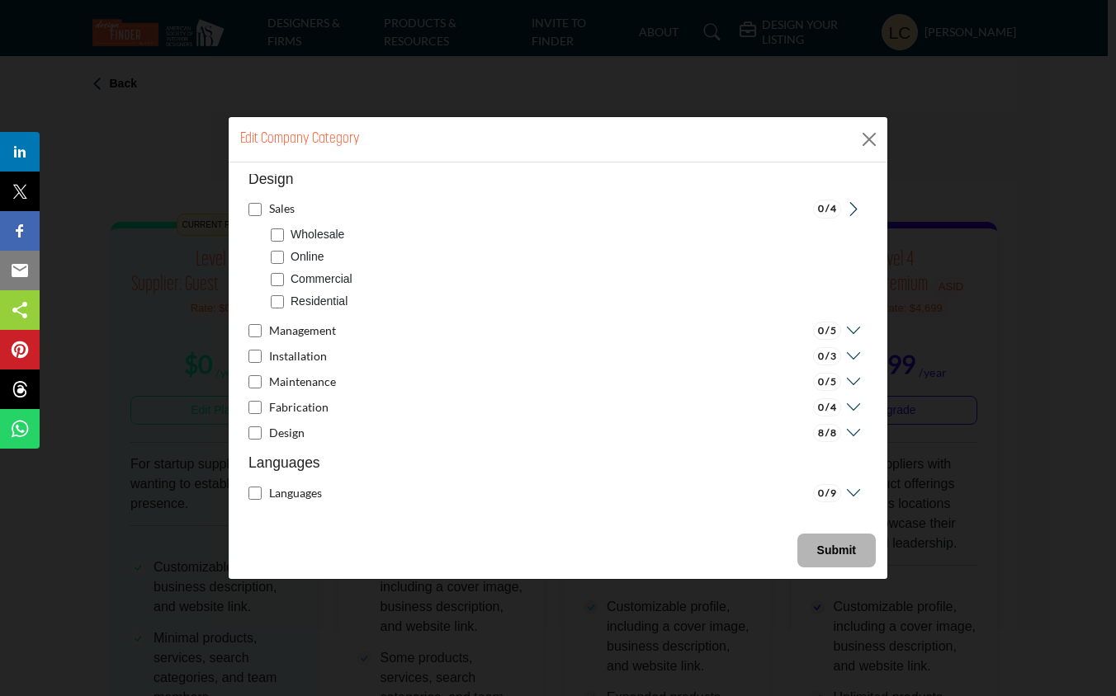
scroll to position [2720, 0]
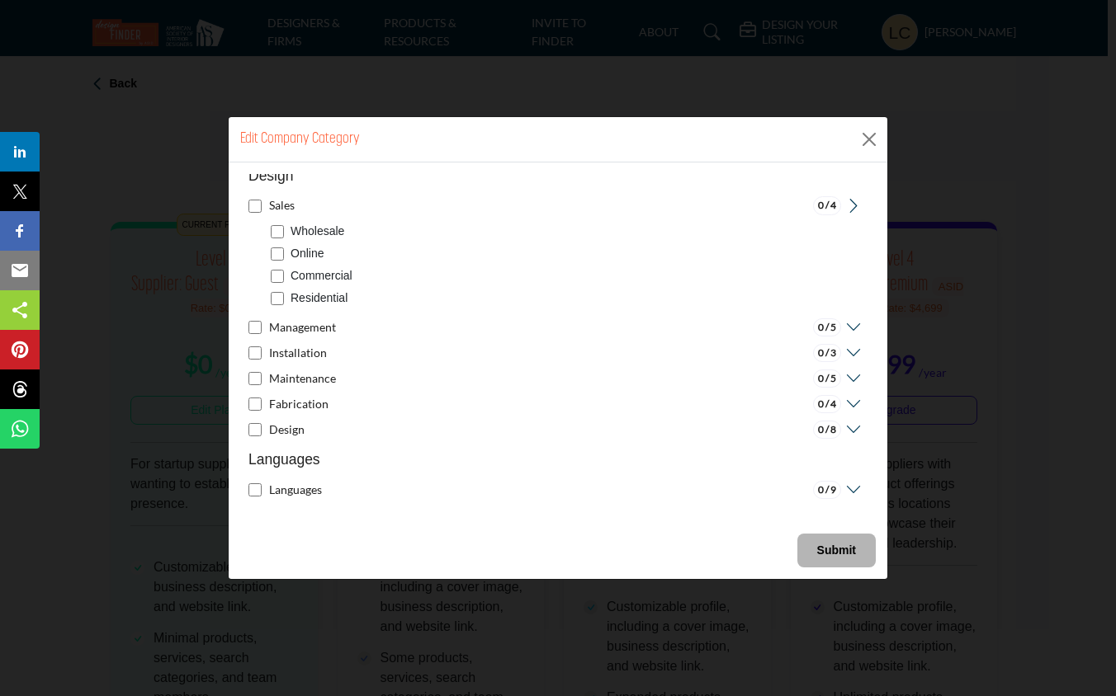
click at [837, 544] on b "Submit" at bounding box center [836, 550] width 39 height 13
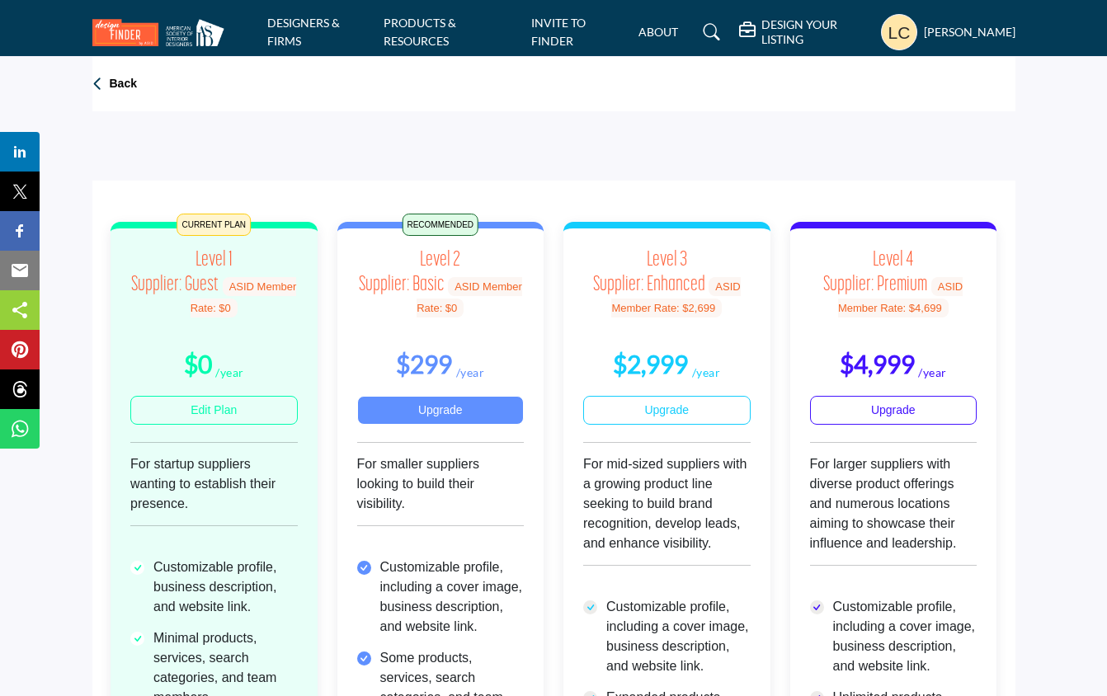
click at [448, 402] on link "Upgrade" at bounding box center [440, 410] width 167 height 29
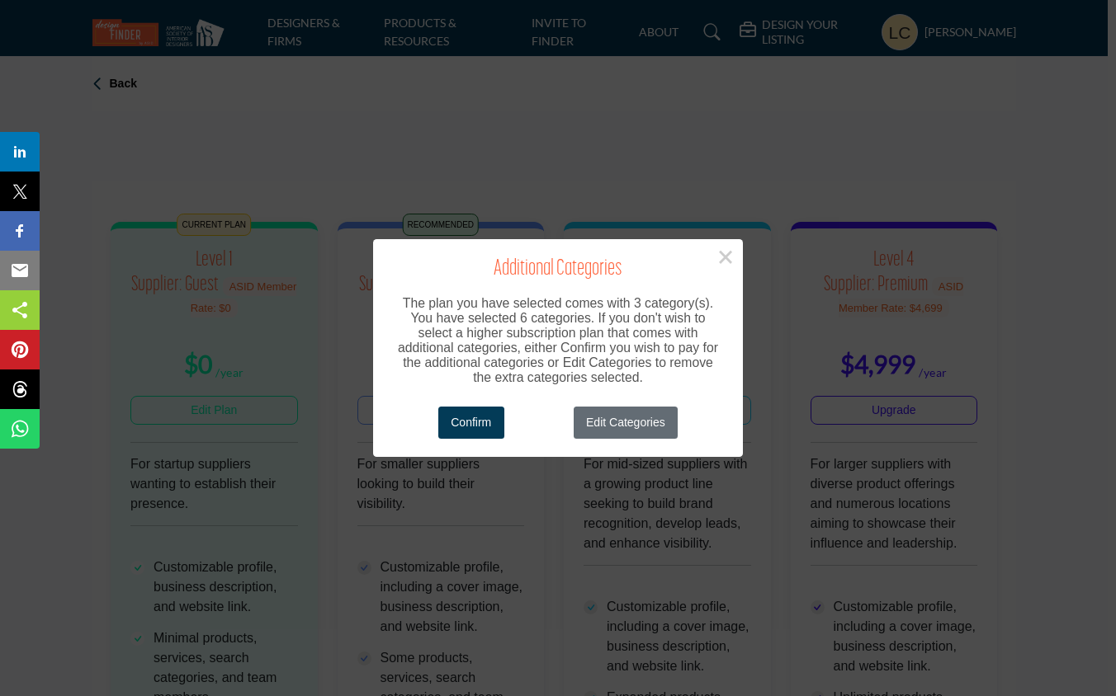
click at [623, 415] on button "Edit Categories" at bounding box center [625, 423] width 105 height 32
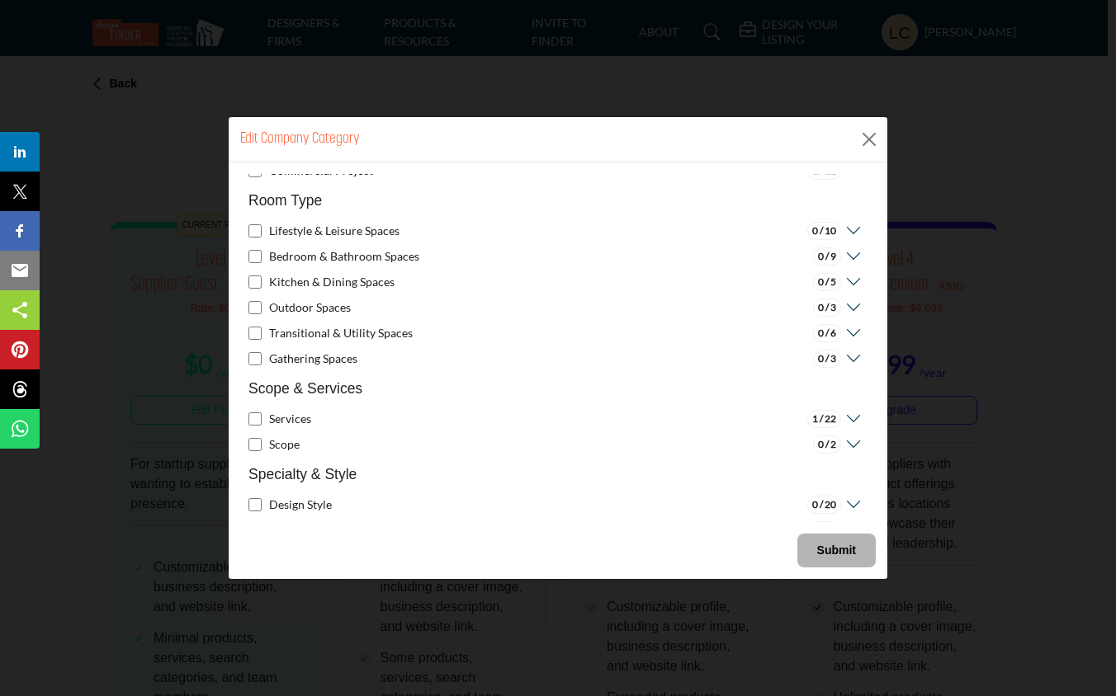
scroll to position [92, 0]
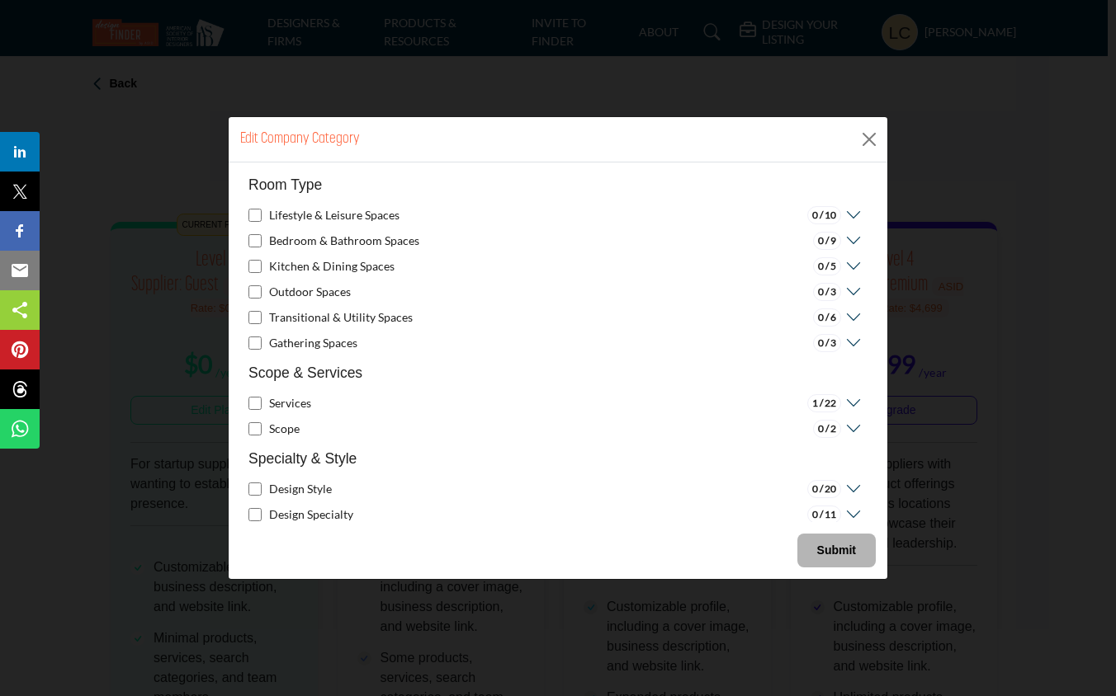
click at [297, 402] on h5 "Services" at bounding box center [290, 403] width 42 height 17
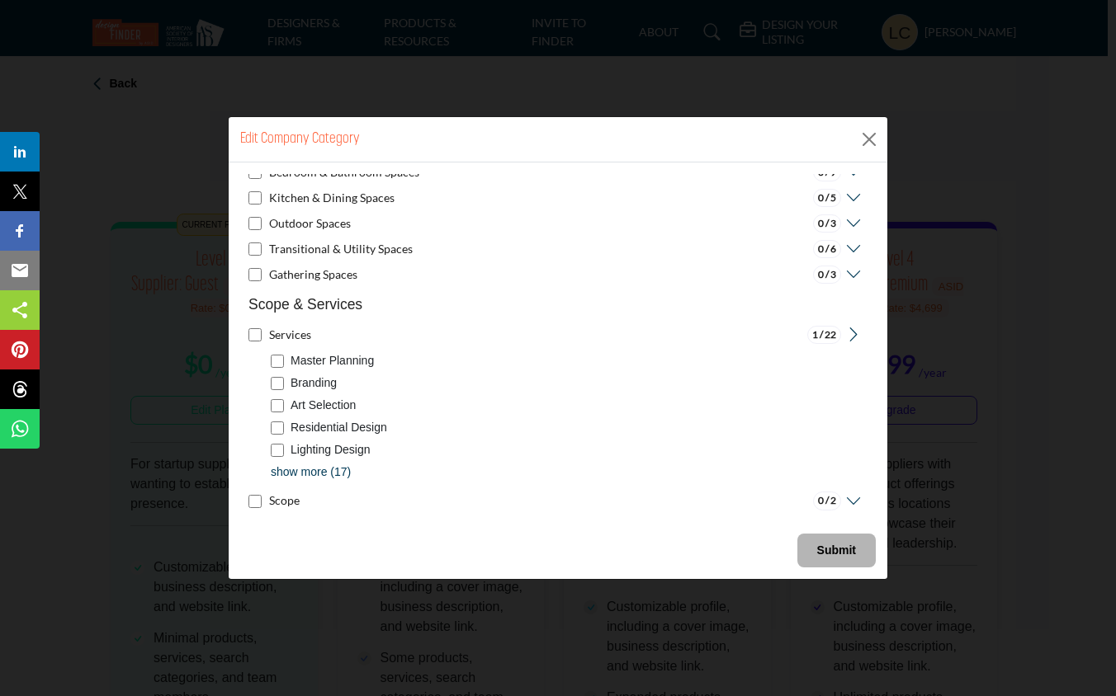
scroll to position [180, 0]
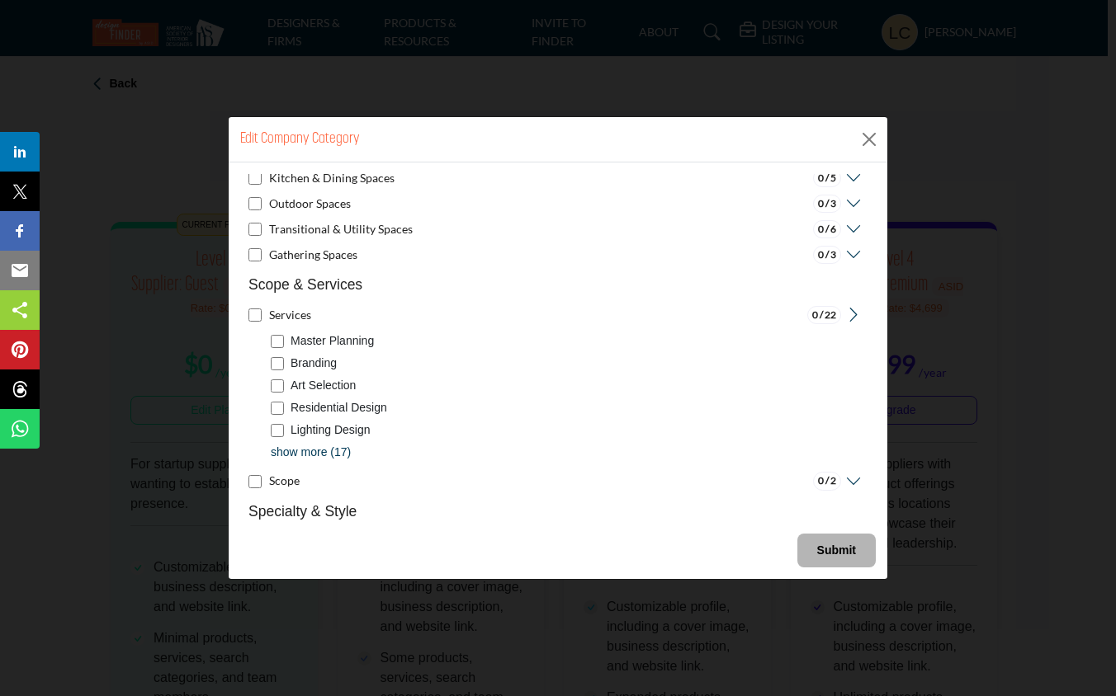
click at [294, 448] on p "show more (17)" at bounding box center [311, 452] width 80 height 17
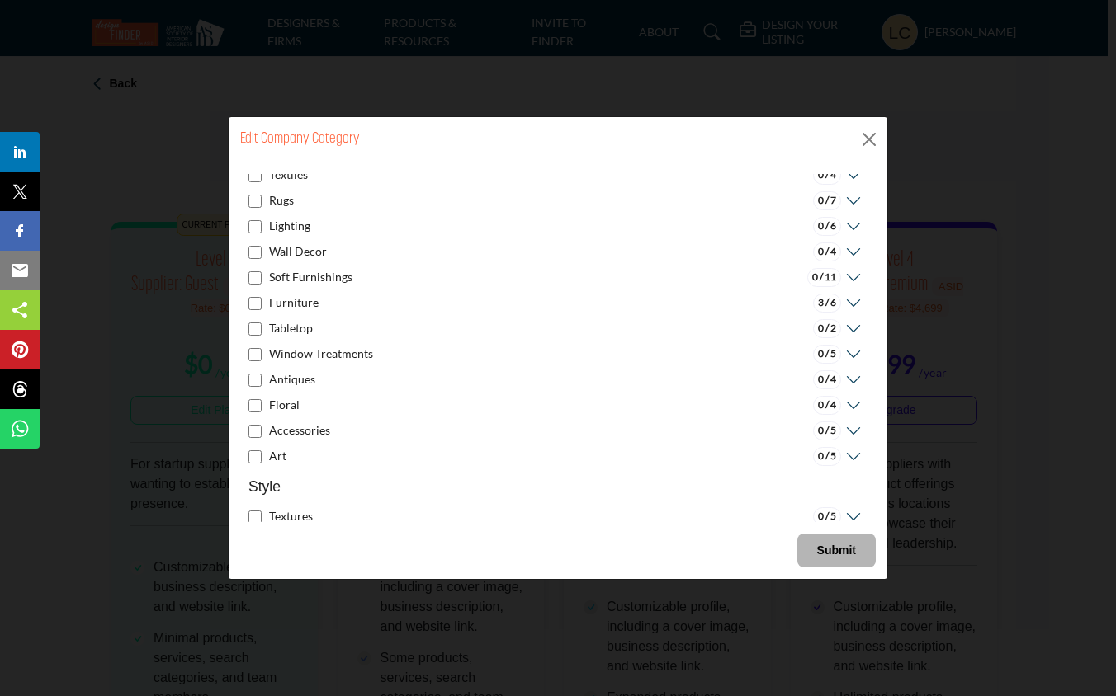
scroll to position [1559, 0]
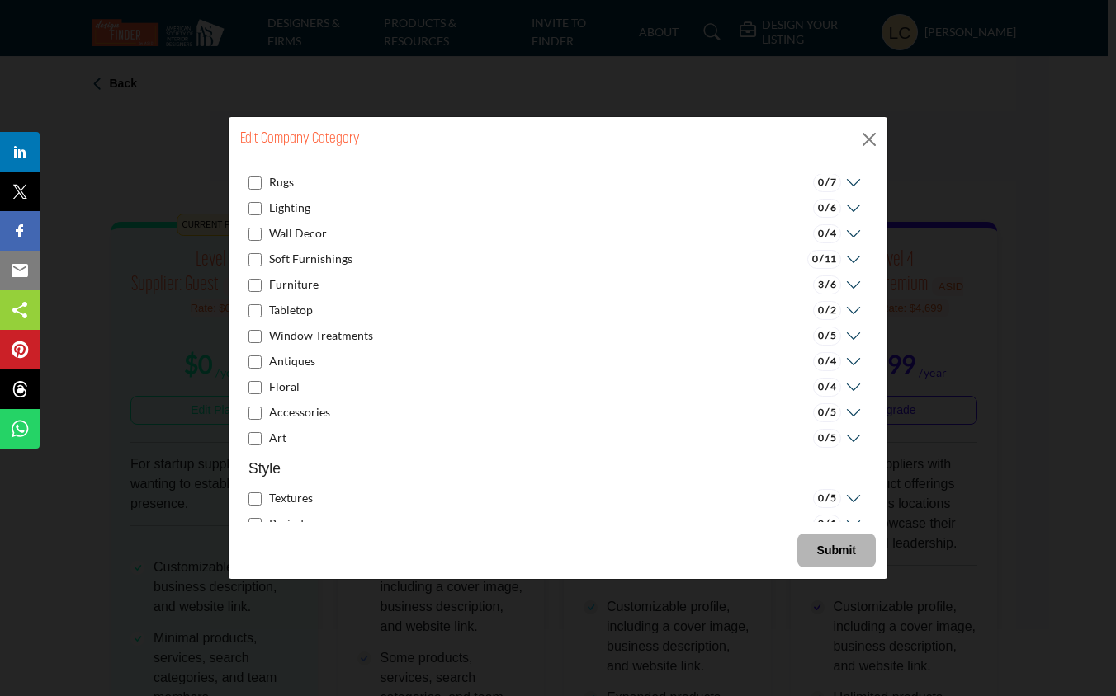
click at [847, 284] on icon at bounding box center [851, 285] width 21 height 17
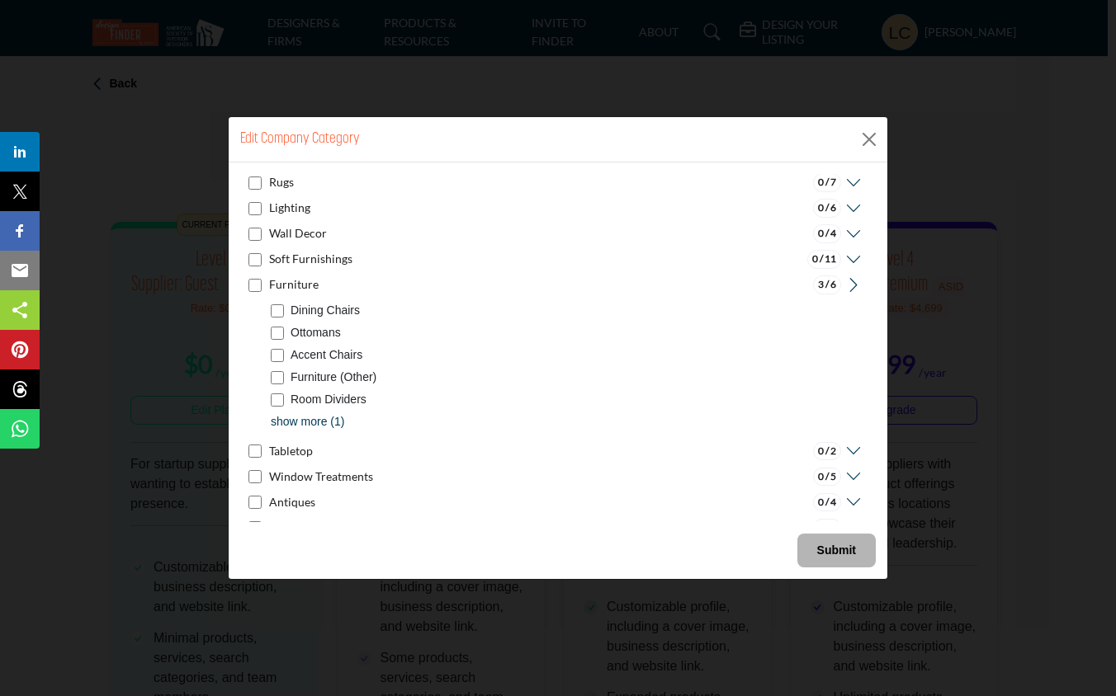
click at [323, 419] on p "show more (1)" at bounding box center [307, 421] width 73 height 17
click at [292, 414] on p "Accent Tables" at bounding box center [326, 421] width 72 height 17
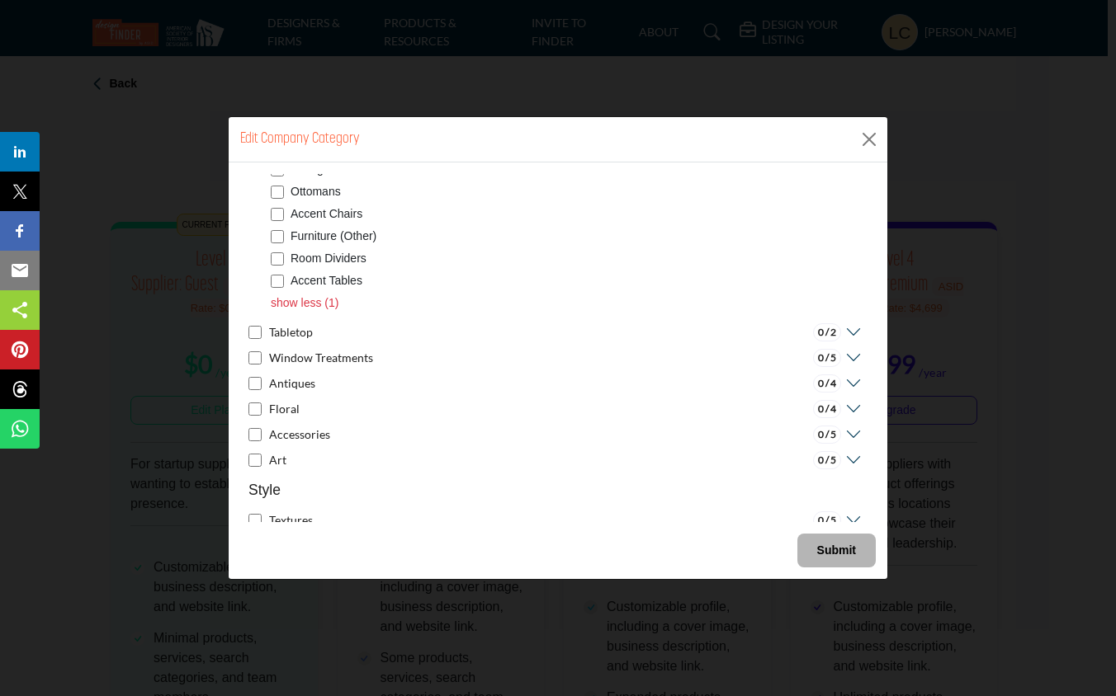
scroll to position [1708, 0]
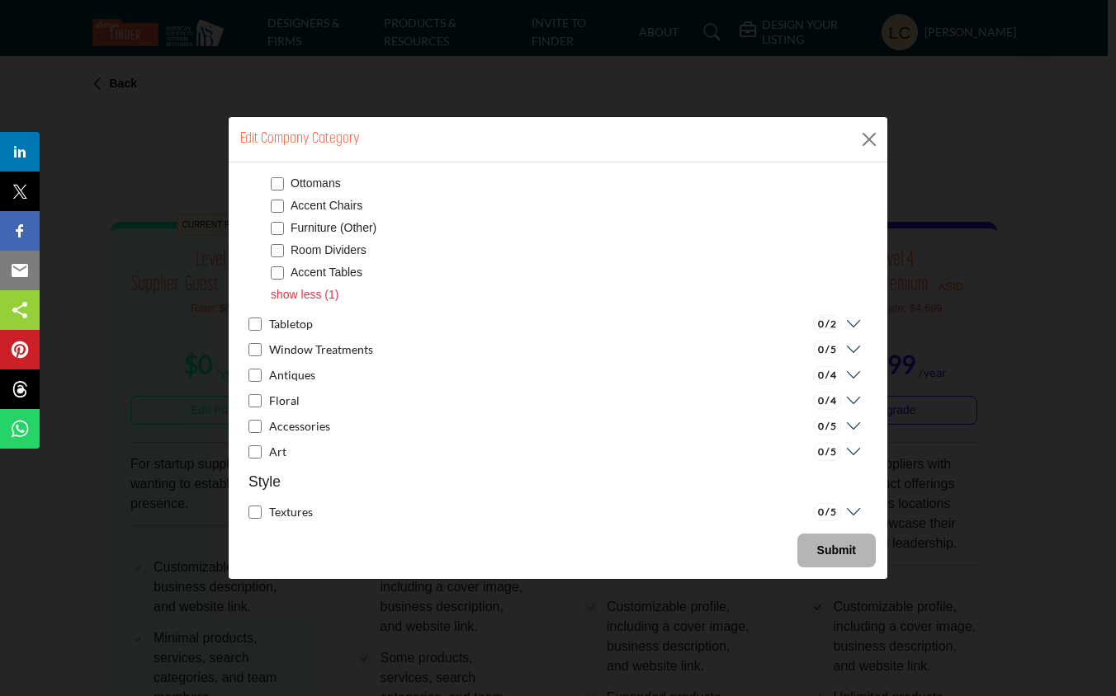
click at [838, 542] on button "Submit" at bounding box center [836, 551] width 78 height 34
click at [839, 547] on b "Submit" at bounding box center [836, 550] width 39 height 13
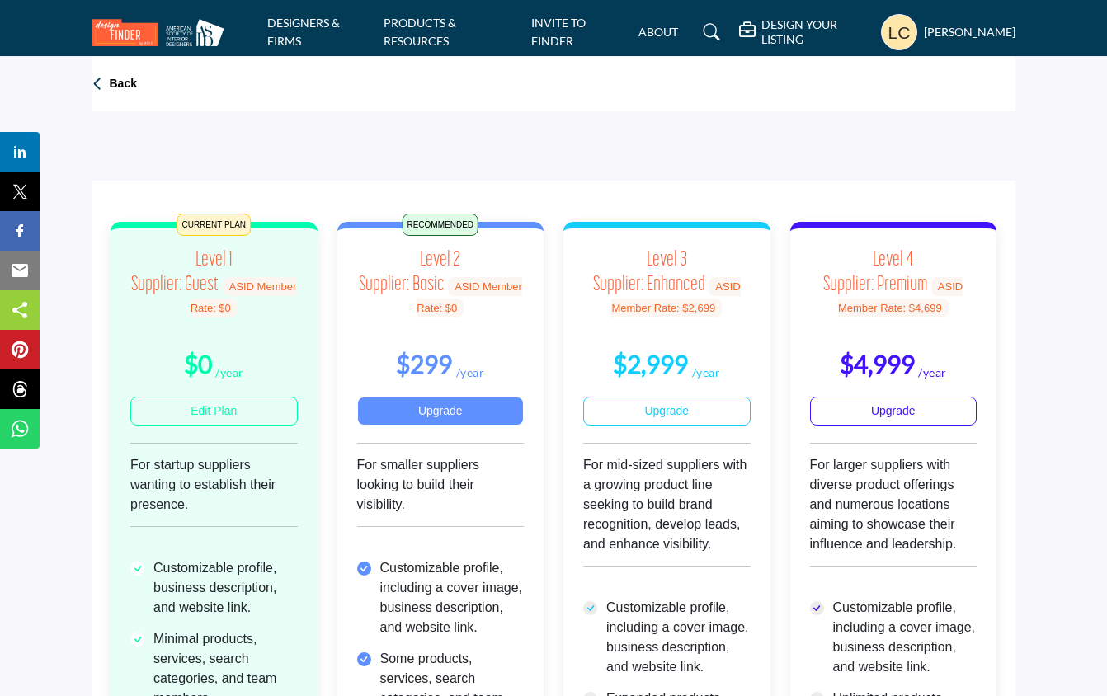
click at [465, 413] on link "Upgrade" at bounding box center [440, 411] width 167 height 29
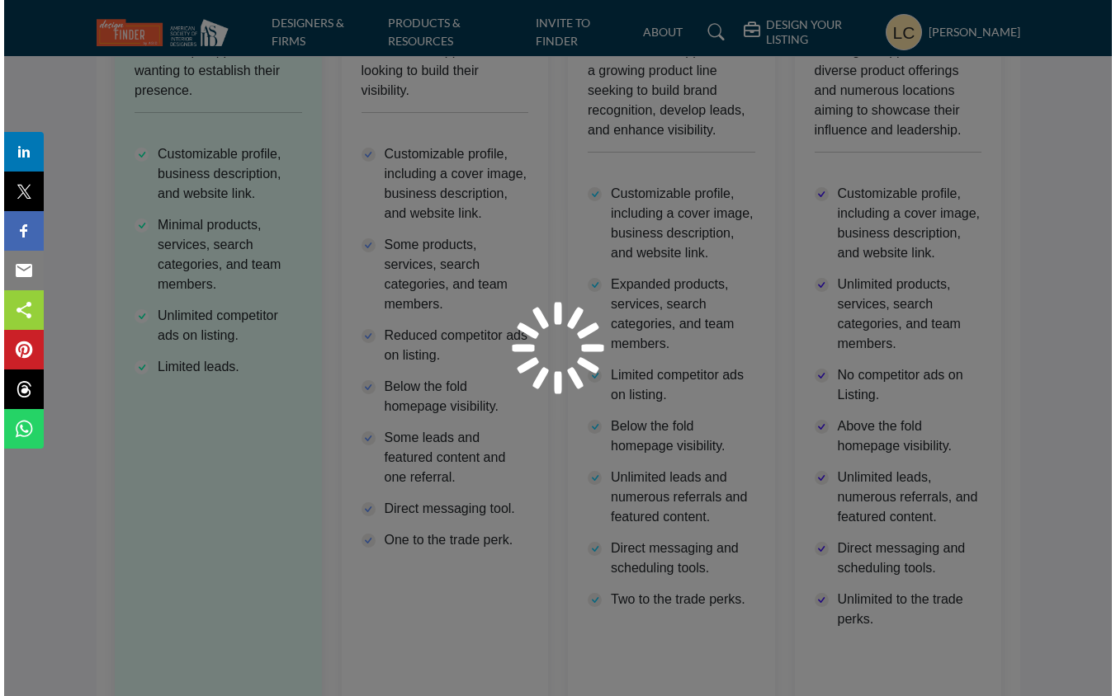
scroll to position [480, 0]
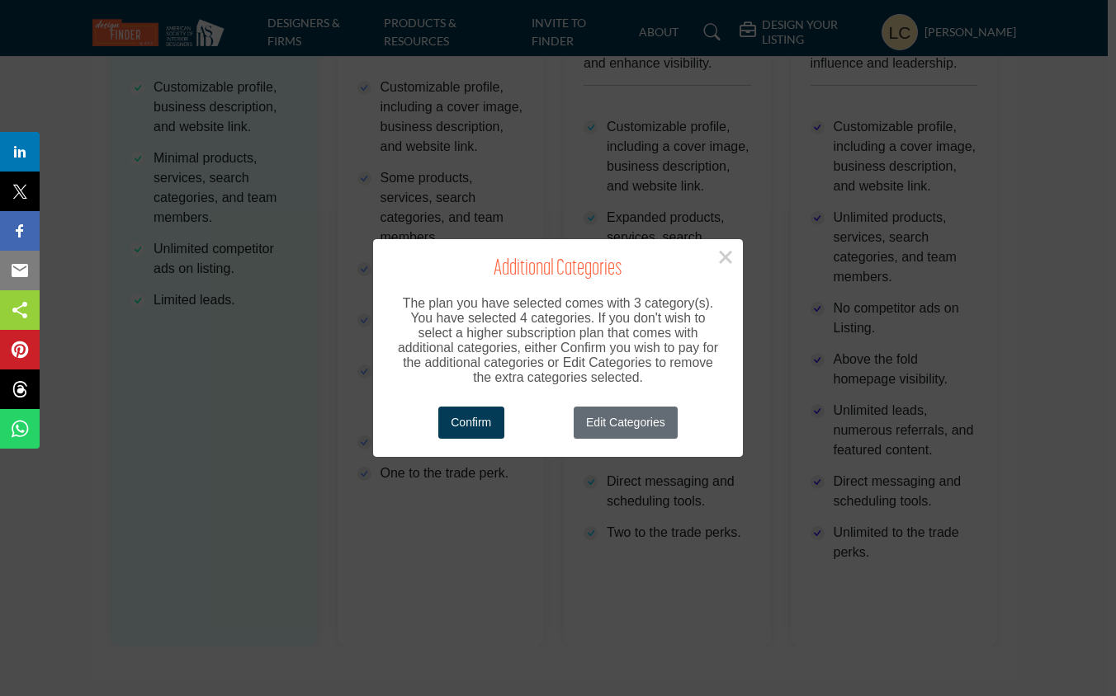
click at [630, 421] on button "Edit Categories" at bounding box center [625, 423] width 105 height 32
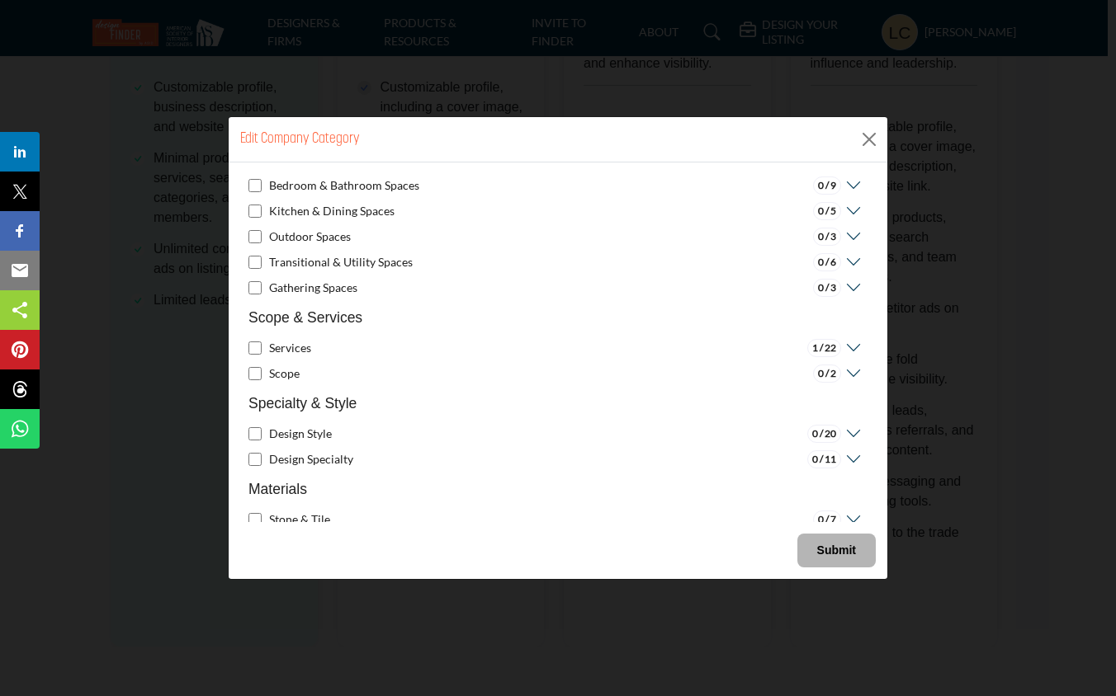
scroll to position [155, 0]
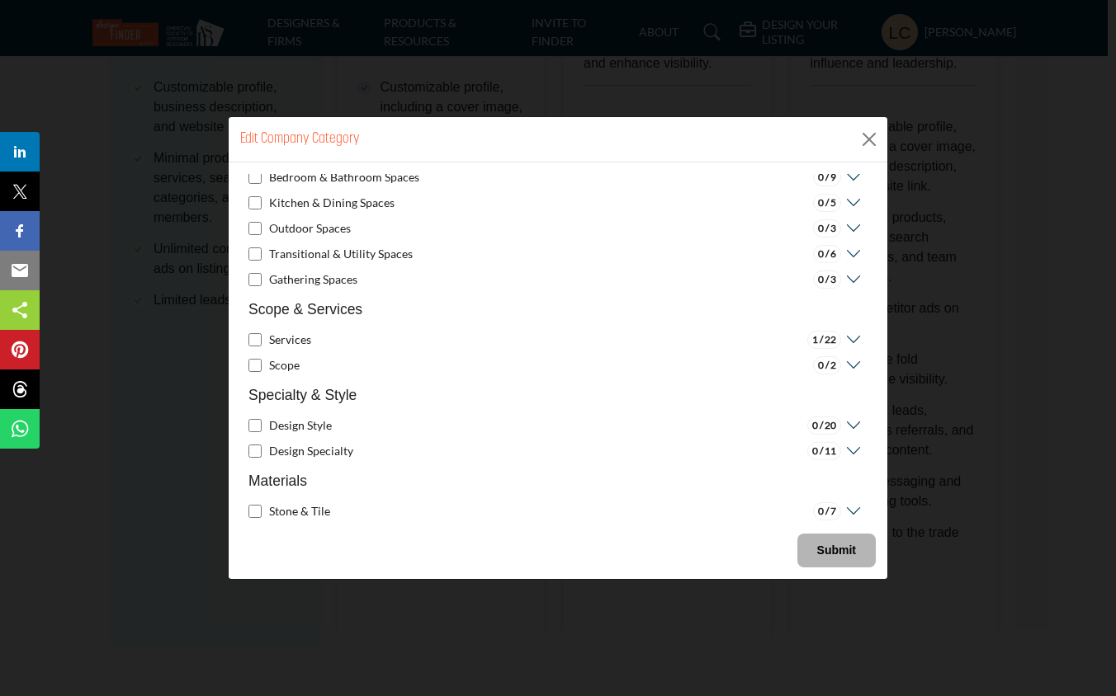
click at [846, 335] on icon at bounding box center [851, 340] width 21 height 17
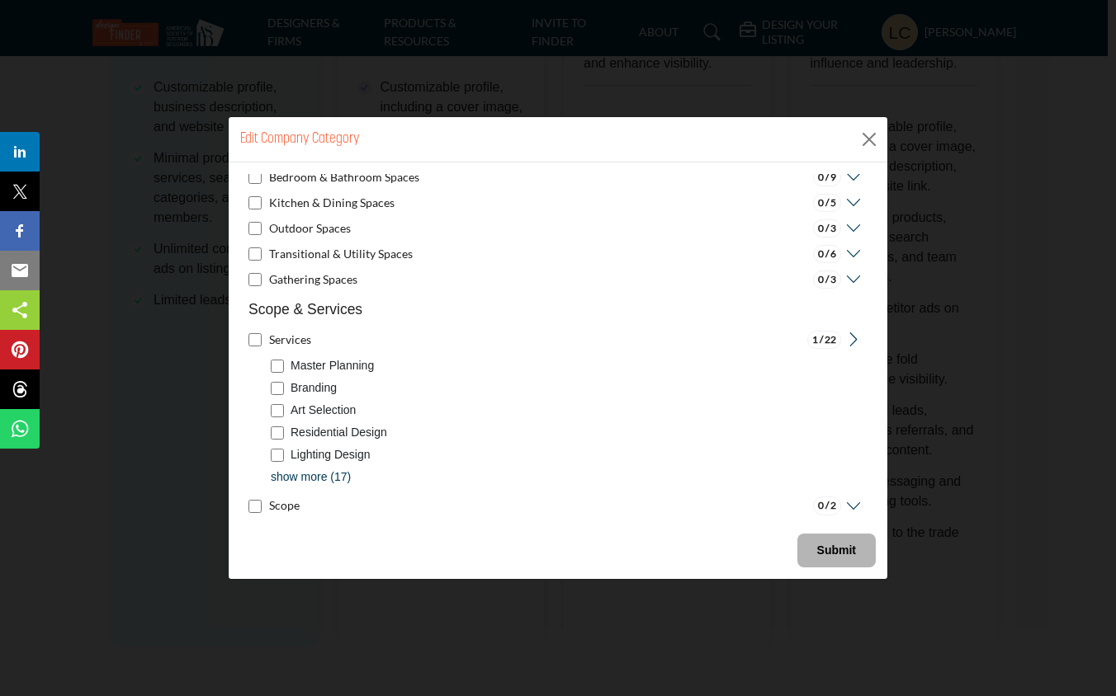
click at [328, 474] on p "show more (17)" at bounding box center [311, 477] width 80 height 17
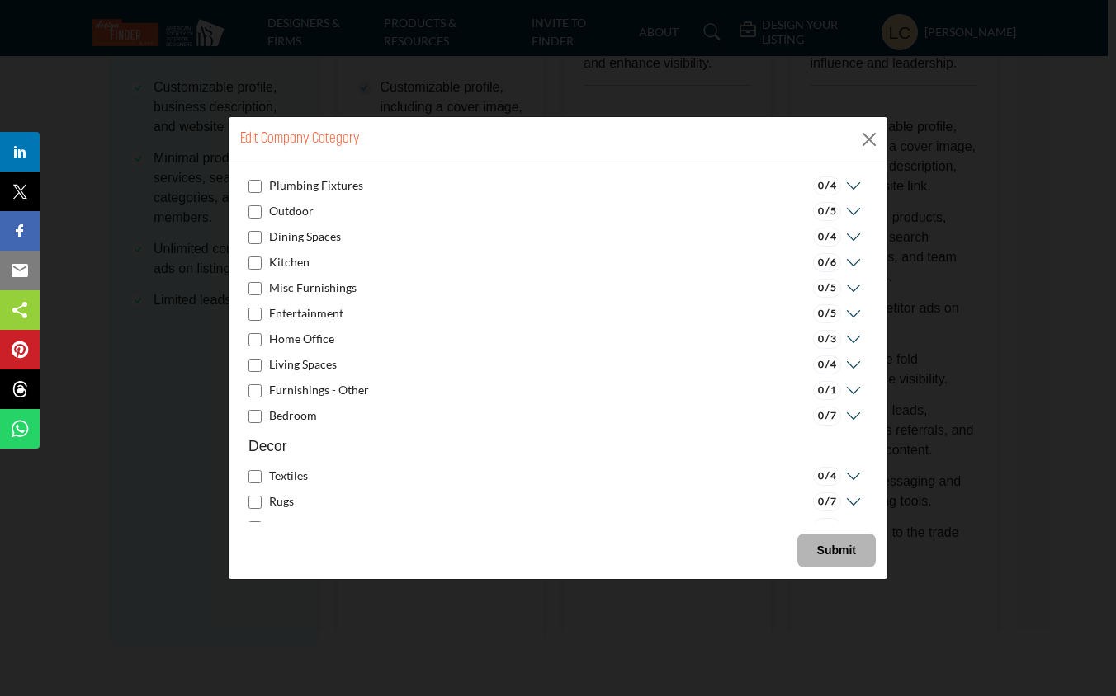
scroll to position [1243, 0]
click at [847, 359] on icon at bounding box center [851, 362] width 21 height 17
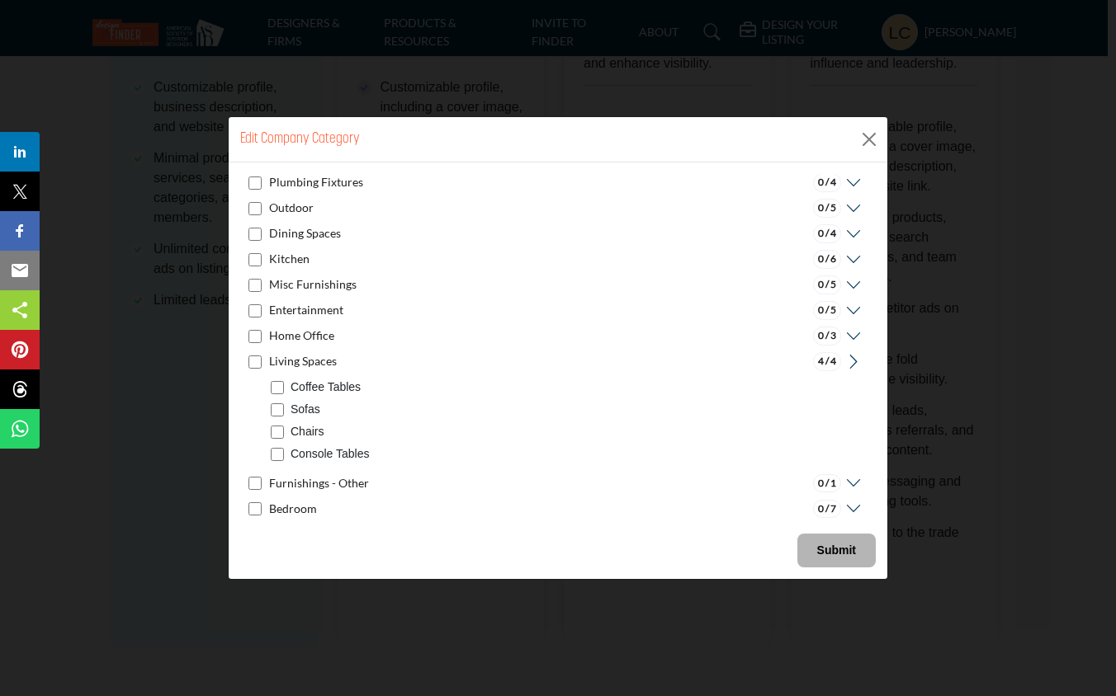
click at [278, 396] on div "Coffee Tables" at bounding box center [561, 388] width 580 height 18
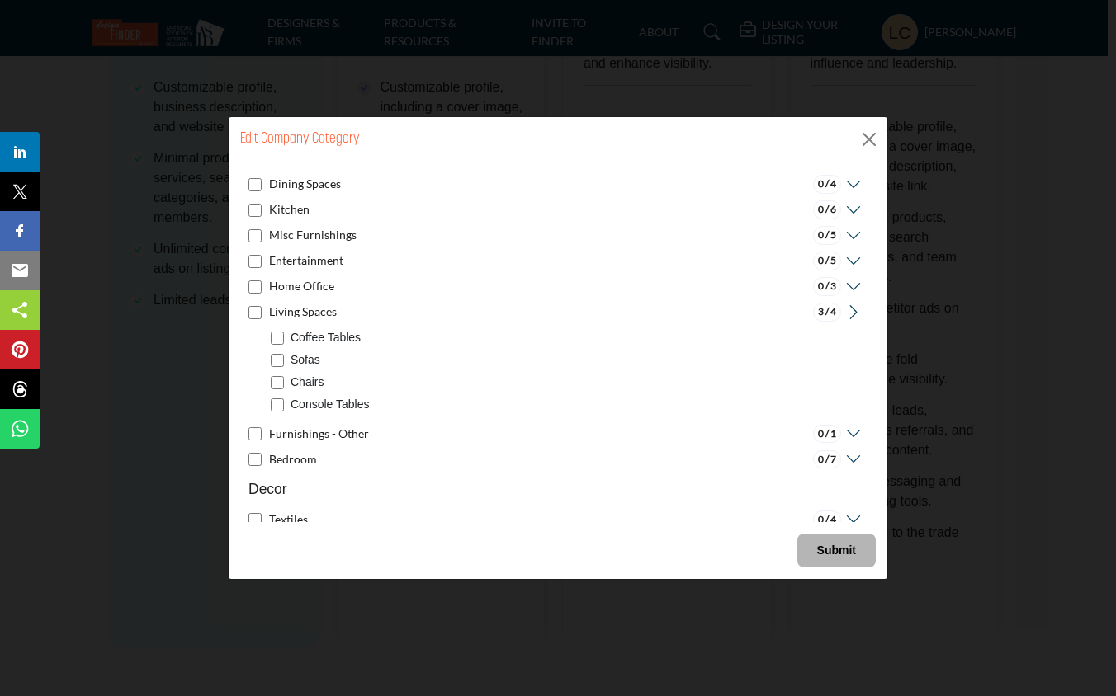
scroll to position [1293, 0]
click at [304, 337] on p "Coffee Tables" at bounding box center [325, 336] width 70 height 17
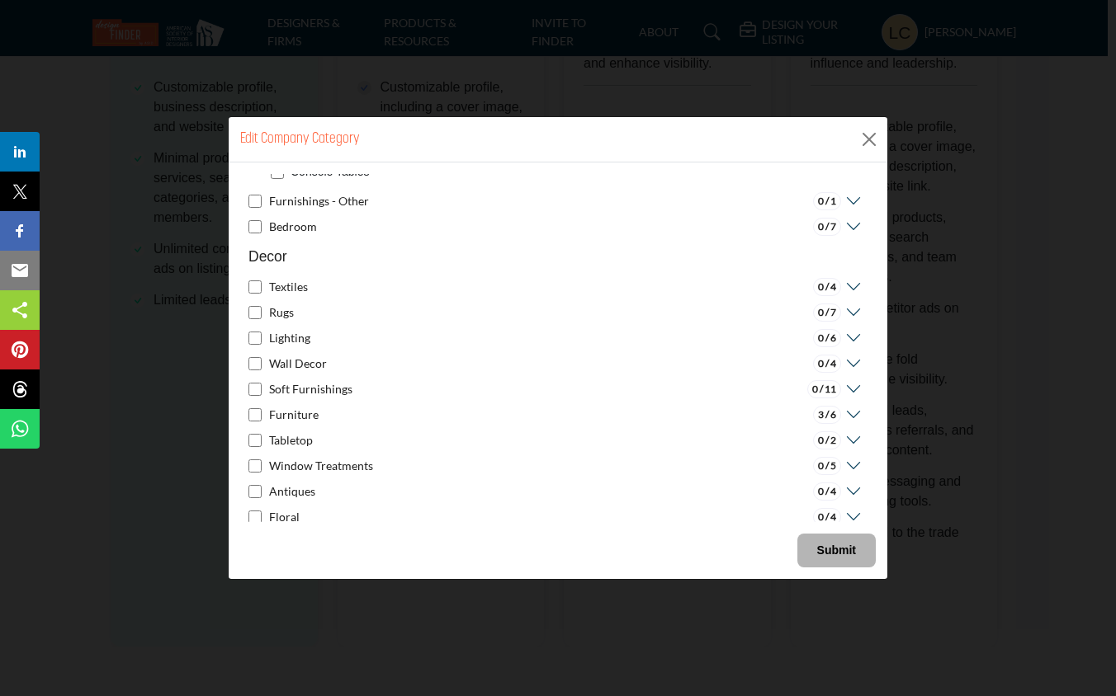
scroll to position [1541, 0]
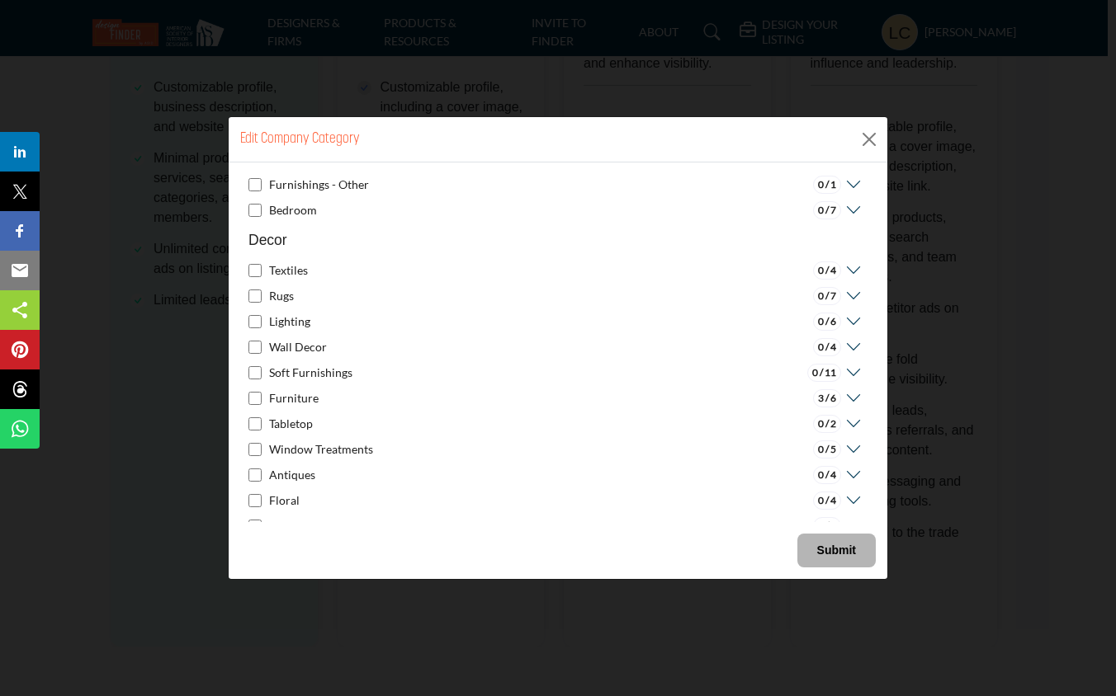
click at [846, 396] on icon at bounding box center [851, 398] width 21 height 17
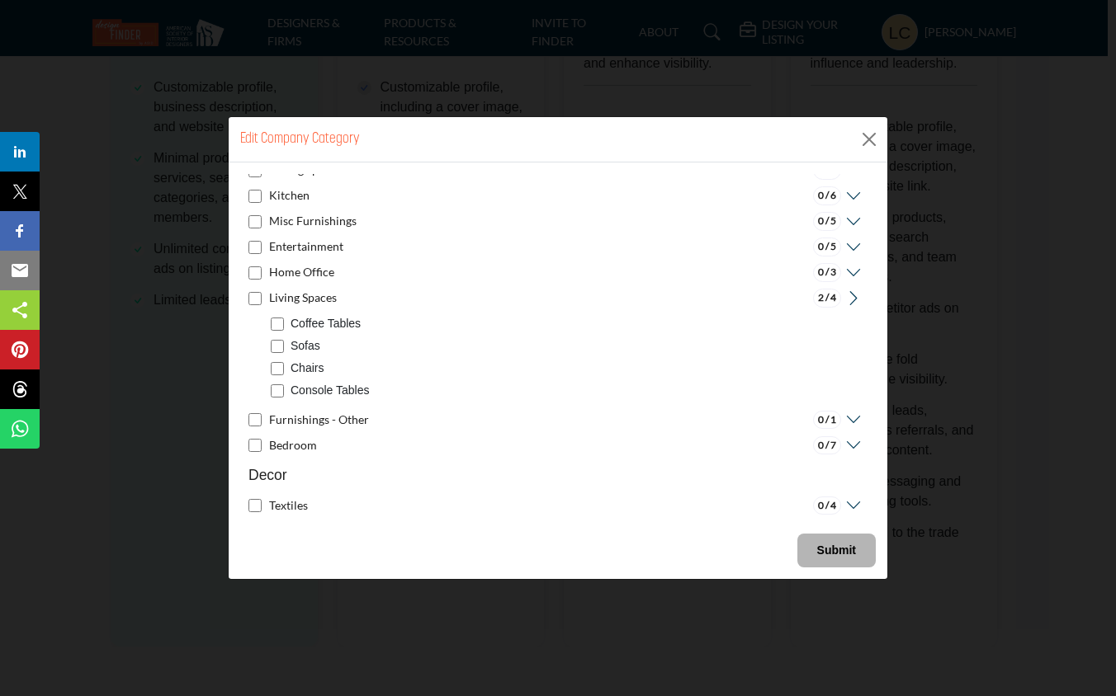
scroll to position [1295, 0]
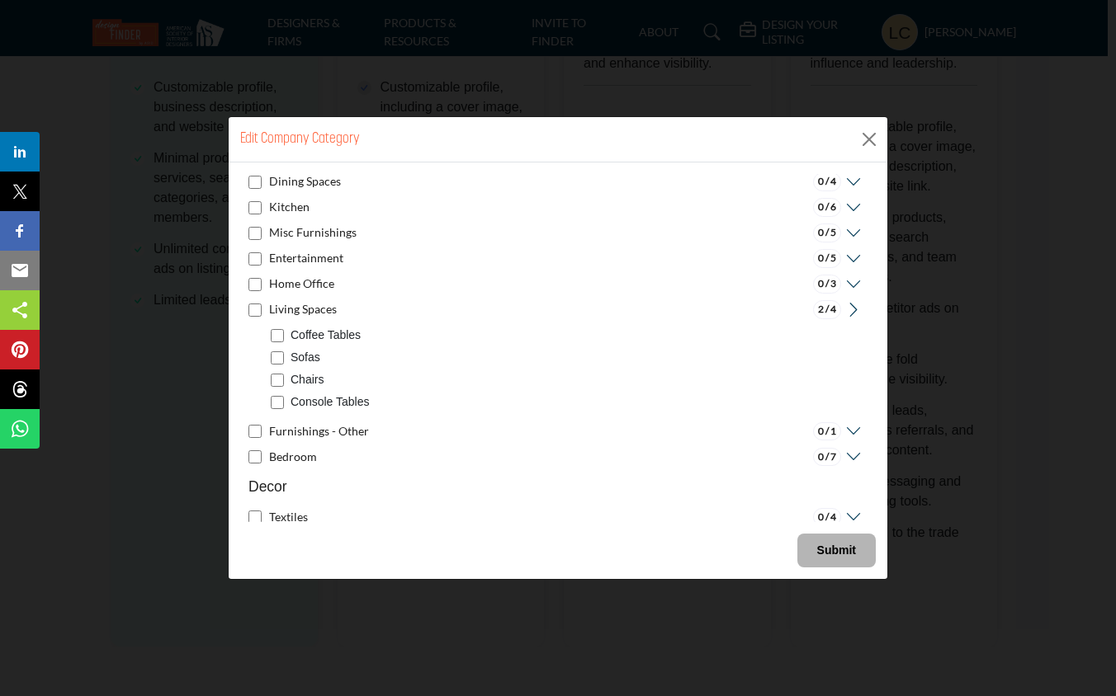
click at [835, 551] on b "Submit" at bounding box center [836, 550] width 39 height 13
click at [822, 542] on button "Submit" at bounding box center [836, 551] width 78 height 34
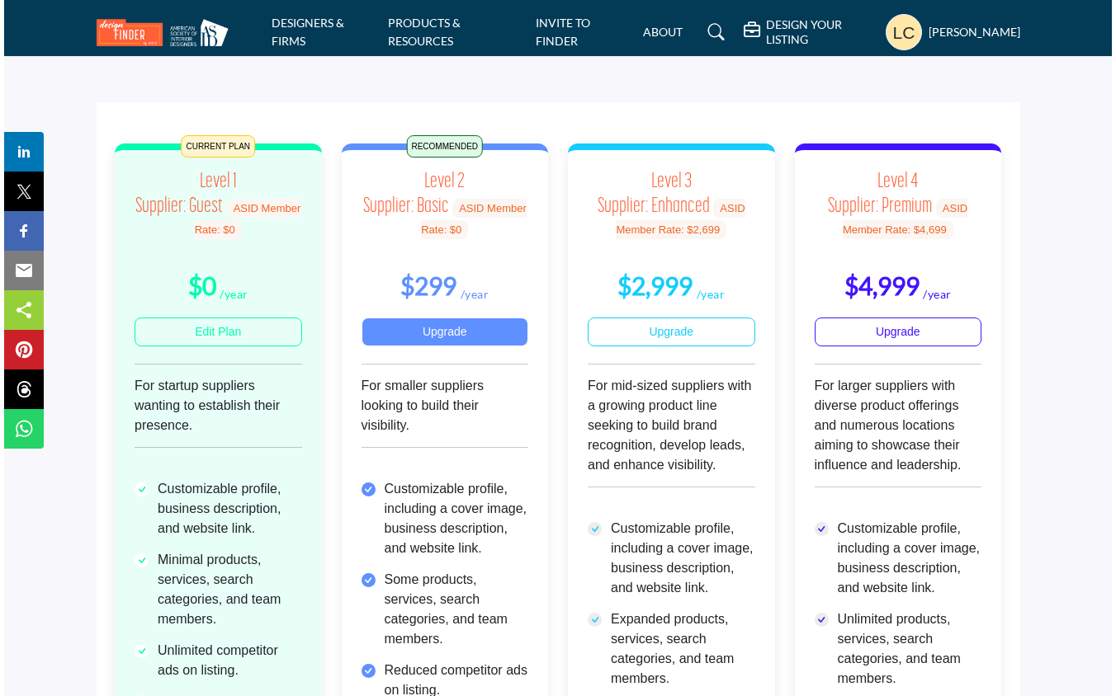
scroll to position [75, 0]
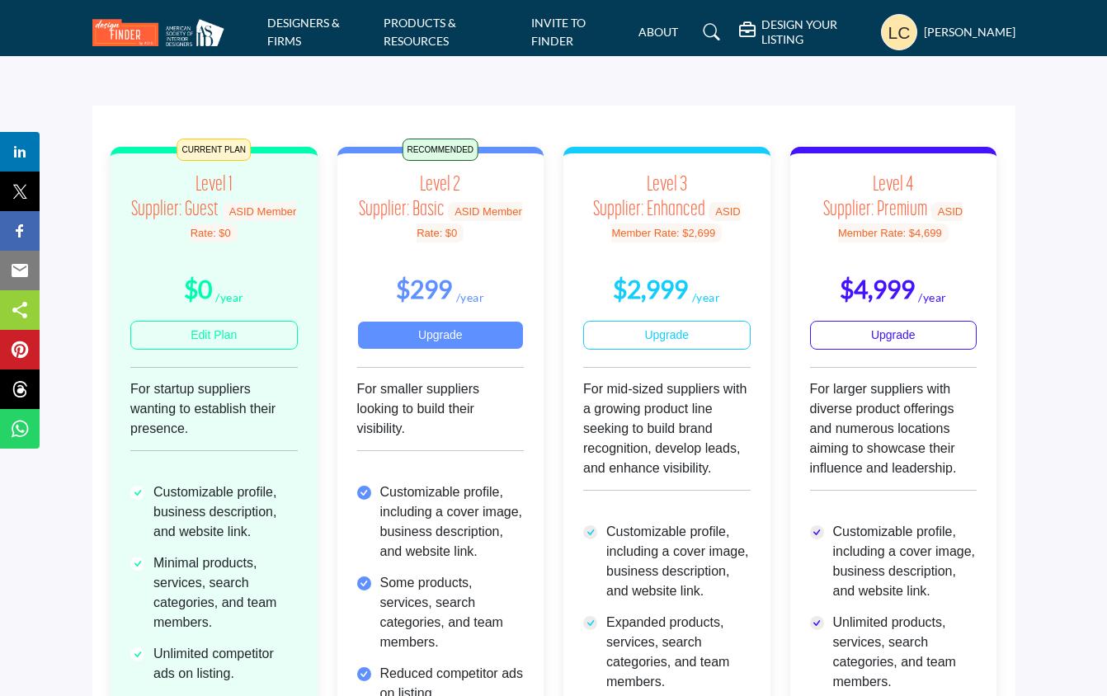
click at [456, 332] on link "Upgrade" at bounding box center [440, 335] width 167 height 29
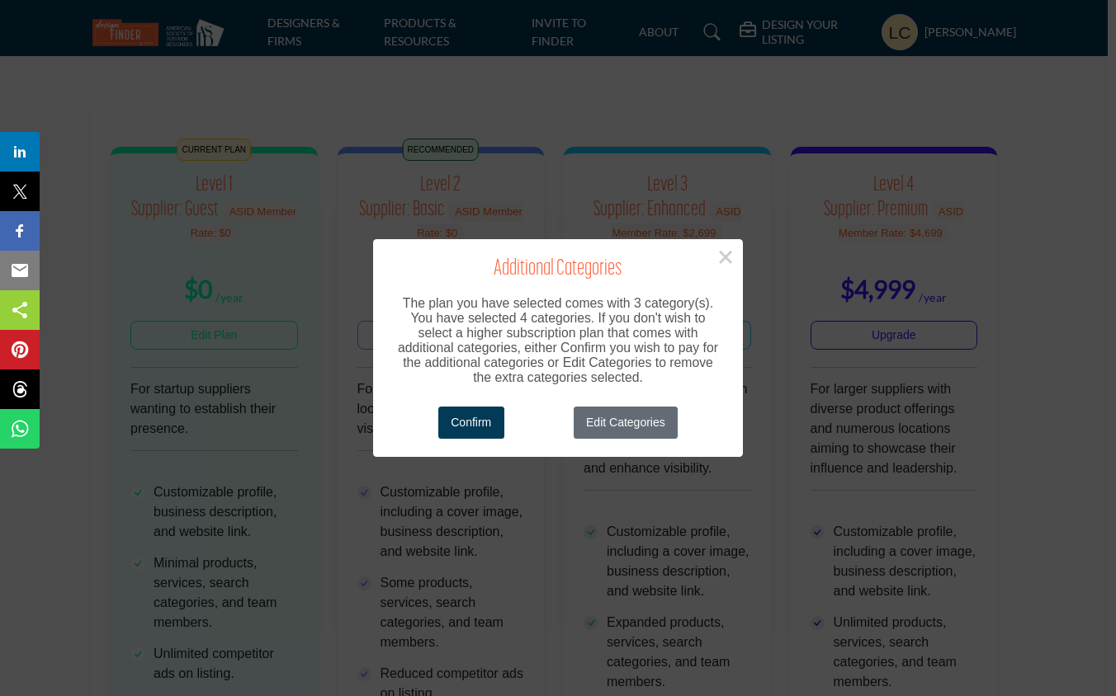
click at [623, 417] on button "Edit Categories" at bounding box center [625, 423] width 105 height 32
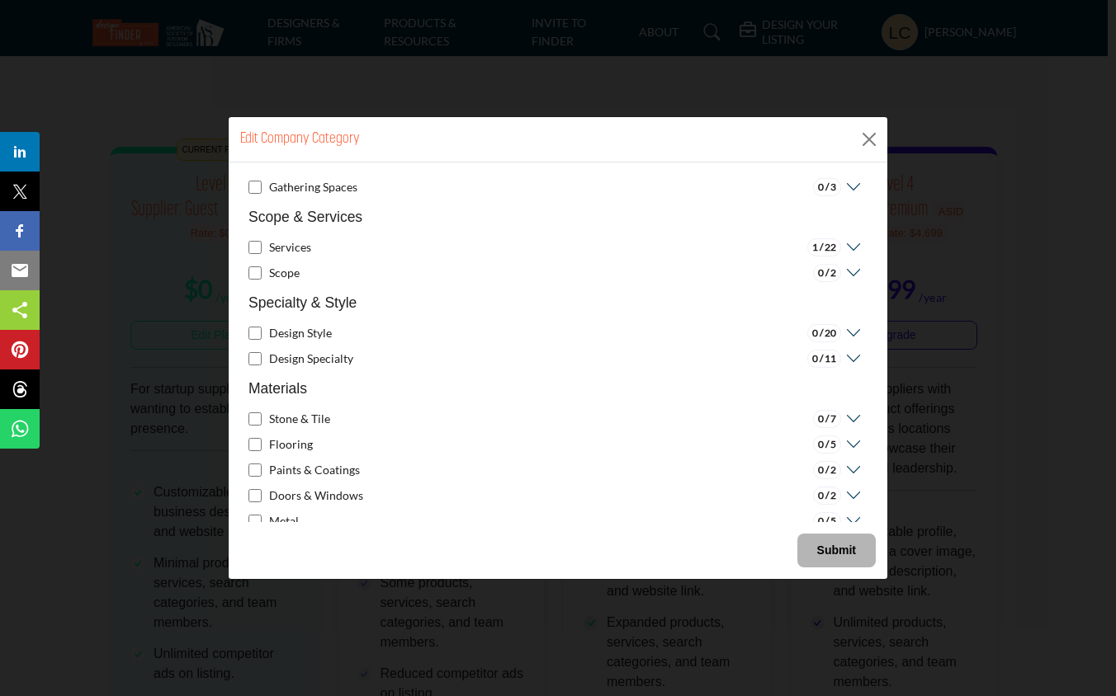
scroll to position [233, 0]
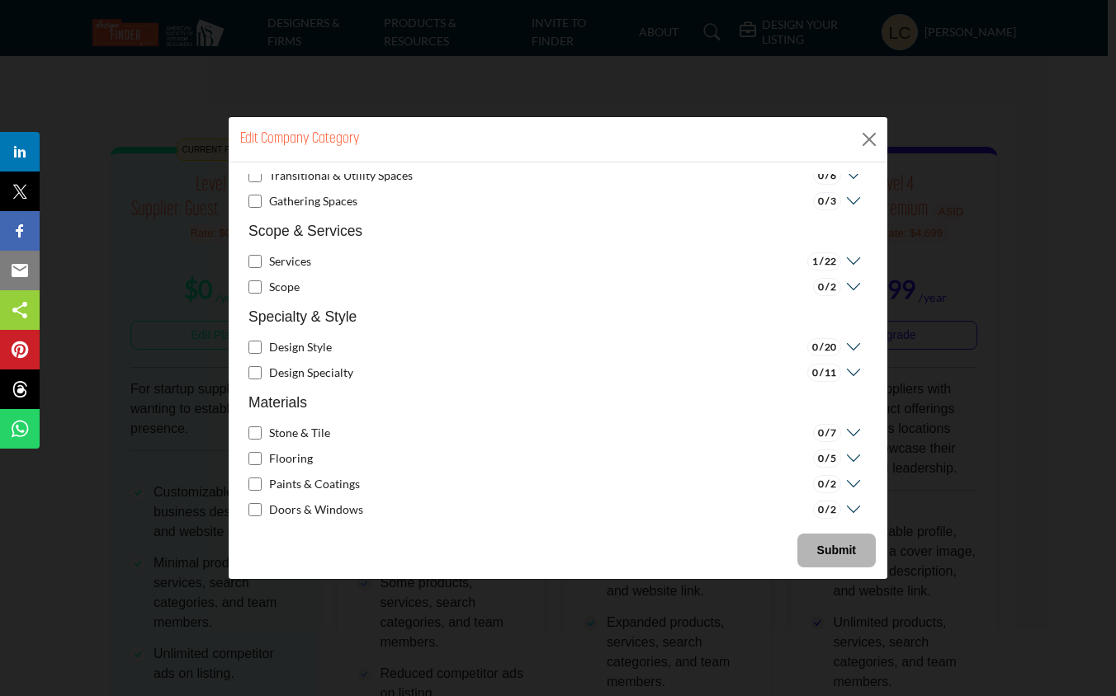
click at [845, 261] on icon at bounding box center [851, 261] width 21 height 17
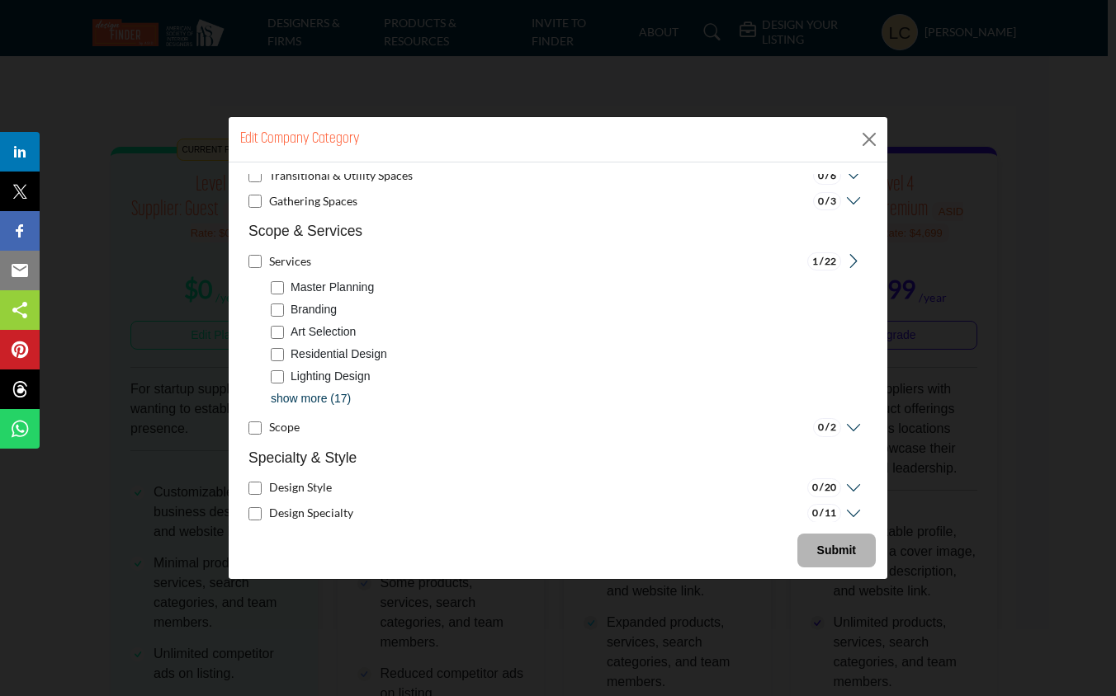
click at [304, 396] on p "show more (17)" at bounding box center [311, 398] width 80 height 17
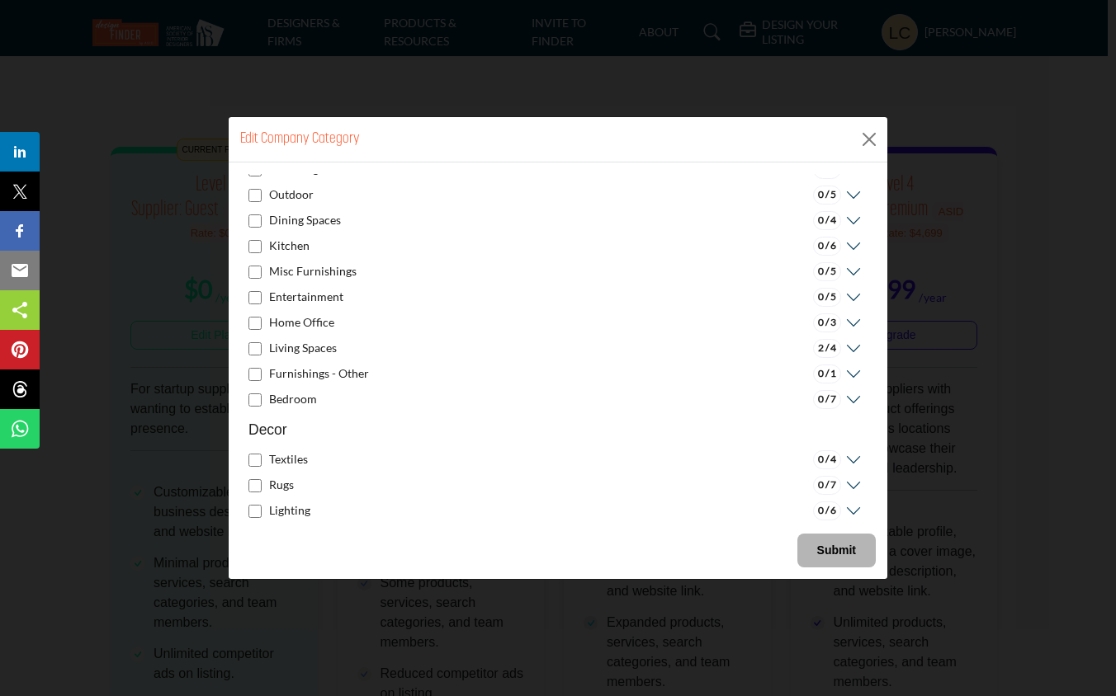
scroll to position [1263, 0]
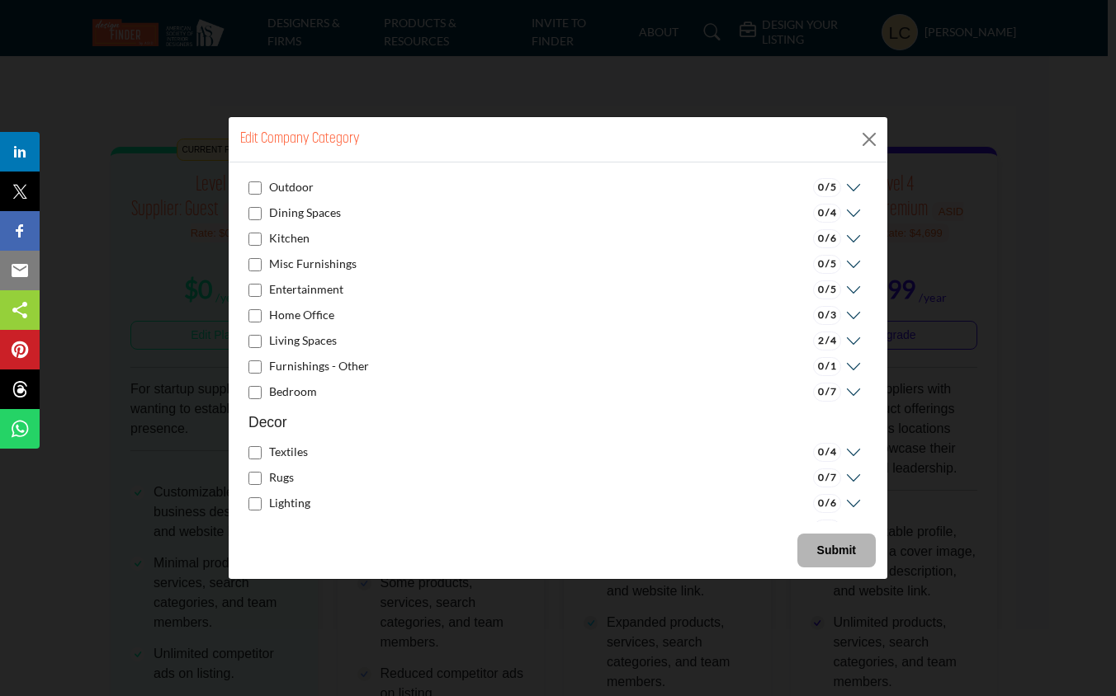
click at [314, 337] on h5 "Living Spaces" at bounding box center [303, 341] width 68 height 17
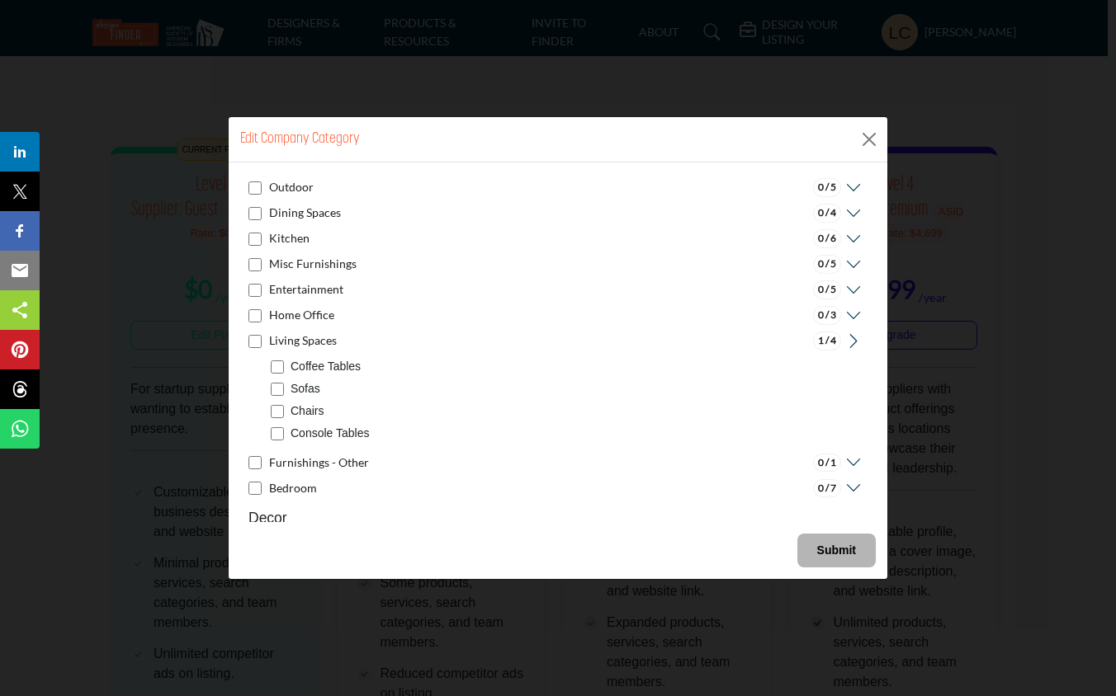
click at [833, 553] on b "Submit" at bounding box center [836, 550] width 39 height 13
click at [842, 553] on b "Submit" at bounding box center [836, 550] width 39 height 13
click at [840, 549] on b "Submit" at bounding box center [836, 550] width 39 height 13
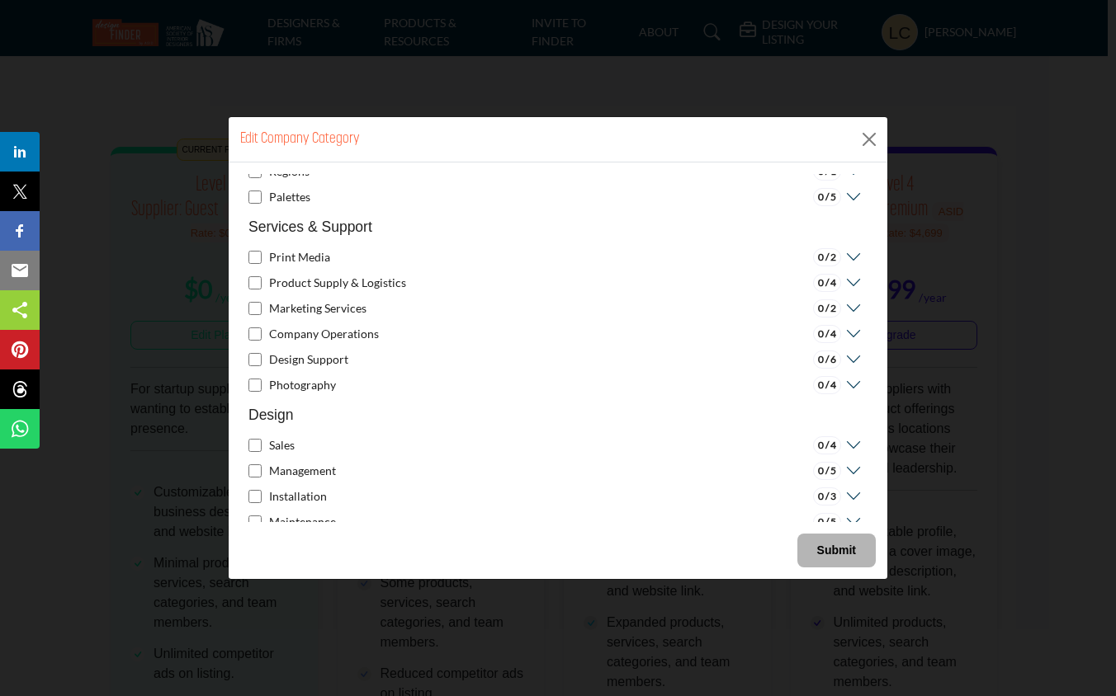
scroll to position [2202, 0]
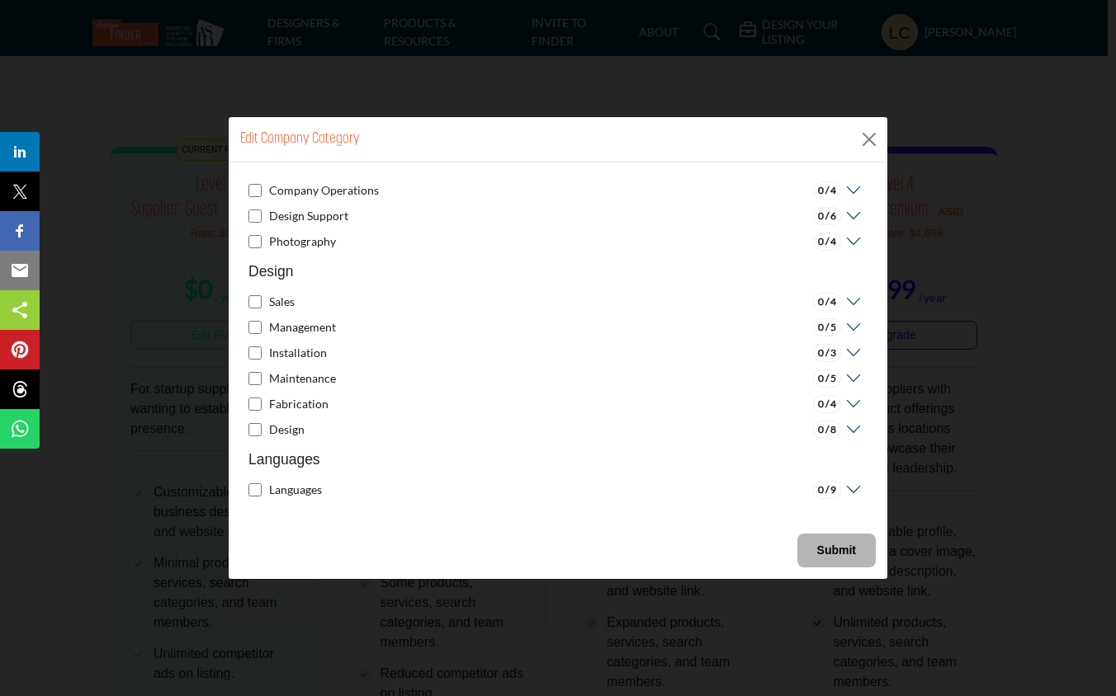
click at [837, 549] on b "Submit" at bounding box center [836, 550] width 39 height 13
click at [835, 548] on b "Submit" at bounding box center [836, 550] width 39 height 13
click at [817, 548] on b "Submit" at bounding box center [836, 550] width 39 height 13
click at [817, 545] on b "Submit" at bounding box center [836, 550] width 39 height 13
click at [817, 553] on b "Submit" at bounding box center [836, 550] width 39 height 13
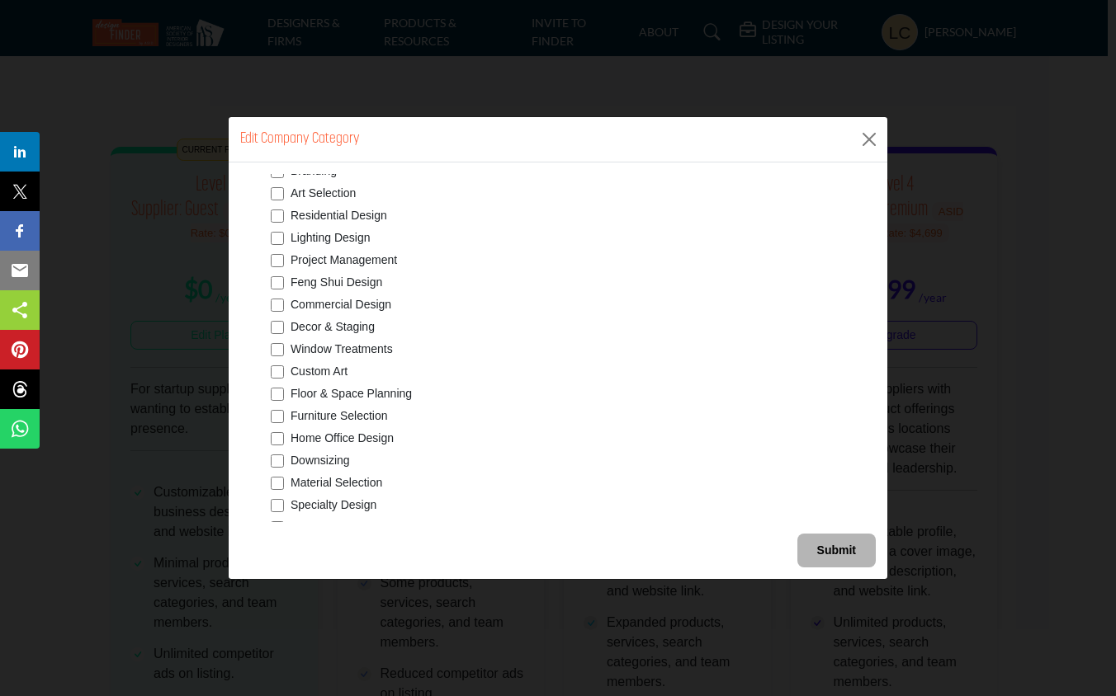
scroll to position [354, 0]
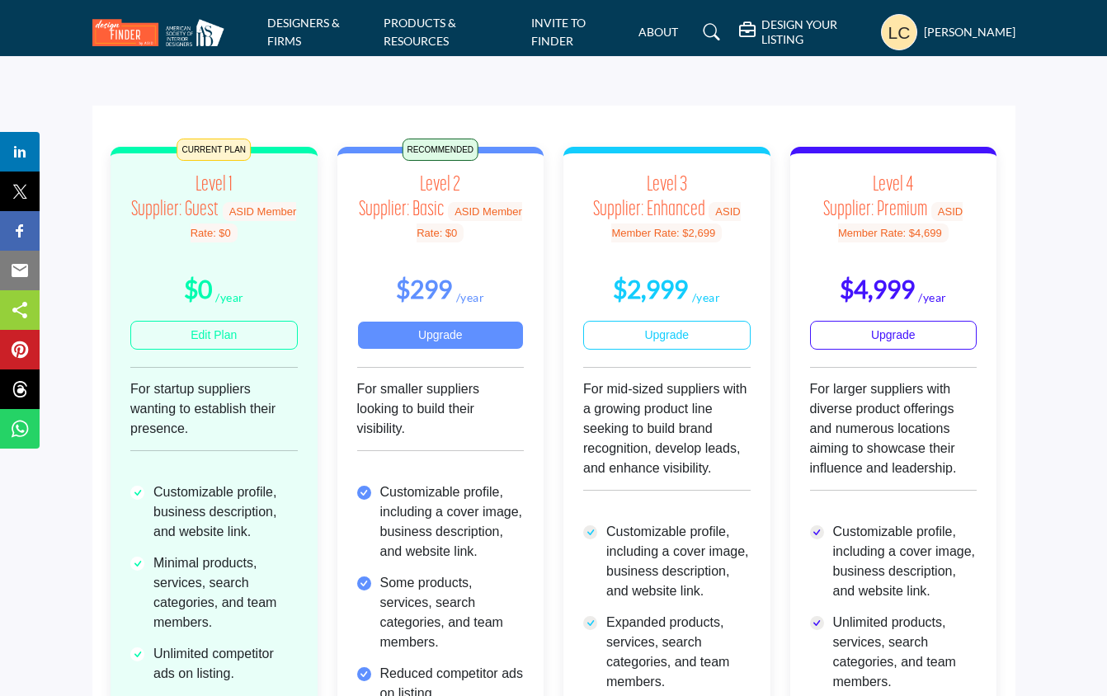
click at [434, 293] on b "$299" at bounding box center [424, 289] width 56 height 30
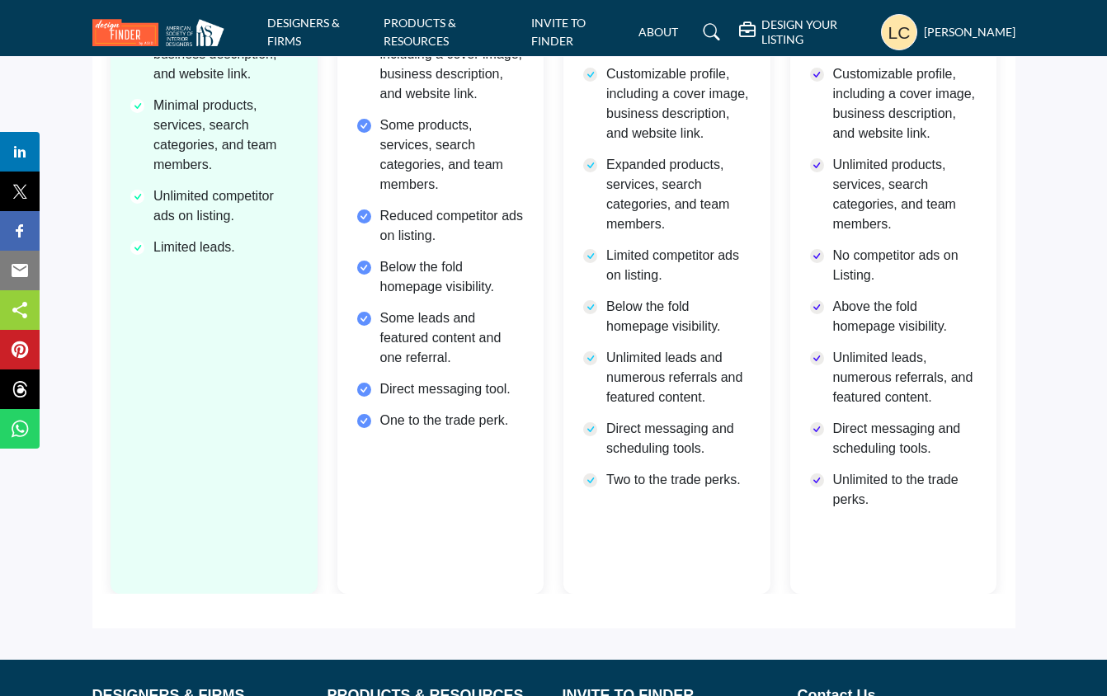
scroll to position [738, 0]
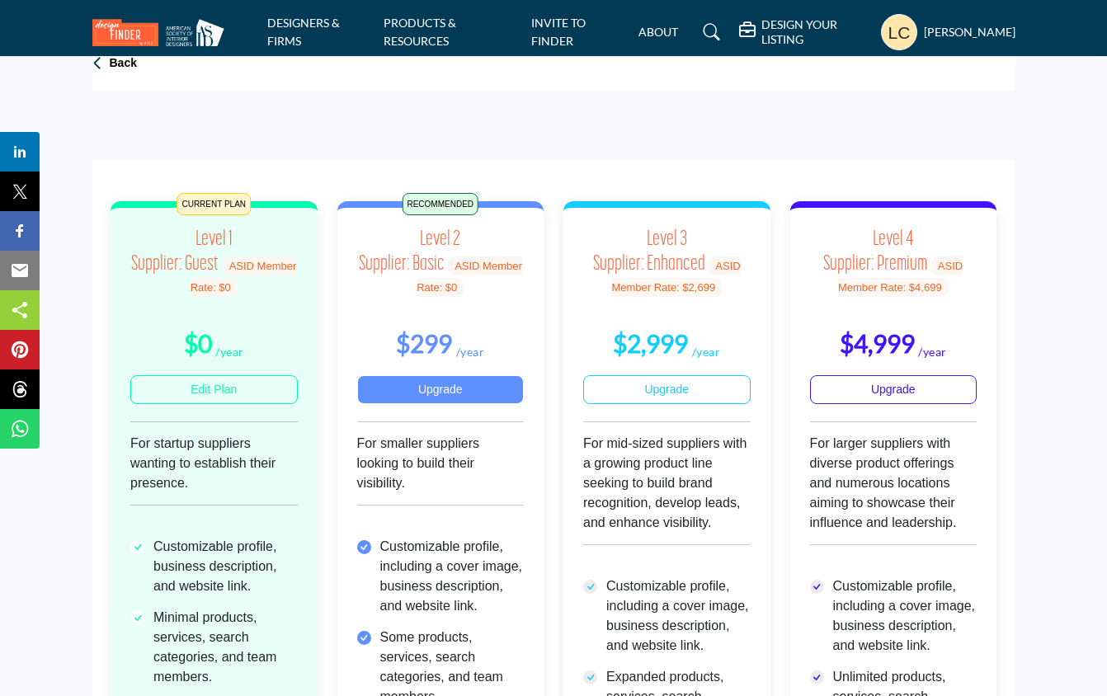
scroll to position [20, 0]
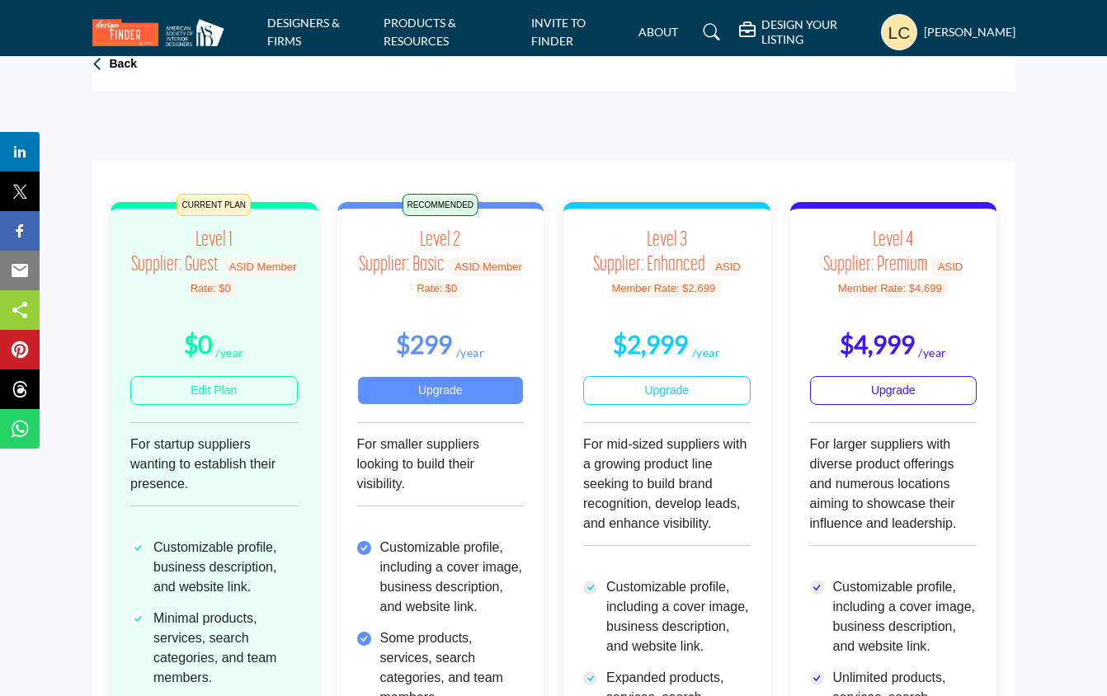
click at [439, 341] on b "$299" at bounding box center [424, 344] width 56 height 30
click at [436, 290] on span "ASID Member Rate: $0" at bounding box center [470, 277] width 106 height 40
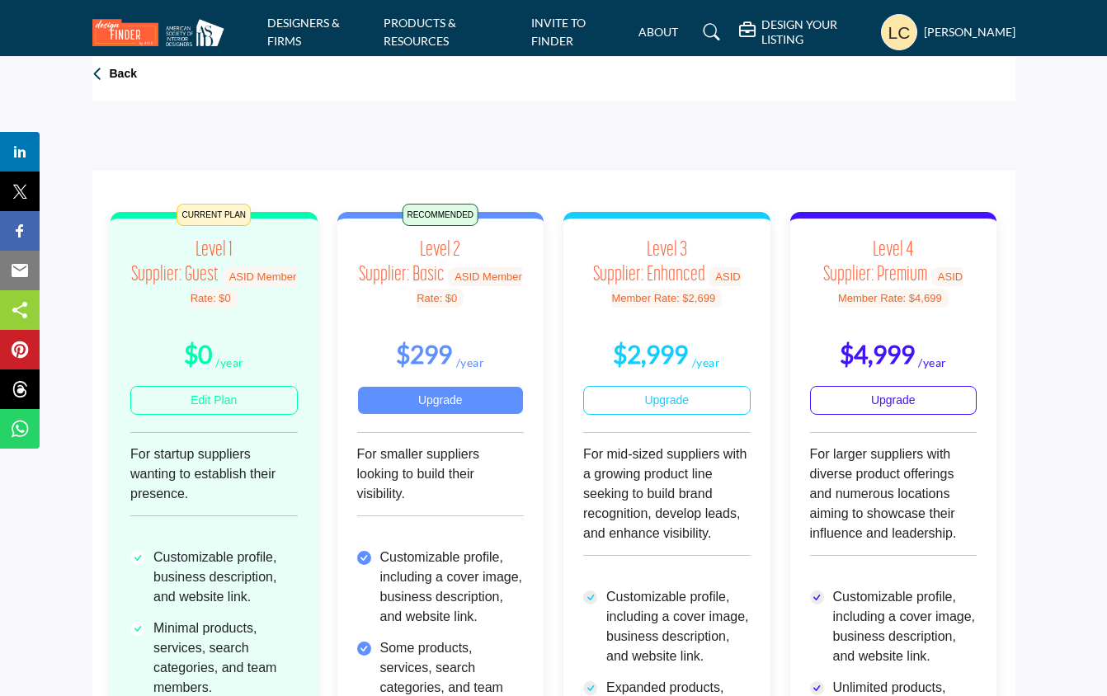
scroll to position [7, 0]
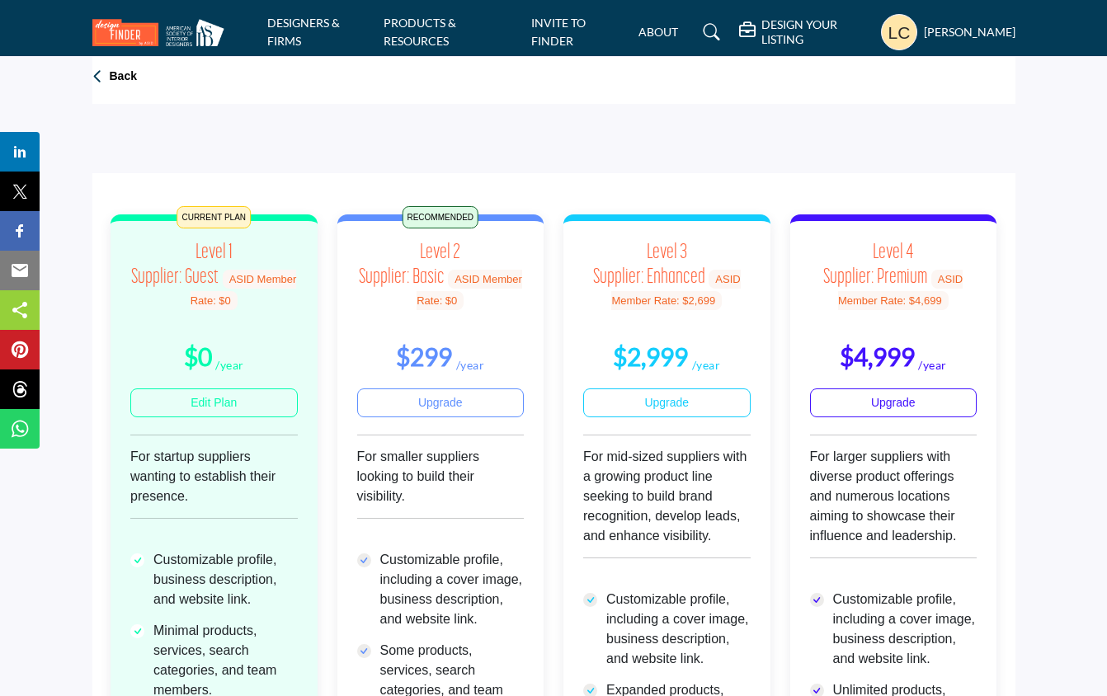
click at [437, 215] on span "RECOMMENDED" at bounding box center [440, 217] width 77 height 22
click at [417, 512] on div "For smaller suppliers looking to build their visibility." at bounding box center [440, 498] width 167 height 103
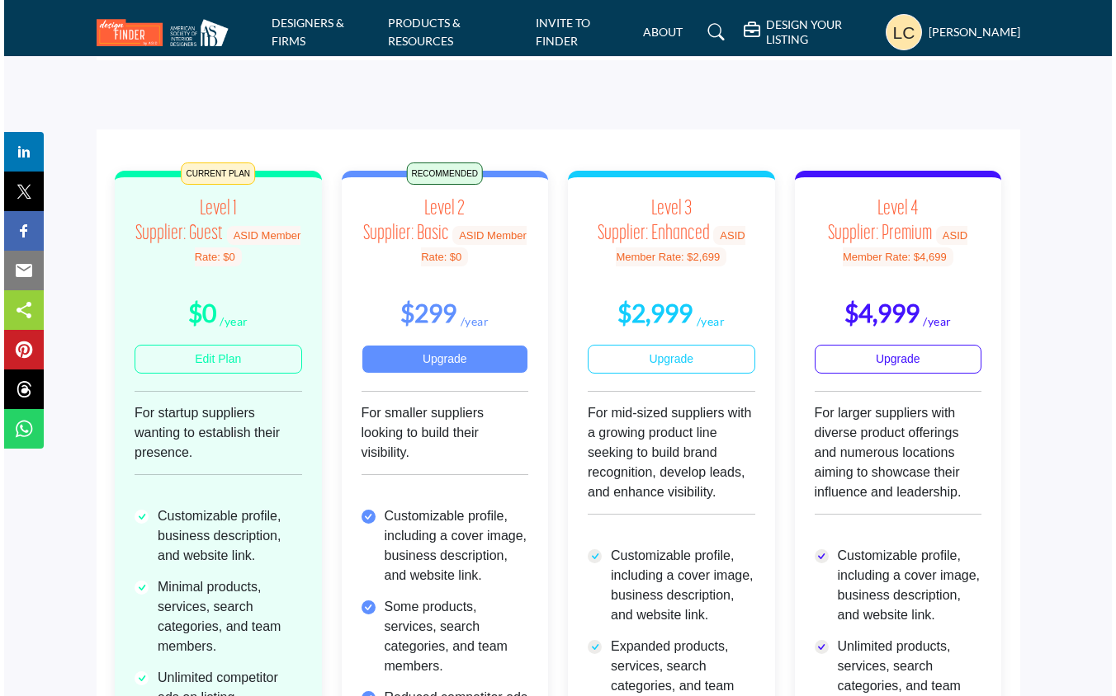
scroll to position [64, 0]
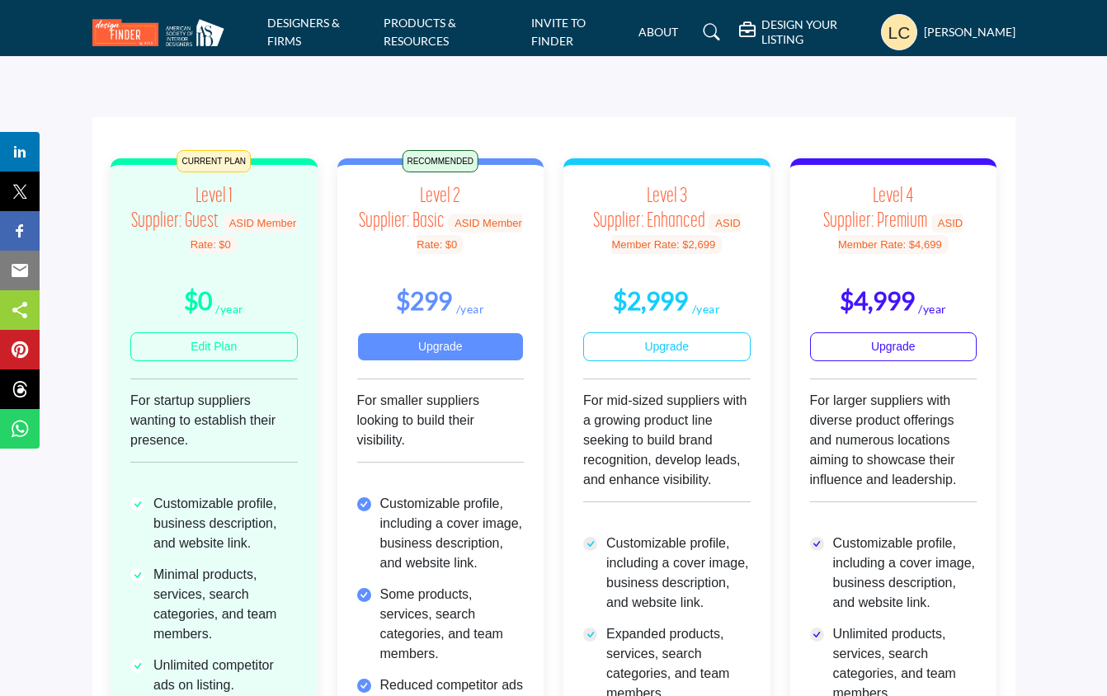
click at [422, 340] on link "Upgrade" at bounding box center [440, 347] width 167 height 29
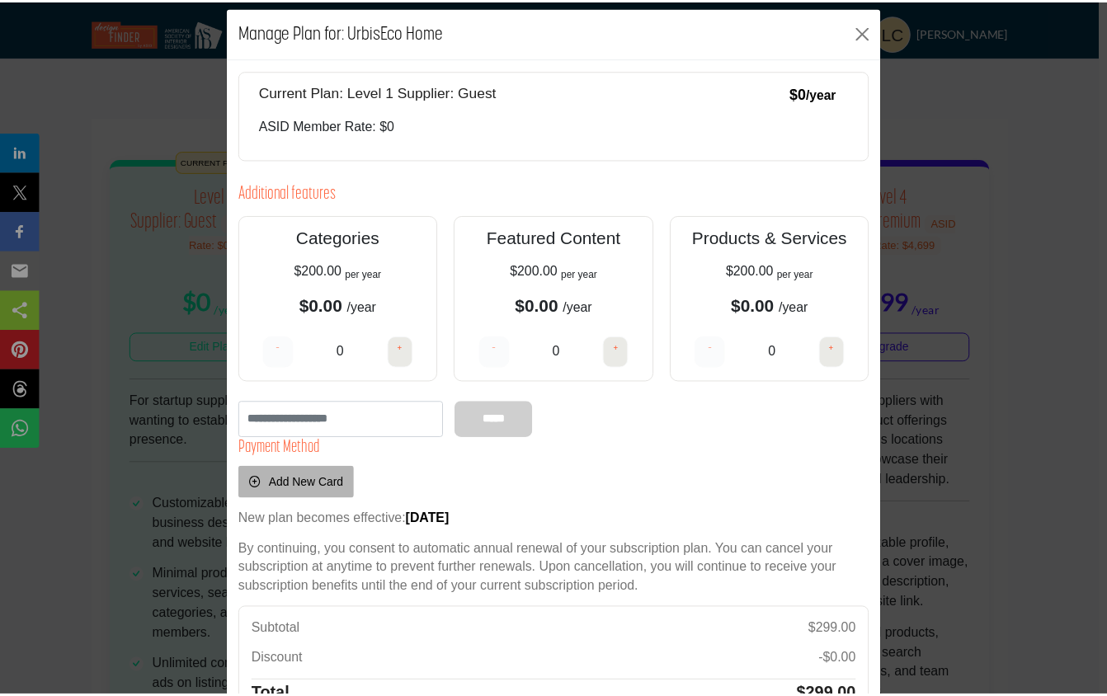
scroll to position [0, 0]
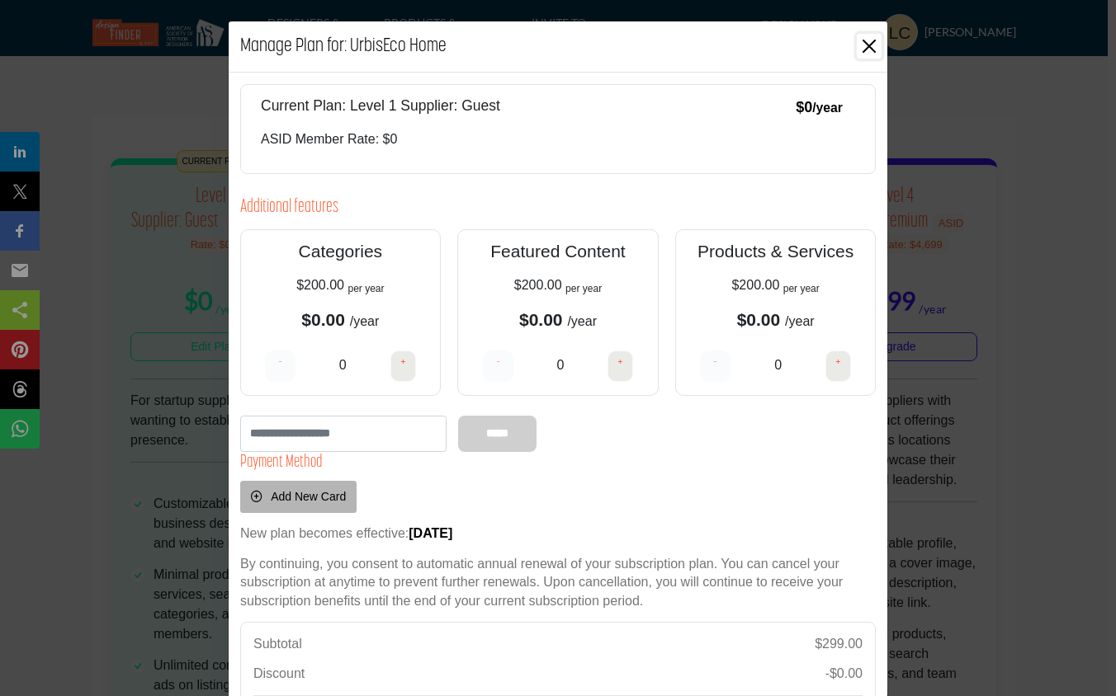
click at [860, 48] on button "Close" at bounding box center [868, 46] width 25 height 25
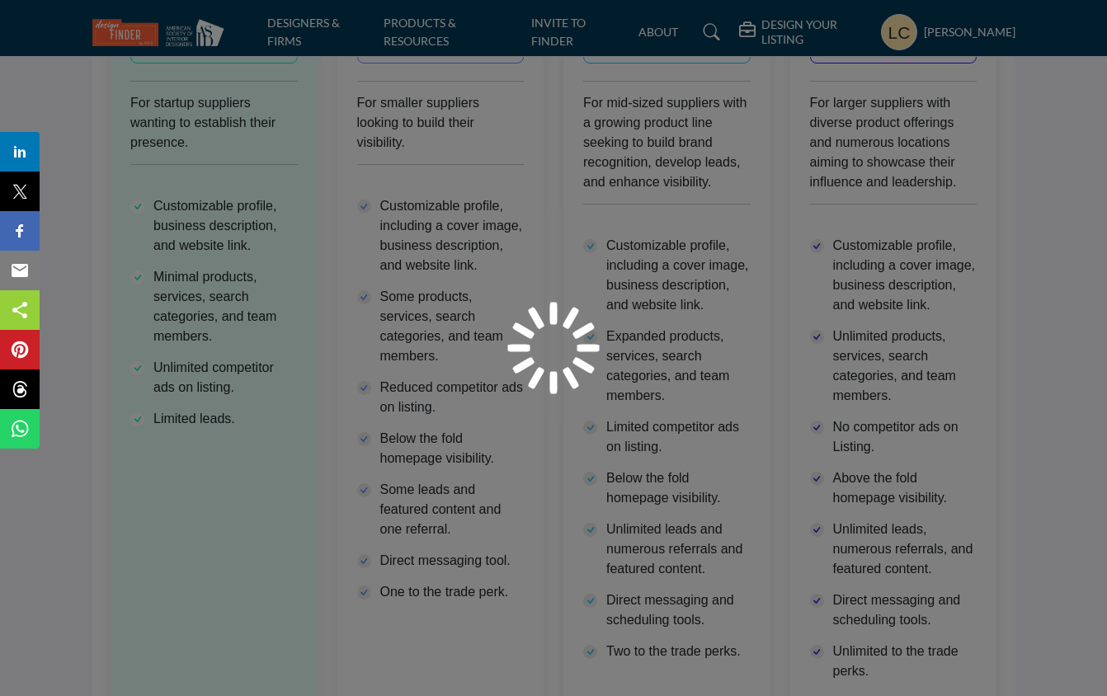
scroll to position [348, 0]
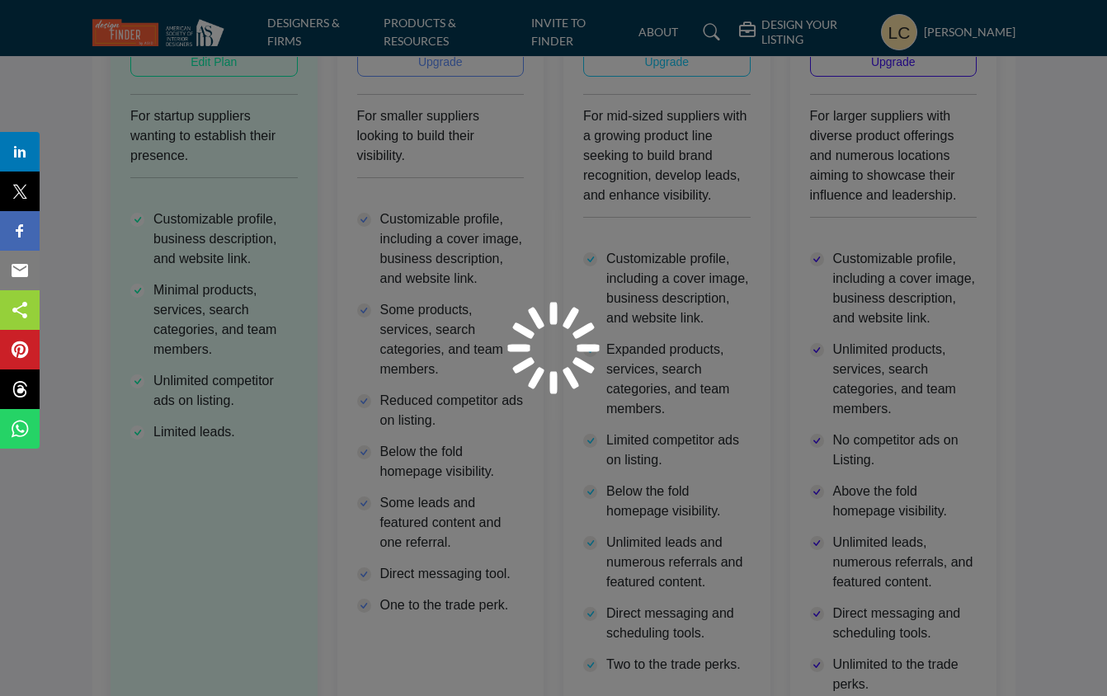
click at [238, 454] on div at bounding box center [553, 348] width 1107 height 696
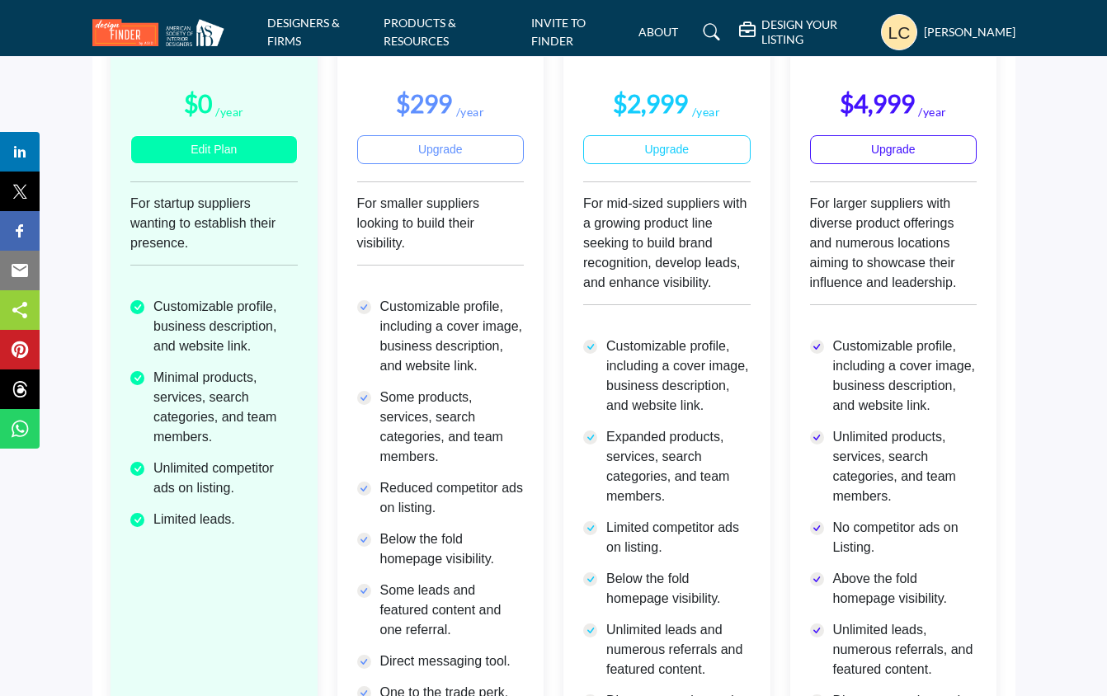
scroll to position [738, 0]
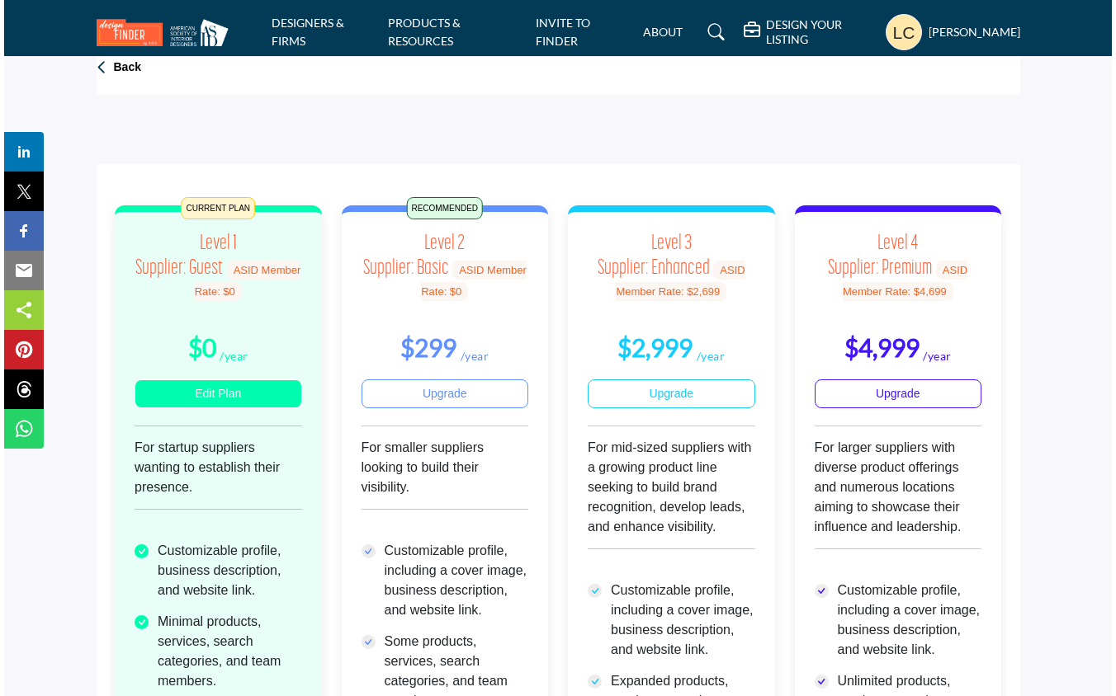
scroll to position [0, 0]
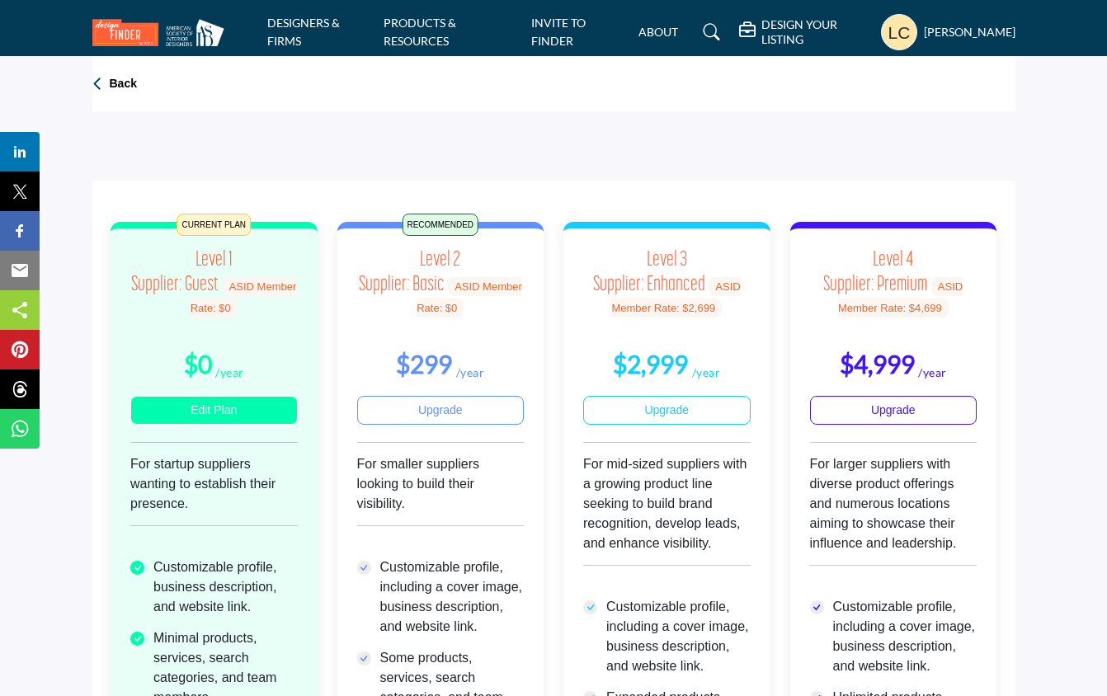
click at [221, 493] on div "For startup suppliers wanting to establish their presence." at bounding box center [213, 506] width 167 height 103
click at [432, 226] on span "RECOMMENDED" at bounding box center [440, 225] width 77 height 22
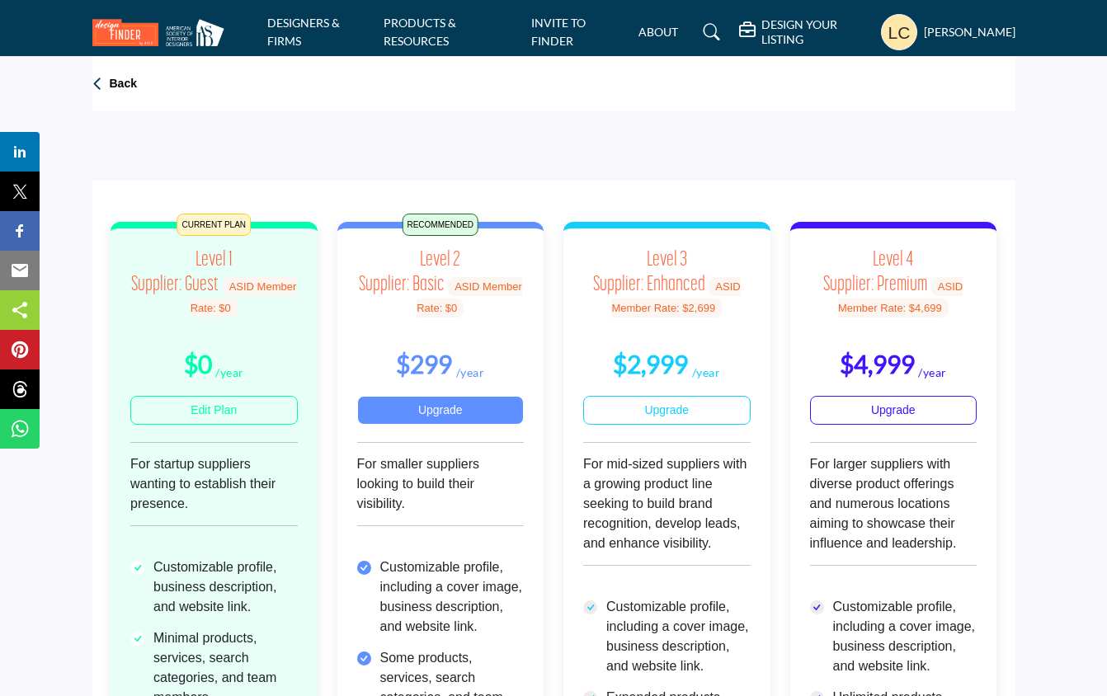
click at [407, 409] on link "Upgrade" at bounding box center [440, 410] width 167 height 29
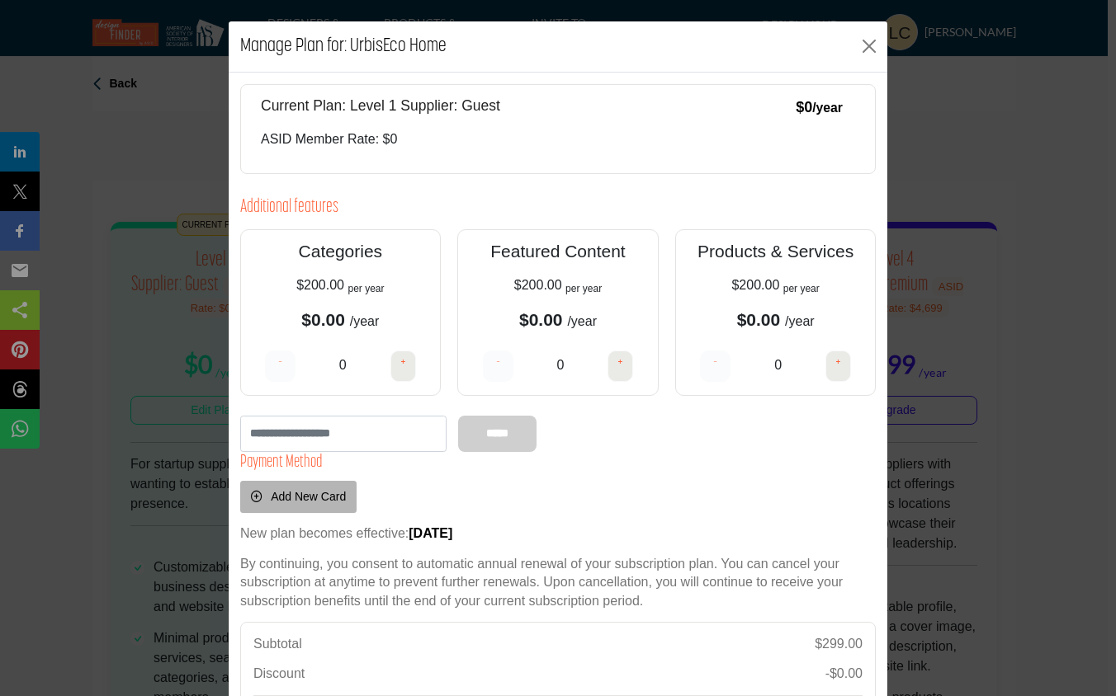
click at [482, 432] on div "*****" at bounding box center [497, 434] width 78 height 36
click at [383, 139] on p "ASID Member Rate: $0" at bounding box center [558, 140] width 594 height 20
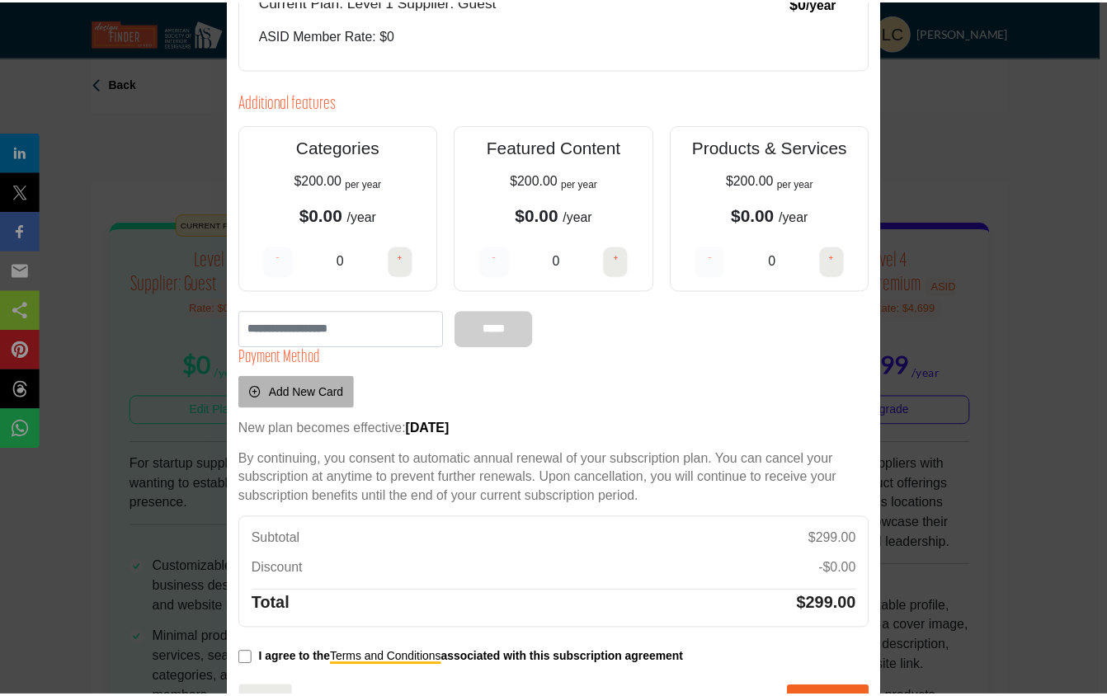
scroll to position [163, 0]
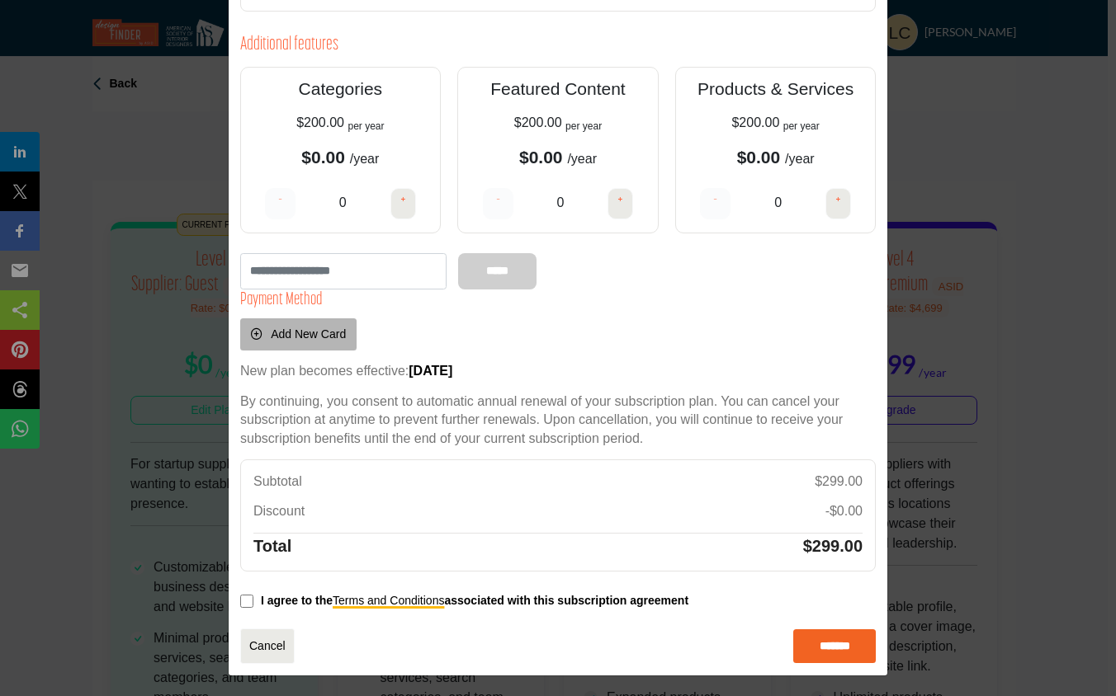
click at [938, 180] on div "Manage Plan for: UrbisEco Home Current Plan: Level 1 Supplier: Guest $0 /year T…" at bounding box center [558, 348] width 1116 height 696
click at [185, 148] on div "Manage Plan for: UrbisEco Home Current Plan: Level 1 Supplier: Guest $0 /year T…" at bounding box center [558, 348] width 1116 height 696
click at [254, 647] on link "Cancel" at bounding box center [267, 646] width 54 height 35
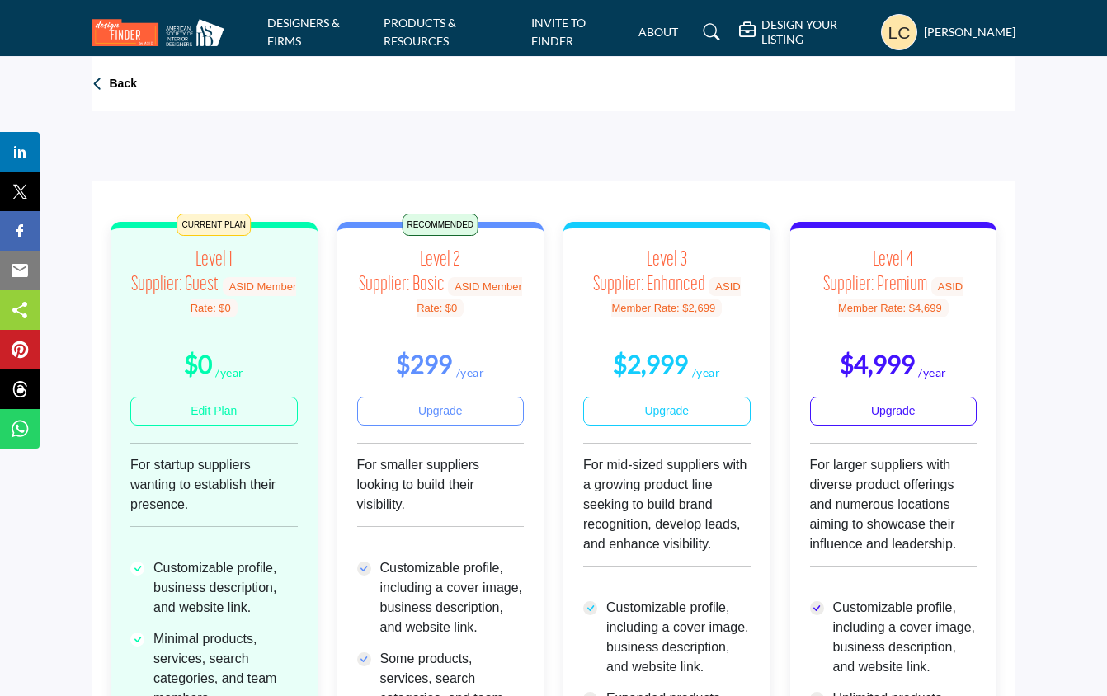
click at [788, 36] on h5 "DESIGN YOUR LISTING" at bounding box center [817, 32] width 111 height 30
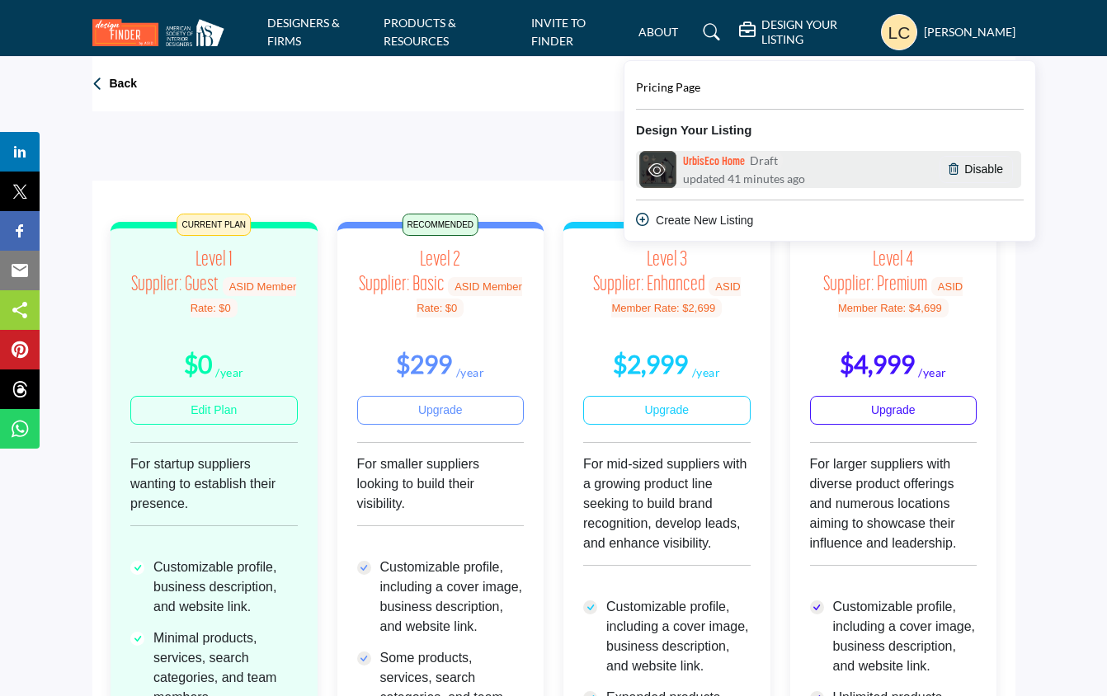
click at [715, 167] on h6 "UrbisEco Home Draft" at bounding box center [733, 161] width 100 height 18
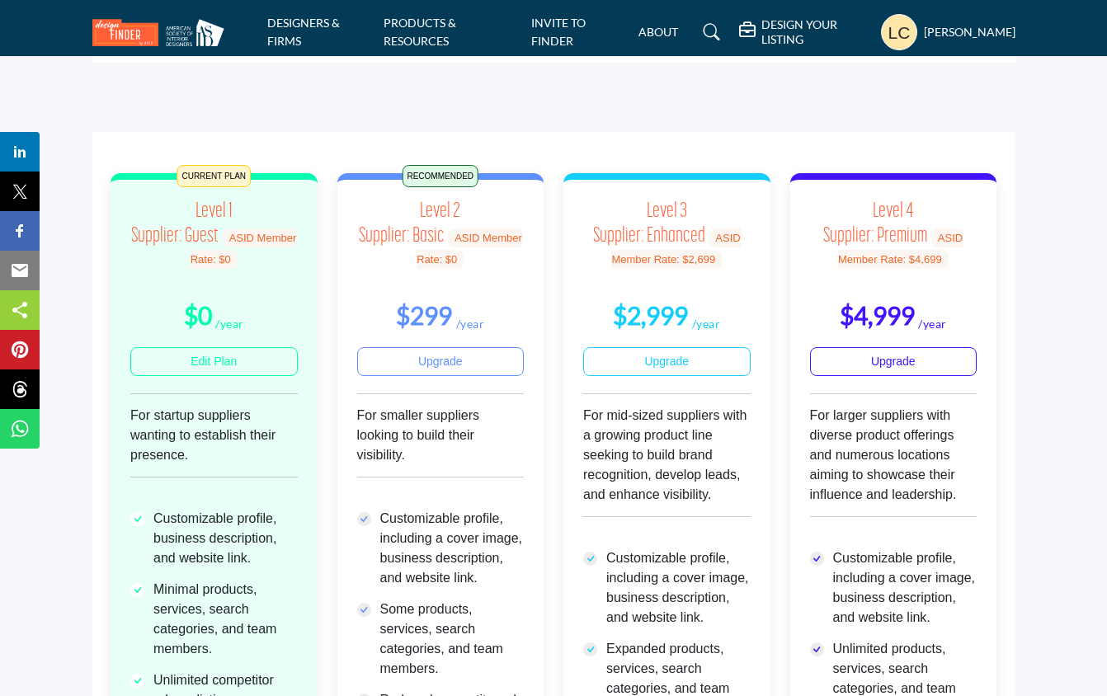
scroll to position [50, 0]
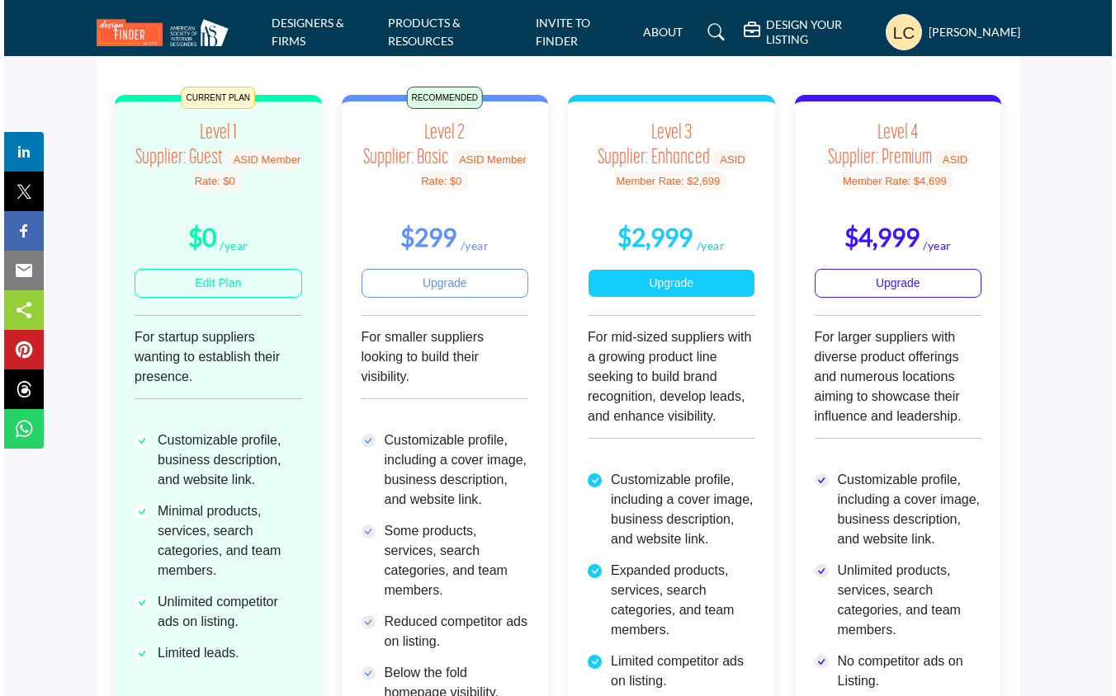
scroll to position [124, 0]
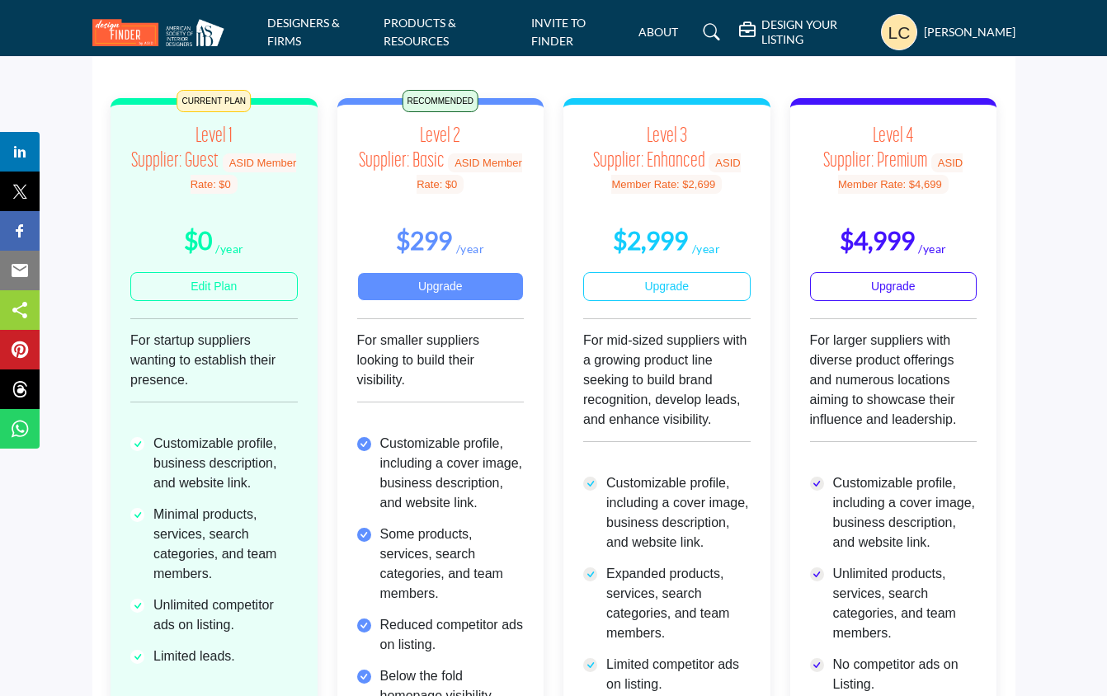
click at [374, 212] on div "$299 /year" at bounding box center [440, 230] width 167 height 50
click at [932, 37] on h5 "[PERSON_NAME]" at bounding box center [970, 32] width 92 height 17
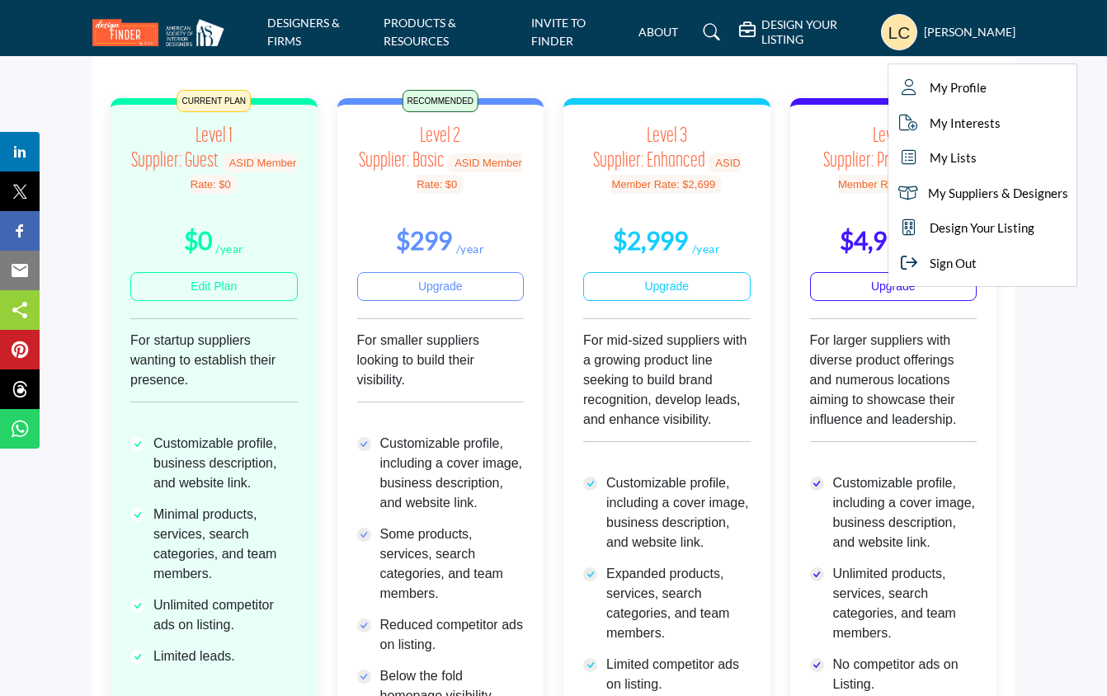
click at [866, 71] on div "CURRENT PLAN Level 1 Supplier: Guest ASID Member Rate: $0 $0 /year" at bounding box center [554, 530] width 906 height 946
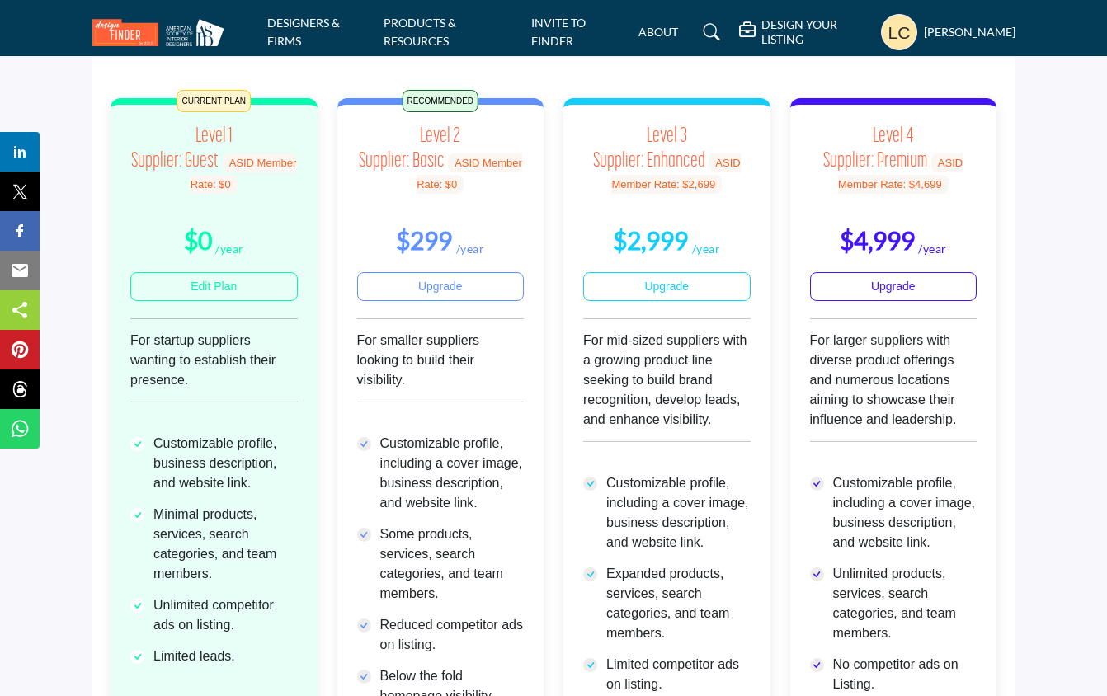
click at [917, 54] on nav "DESIGNERS & FIRMS PRODUCTS & RESOURCES INVITE TO FINDER ABOUT" at bounding box center [553, 32] width 1107 height 48
click at [928, 36] on h5 "[PERSON_NAME]" at bounding box center [970, 32] width 92 height 17
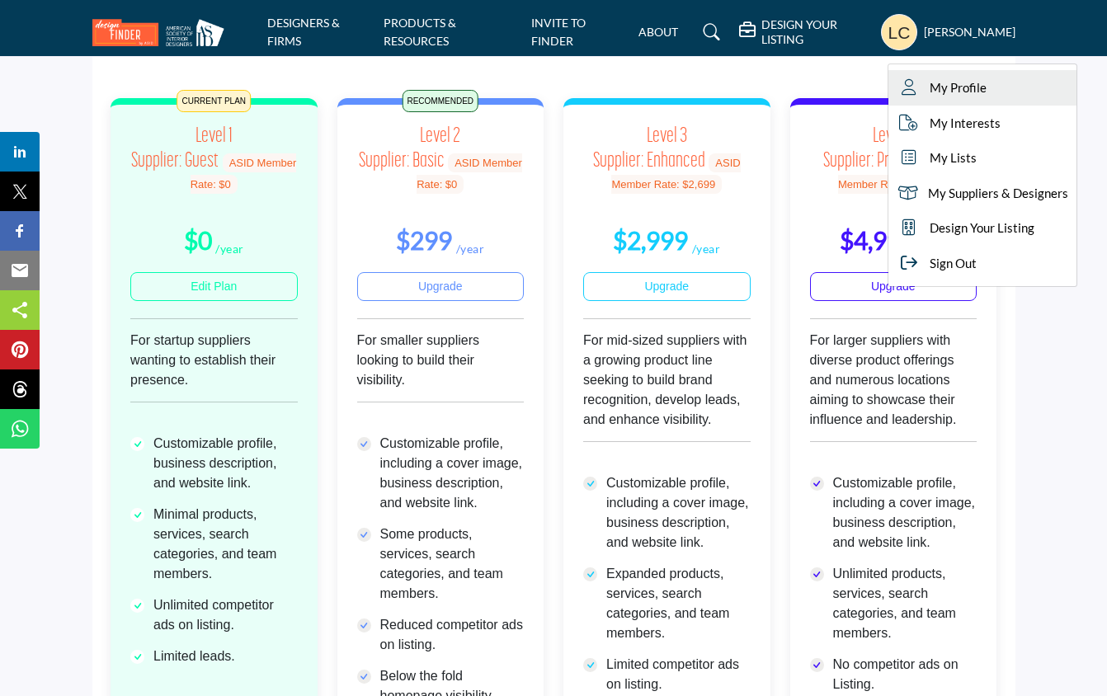
click at [937, 87] on span "My Profile" at bounding box center [958, 87] width 57 height 19
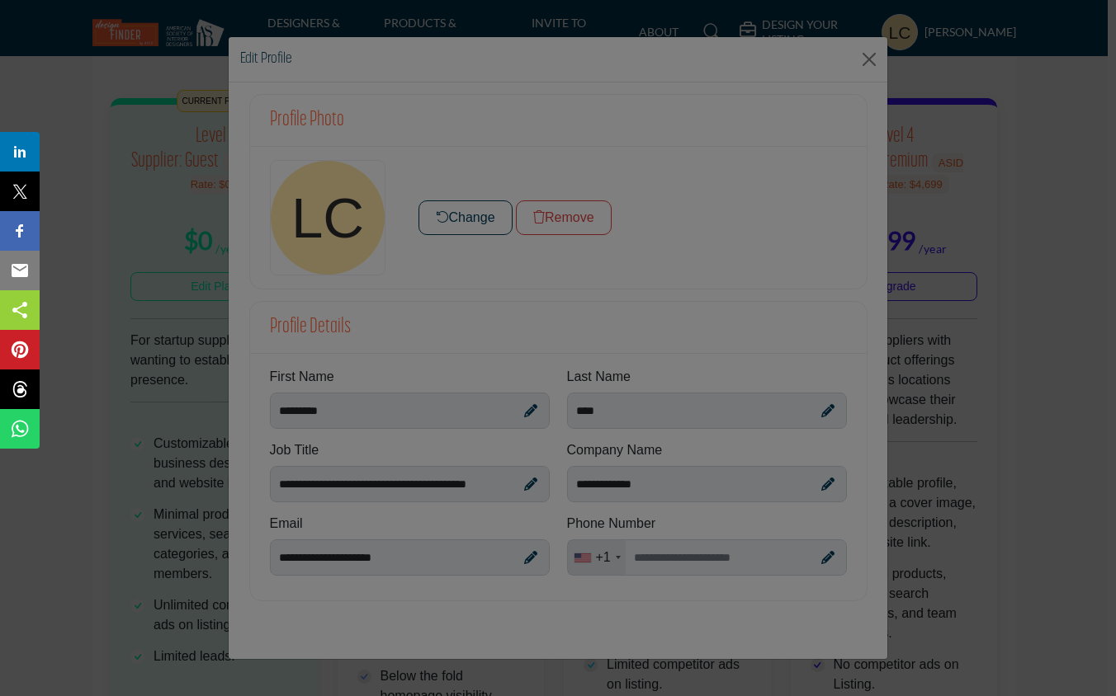
click at [526, 482] on div at bounding box center [558, 348] width 1116 height 696
click at [524, 484] on div at bounding box center [558, 348] width 1116 height 696
click at [485, 483] on div at bounding box center [558, 348] width 1116 height 696
click at [174, 234] on div at bounding box center [558, 348] width 1116 height 696
click at [207, 171] on div at bounding box center [558, 348] width 1116 height 696
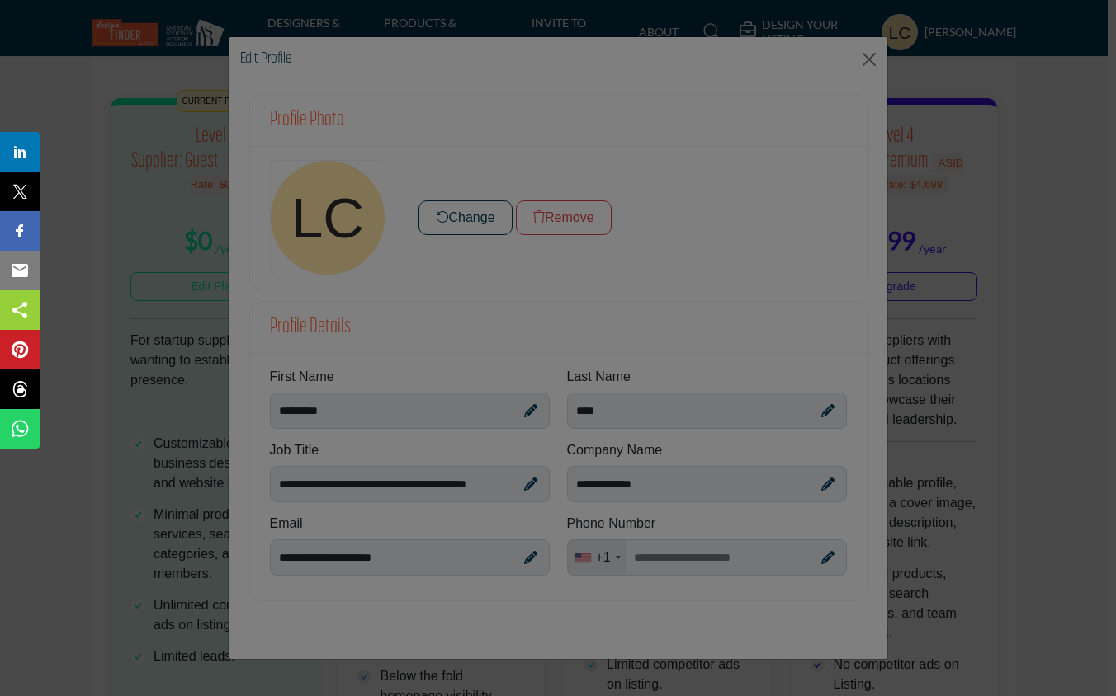
click at [328, 73] on div at bounding box center [558, 348] width 1116 height 696
click at [864, 59] on div at bounding box center [558, 348] width 1116 height 696
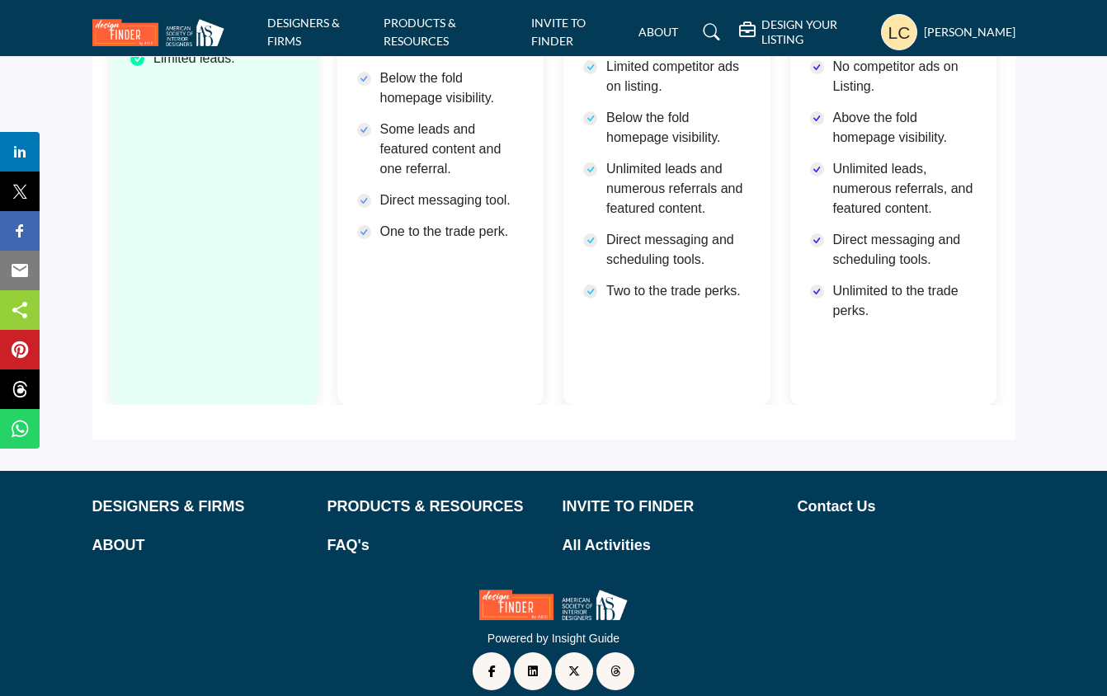
scroll to position [738, 0]
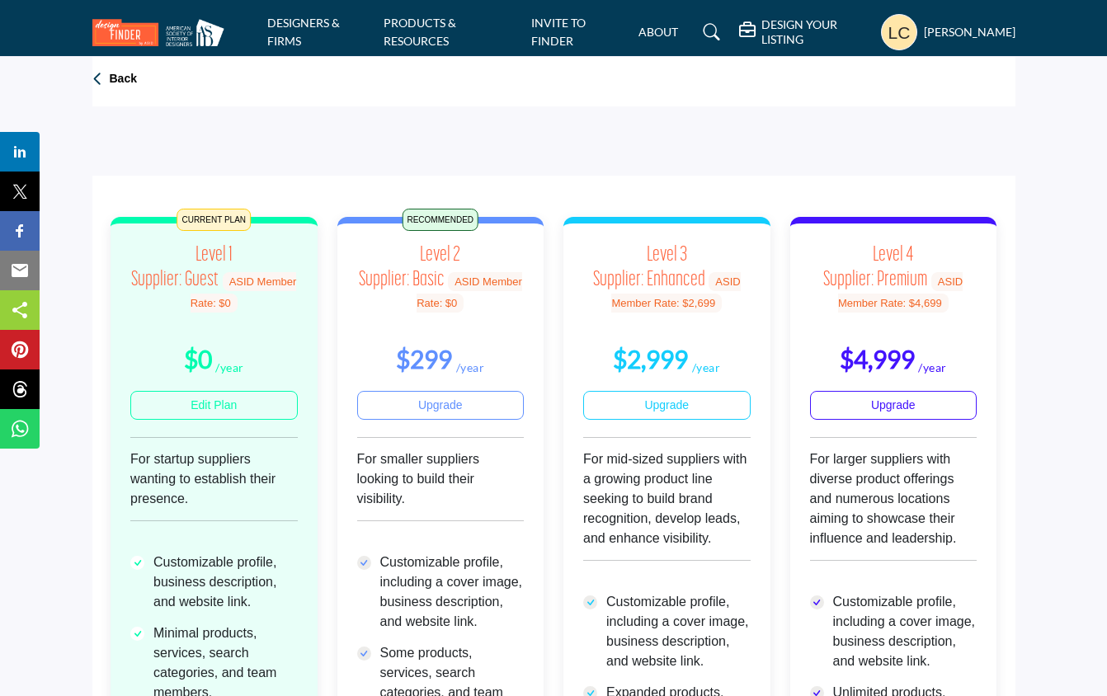
scroll to position [0, 0]
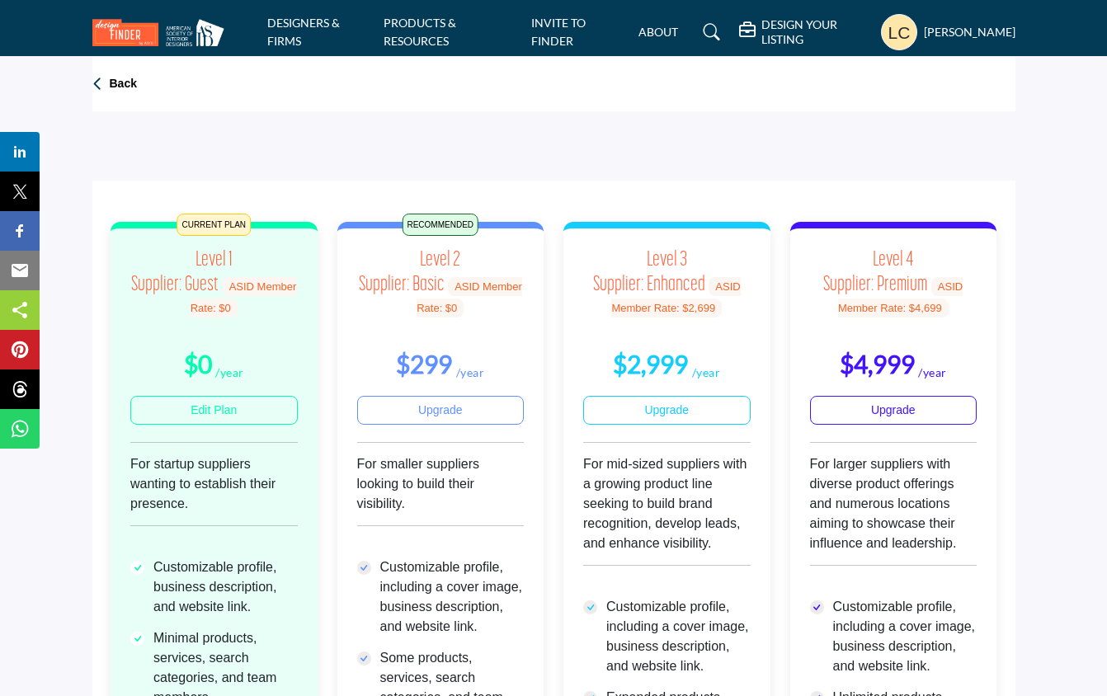
click at [120, 83] on p "Back" at bounding box center [123, 84] width 27 height 17
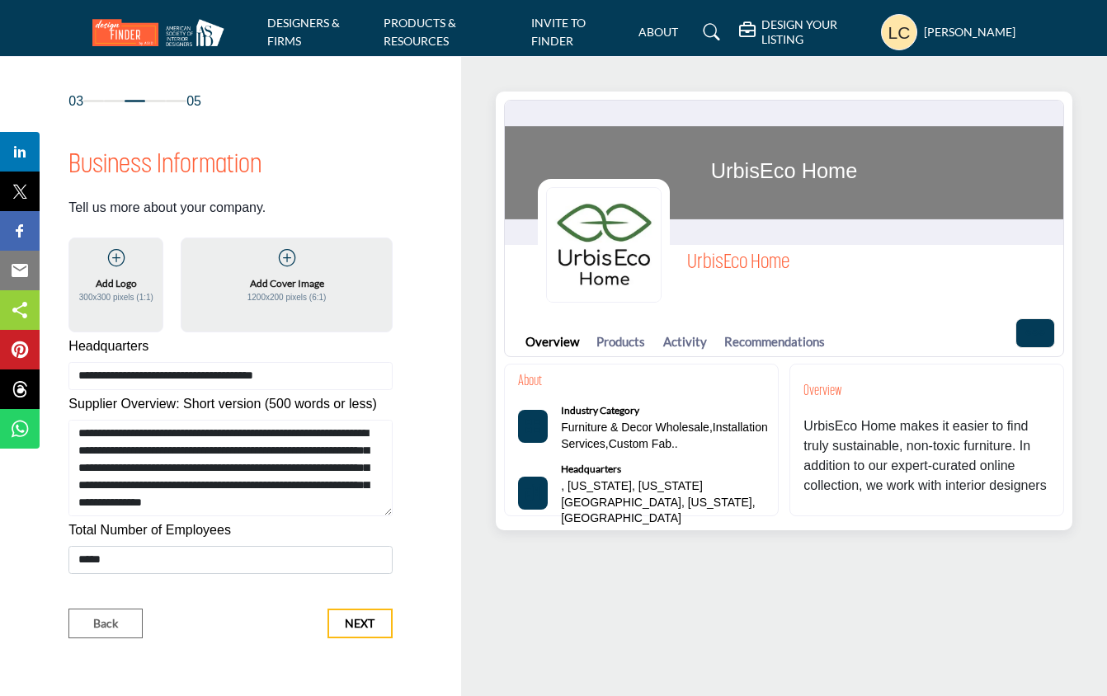
click at [289, 258] on icon at bounding box center [287, 258] width 17 height 17
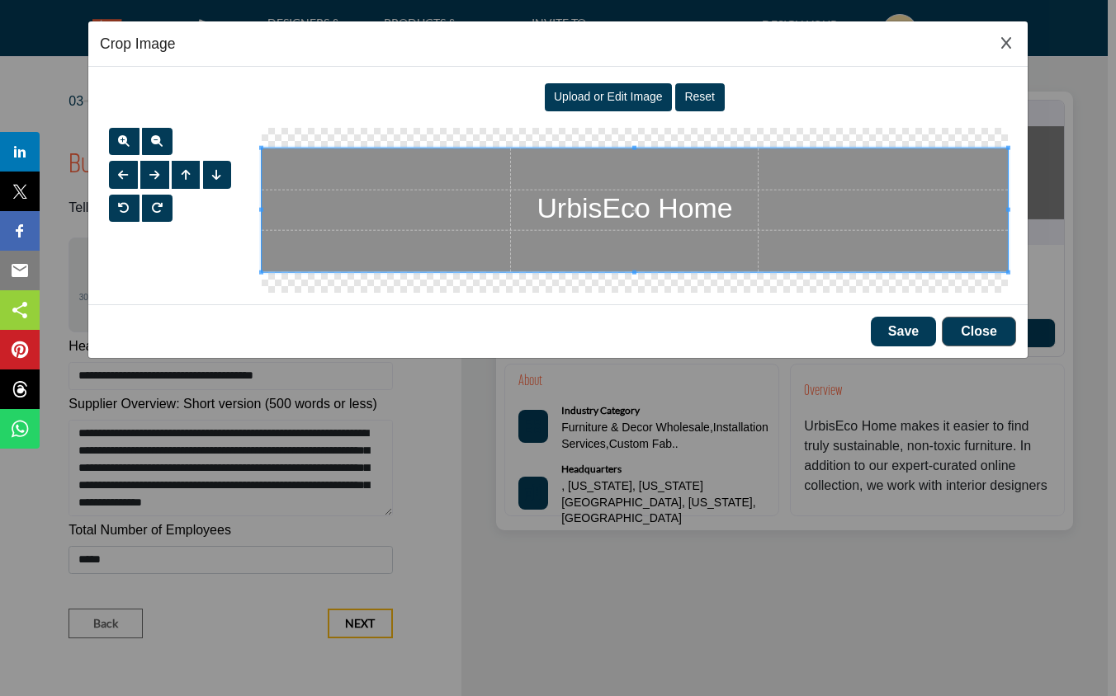
click at [615, 90] on span "Upload or Edit Image" at bounding box center [608, 96] width 109 height 13
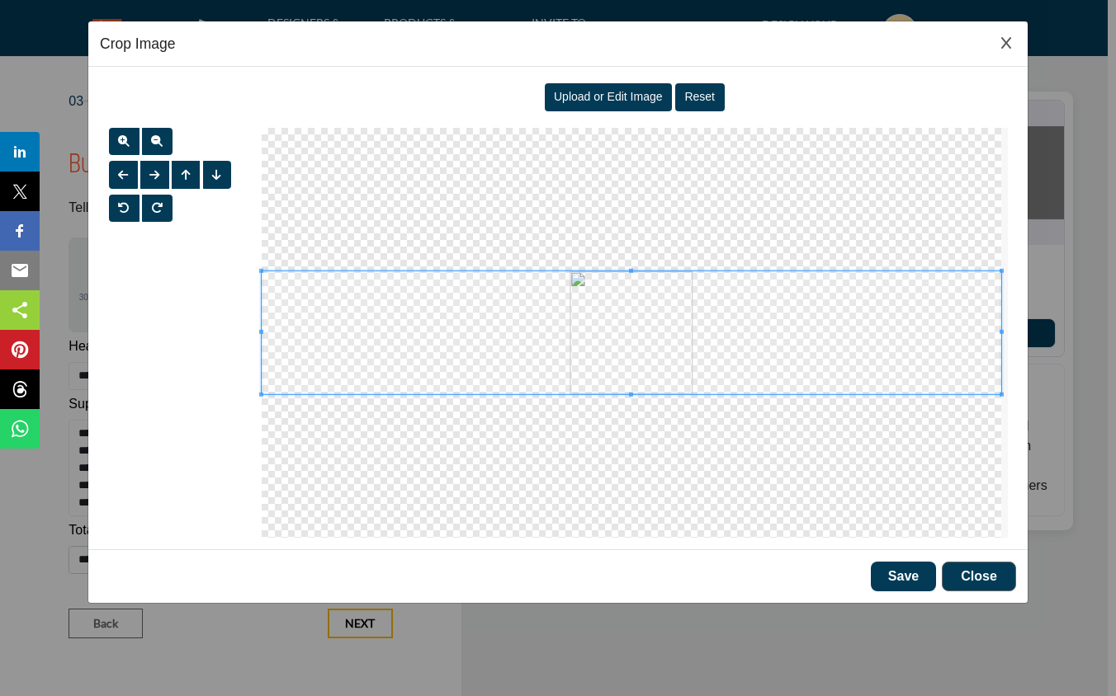
click at [597, 90] on span "Upload or Edit Image" at bounding box center [608, 96] width 109 height 13
click at [700, 341] on span at bounding box center [631, 332] width 739 height 123
click at [749, 348] on span at bounding box center [631, 332] width 739 height 123
click at [690, 356] on span at bounding box center [631, 335] width 739 height 123
click at [890, 576] on button "Save" at bounding box center [902, 577] width 65 height 30
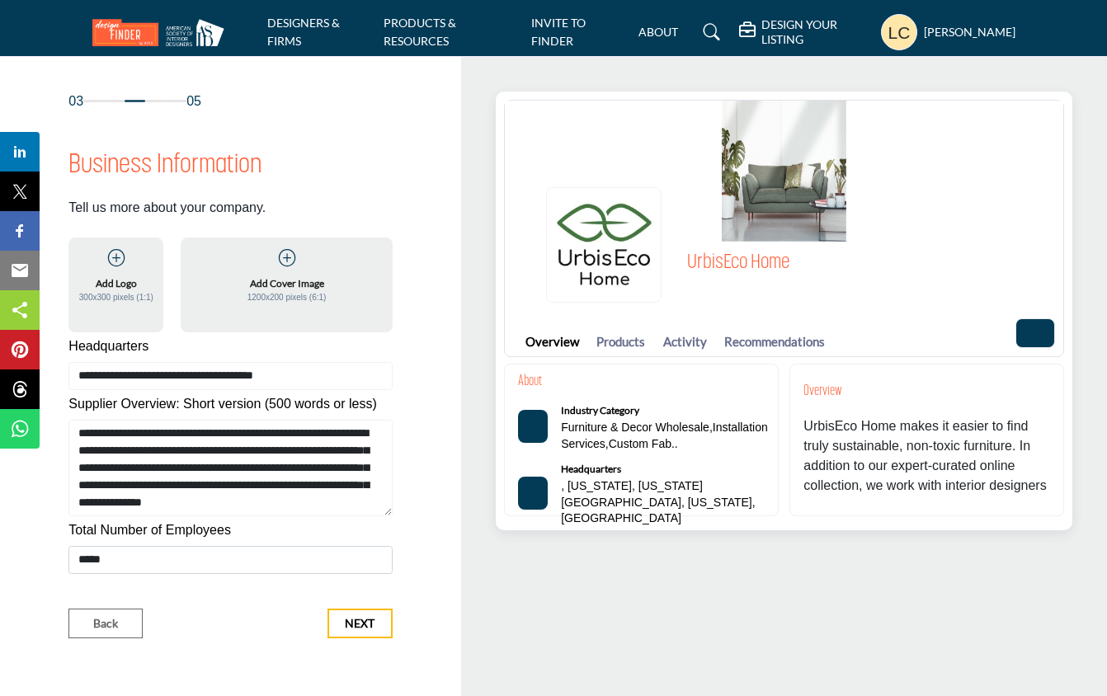
click at [789, 221] on div "UrbisEco Home" at bounding box center [738, 234] width 102 height 111
click at [282, 295] on p "1200x200 pixels (6:1)" at bounding box center [287, 297] width 79 height 12
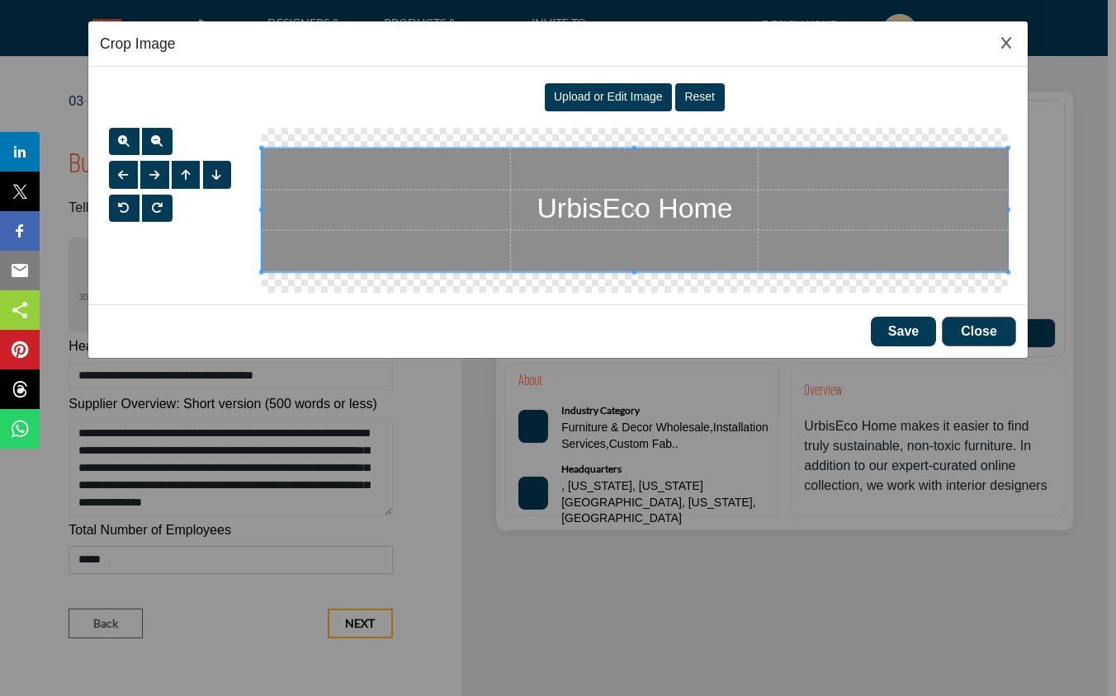
click at [634, 93] on span "Upload or Edit Image" at bounding box center [608, 96] width 109 height 13
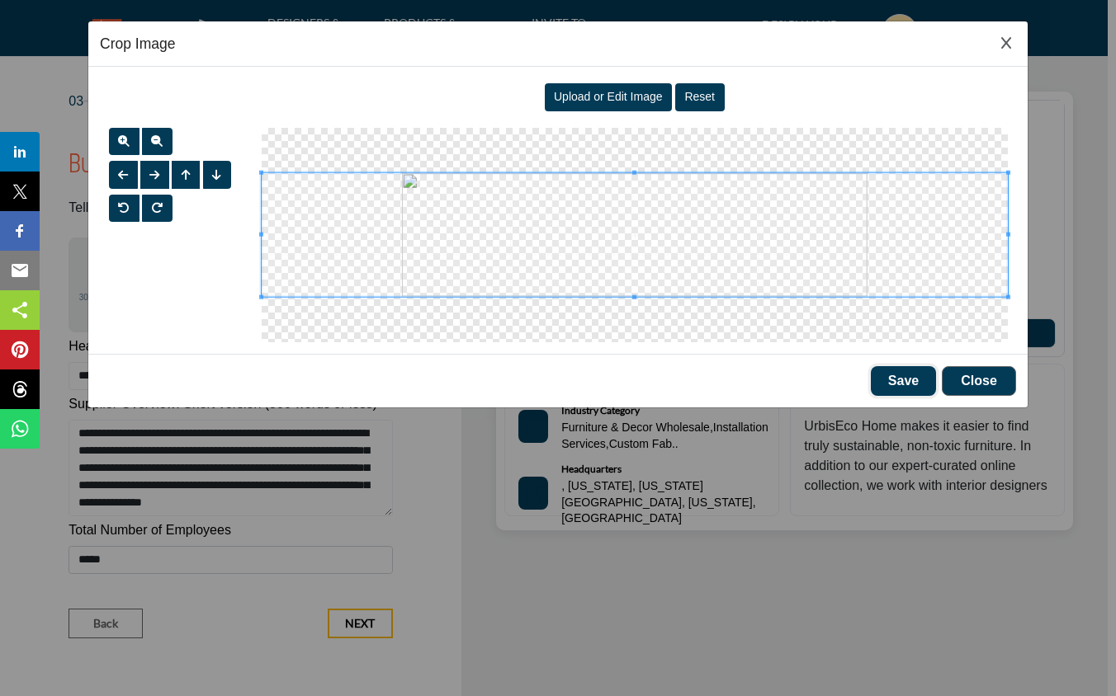
click at [903, 382] on button "Save" at bounding box center [902, 381] width 65 height 30
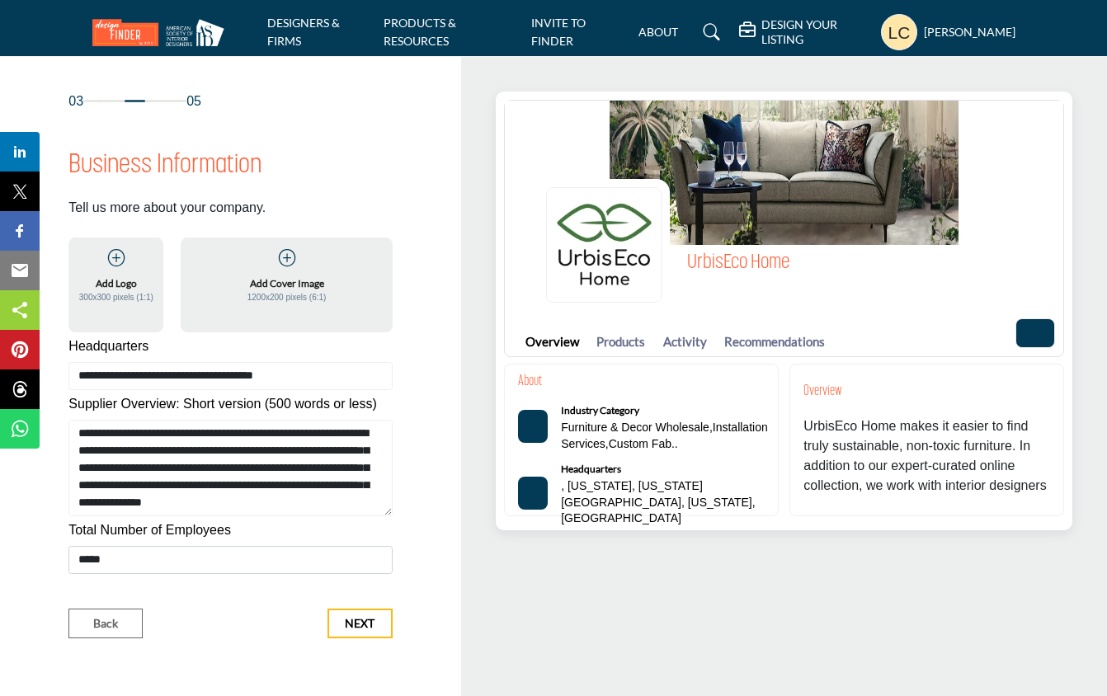
click at [880, 210] on div "UrbisEco Home" at bounding box center [801, 245] width 526 height 132
click at [290, 289] on h5 "Add Cover Image" at bounding box center [287, 283] width 74 height 15
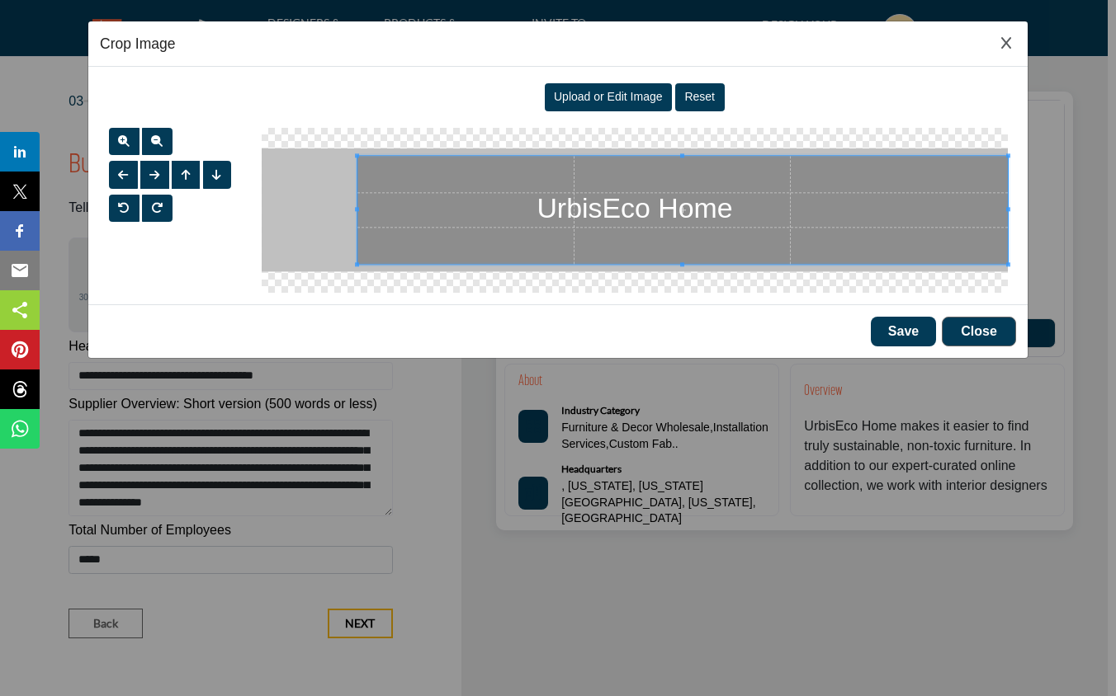
click at [357, 247] on div at bounding box center [682, 210] width 650 height 108
click at [682, 143] on div at bounding box center [635, 210] width 746 height 165
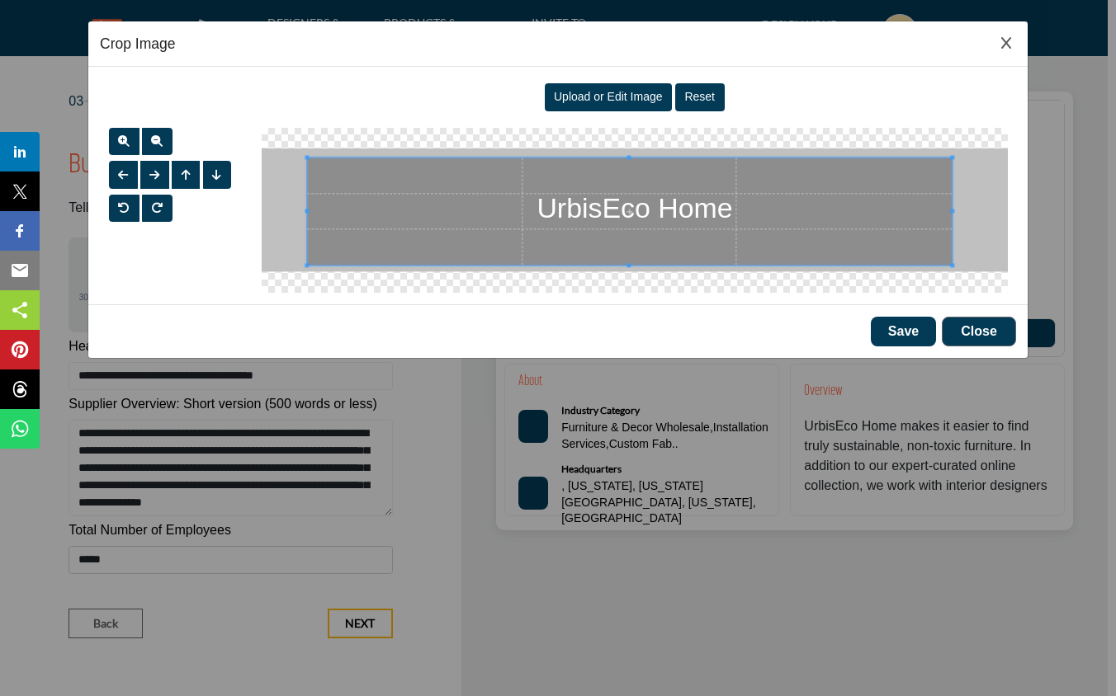
click at [949, 212] on span at bounding box center [629, 211] width 644 height 107
click at [596, 90] on span "Upload or Edit Image" at bounding box center [608, 96] width 109 height 13
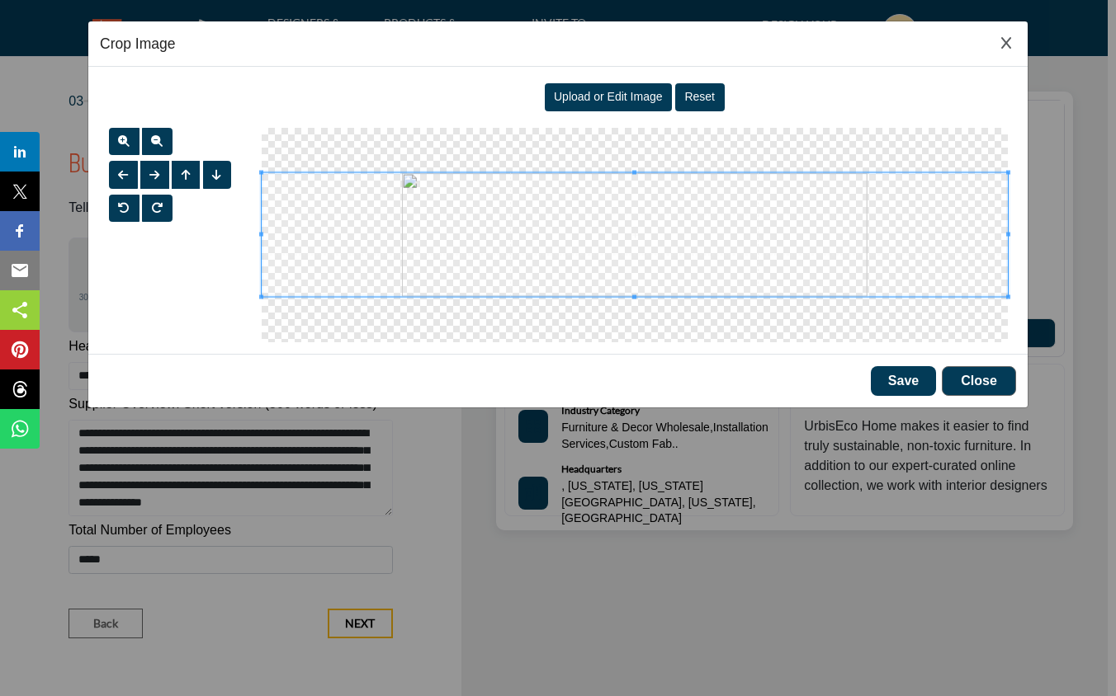
click at [910, 228] on span at bounding box center [635, 234] width 746 height 125
click at [861, 229] on span at bounding box center [635, 237] width 746 height 125
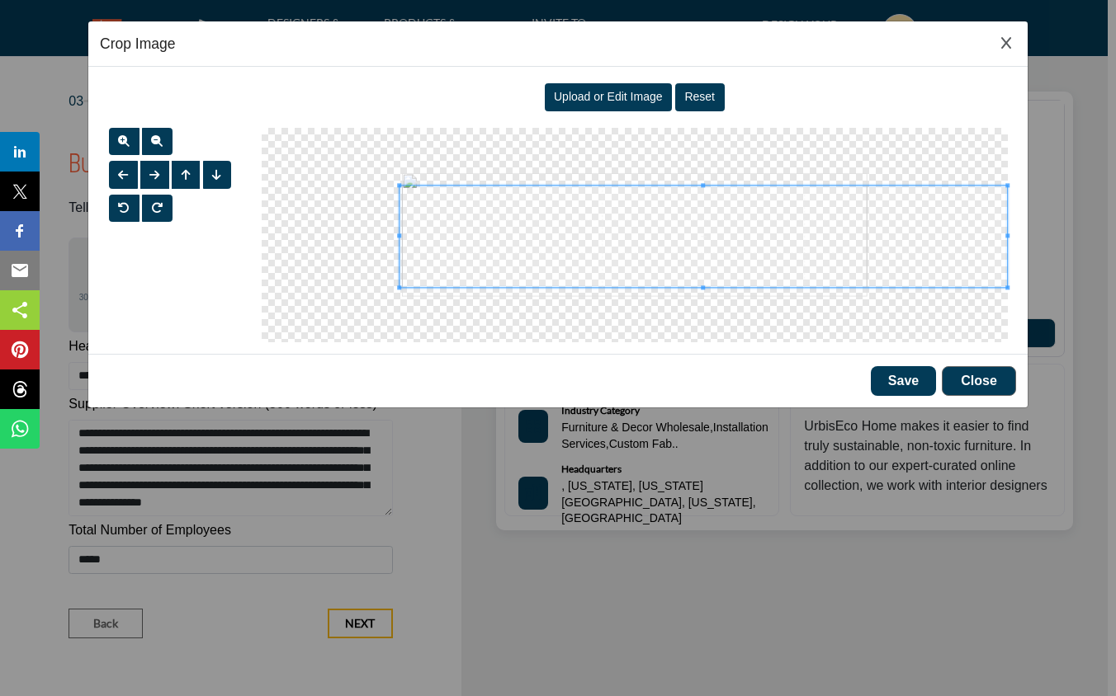
click at [399, 229] on div at bounding box center [703, 236] width 608 height 101
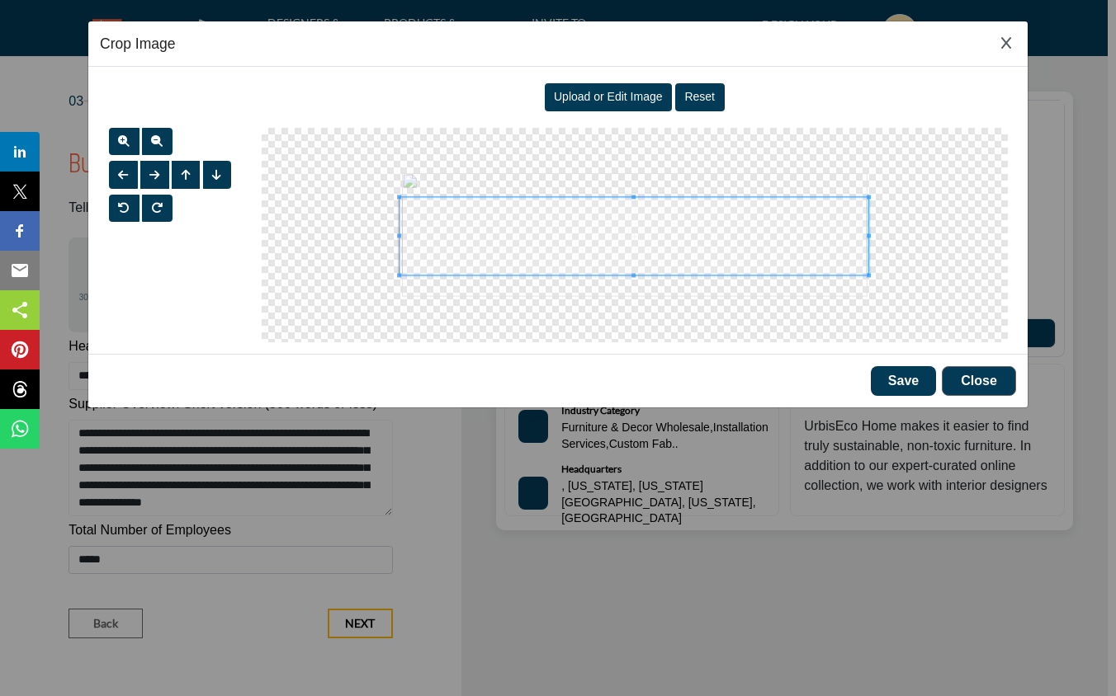
click at [866, 229] on span at bounding box center [868, 236] width 4 height 78
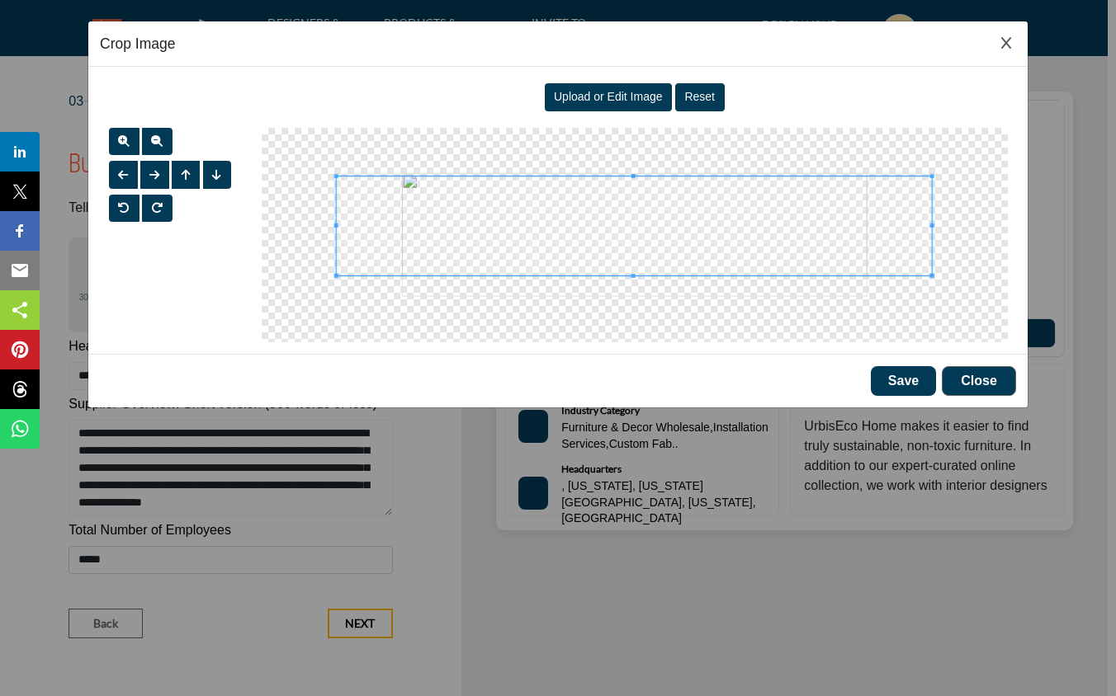
click at [630, 177] on div at bounding box center [633, 226] width 595 height 99
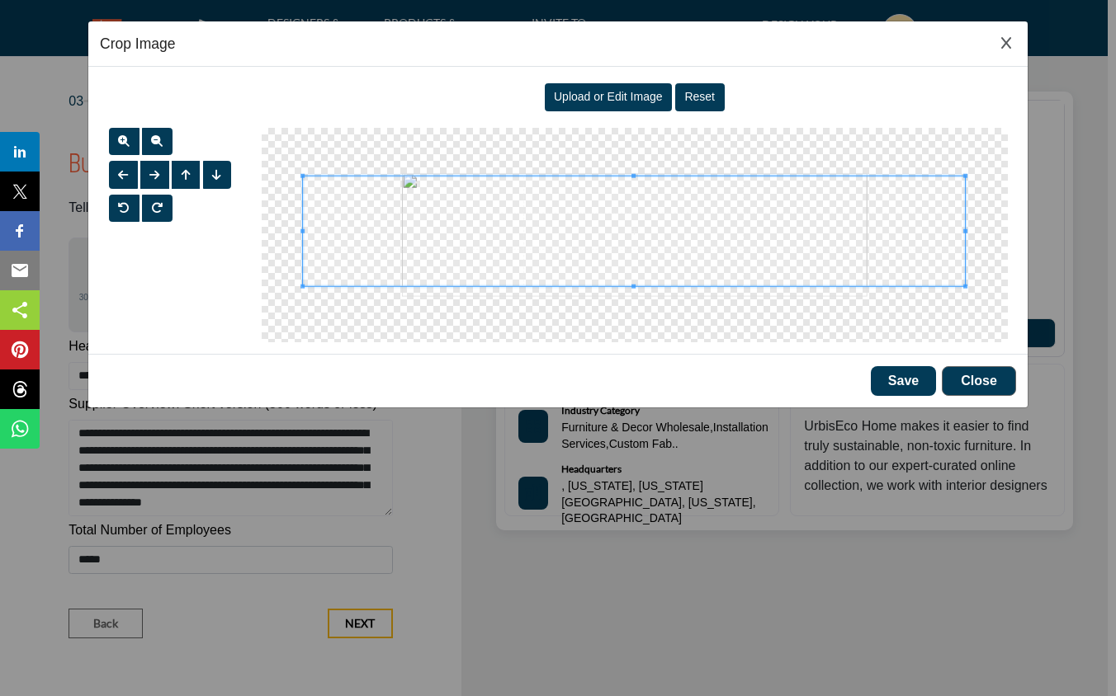
click at [634, 285] on span at bounding box center [633, 287] width 4 height 4
click at [120, 137] on span "button" at bounding box center [124, 141] width 12 height 12
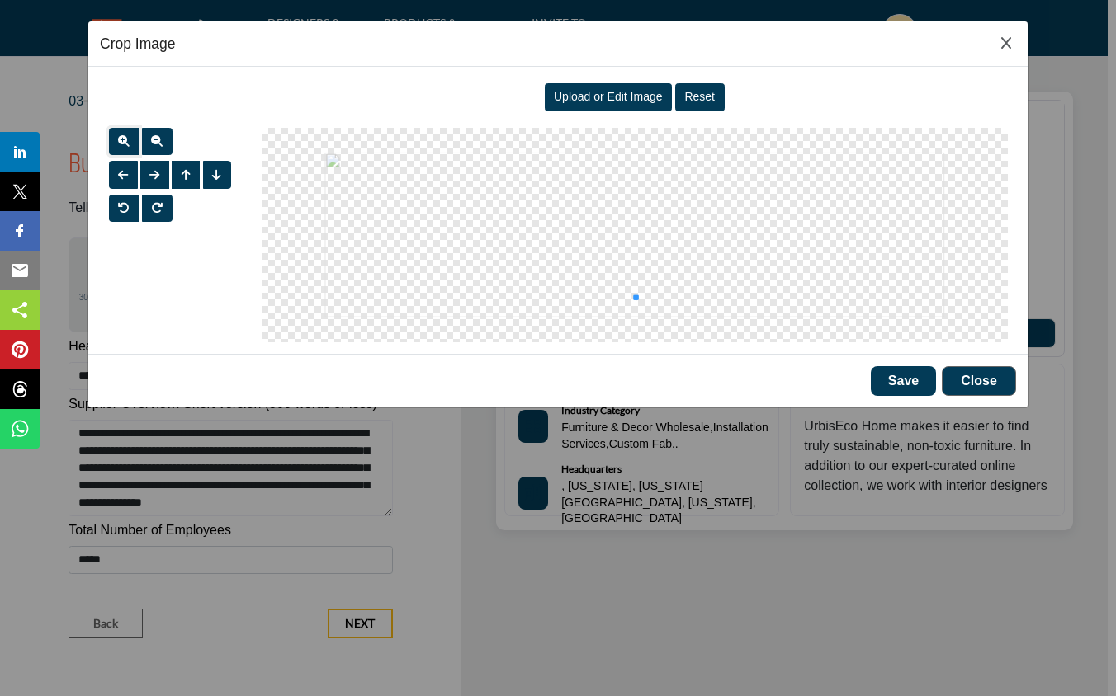
click at [634, 297] on div at bounding box center [635, 235] width 746 height 215
click at [630, 282] on div at bounding box center [635, 235] width 746 height 215
click at [154, 139] on span "button" at bounding box center [157, 141] width 12 height 12
click at [426, 312] on div at bounding box center [635, 235] width 746 height 215
click at [895, 378] on button "Save" at bounding box center [902, 381] width 65 height 30
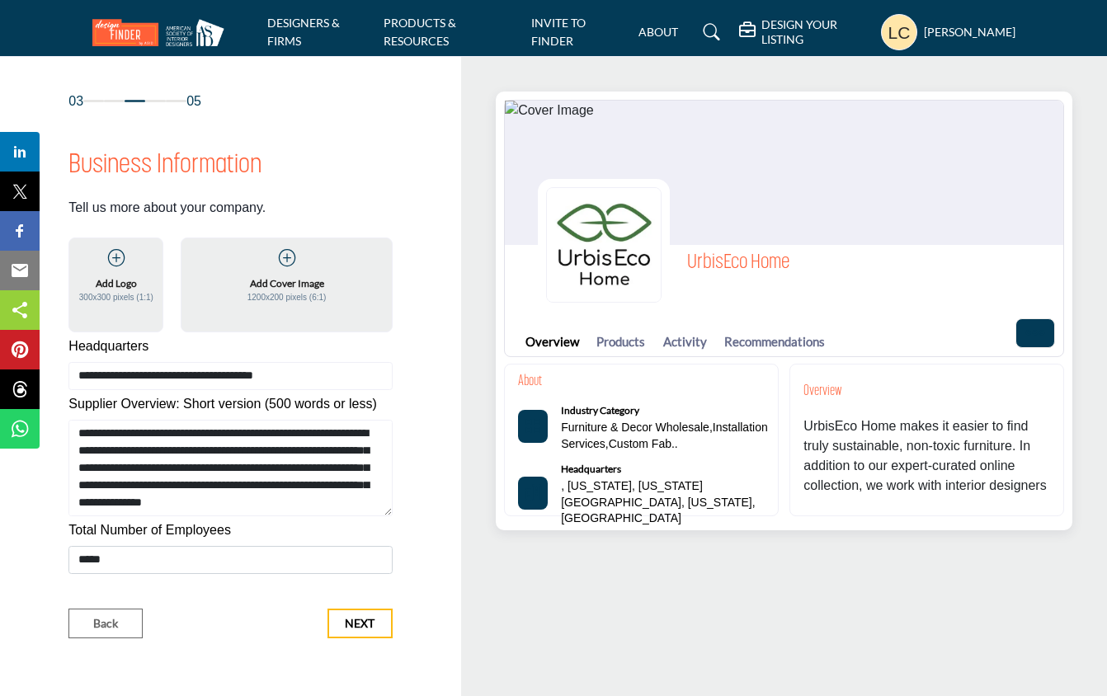
click at [286, 297] on p "1200x200 pixels (6:1)" at bounding box center [287, 297] width 79 height 12
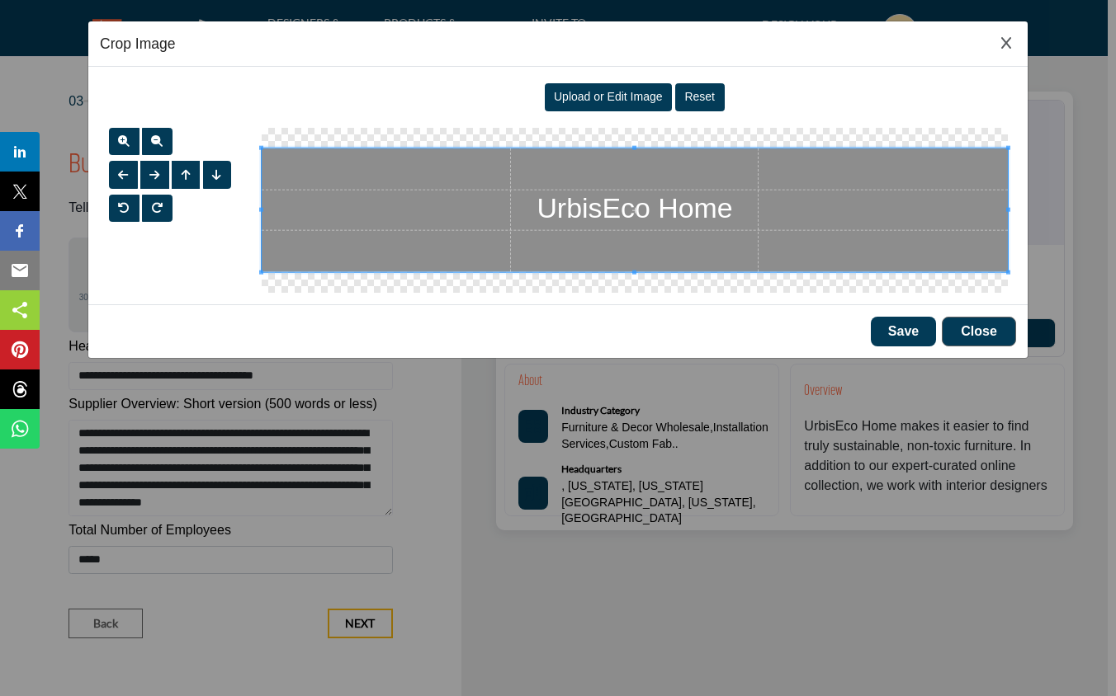
click at [516, 224] on span at bounding box center [635, 210] width 746 height 125
click at [627, 92] on span "Upload or Edit Image" at bounding box center [608, 96] width 109 height 13
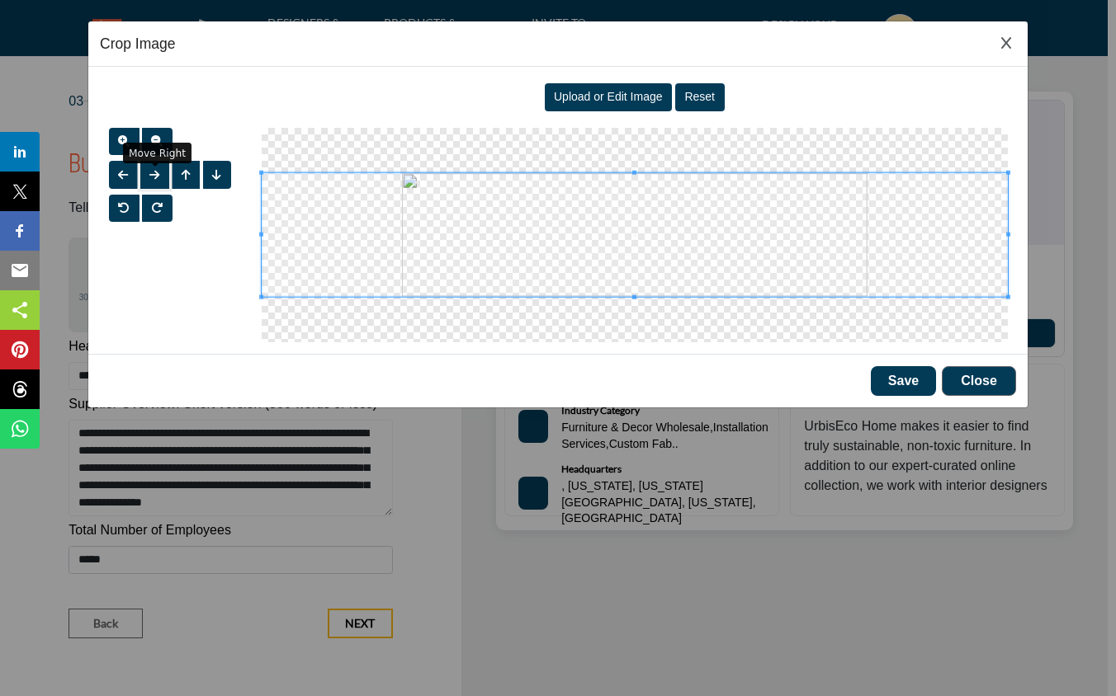
click at [153, 172] on span "button" at bounding box center [154, 175] width 10 height 12
click at [308, 234] on span at bounding box center [635, 234] width 746 height 125
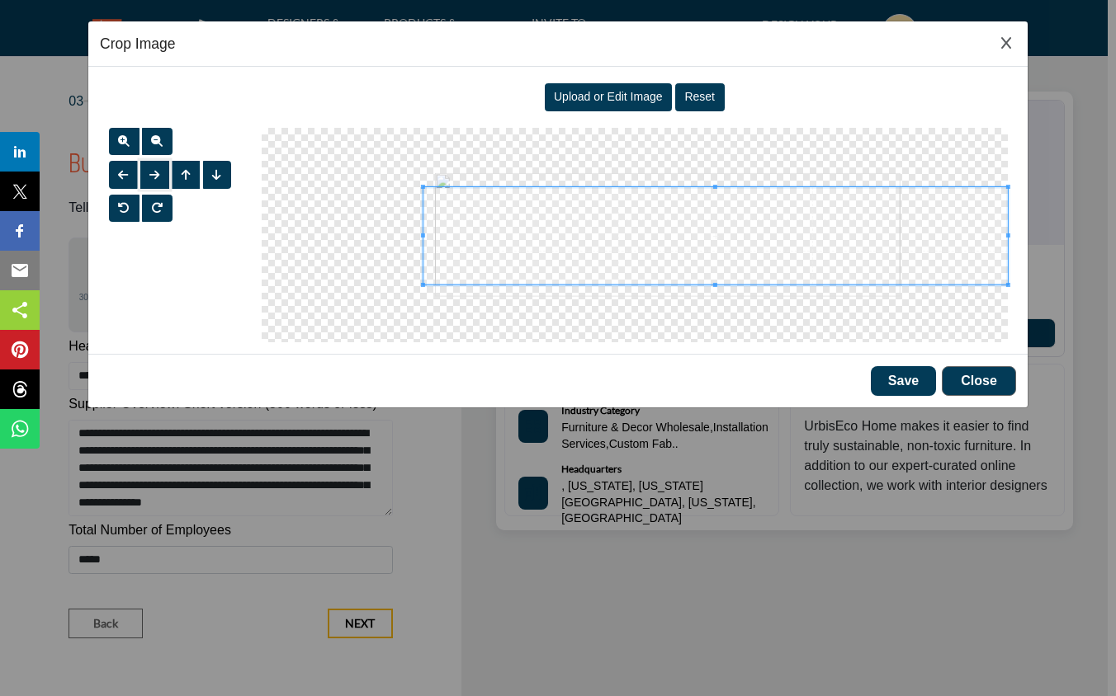
click at [420, 243] on span at bounding box center [422, 235] width 4 height 97
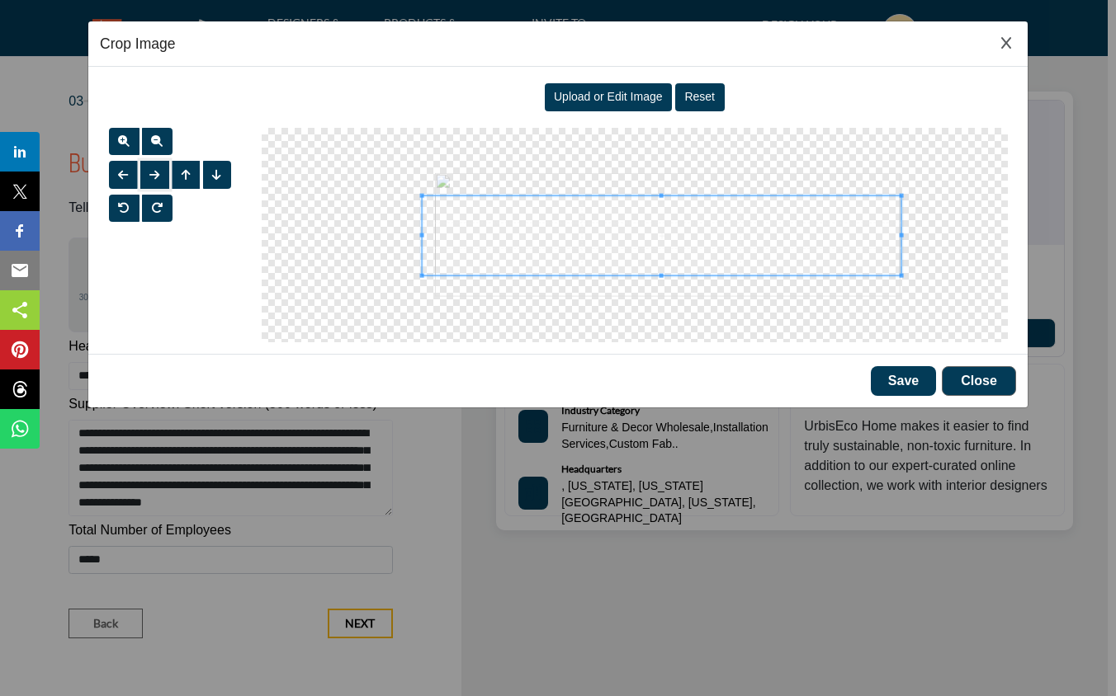
click at [901, 227] on span at bounding box center [901, 236] width 4 height 80
click at [864, 386] on div "Save Close" at bounding box center [557, 381] width 939 height 54
click at [886, 383] on button "Save" at bounding box center [902, 381] width 65 height 30
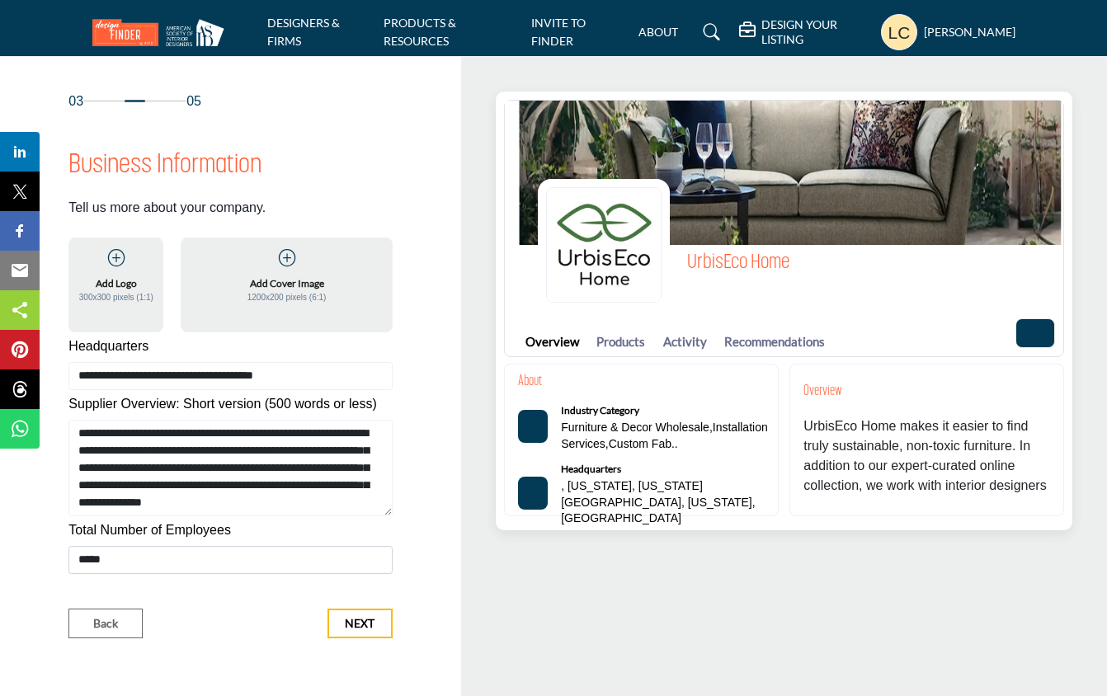
click at [794, 266] on div "UrbisEco Home" at bounding box center [801, 245] width 526 height 132
click at [288, 275] on div "Add Cover Image 1200x200 pixels (6:1)" at bounding box center [286, 276] width 180 height 57
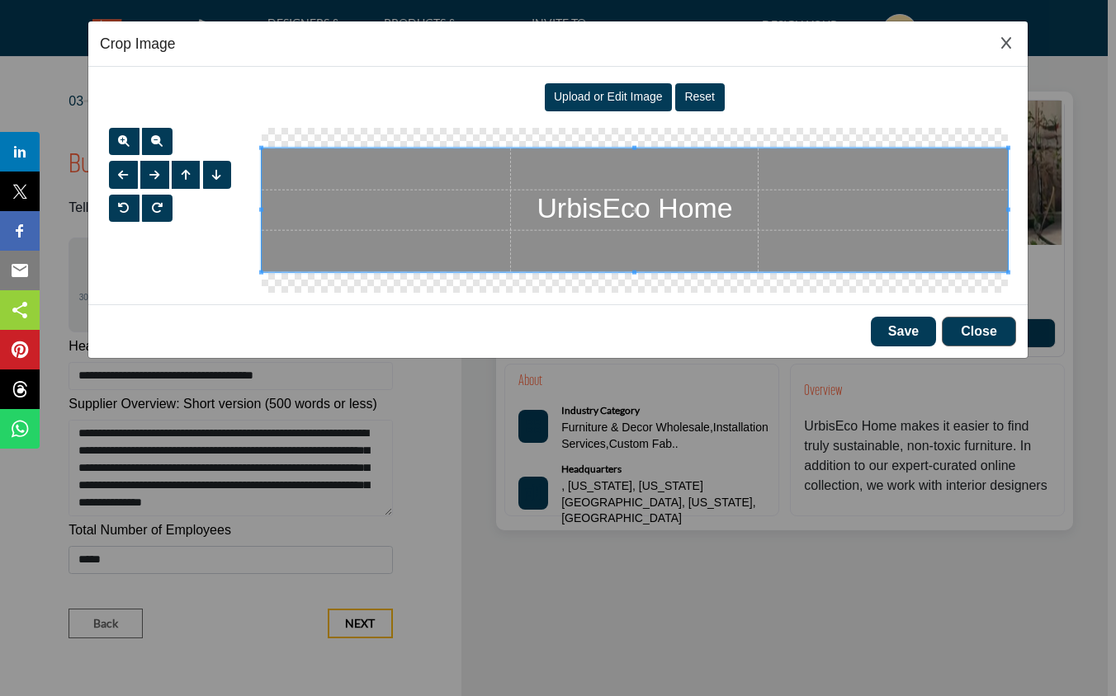
click at [606, 97] on span "Upload or Edit Image" at bounding box center [608, 96] width 109 height 13
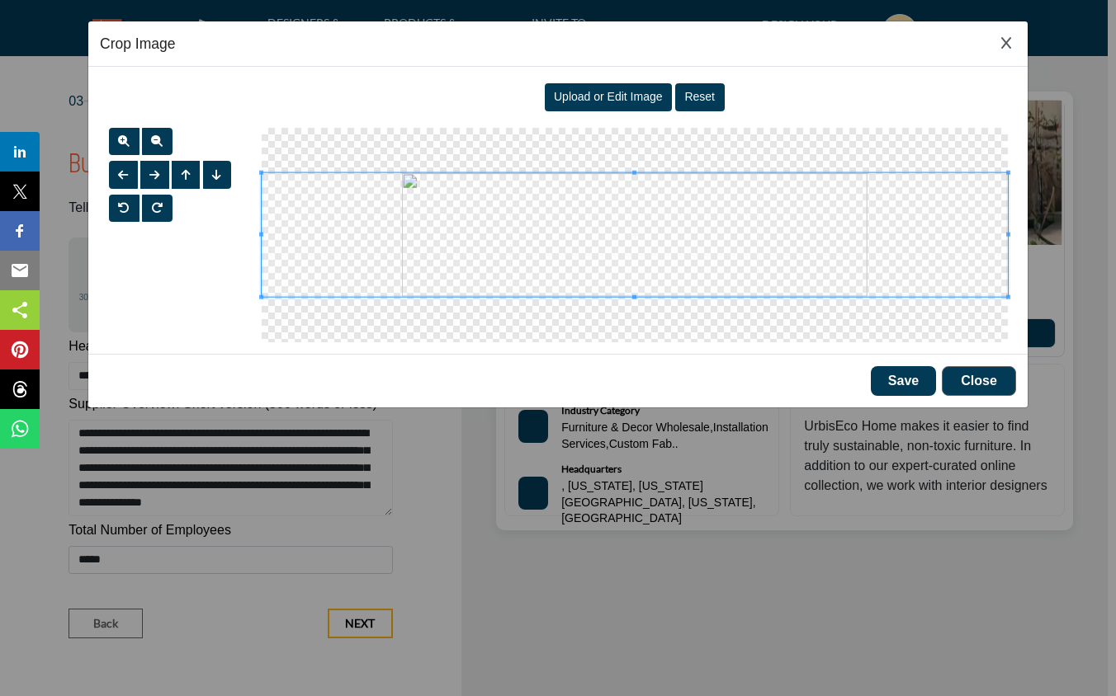
click at [257, 225] on div at bounding box center [633, 235] width 763 height 215
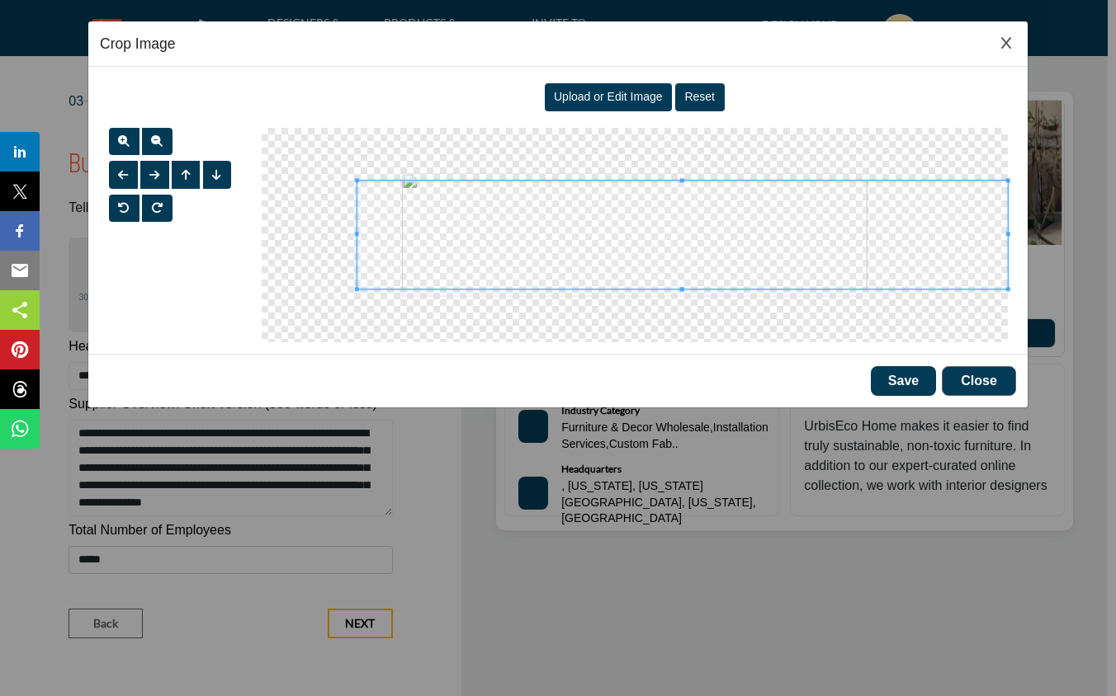
click at [355, 235] on span at bounding box center [356, 235] width 4 height 4
click at [950, 233] on span at bounding box center [629, 234] width 653 height 109
click at [955, 233] on span at bounding box center [632, 236] width 653 height 109
click at [956, 238] on span at bounding box center [958, 235] width 4 height 109
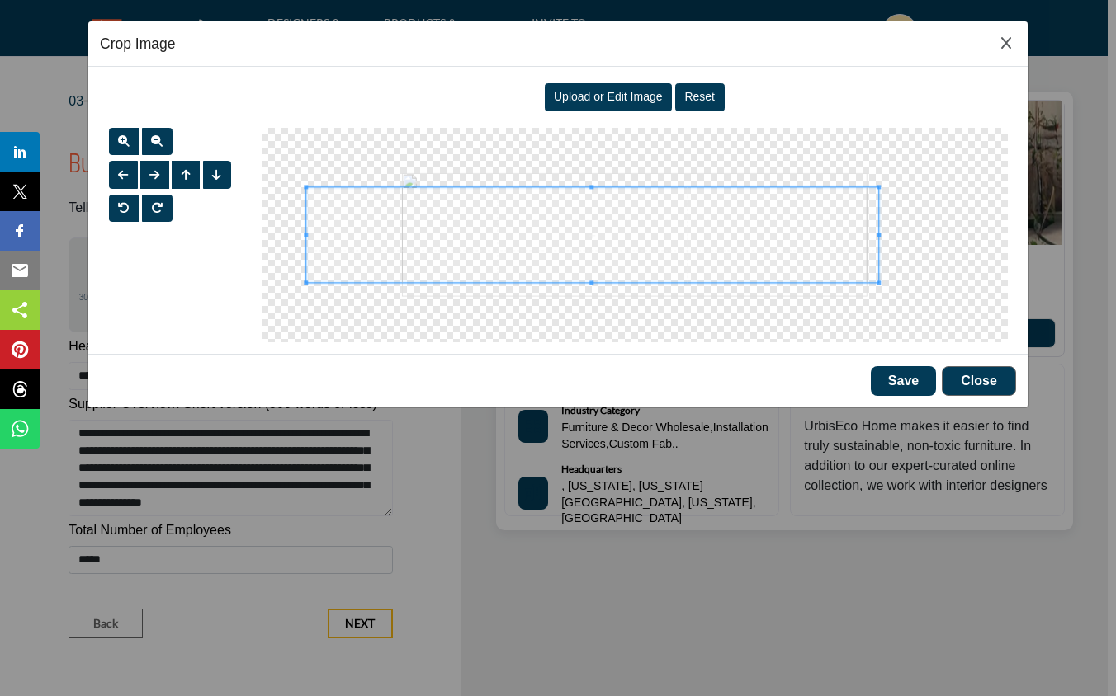
click at [878, 236] on span at bounding box center [879, 235] width 4 height 4
click at [591, 187] on span at bounding box center [592, 187] width 4 height 4
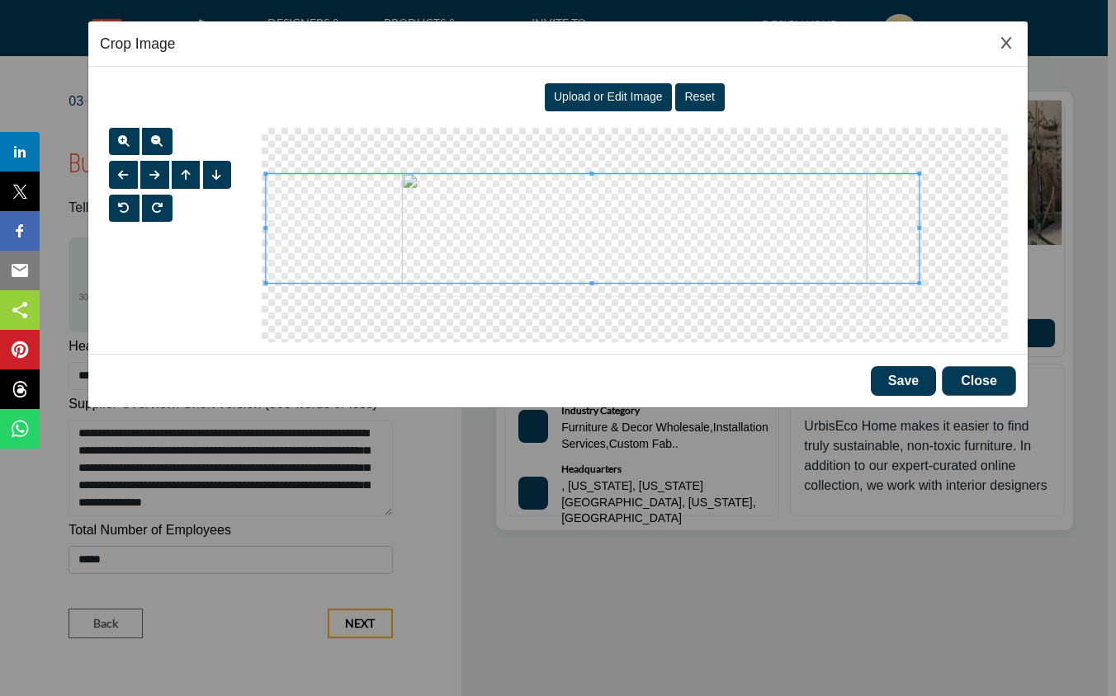
click at [591, 175] on span at bounding box center [592, 174] width 4 height 4
click at [306, 233] on span at bounding box center [629, 234] width 653 height 109
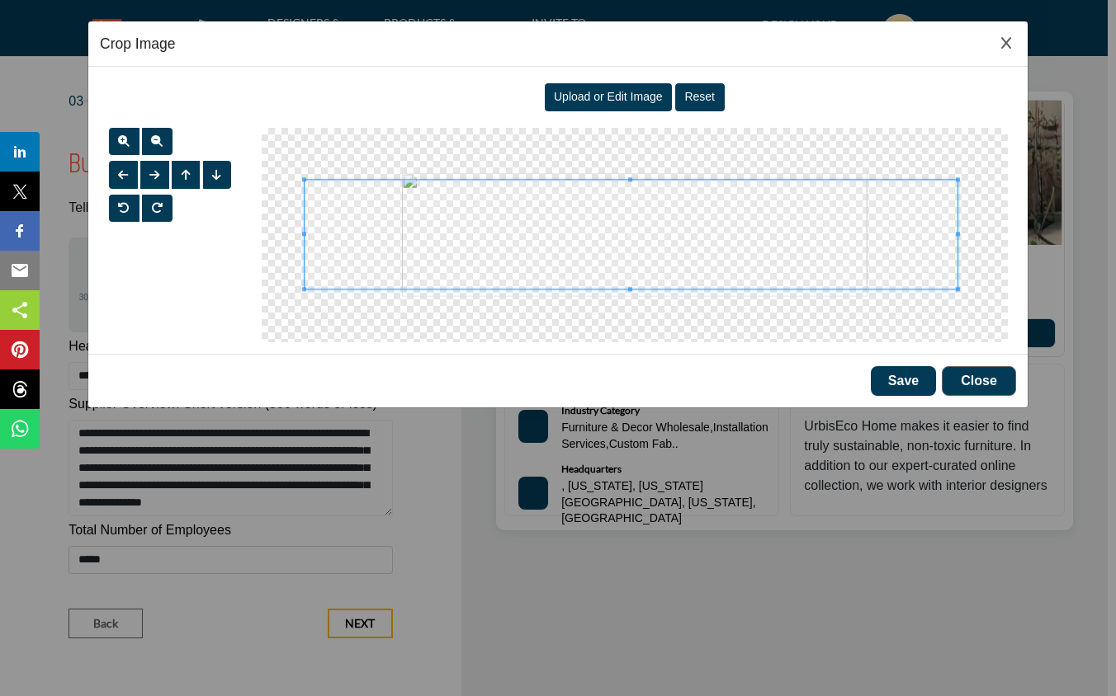
click at [744, 269] on span at bounding box center [630, 234] width 653 height 109
click at [897, 379] on button "Save" at bounding box center [902, 381] width 65 height 30
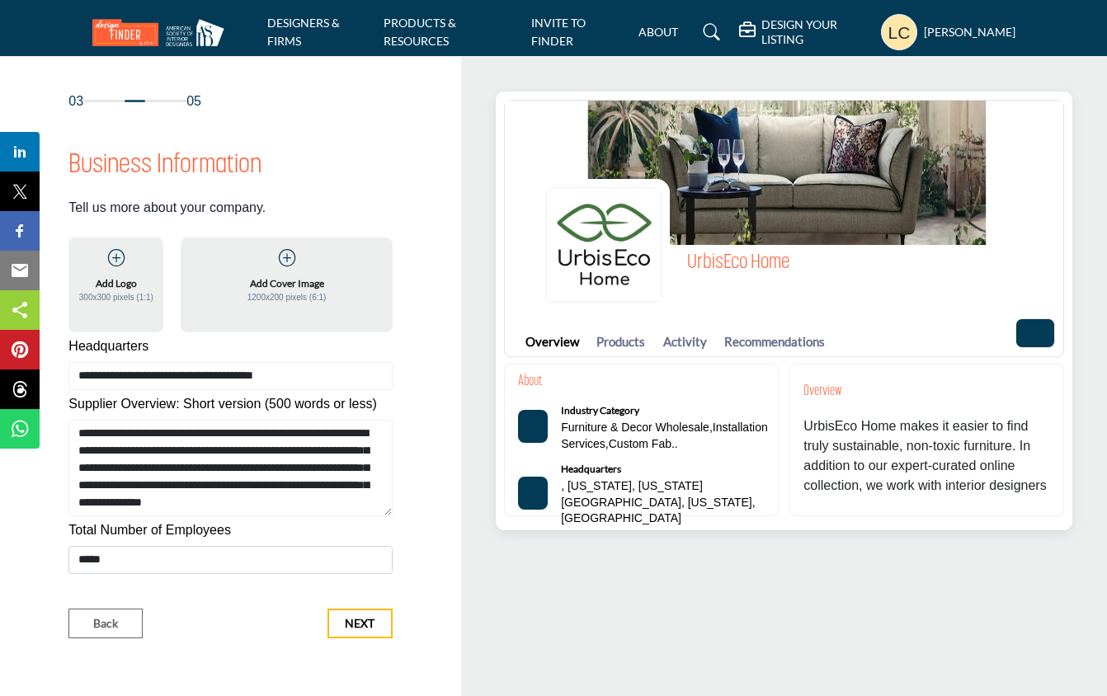
click at [898, 320] on div "Overview Products Activity Recommendations" at bounding box center [784, 333] width 559 height 45
click at [824, 292] on div "UrbisEco Home" at bounding box center [801, 245] width 526 height 132
